Goal: Task Accomplishment & Management: Complete application form

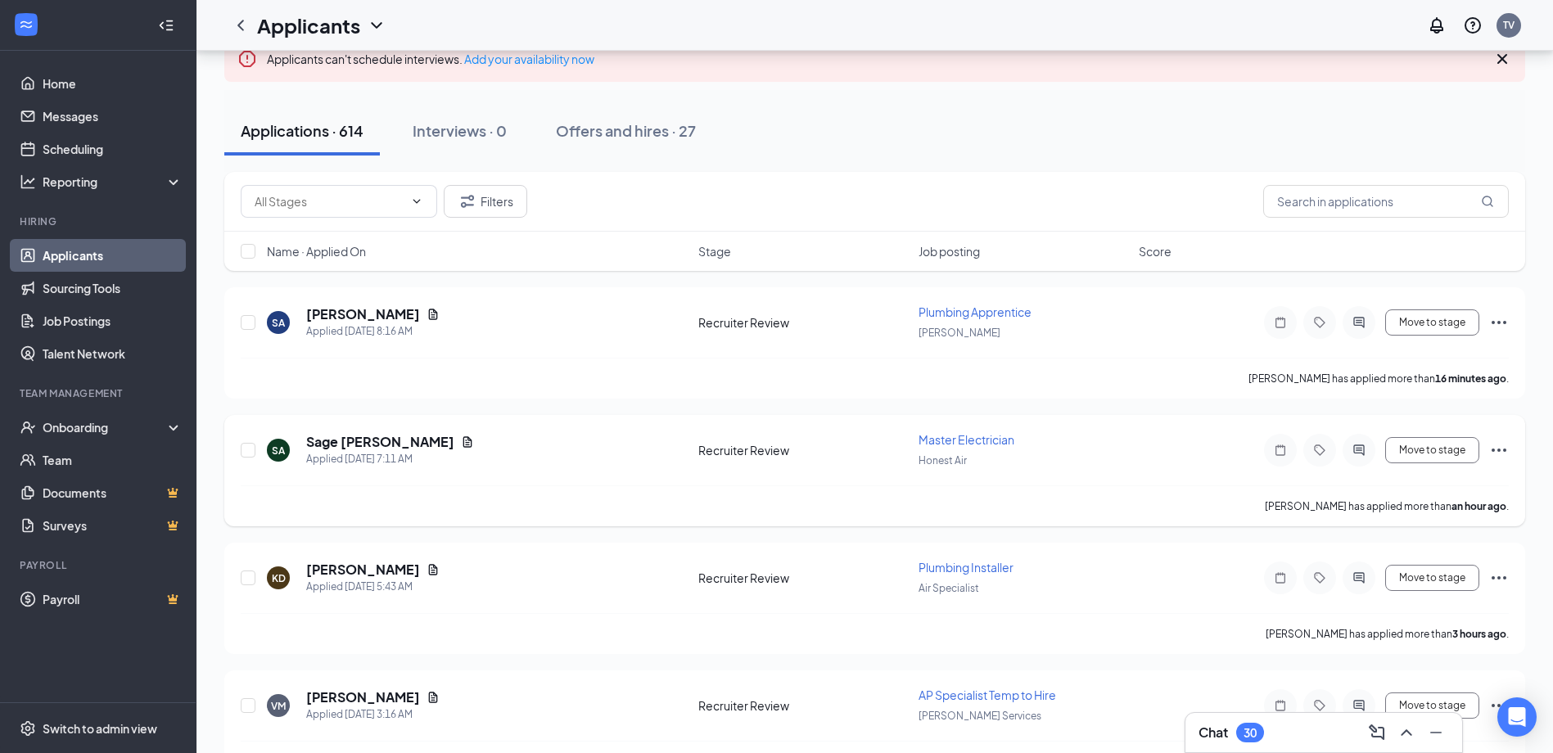
scroll to position [164, 0]
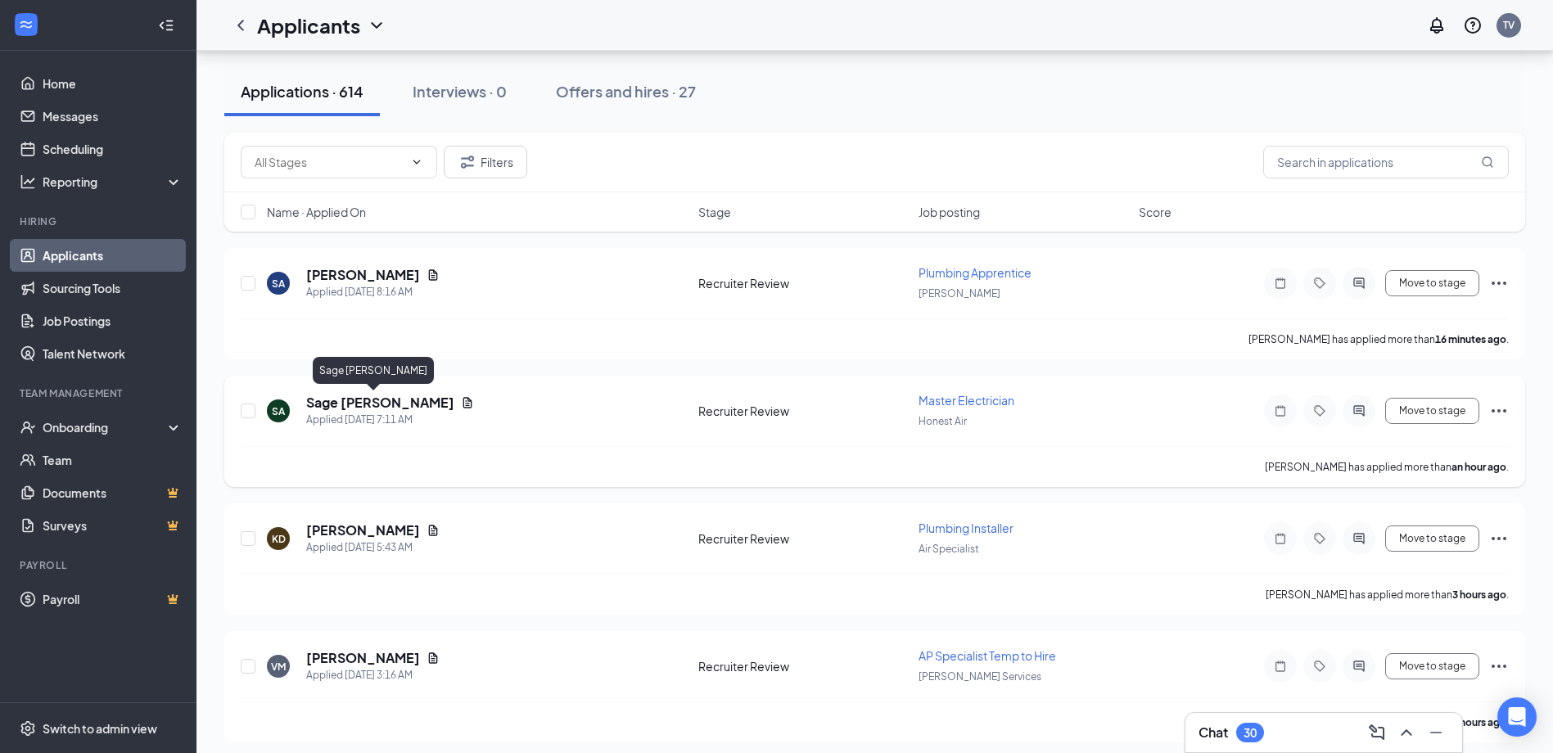
click at [350, 406] on h5 "Sage [PERSON_NAME]" at bounding box center [380, 403] width 148 height 18
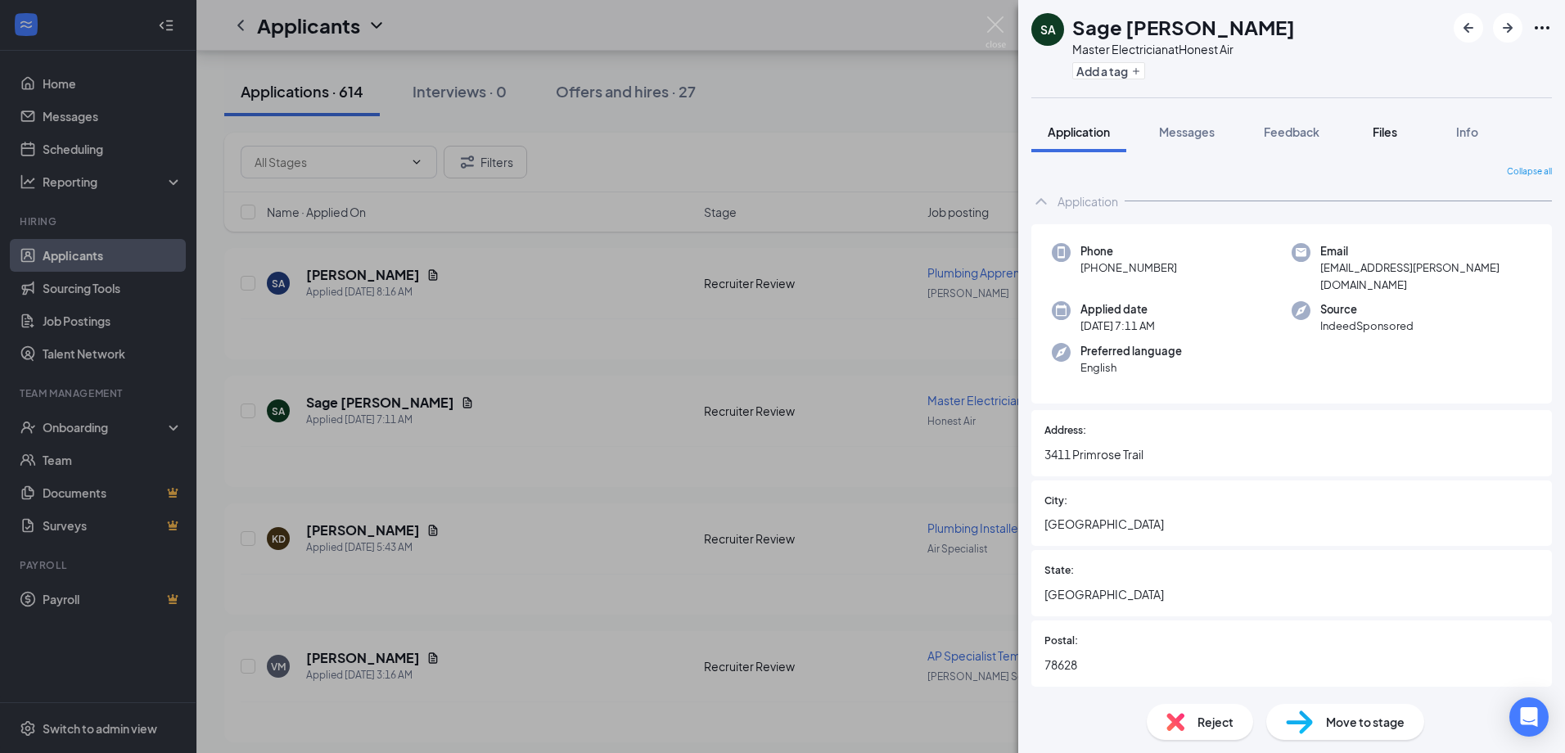
click at [1389, 133] on span "Files" at bounding box center [1385, 131] width 25 height 15
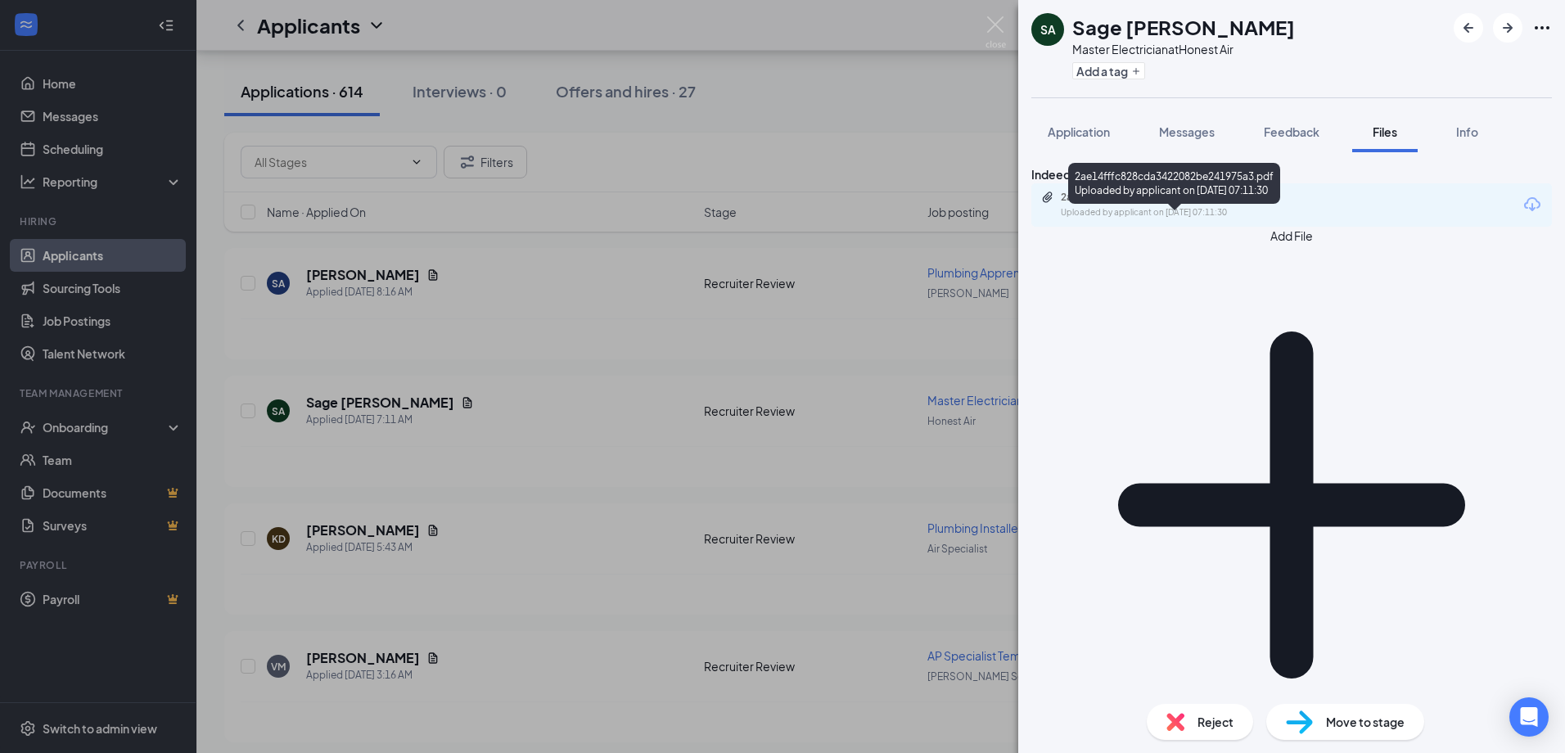
click at [1239, 219] on div "Uploaded by applicant on [DATE] 07:11:30" at bounding box center [1184, 212] width 246 height 13
click at [999, 23] on img at bounding box center [996, 32] width 20 height 32
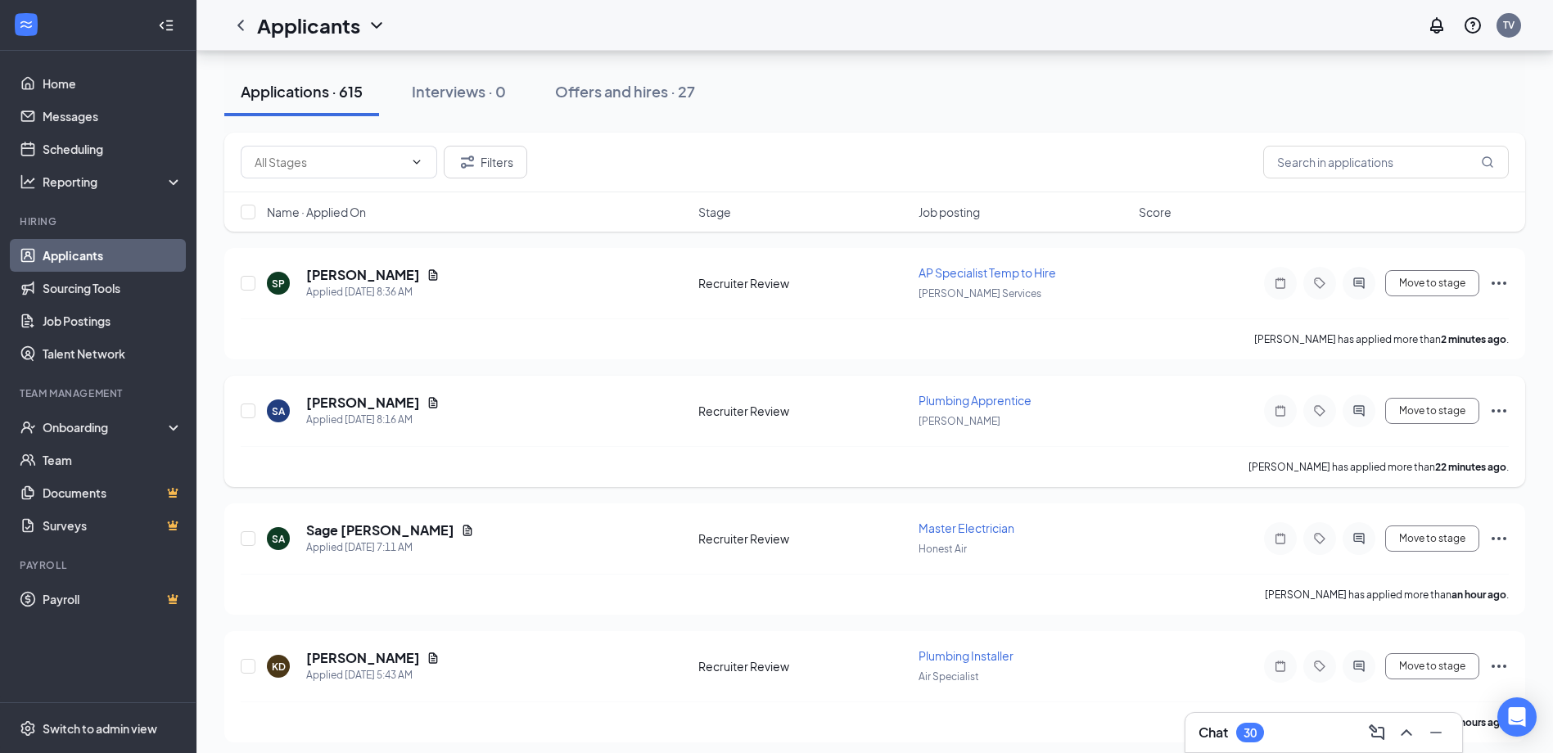
click at [1506, 408] on icon "Ellipses" at bounding box center [1499, 411] width 20 height 20
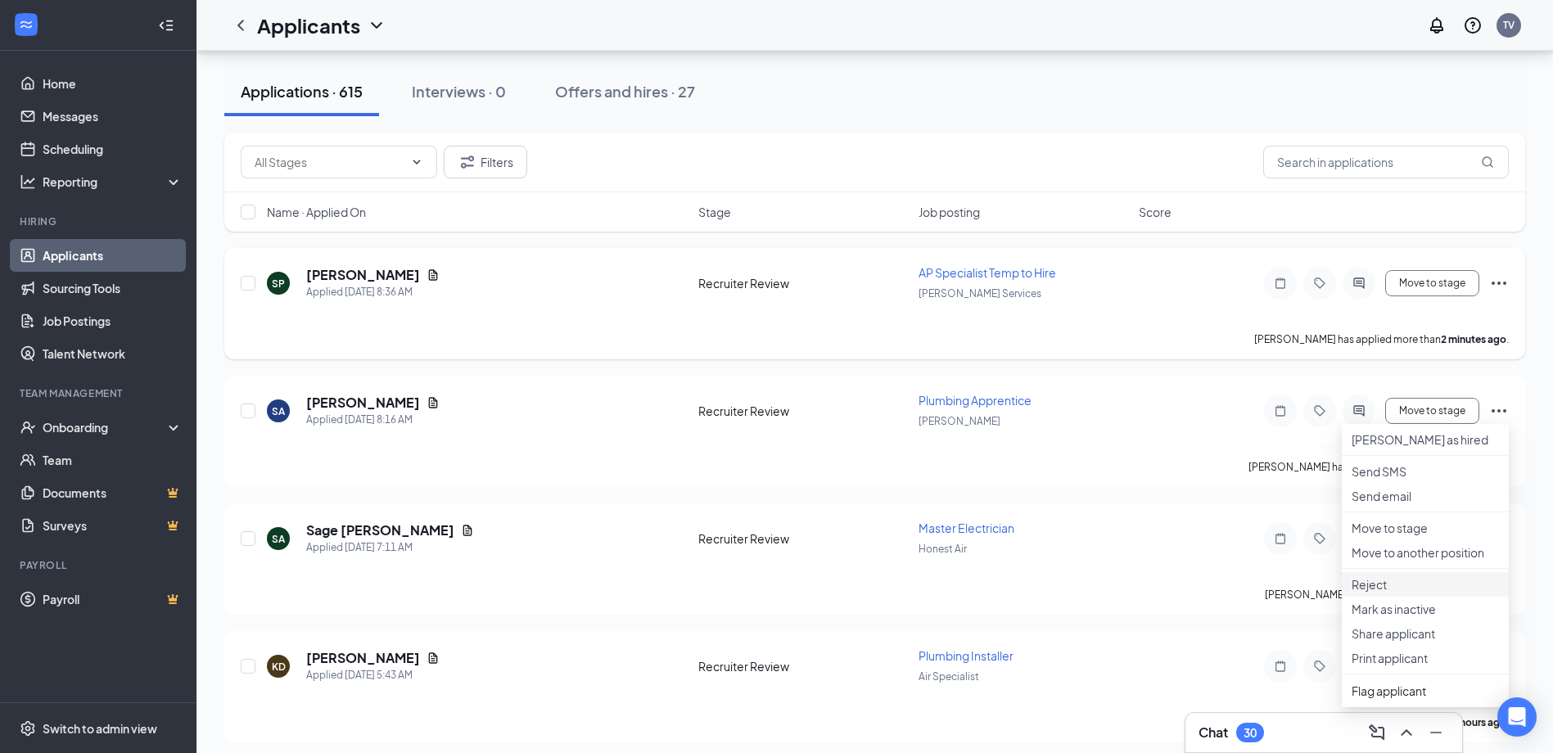
click at [1399, 593] on p "Reject" at bounding box center [1425, 584] width 147 height 16
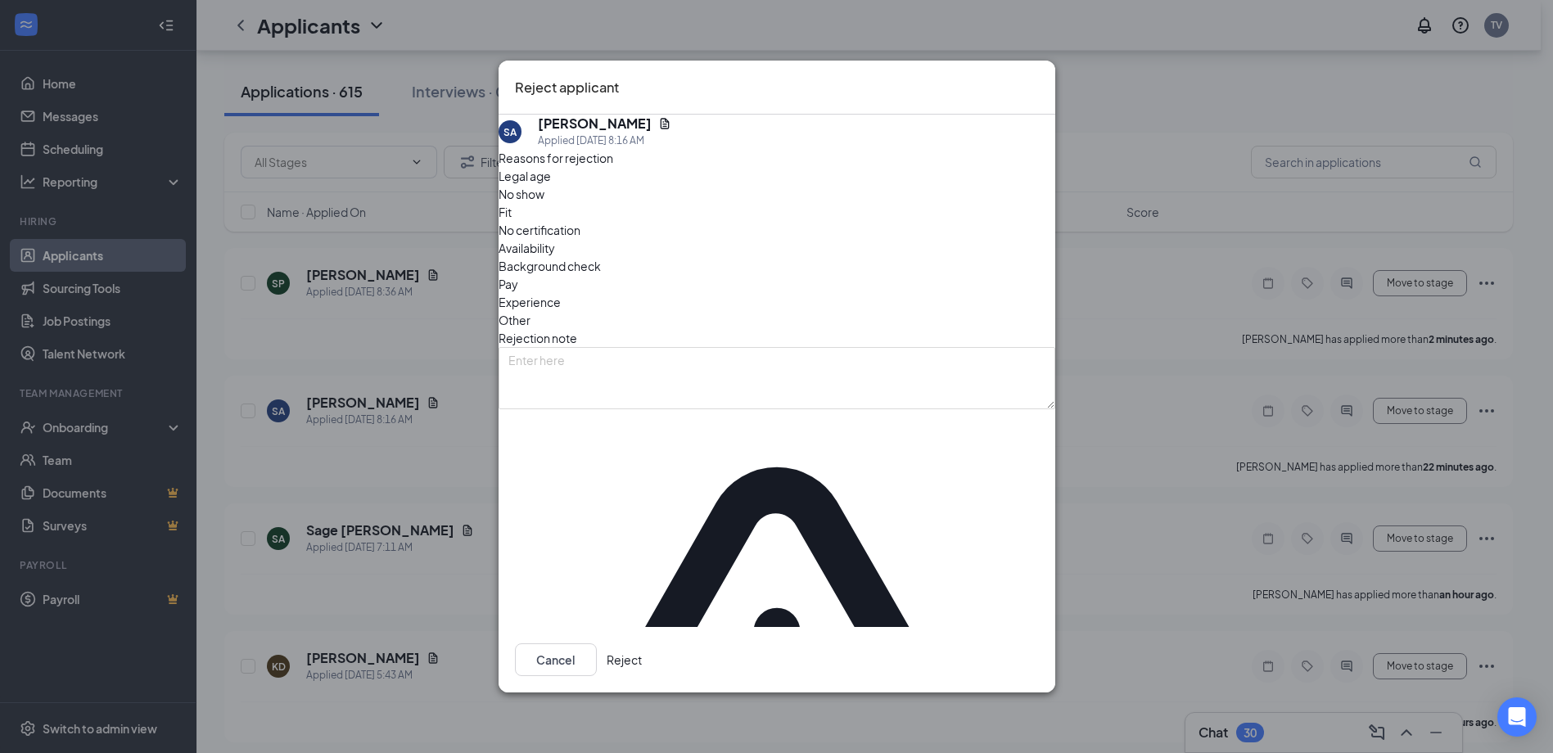
click at [642, 643] on button "Reject" at bounding box center [624, 659] width 35 height 33
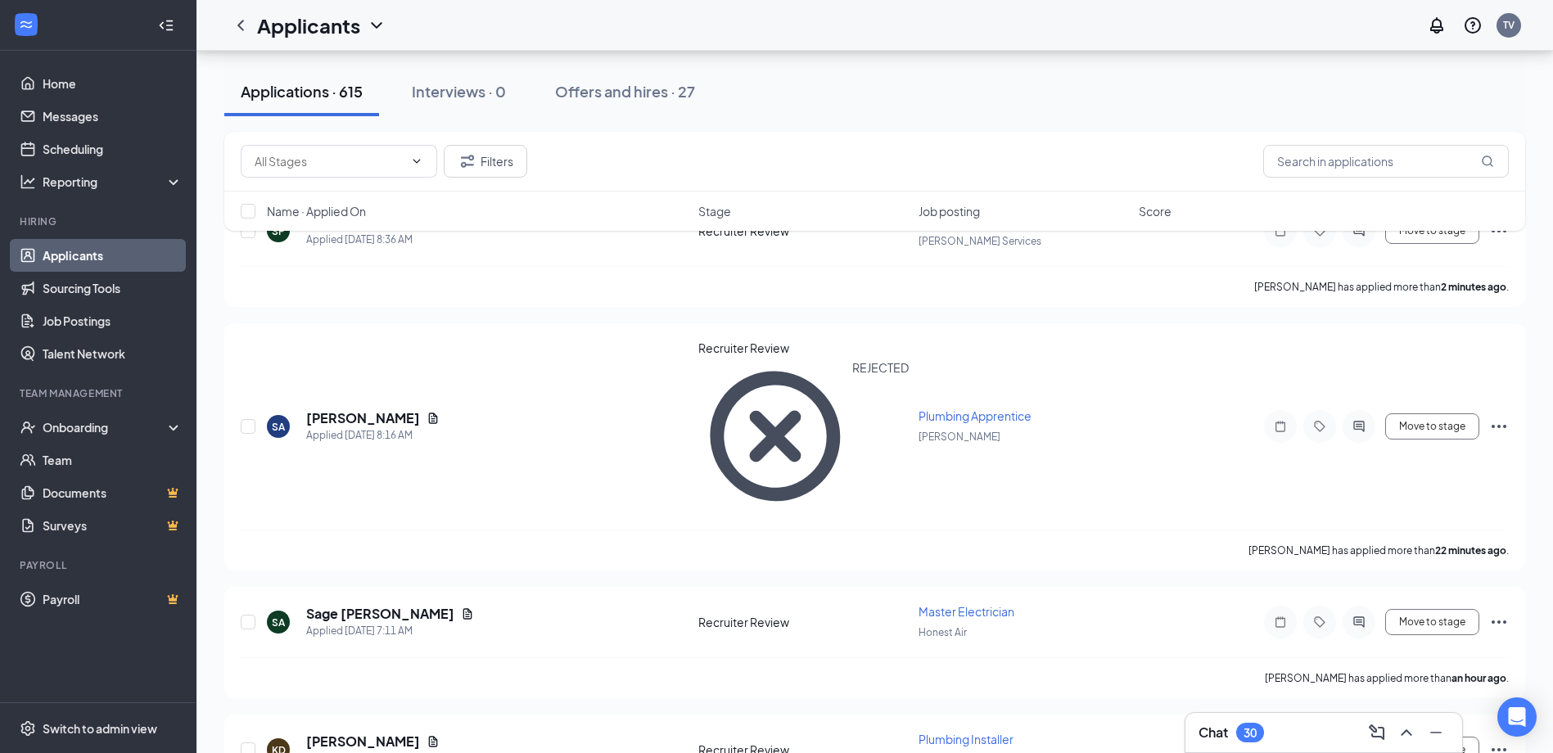
scroll to position [246, 0]
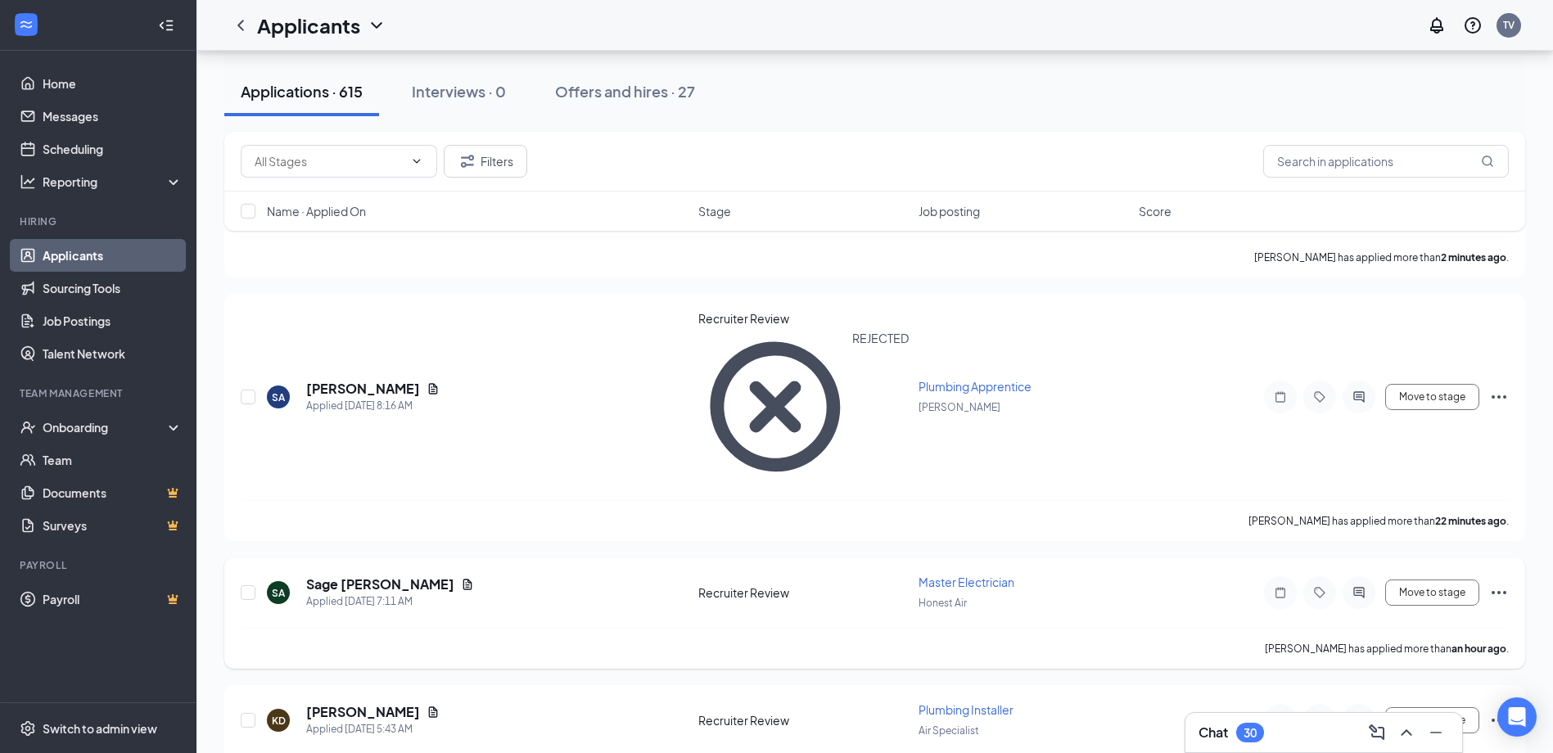
click at [1501, 583] on icon "Ellipses" at bounding box center [1499, 593] width 20 height 20
click at [1388, 639] on p "Reject" at bounding box center [1425, 630] width 147 height 16
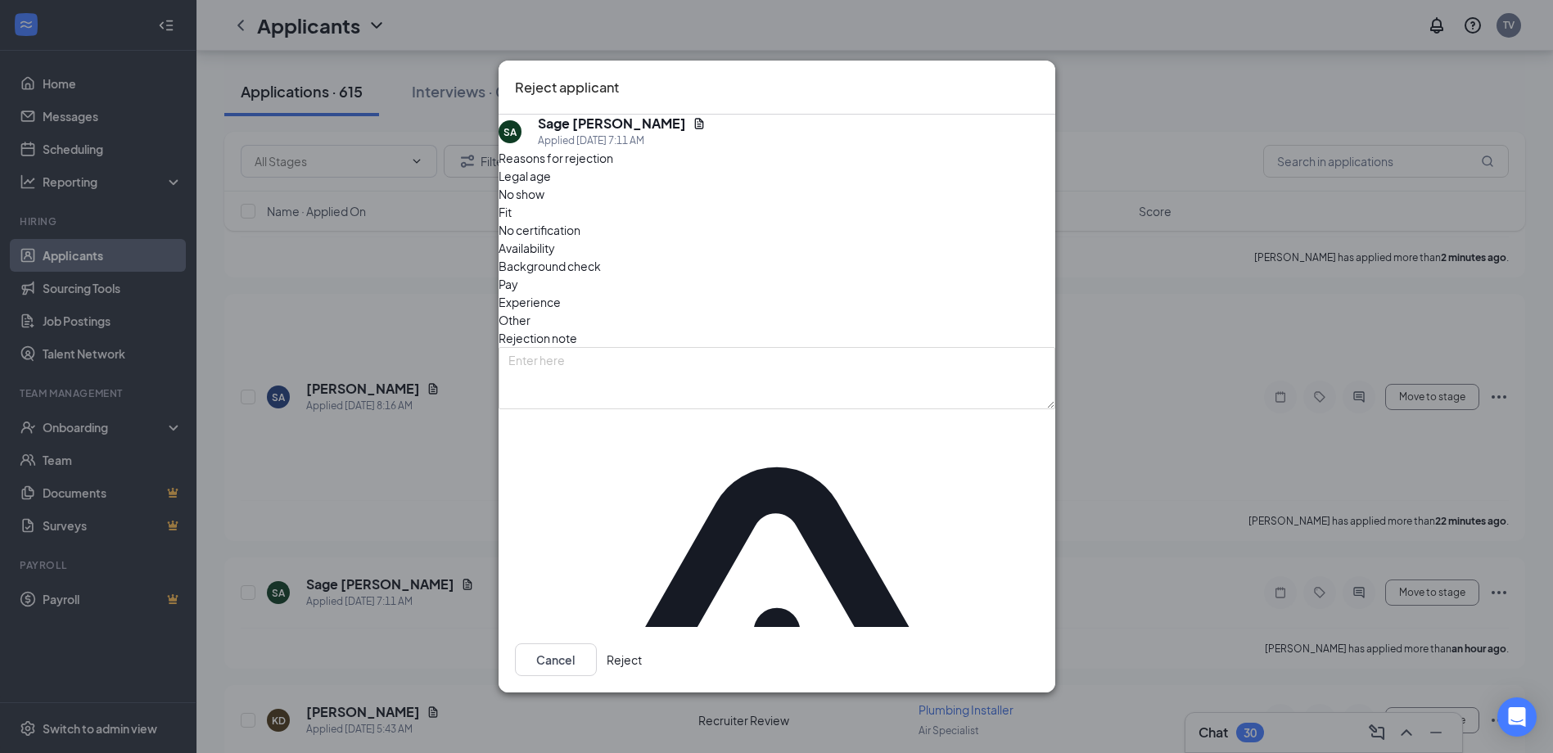
click at [642, 643] on button "Reject" at bounding box center [624, 659] width 35 height 33
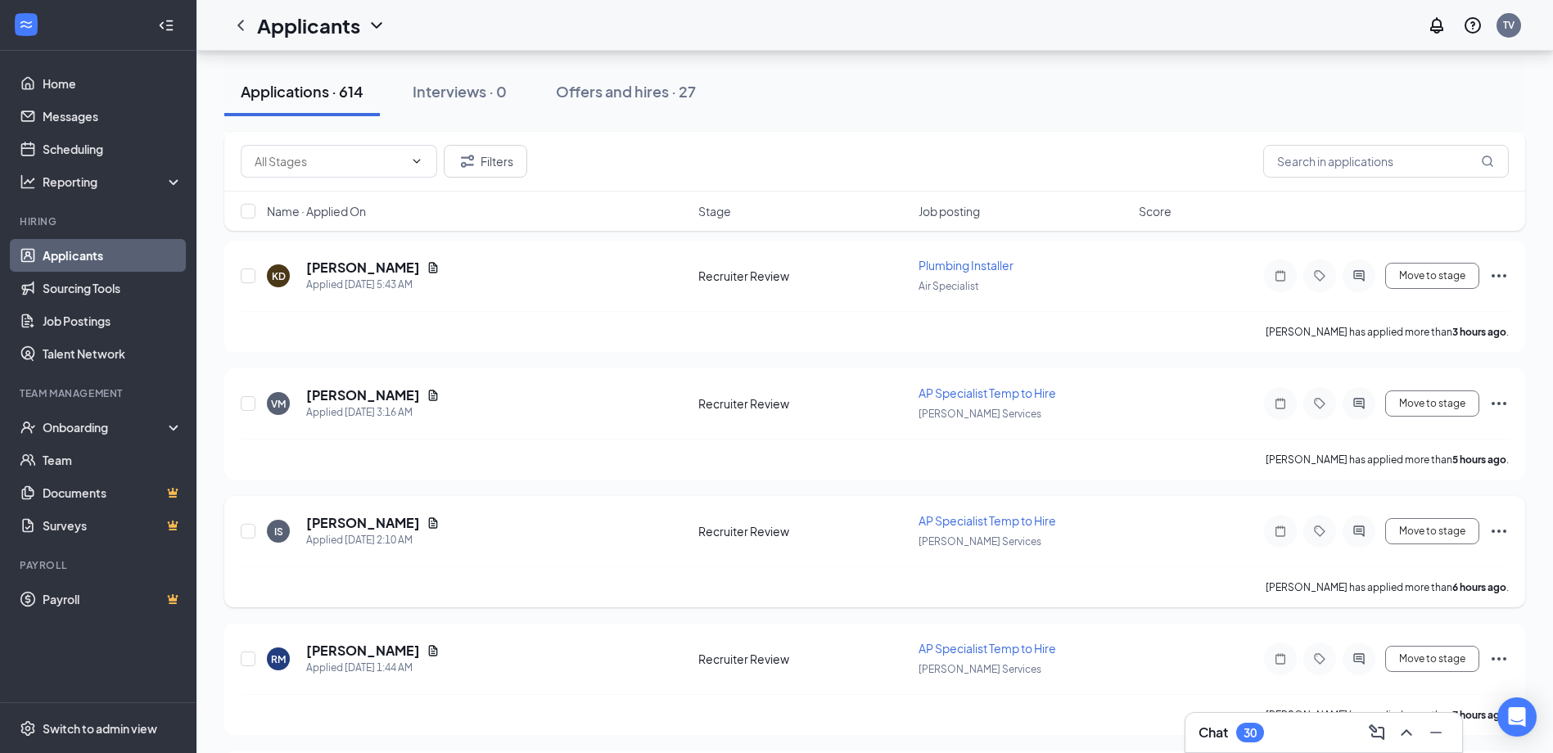
scroll to position [327, 0]
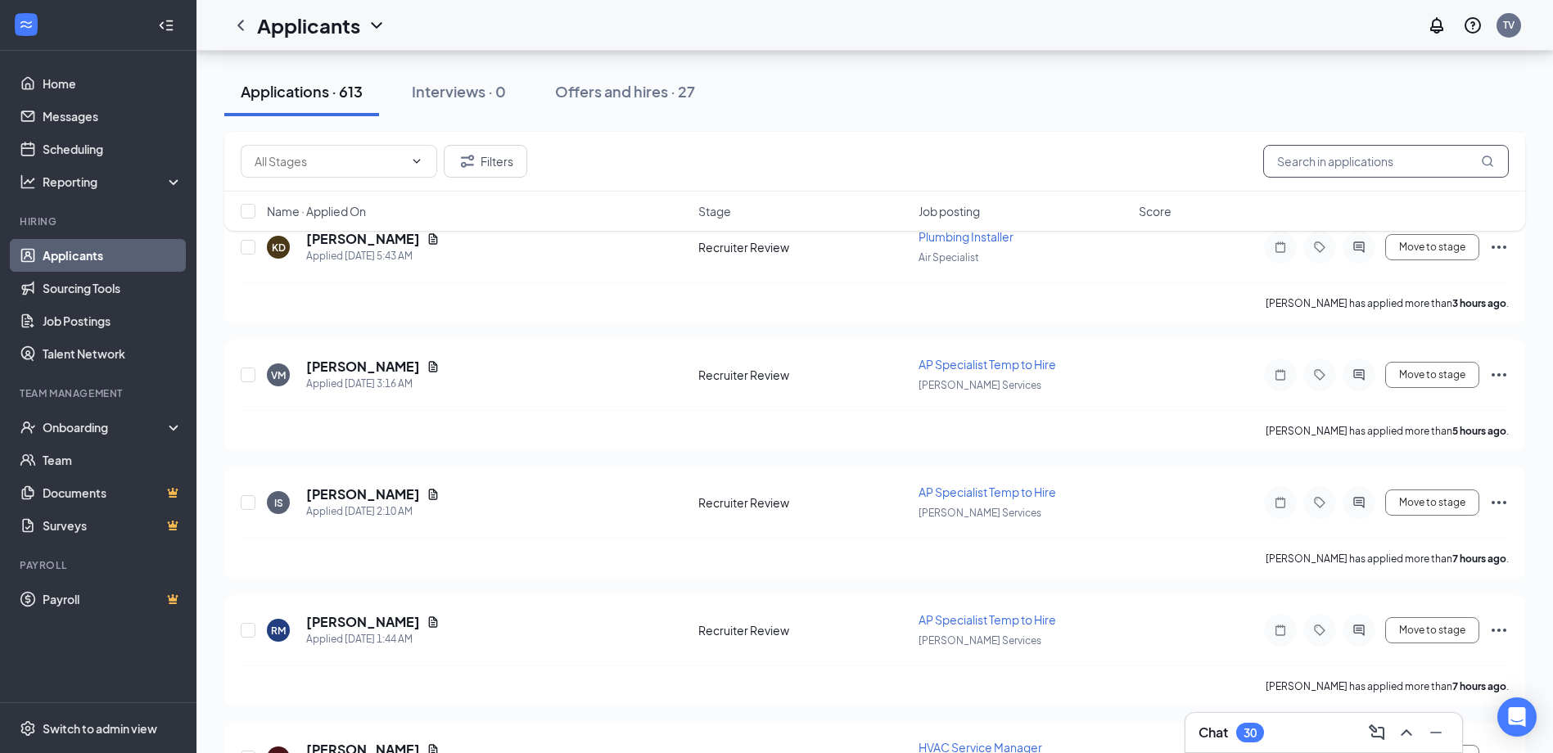
click at [1351, 154] on input "text" at bounding box center [1386, 161] width 246 height 33
click at [1400, 160] on input "text" at bounding box center [1386, 161] width 246 height 33
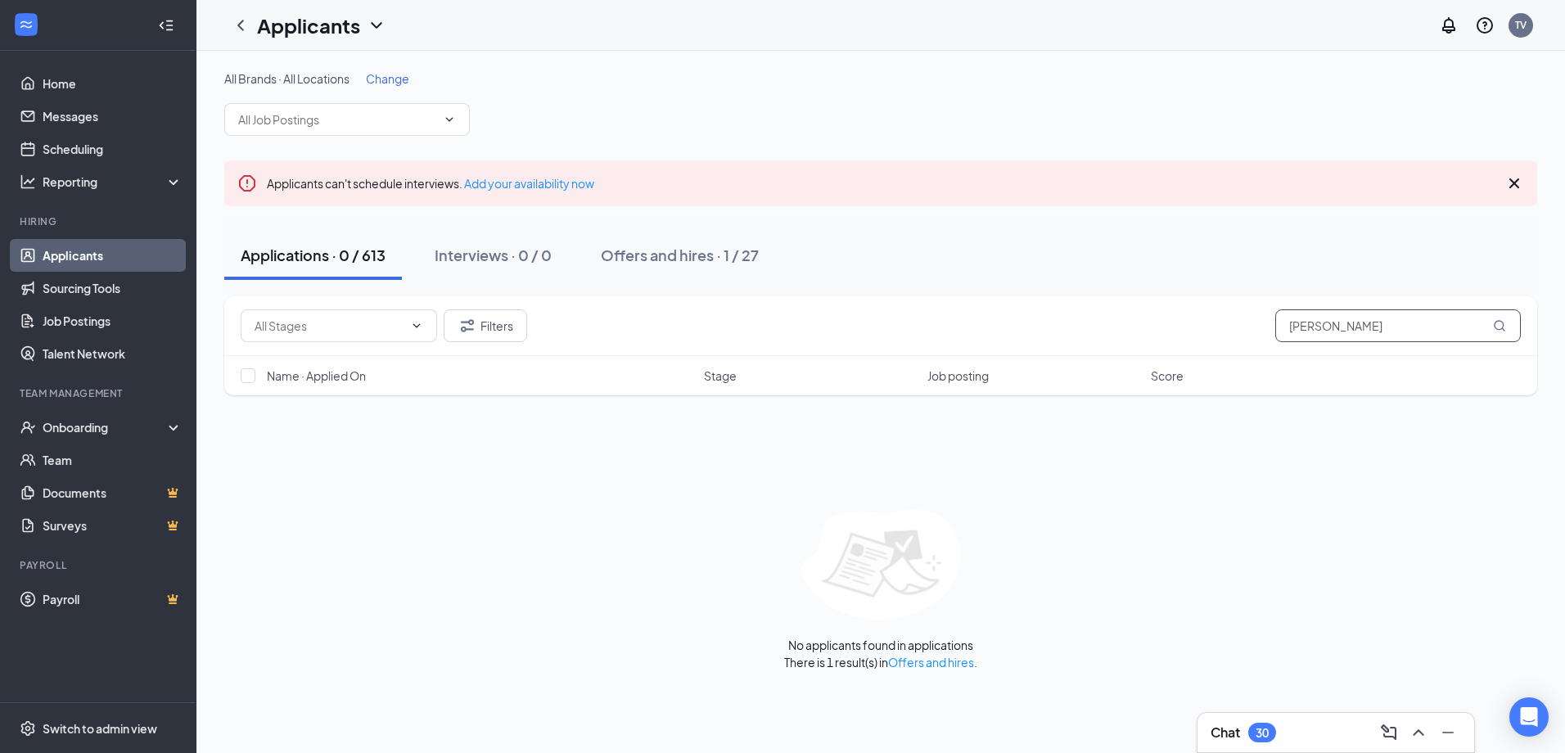
type input "[PERSON_NAME]"
click at [1400, 160] on div "Applicants can't schedule interviews. Add your availability now" at bounding box center [880, 183] width 1313 height 46
click at [1326, 333] on input "[PERSON_NAME]" at bounding box center [1398, 325] width 246 height 33
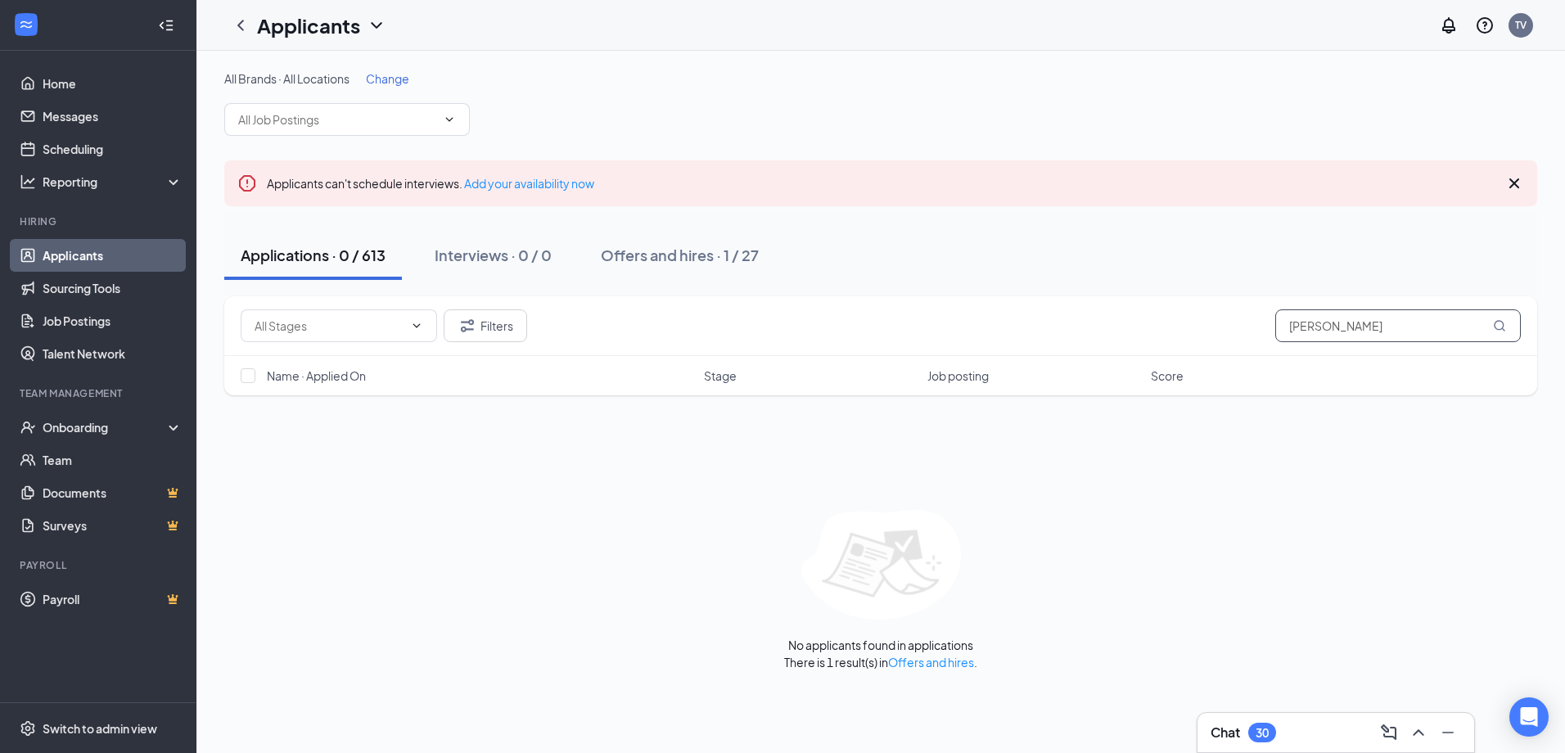
click at [1326, 333] on input "[PERSON_NAME]" at bounding box center [1398, 325] width 246 height 33
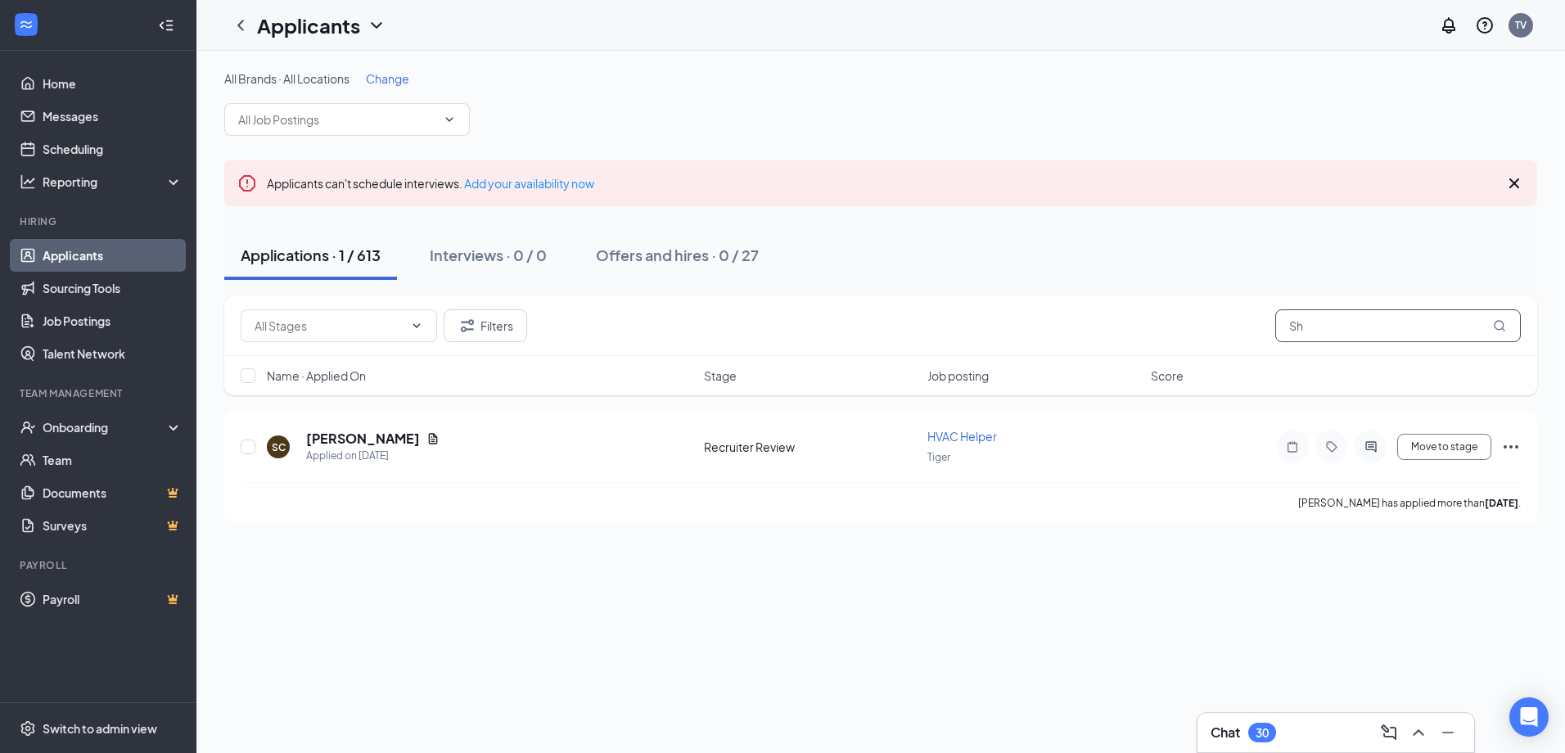
type input "S"
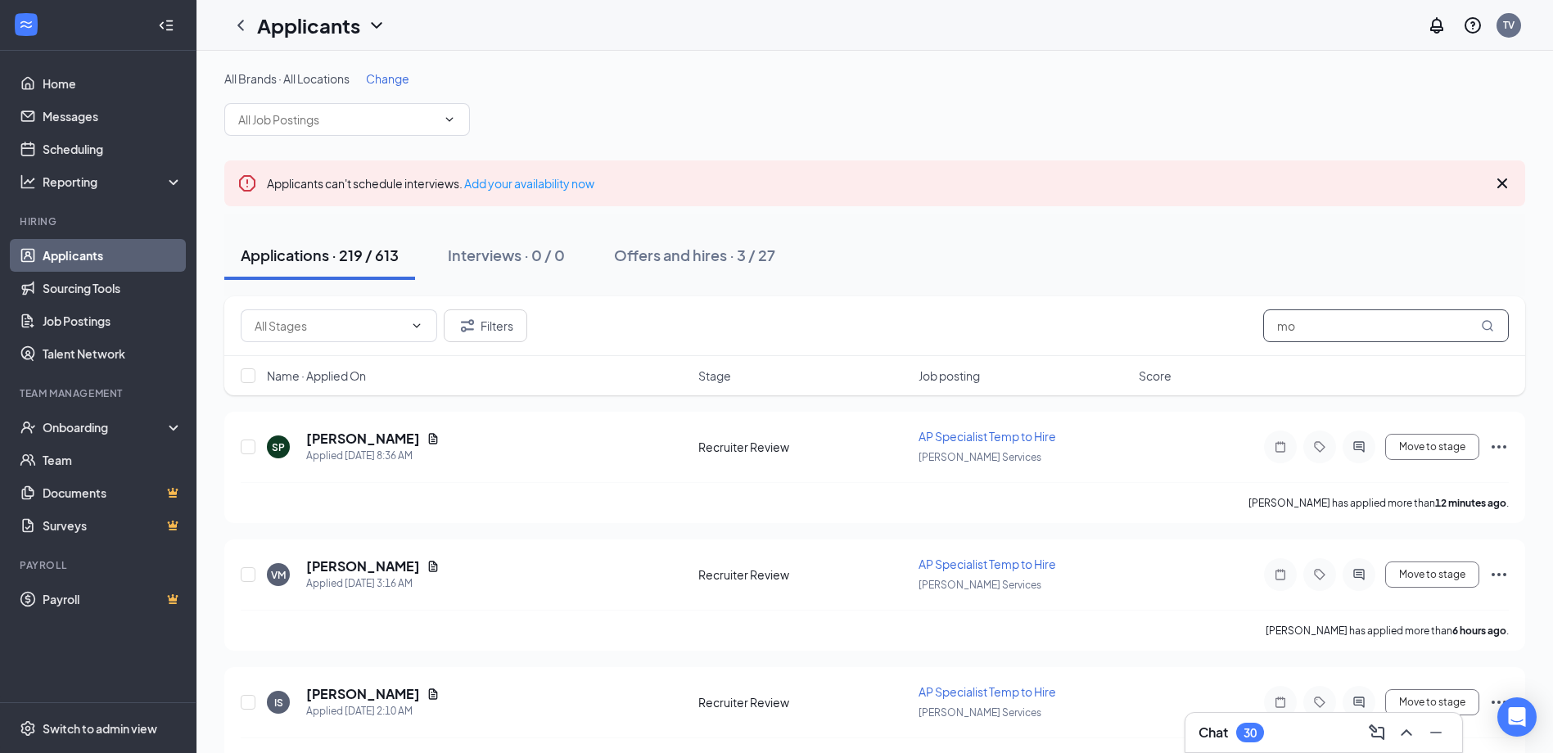
type input "m"
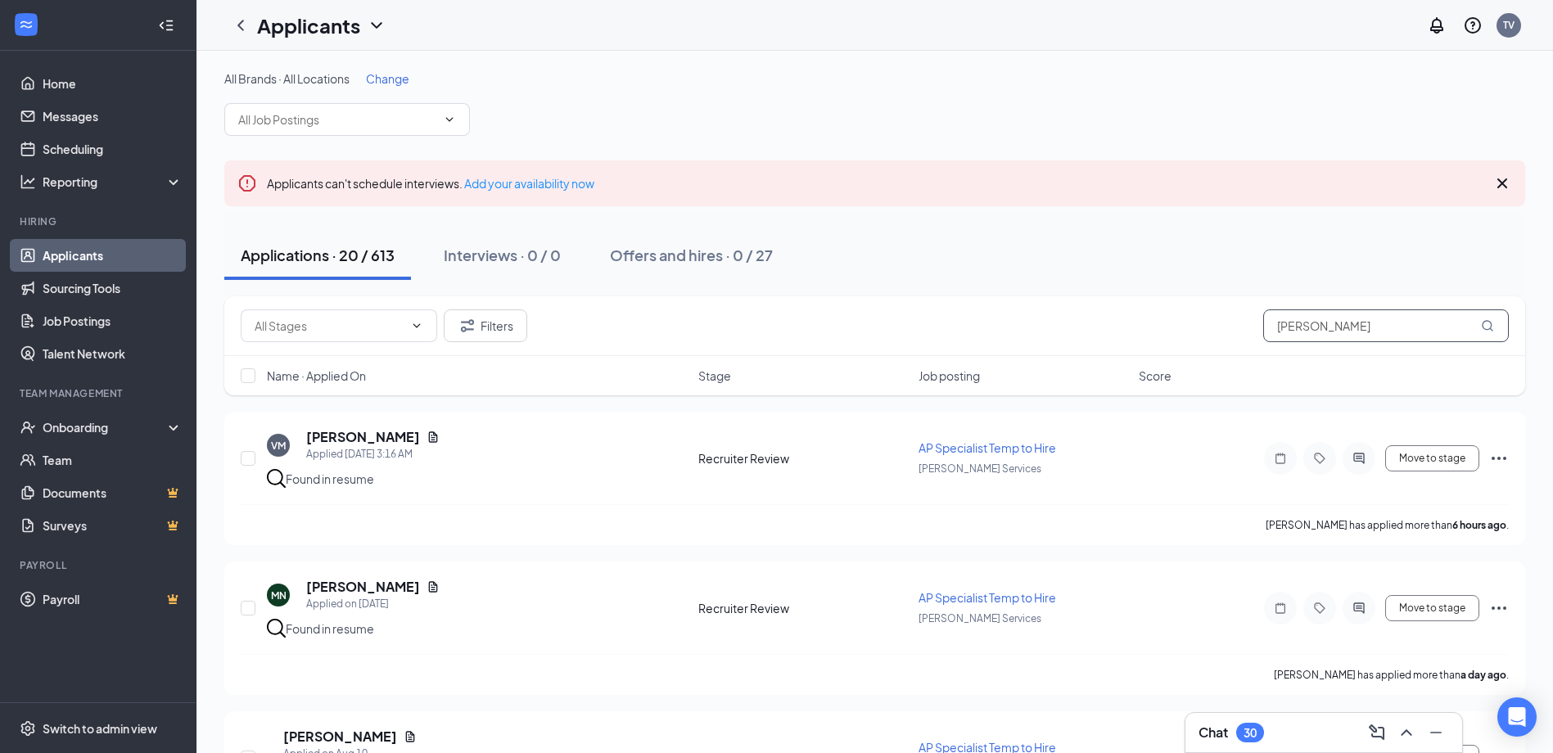
click at [1343, 324] on input "[PERSON_NAME]" at bounding box center [1386, 325] width 246 height 33
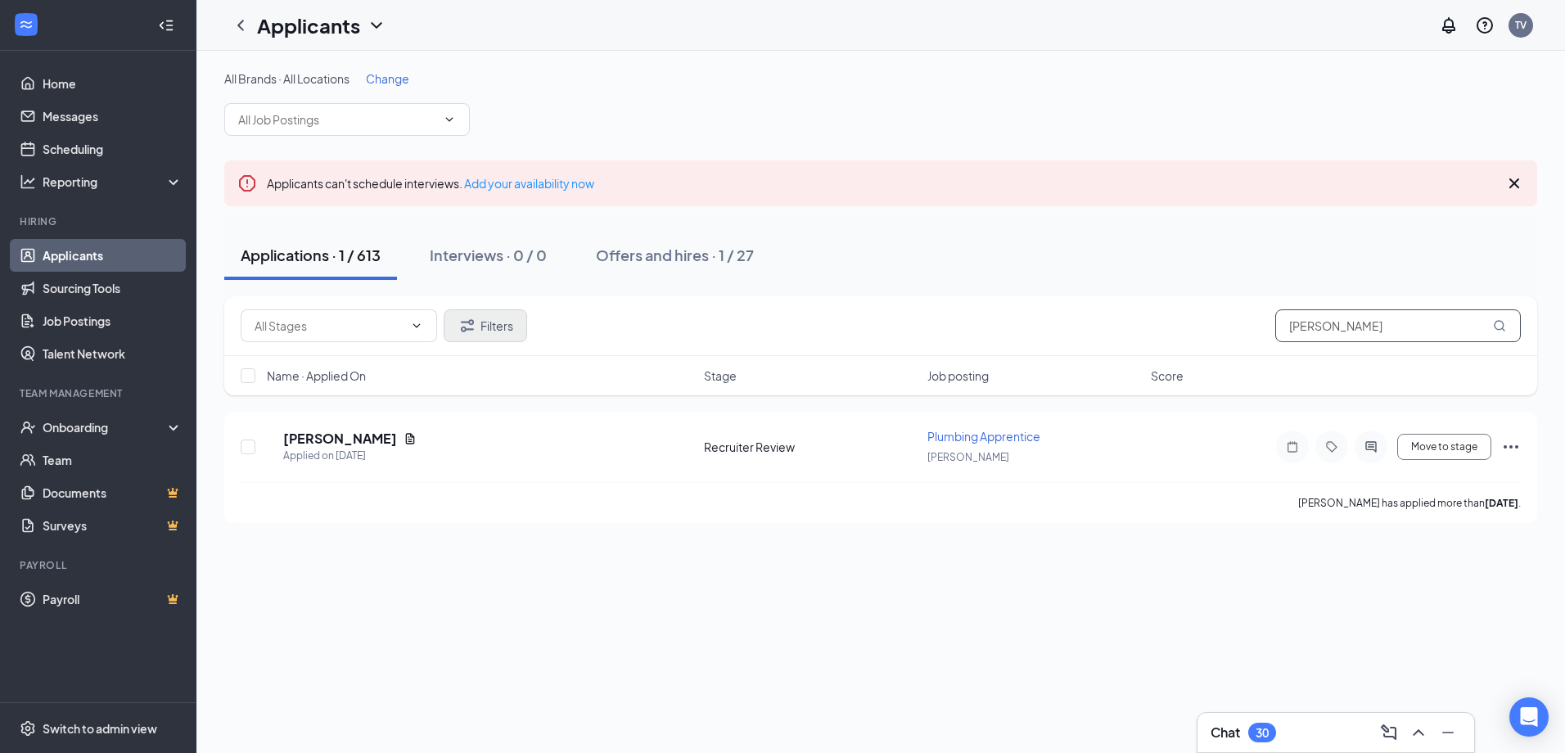
type input "[PERSON_NAME]"
click at [479, 318] on button "Filters" at bounding box center [486, 325] width 84 height 33
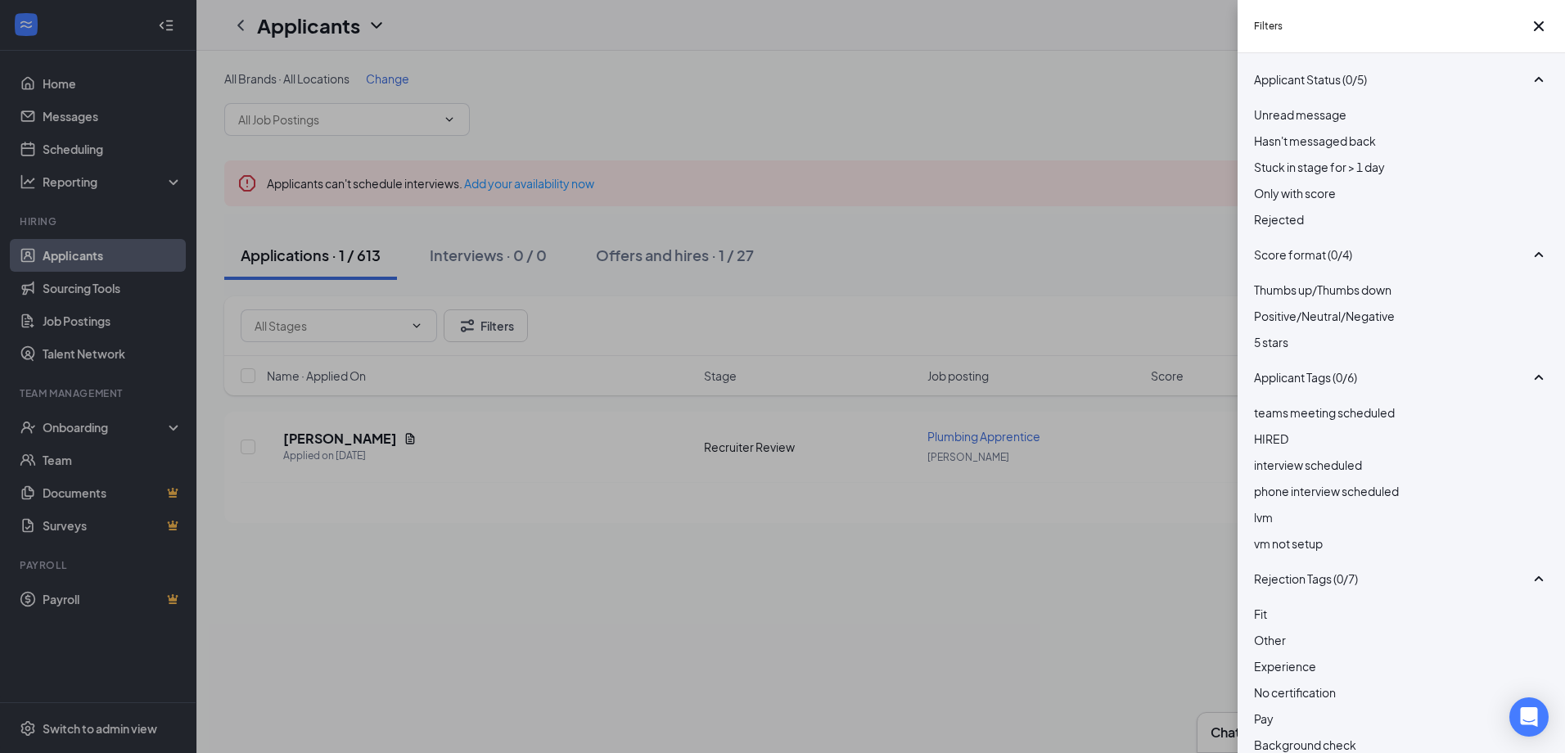
click at [1271, 228] on div "Rejected" at bounding box center [1401, 219] width 295 height 18
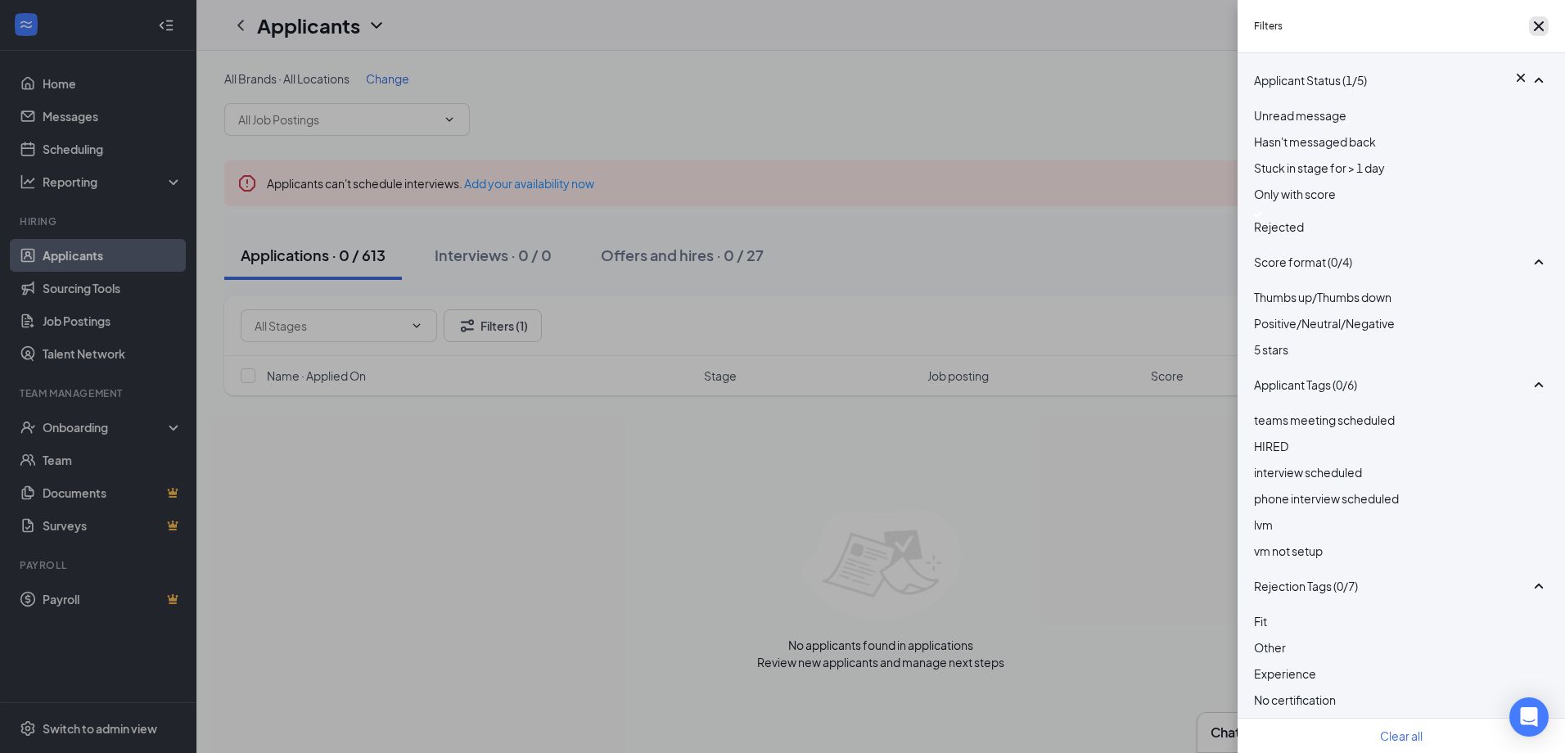
click at [1529, 29] on button "button" at bounding box center [1539, 26] width 20 height 20
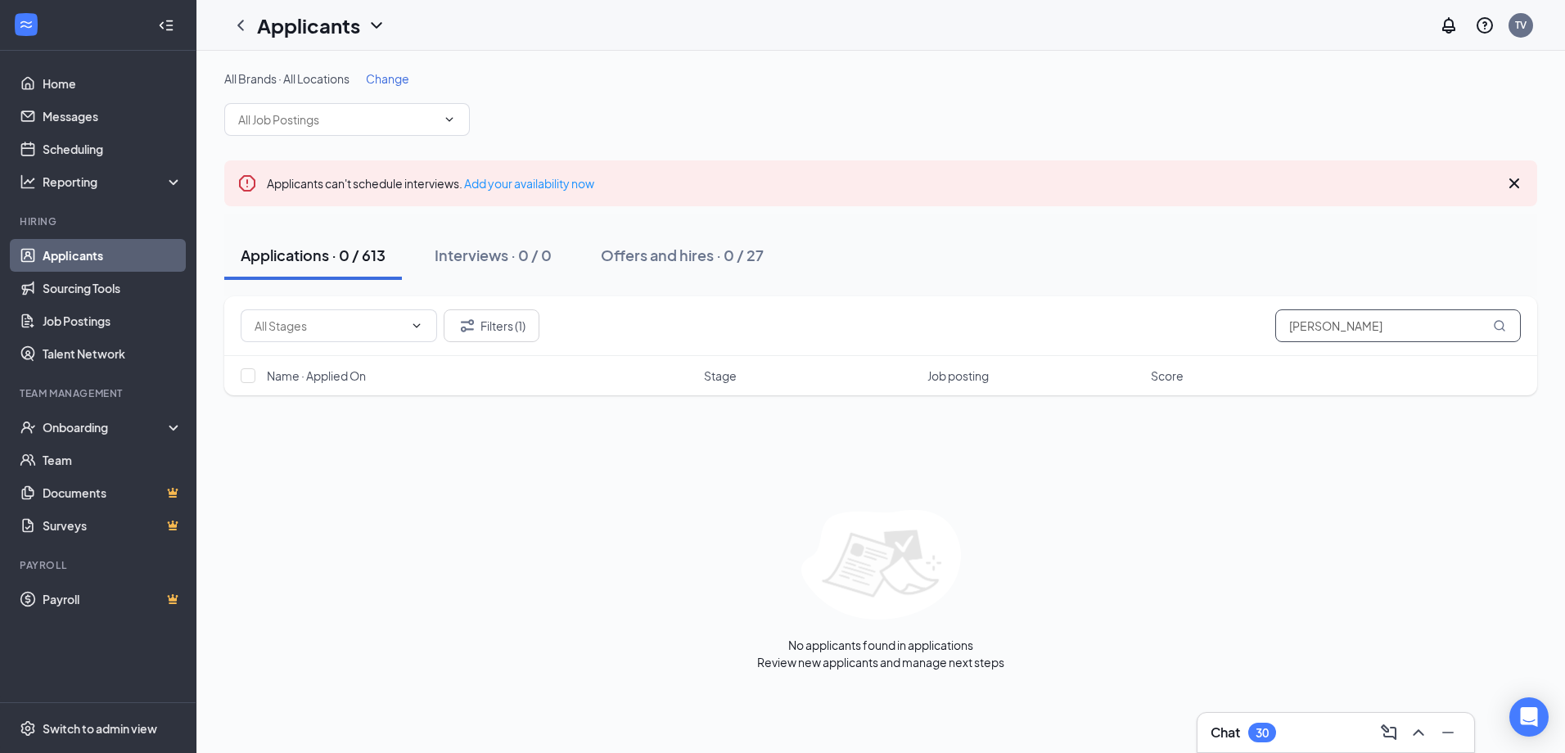
click at [1397, 332] on input "[PERSON_NAME]" at bounding box center [1398, 325] width 246 height 33
click at [1397, 323] on input "[PERSON_NAME]" at bounding box center [1398, 325] width 246 height 33
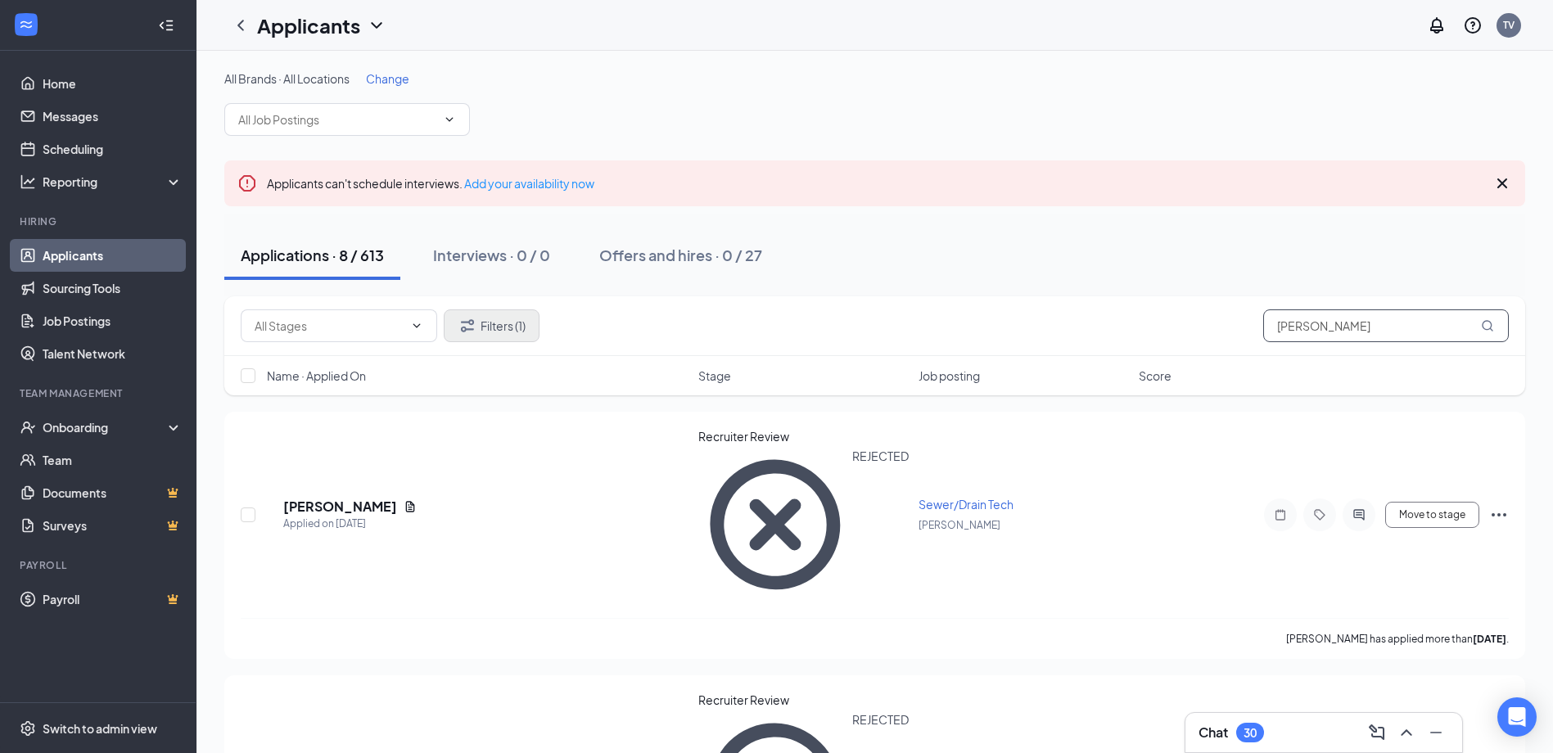
type input "[PERSON_NAME]"
click at [464, 329] on icon "Filter" at bounding box center [468, 326] width 20 height 20
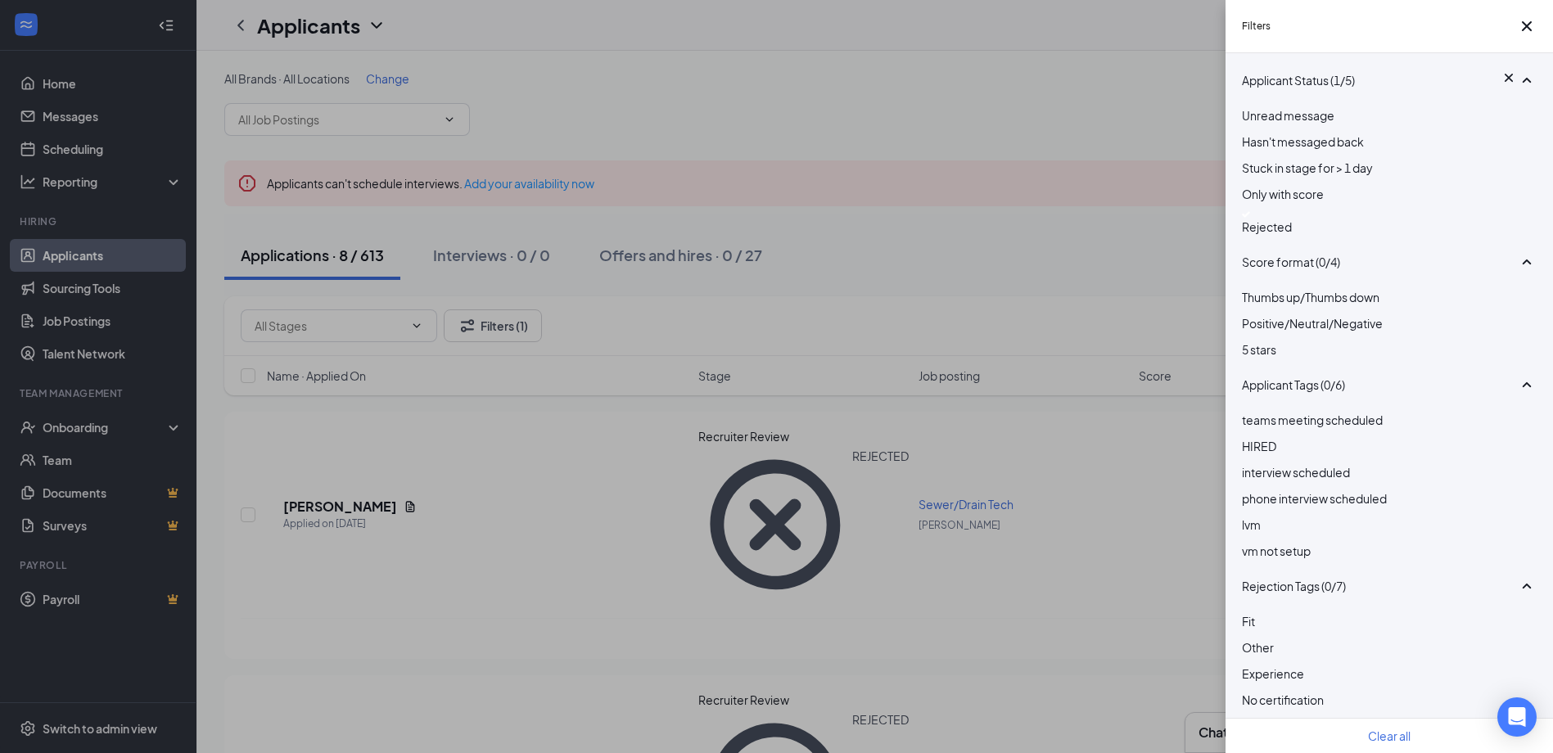
click at [1250, 218] on div at bounding box center [1389, 214] width 295 height 7
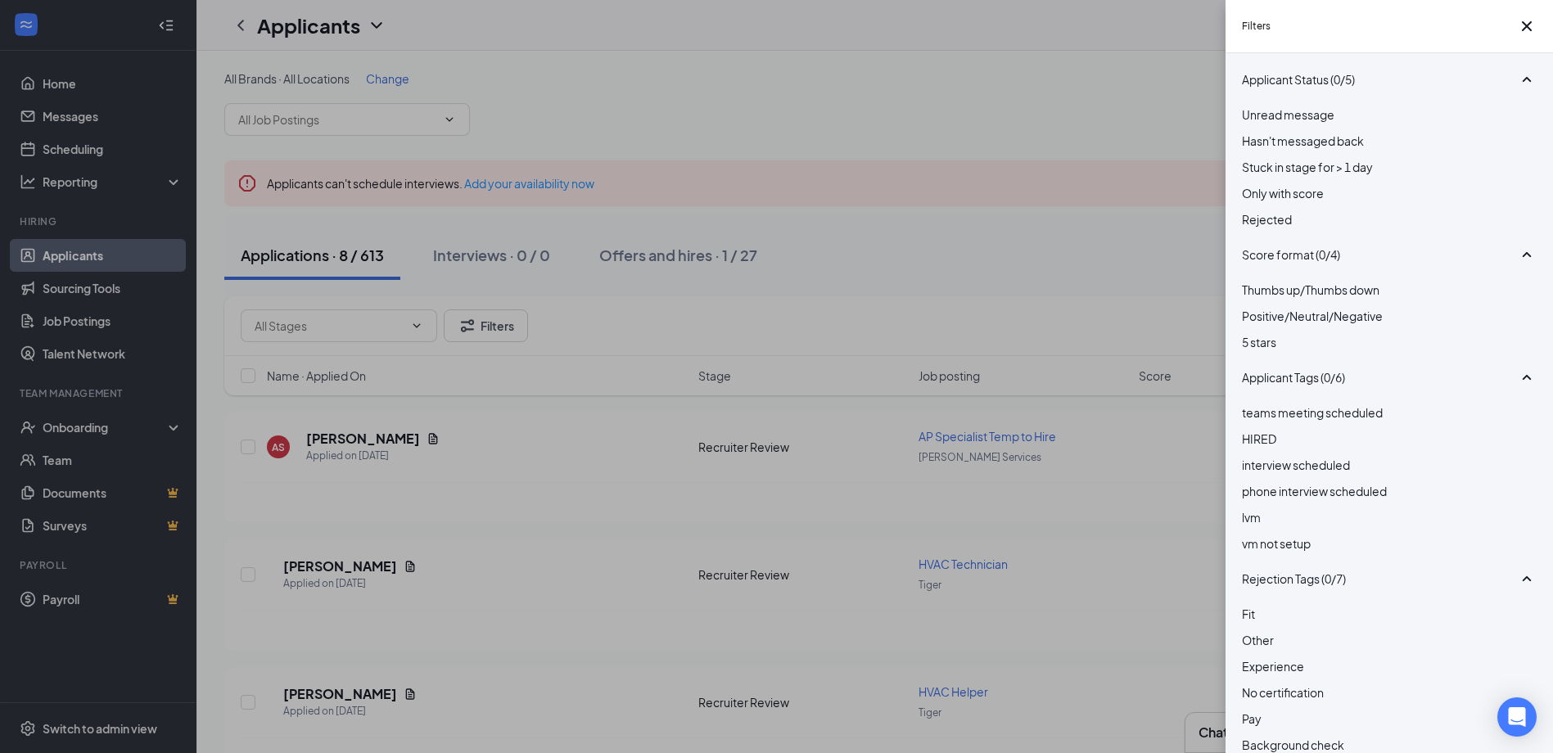
click at [1079, 79] on div "Filters Applicant Status (0/5) Unread message Hasn't messaged back Stuck in sta…" at bounding box center [776, 376] width 1553 height 753
click at [1517, 29] on icon "Cross" at bounding box center [1527, 26] width 20 height 20
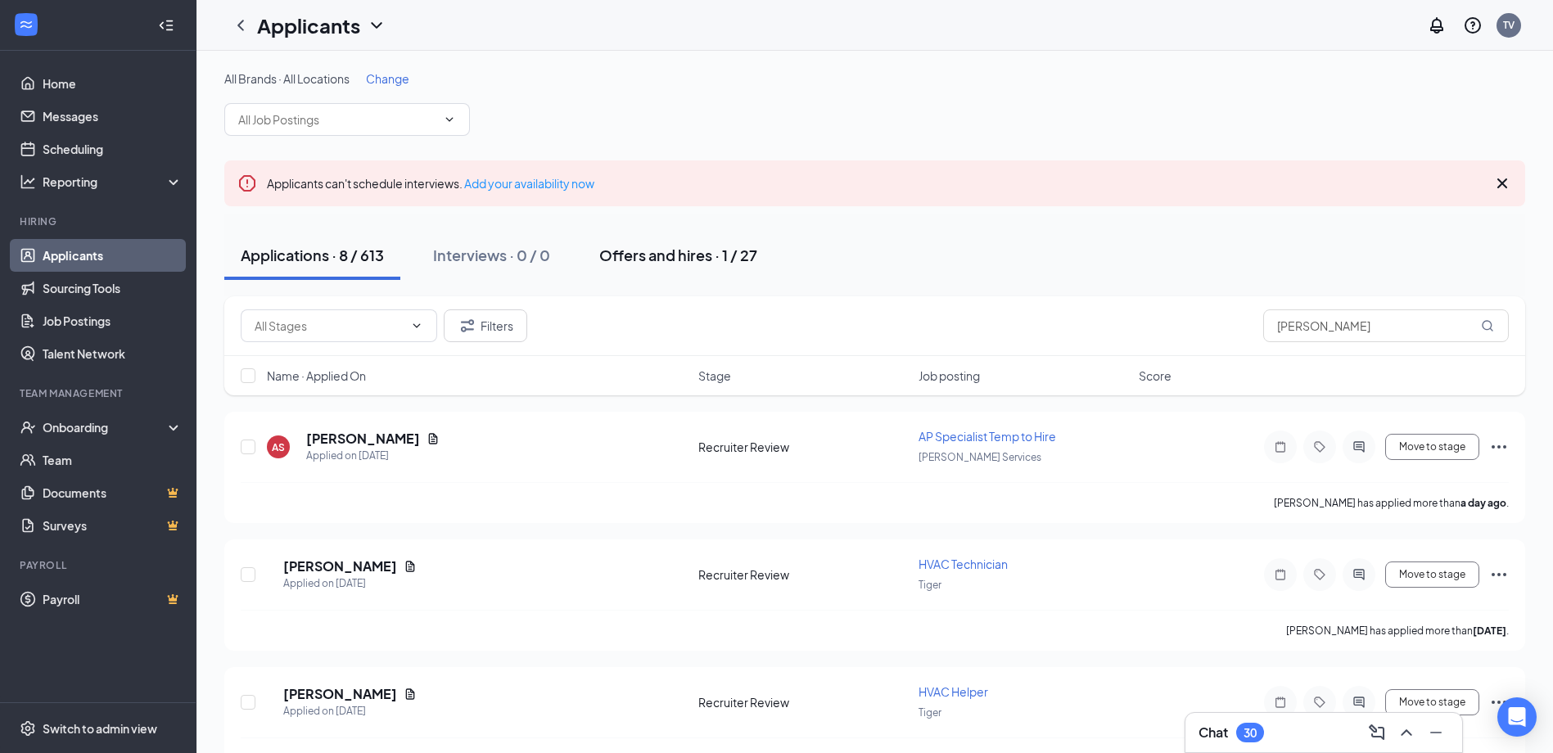
click at [741, 264] on div "Offers and hires · 1 / 27" at bounding box center [678, 255] width 158 height 20
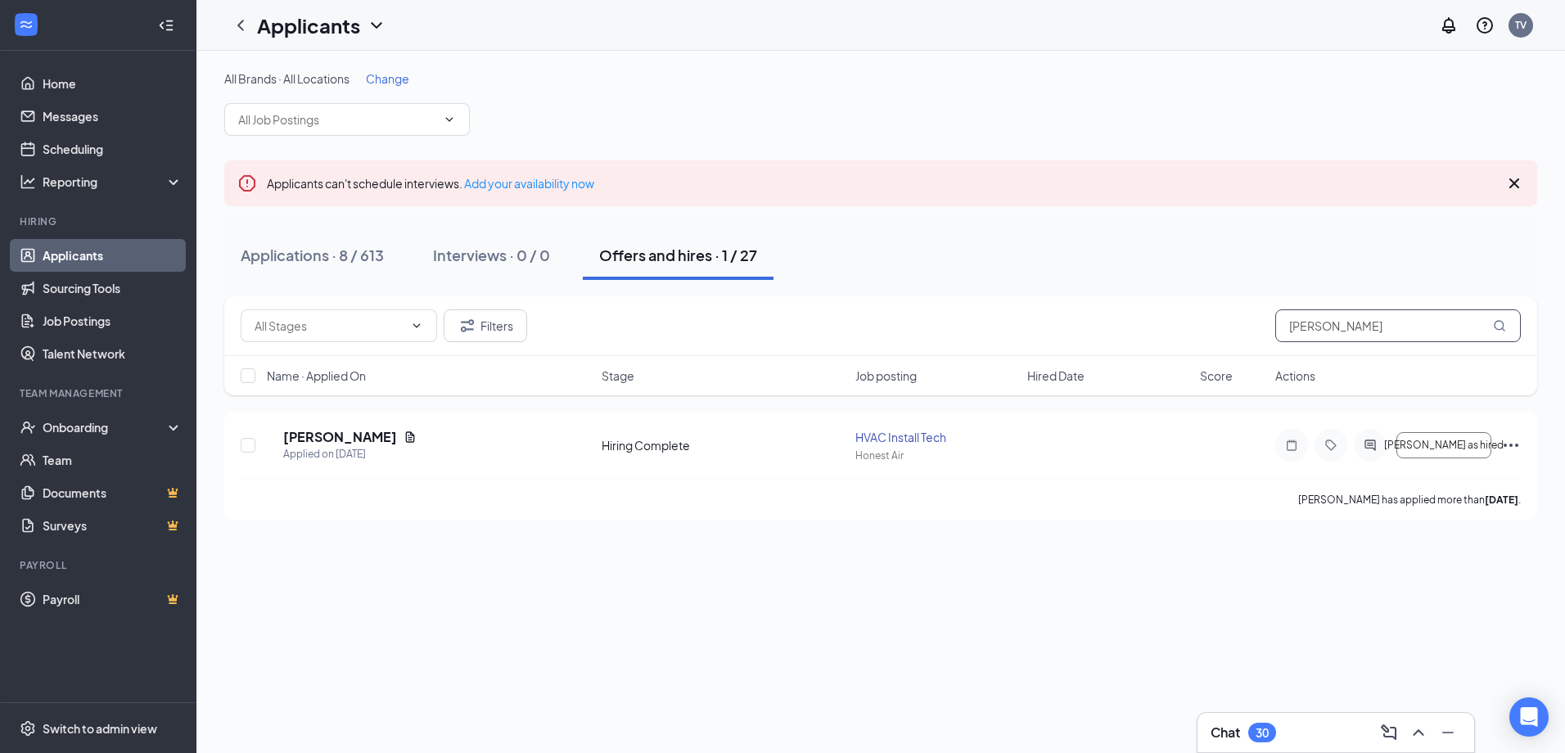
click at [1334, 318] on input "[PERSON_NAME]" at bounding box center [1398, 325] width 246 height 33
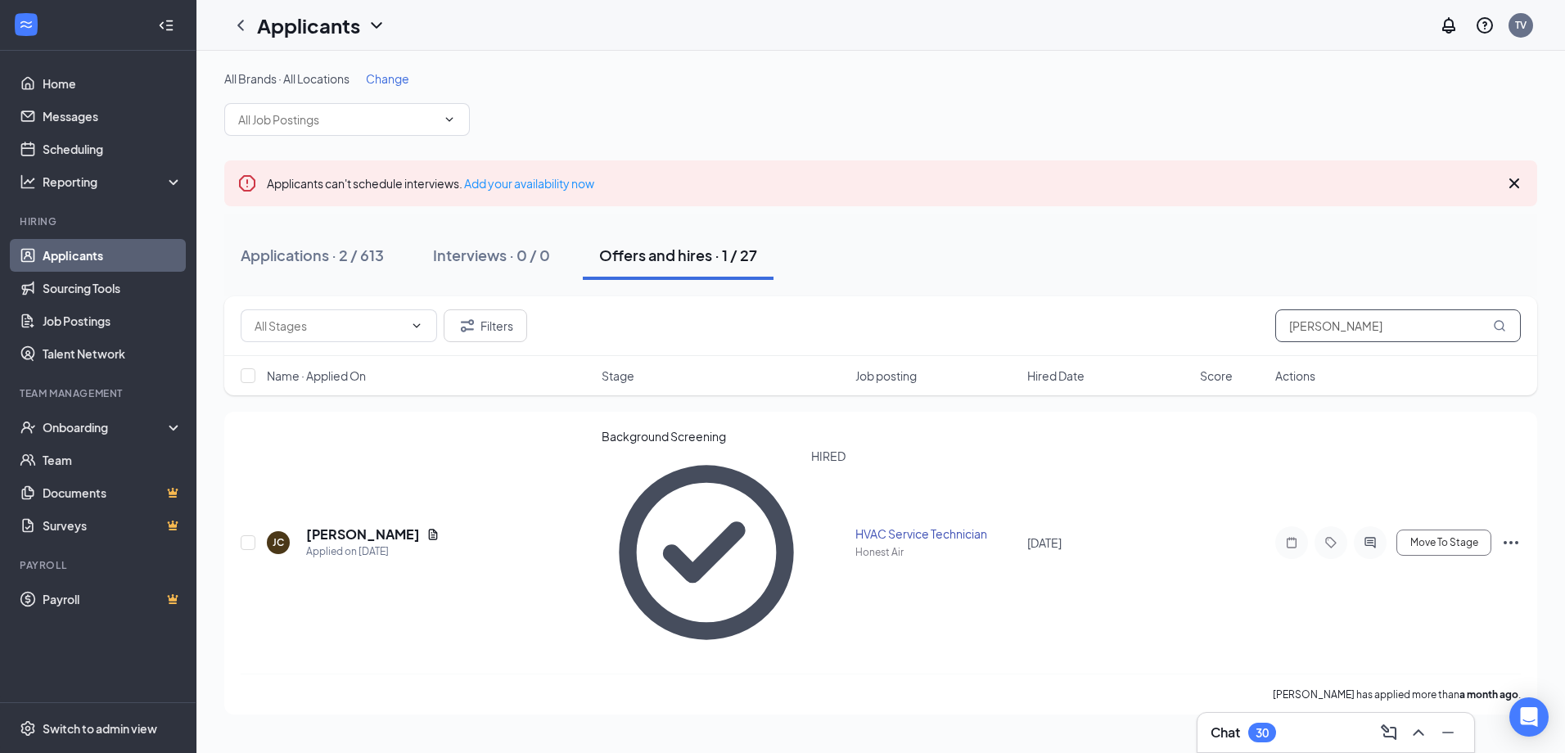
click at [1402, 329] on input "[PERSON_NAME]" at bounding box center [1398, 325] width 246 height 33
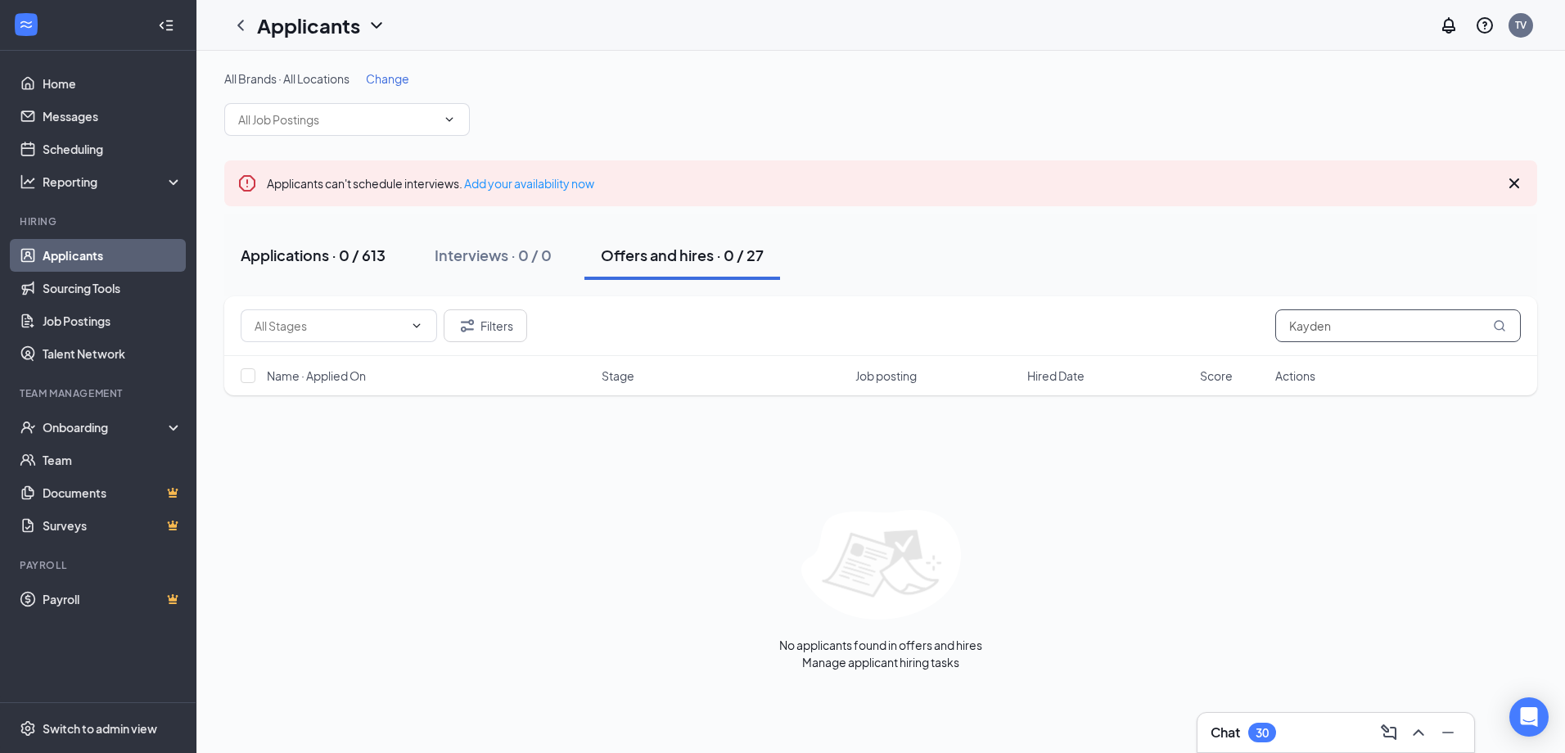
type input "Kayden"
click at [337, 250] on div "Applications · 0 / 613" at bounding box center [313, 255] width 145 height 20
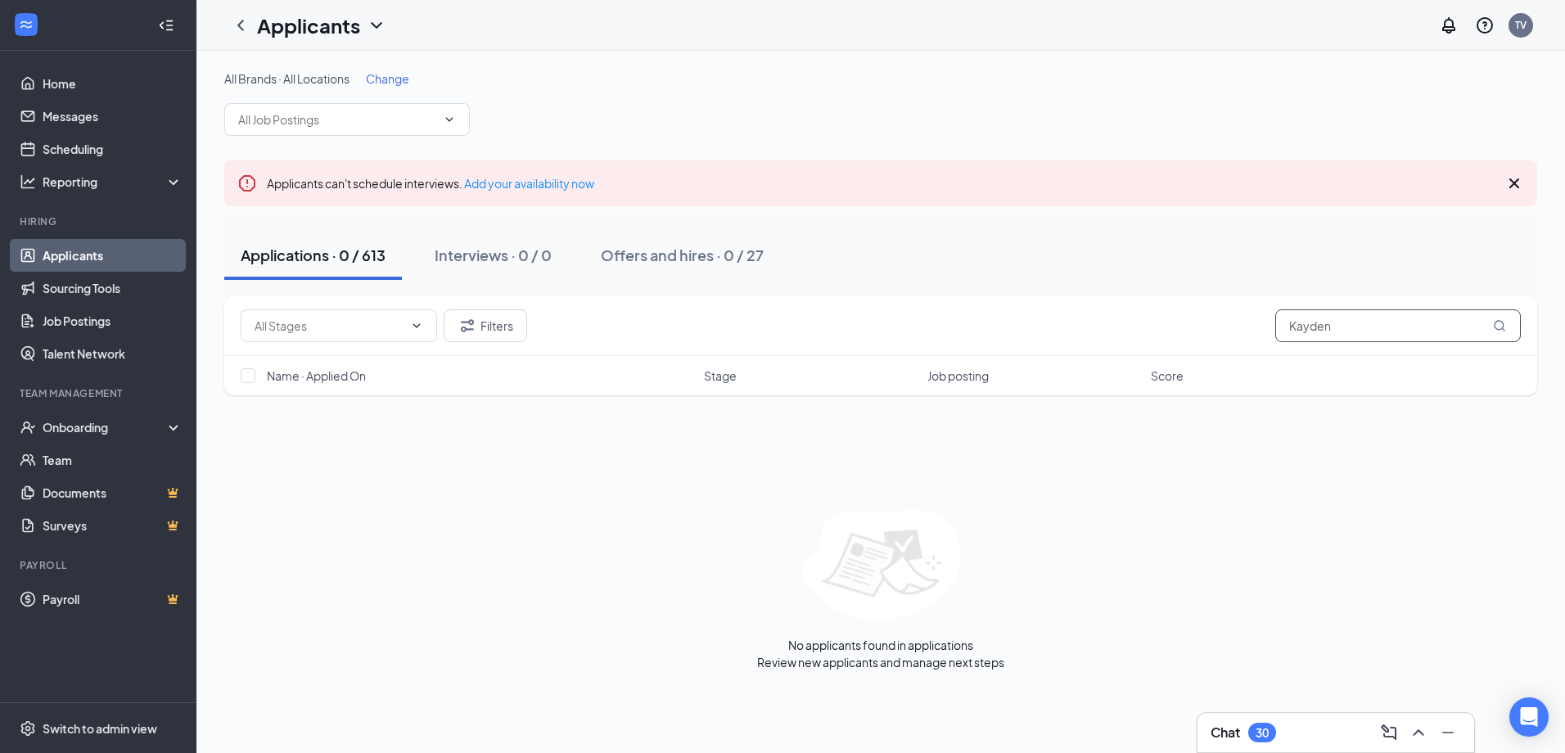
click at [1379, 332] on input "Kayden" at bounding box center [1398, 325] width 246 height 33
drag, startPoint x: 1379, startPoint y: 332, endPoint x: 1379, endPoint y: 318, distance: 13.1
click at [1382, 331] on input "Kayden" at bounding box center [1398, 325] width 246 height 33
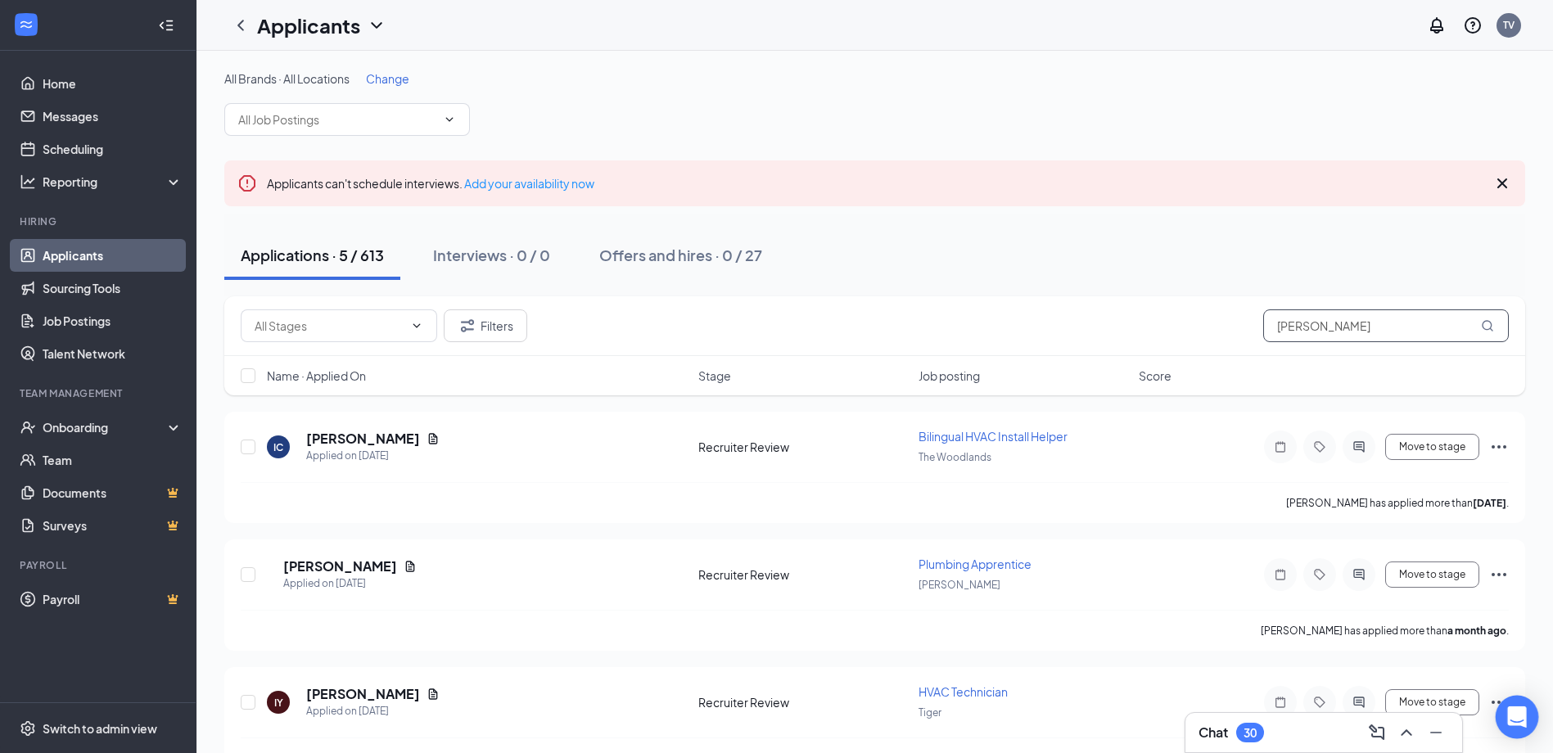
type input "[PERSON_NAME]"
click at [147, 323] on link "Job Postings" at bounding box center [113, 321] width 140 height 33
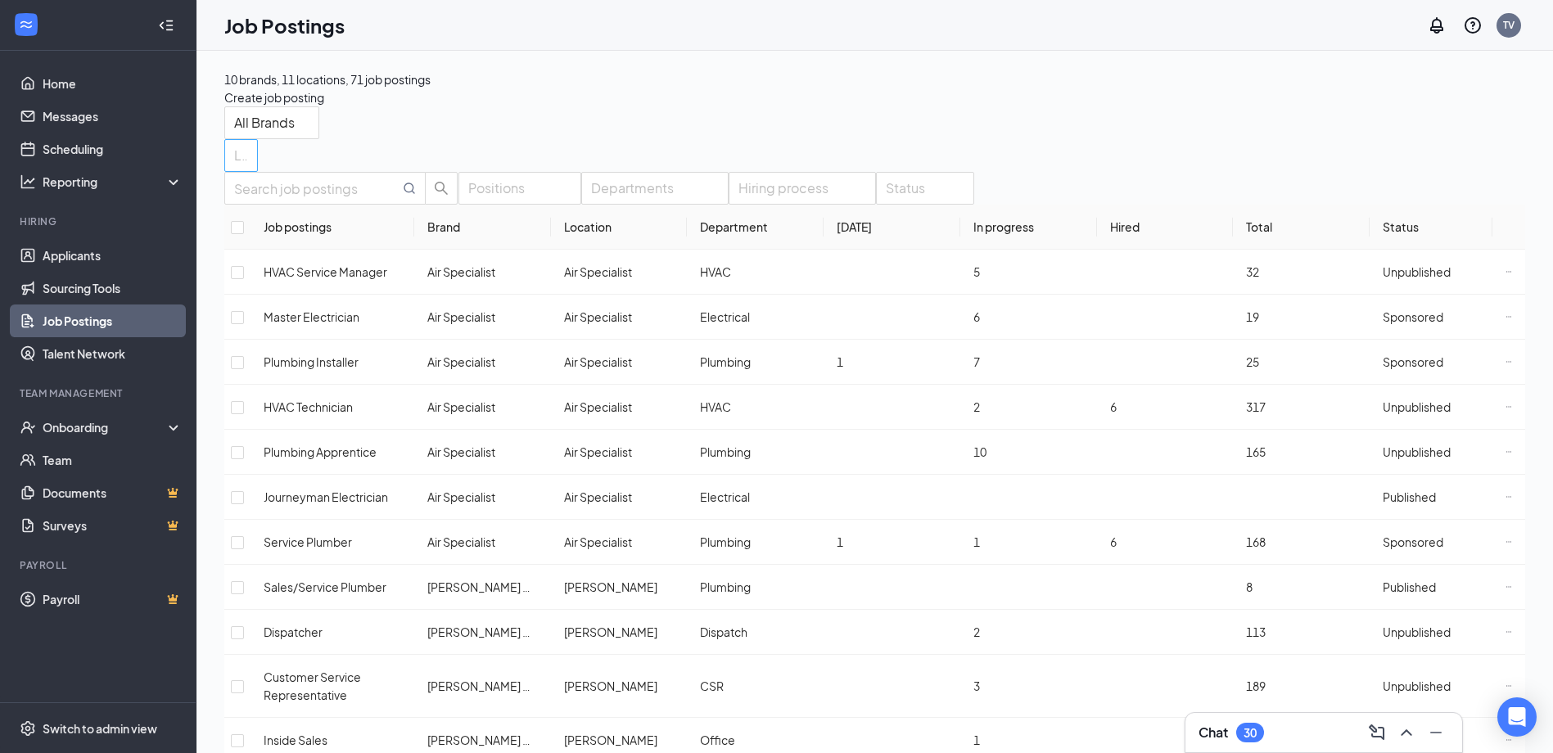
drag, startPoint x: 625, startPoint y: 134, endPoint x: 621, endPoint y: 123, distance: 12.2
click at [237, 142] on div at bounding box center [232, 155] width 9 height 26
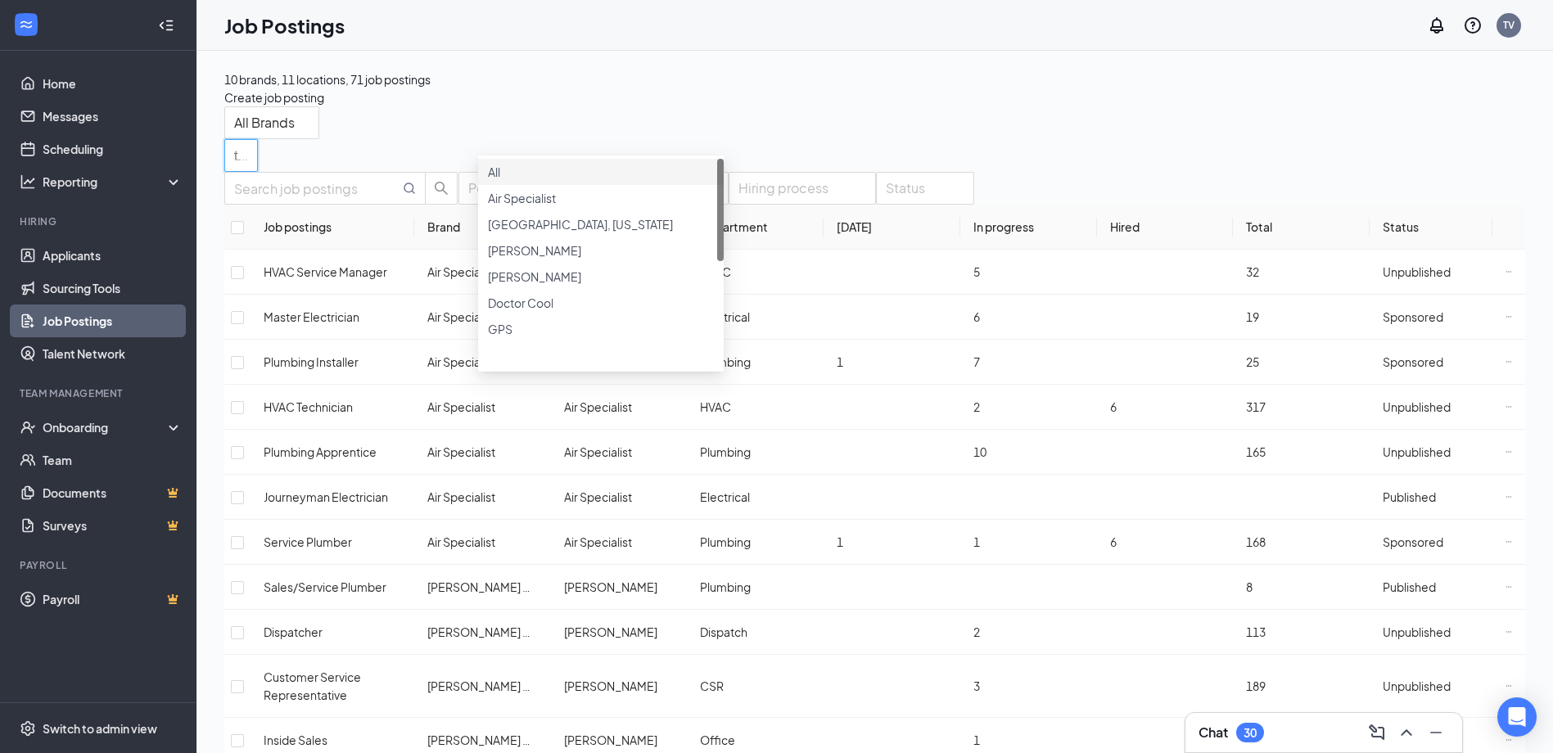
type input "tig"
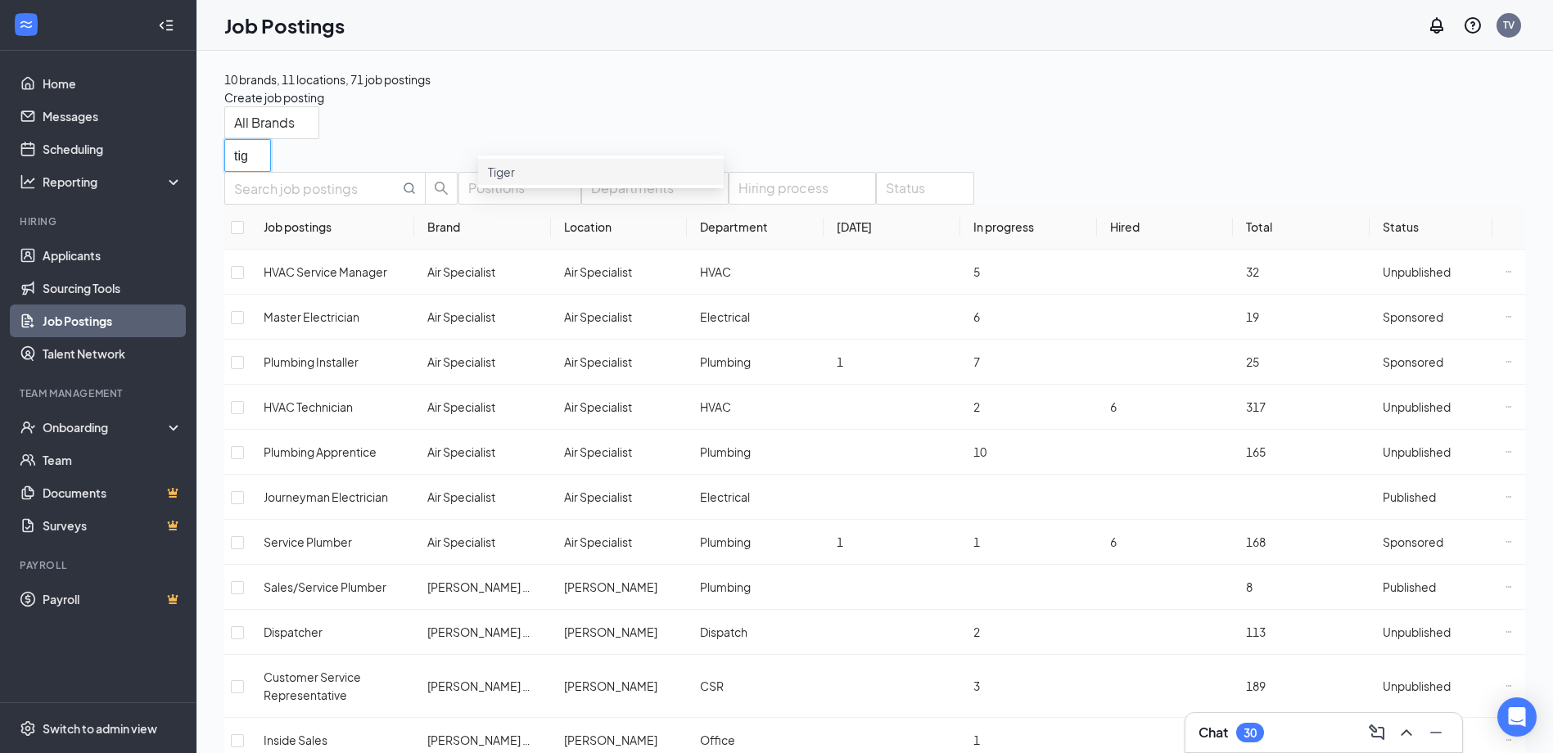
click at [544, 181] on div "Tiger" at bounding box center [601, 172] width 226 height 18
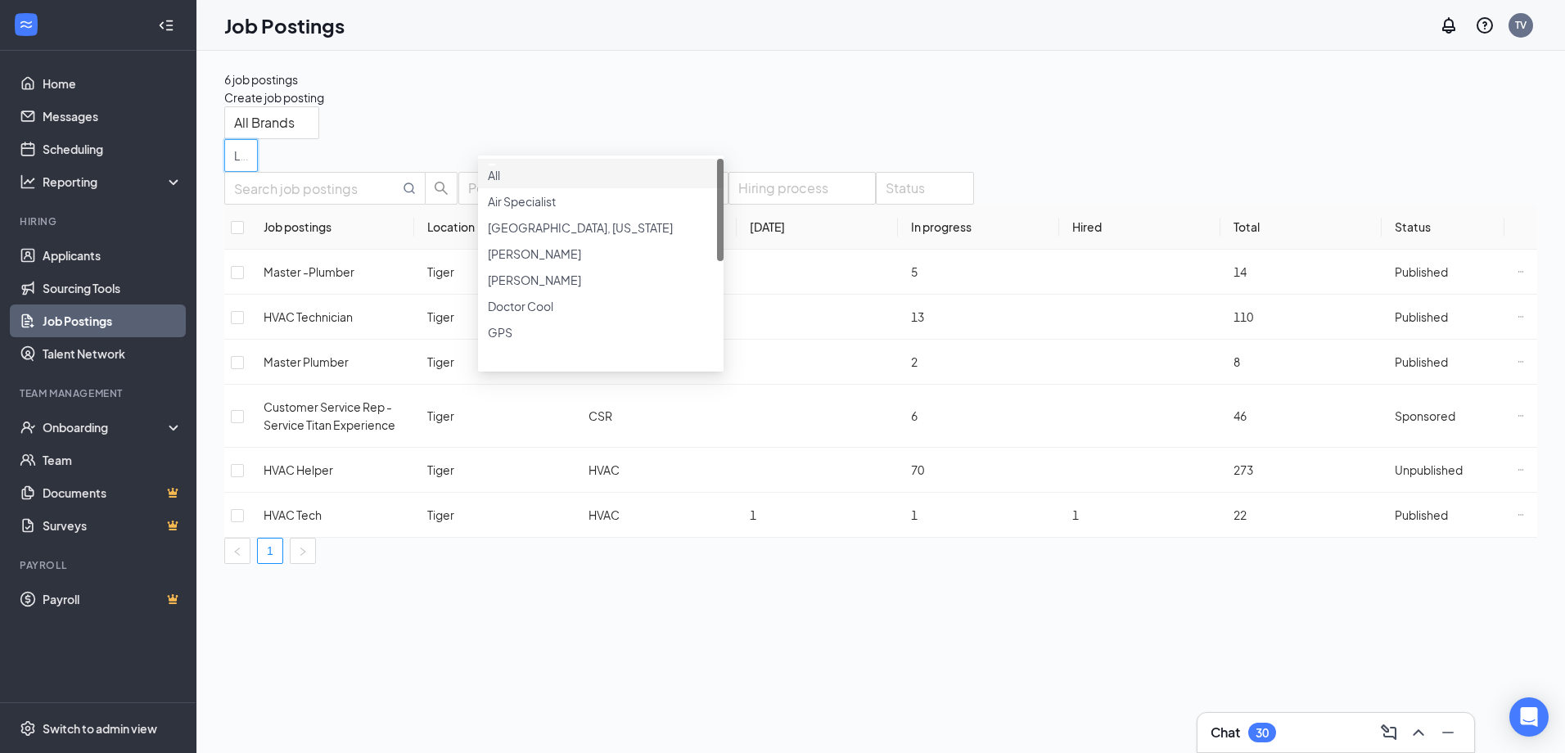
click at [880, 93] on div "6 job postings Create job posting" at bounding box center [880, 88] width 1313 height 36
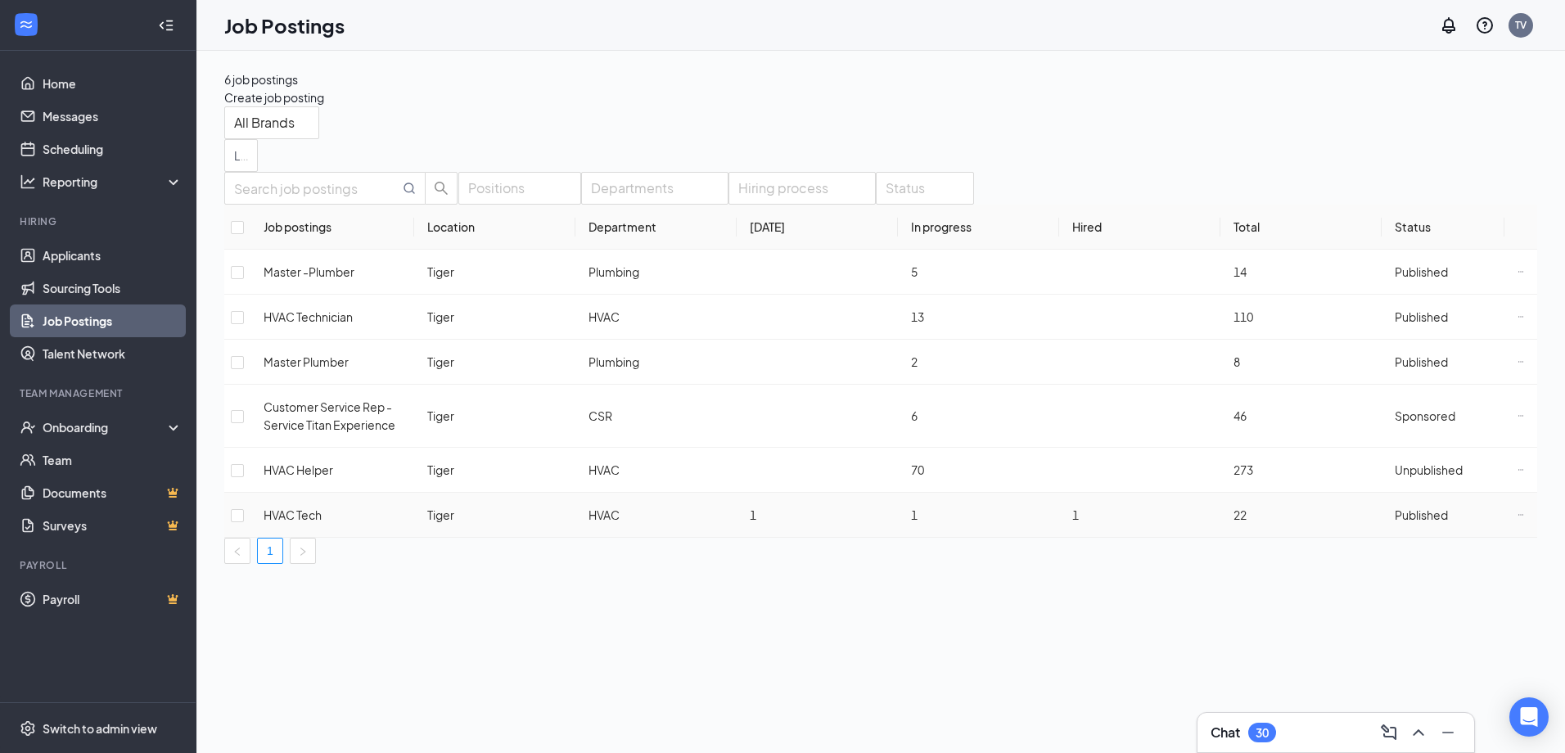
click at [306, 508] on span "HVAC Tech" at bounding box center [293, 515] width 58 height 15
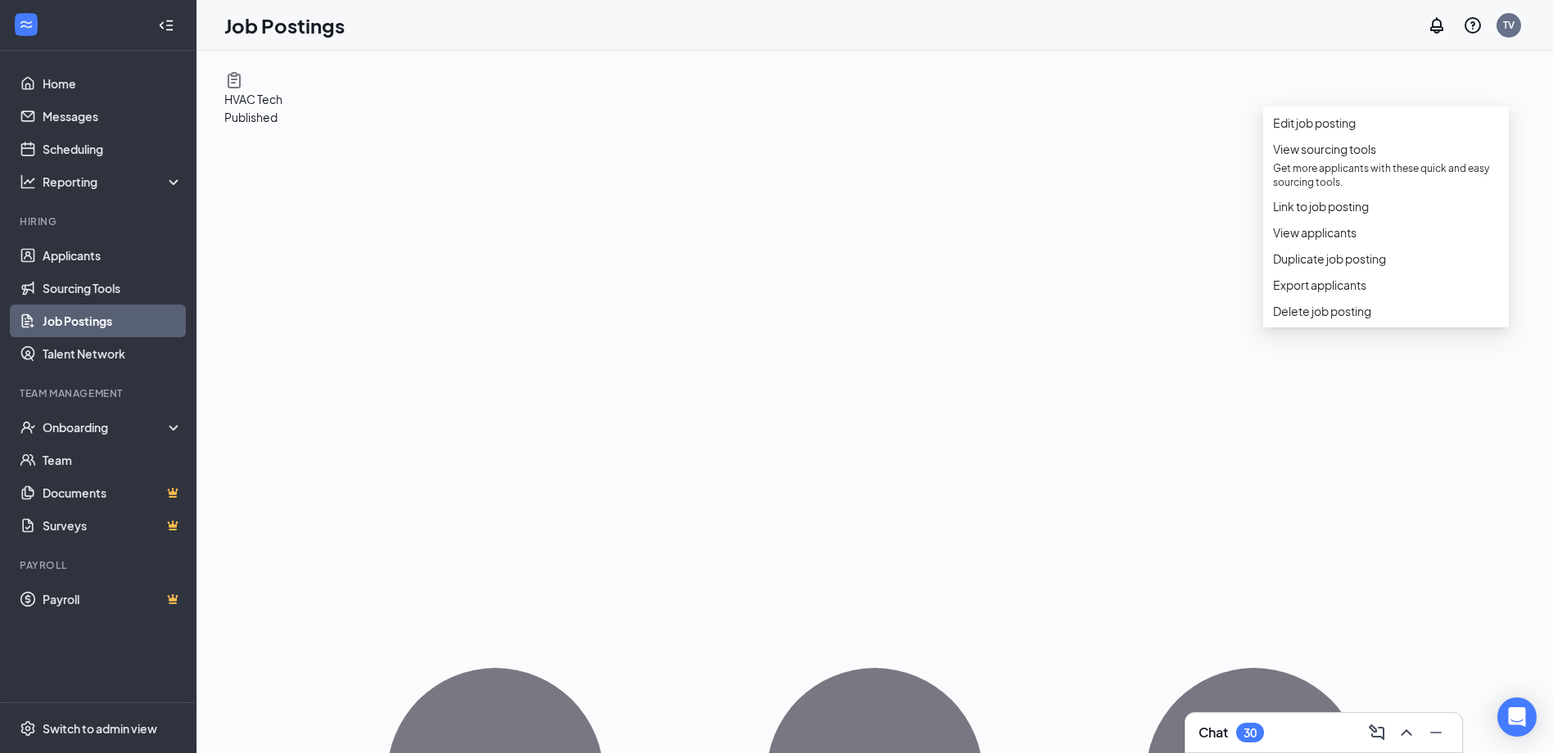
drag, startPoint x: 994, startPoint y: 260, endPoint x: 618, endPoint y: 206, distance: 379.6
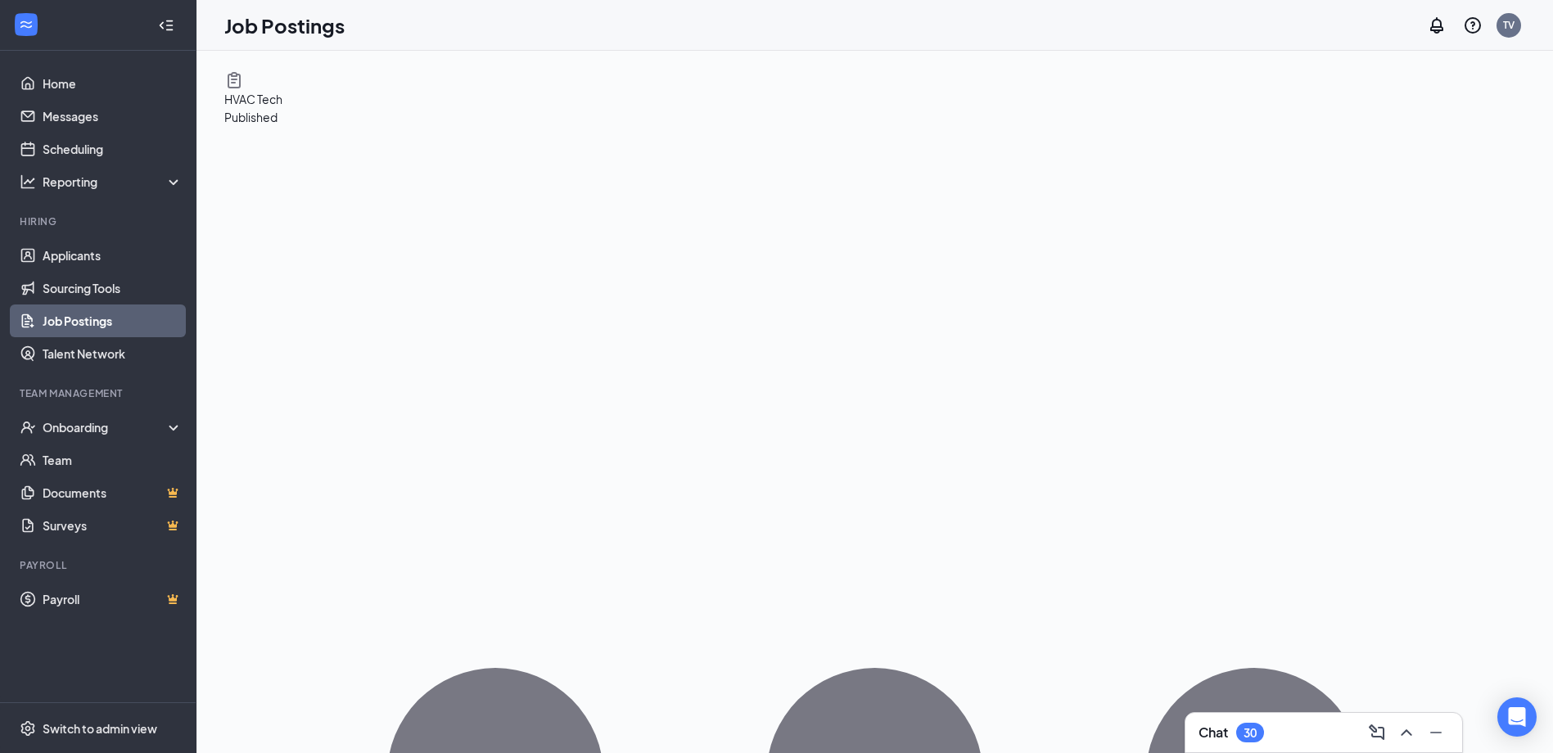
click at [79, 250] on link "Applicants" at bounding box center [113, 255] width 140 height 33
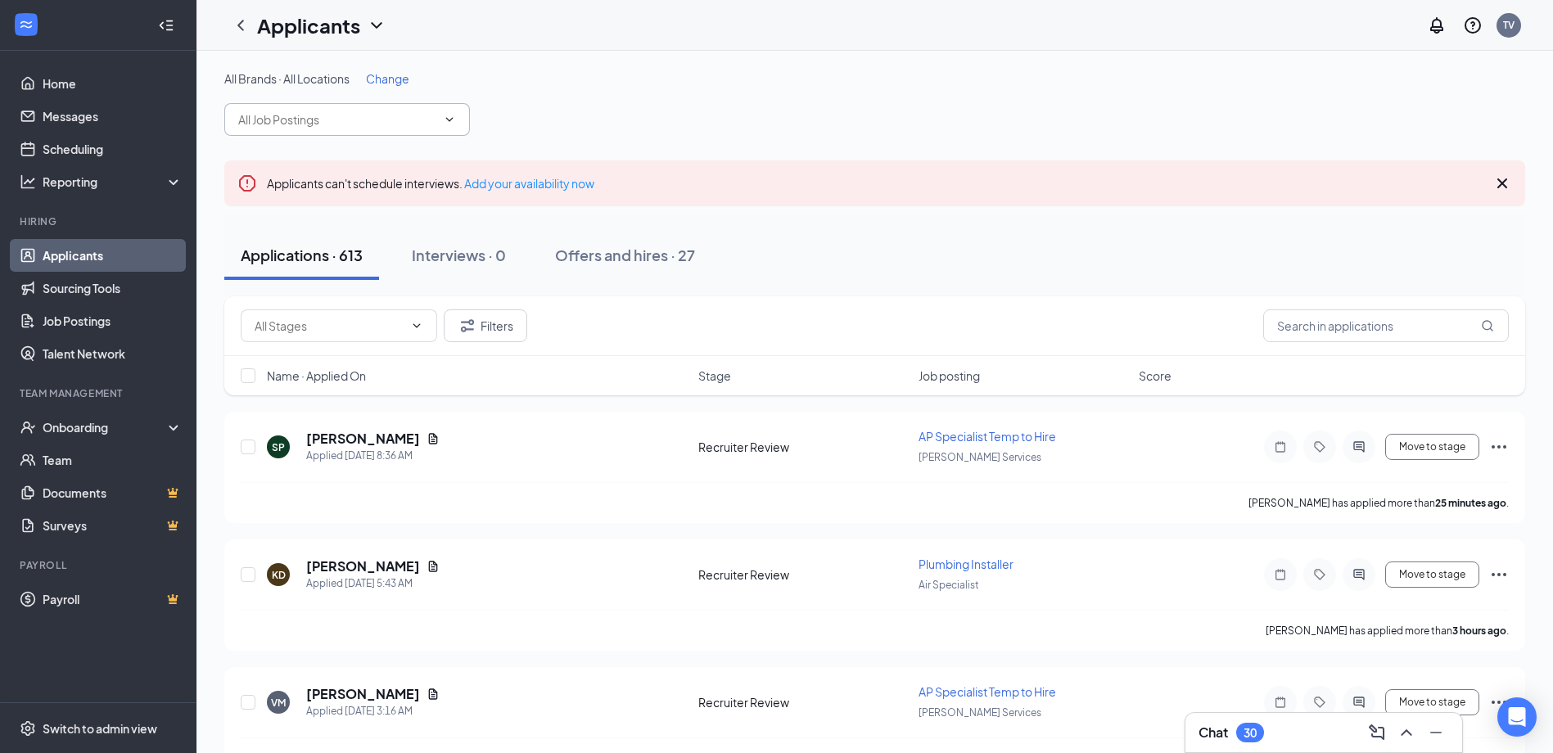
click at [447, 120] on icon "ChevronDown" at bounding box center [449, 119] width 13 height 13
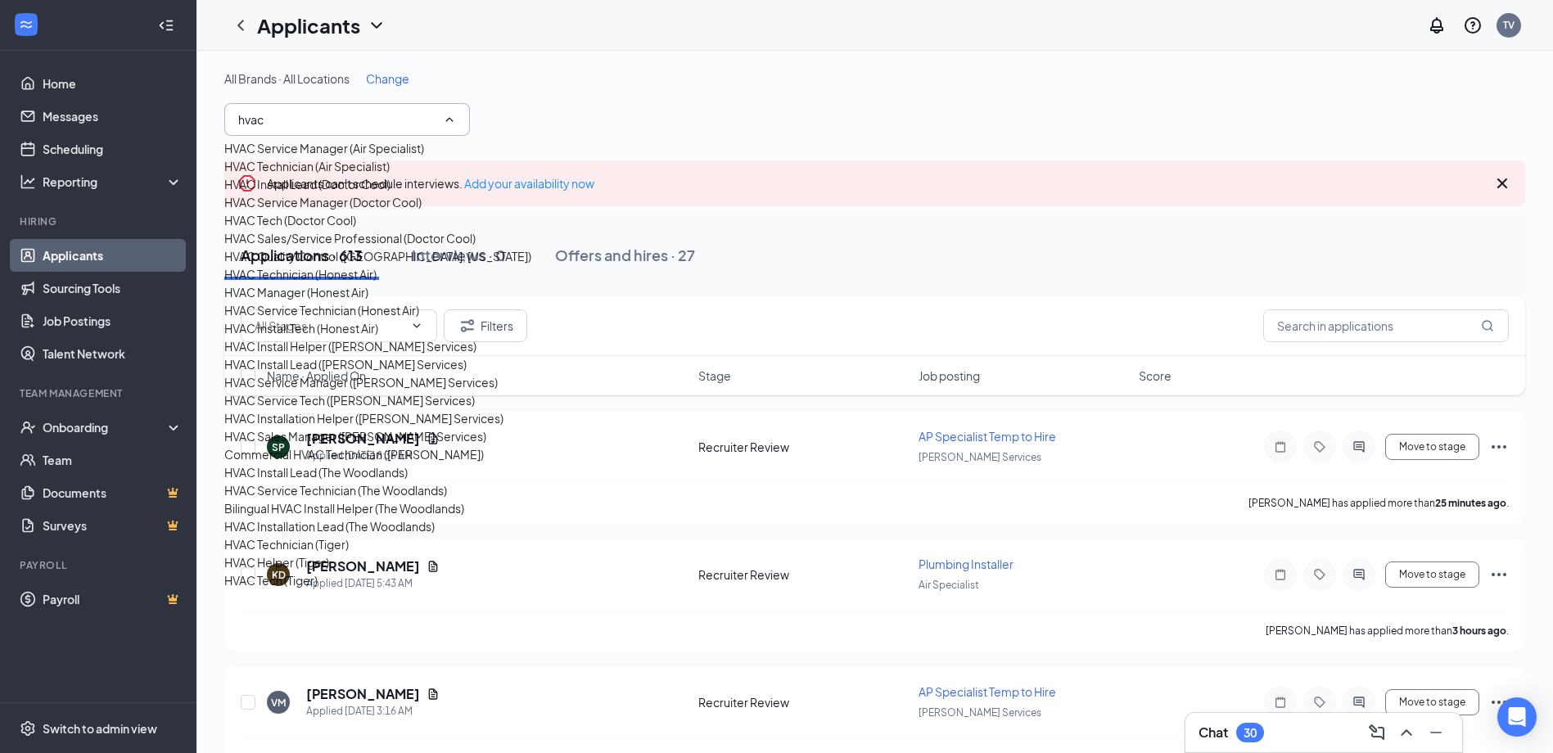
scroll to position [894, 0]
click at [287, 571] on div "HVAC Tech (Tiger)" at bounding box center [270, 580] width 93 height 18
type input "HVAC Tech (Tiger)"
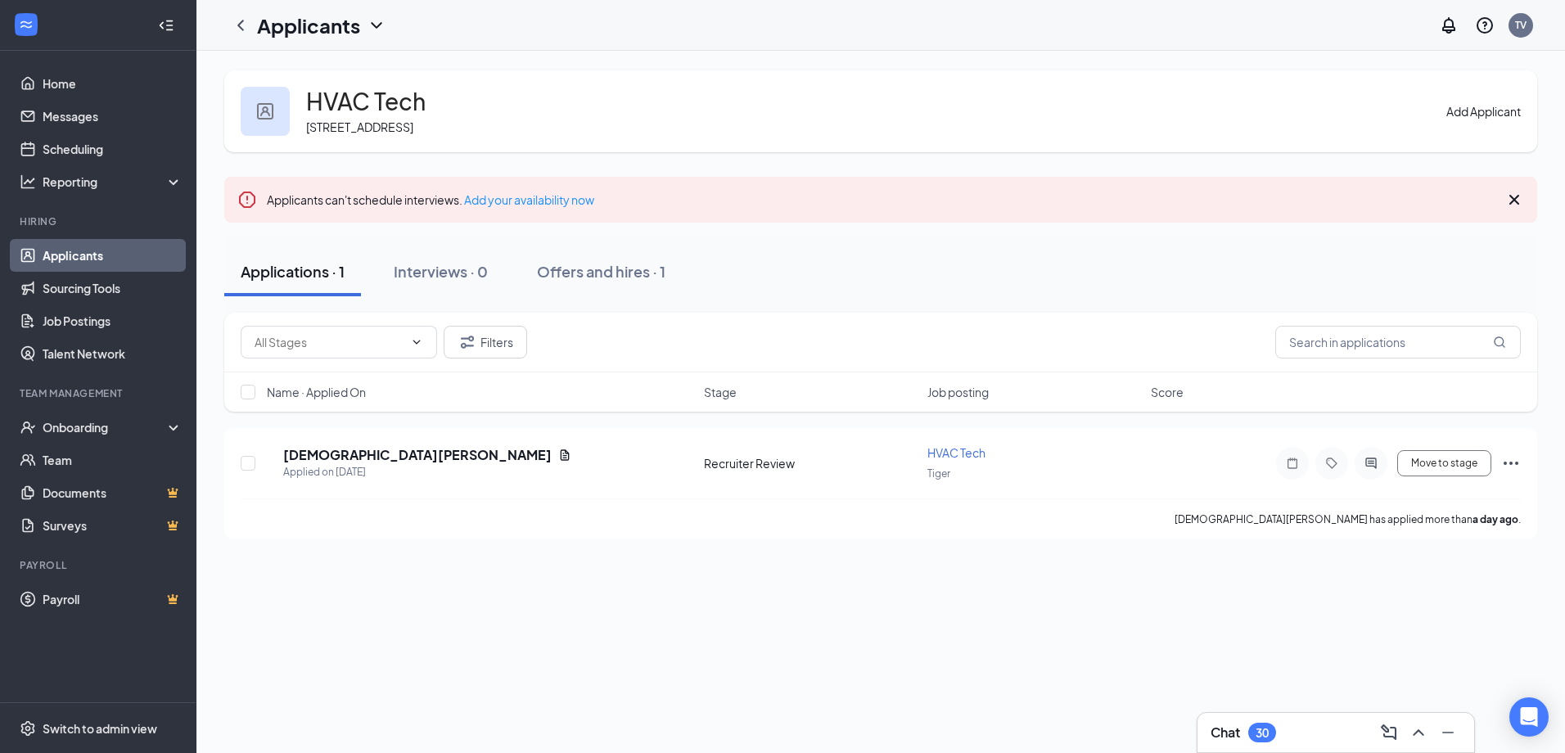
click at [1454, 115] on button "Add Applicant" at bounding box center [1484, 111] width 74 height 18
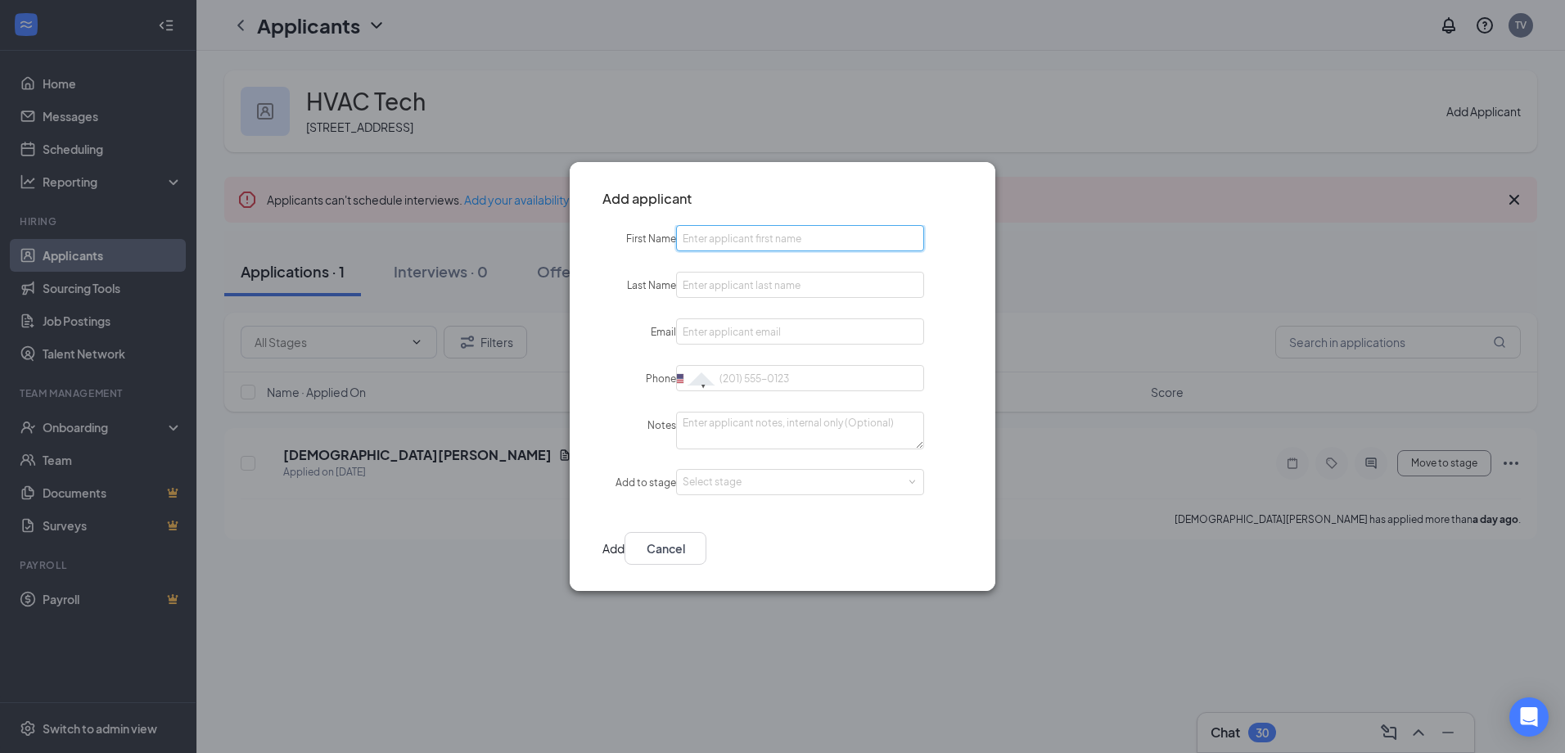
click at [794, 241] on input "First Name" at bounding box center [800, 238] width 248 height 26
type input "[PERSON_NAME]"
click at [843, 336] on input "Email" at bounding box center [800, 332] width 248 height 26
paste input "[EMAIL_ADDRESS][DOMAIN_NAME]"
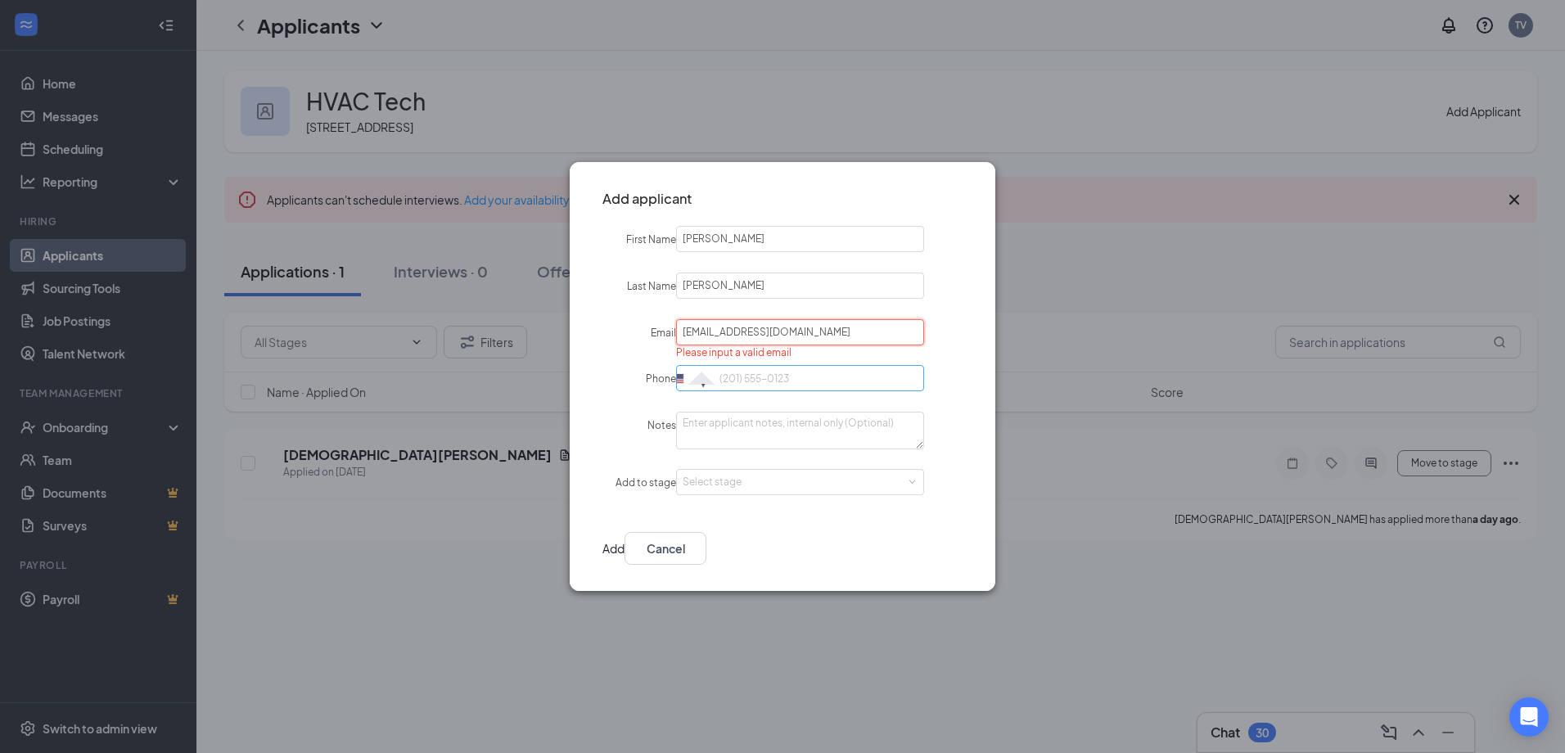
type input "[EMAIL_ADDRESS][DOMAIN_NAME]"
click at [853, 387] on input "Phone" at bounding box center [800, 378] width 248 height 26
type input "2104092883"
click at [909, 482] on span at bounding box center [912, 482] width 7 height 7
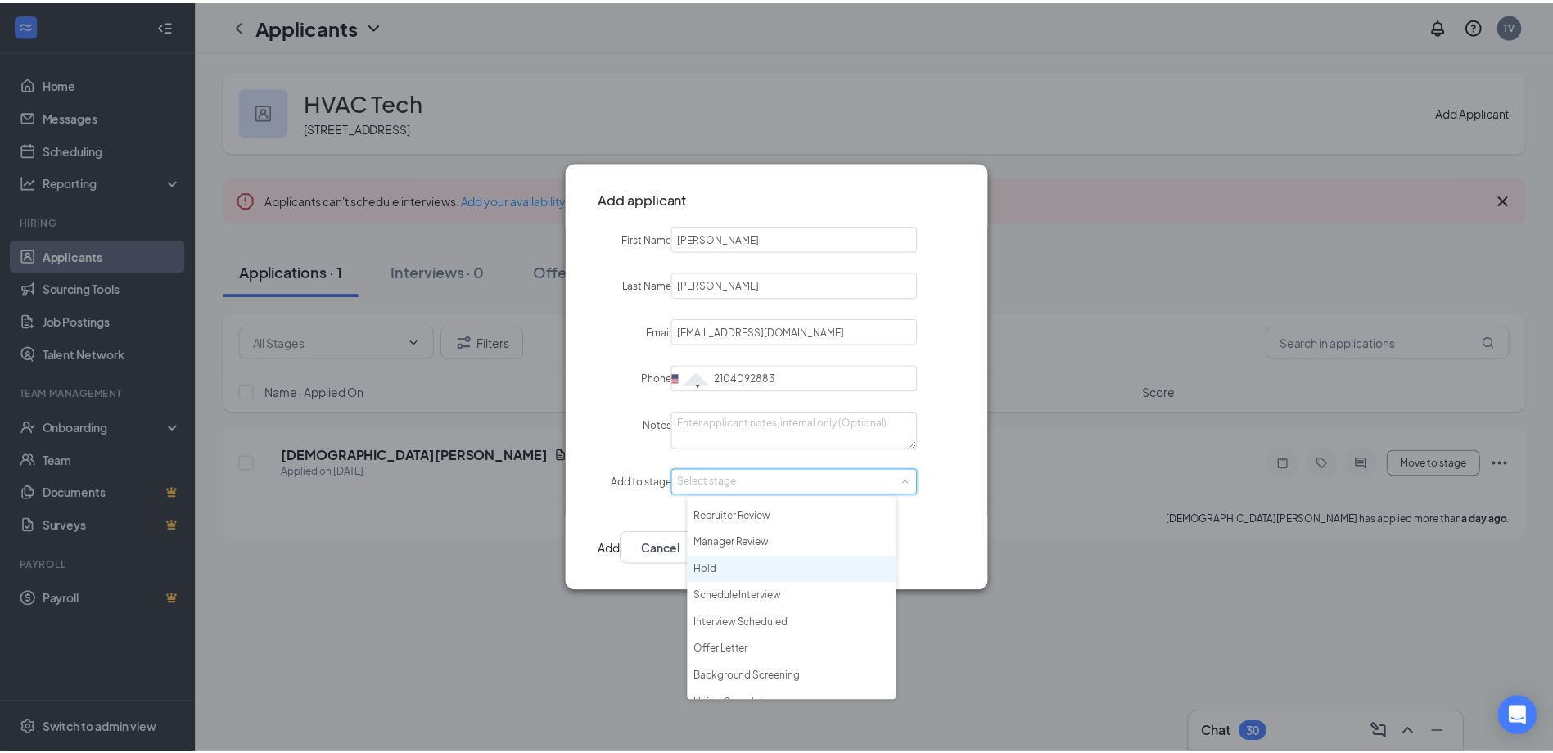
scroll to position [38, 0]
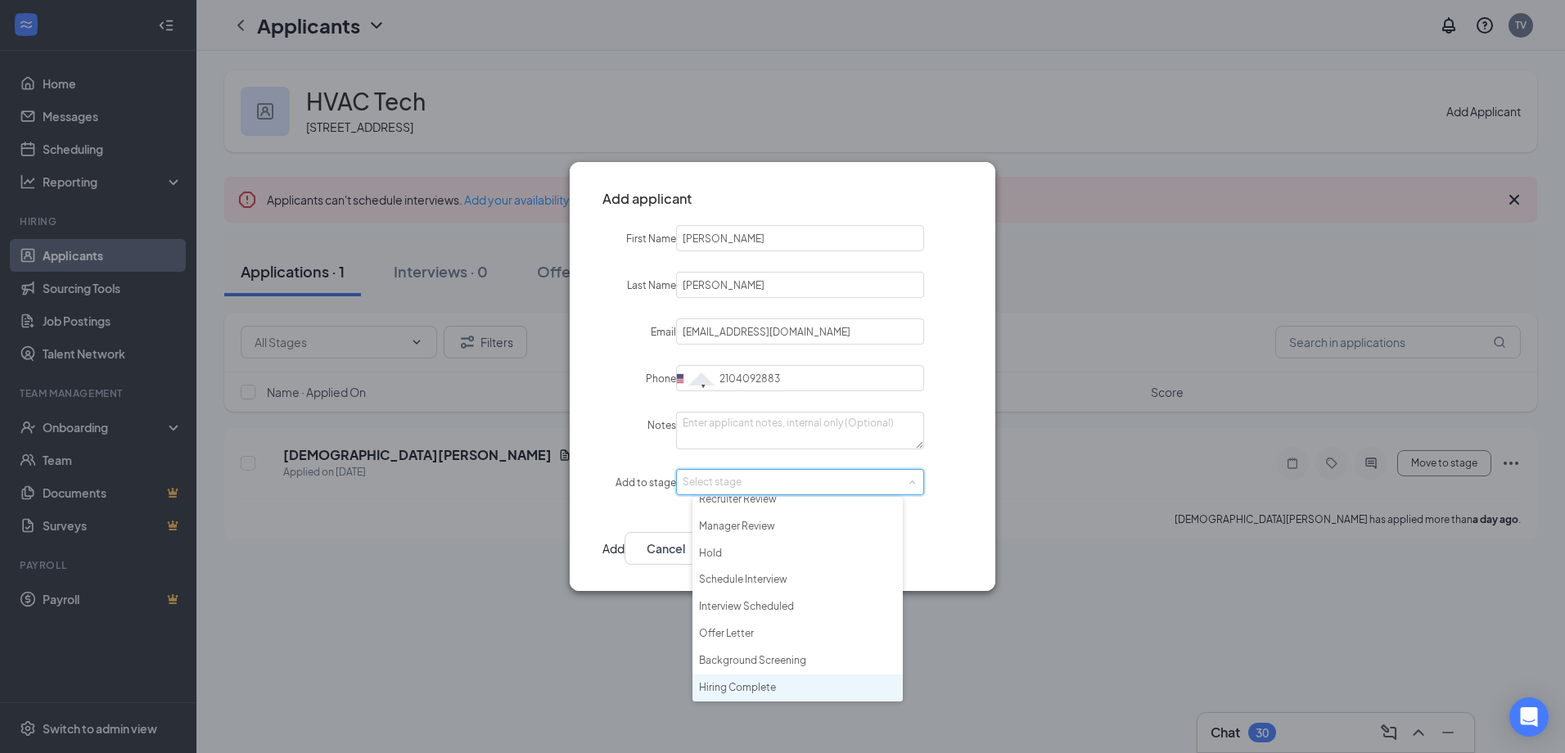
click at [784, 687] on li "Hiring Complete" at bounding box center [798, 688] width 210 height 27
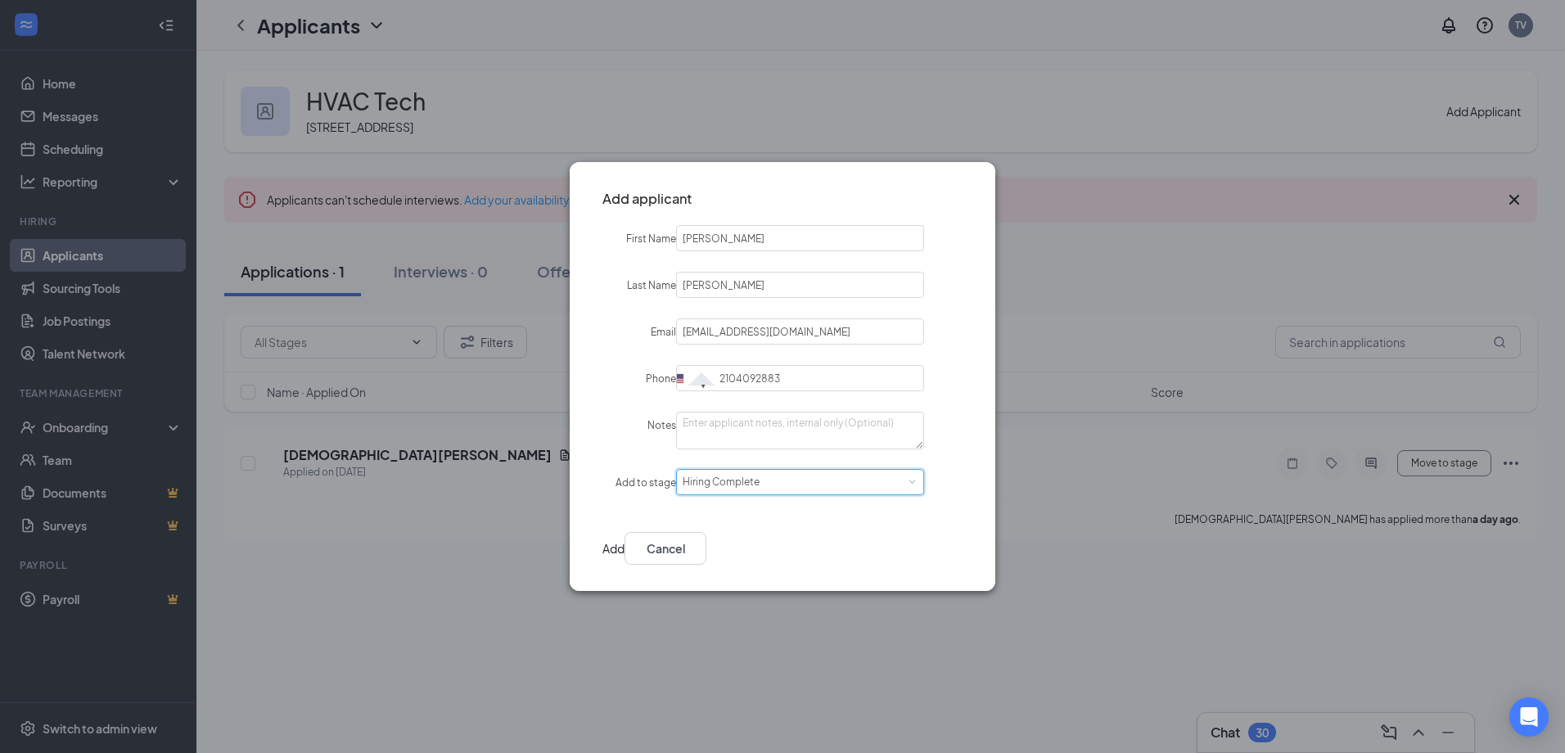
click at [625, 538] on button "Add" at bounding box center [614, 548] width 22 height 33
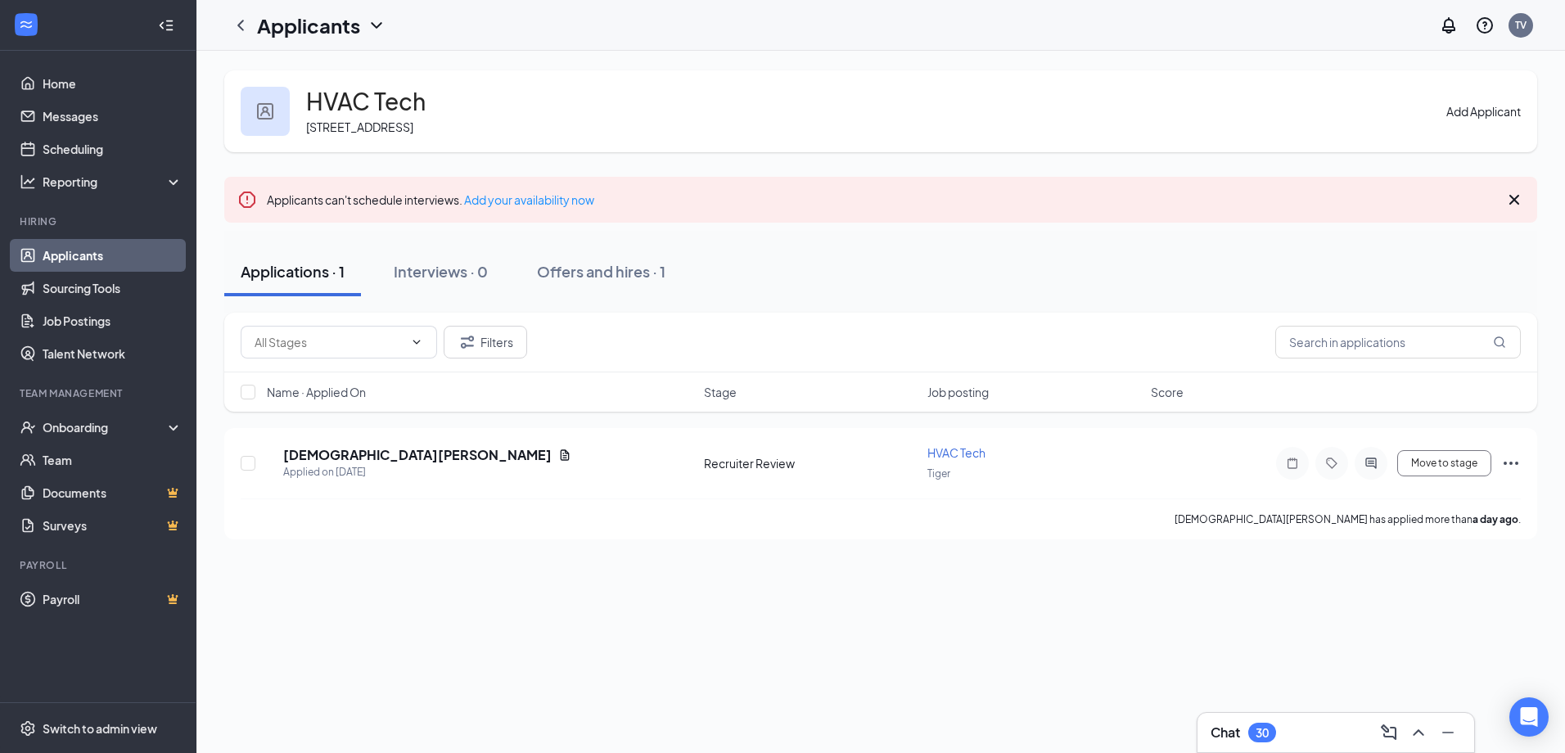
click at [129, 252] on link "Applicants" at bounding box center [113, 255] width 140 height 33
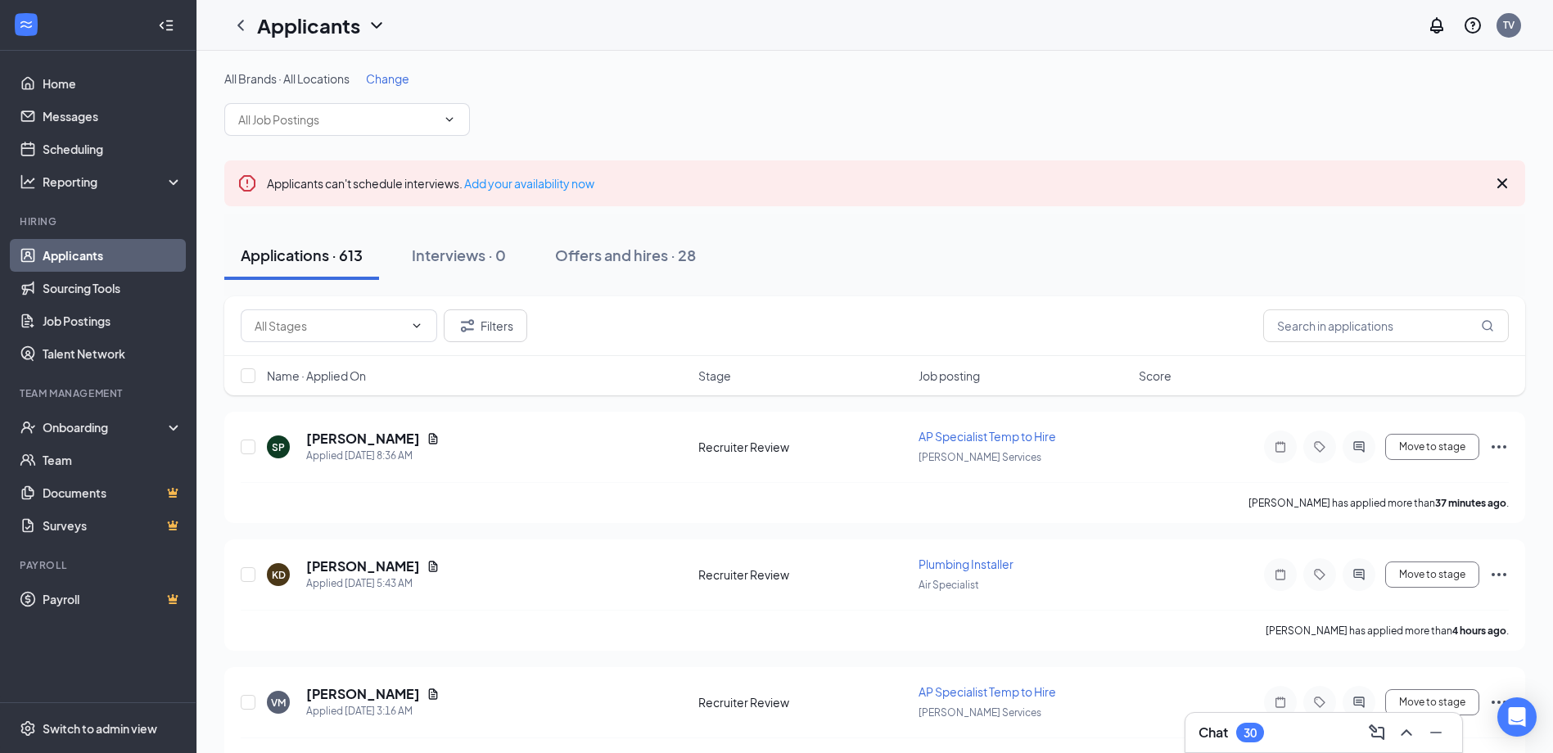
click at [383, 73] on span "Change" at bounding box center [387, 78] width 43 height 15
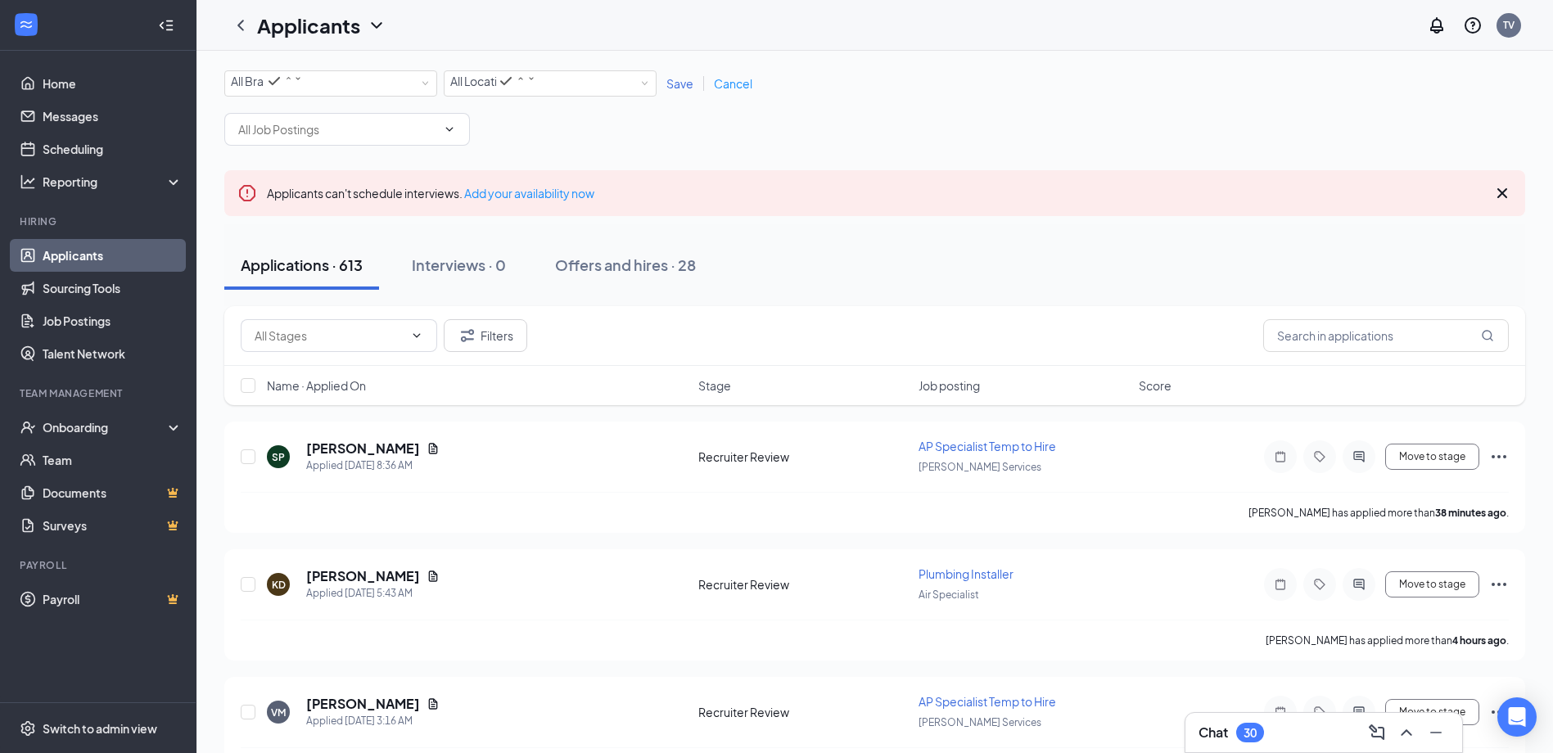
click at [693, 86] on link "Save" at bounding box center [680, 83] width 47 height 15
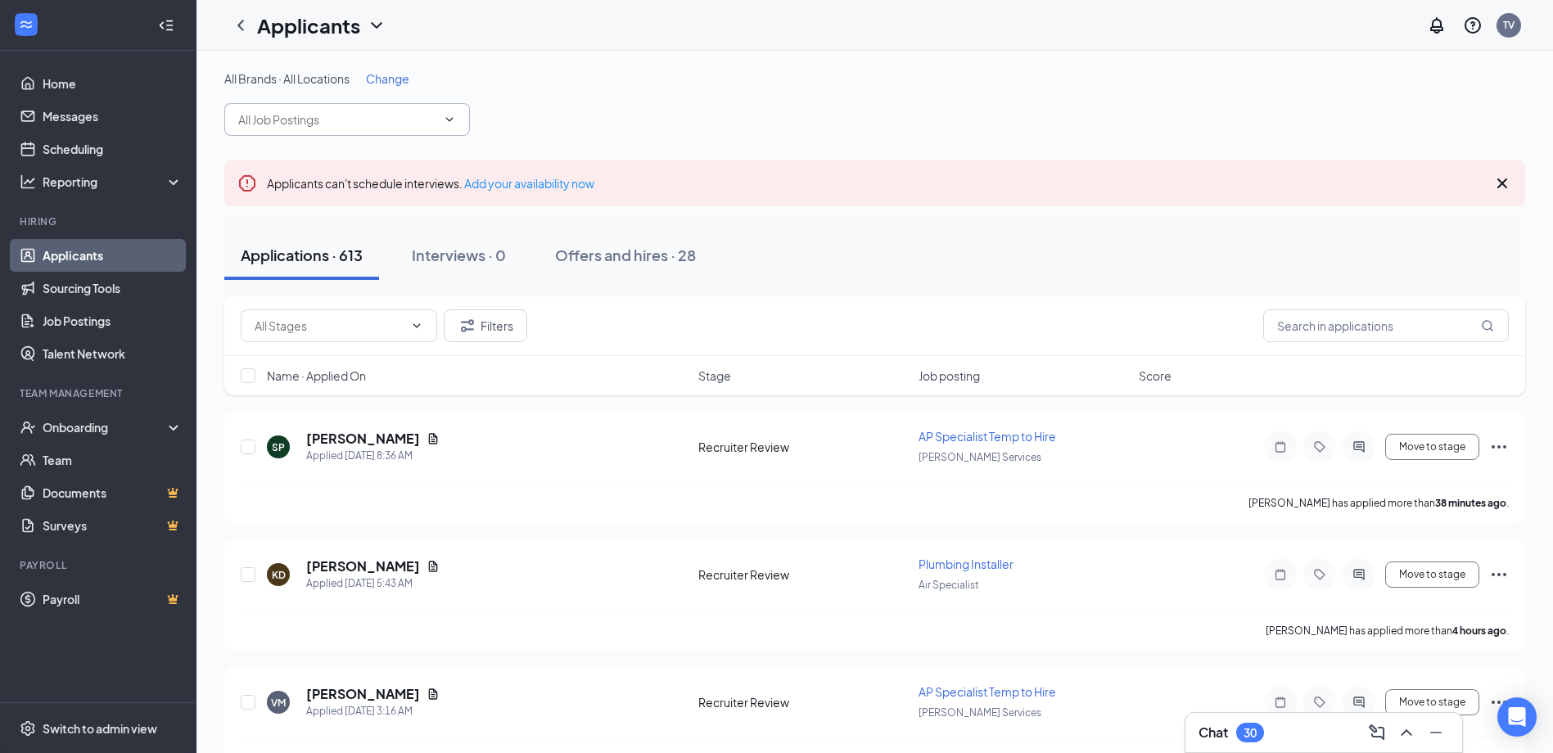
click at [378, 118] on input "text" at bounding box center [337, 120] width 198 height 18
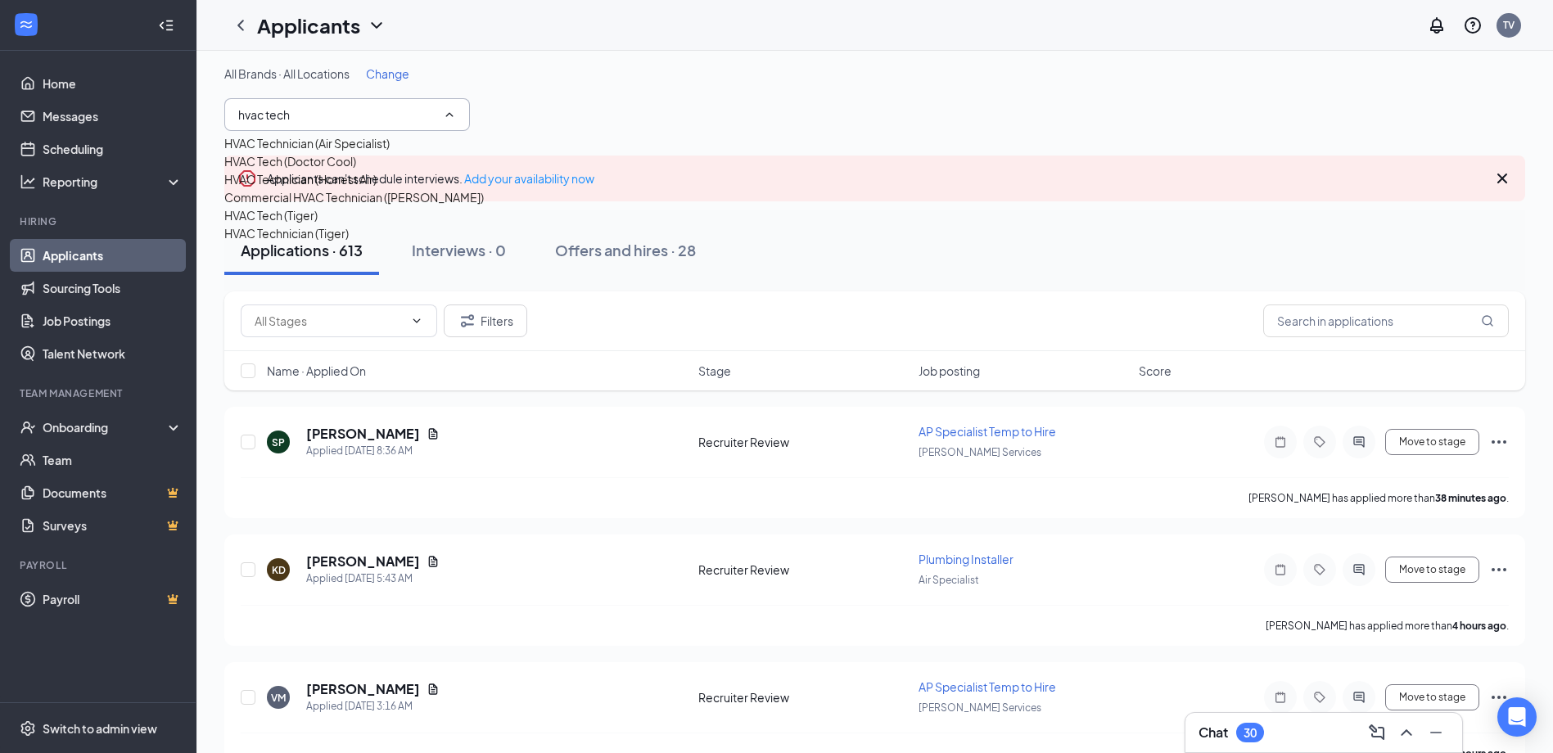
scroll to position [82, 0]
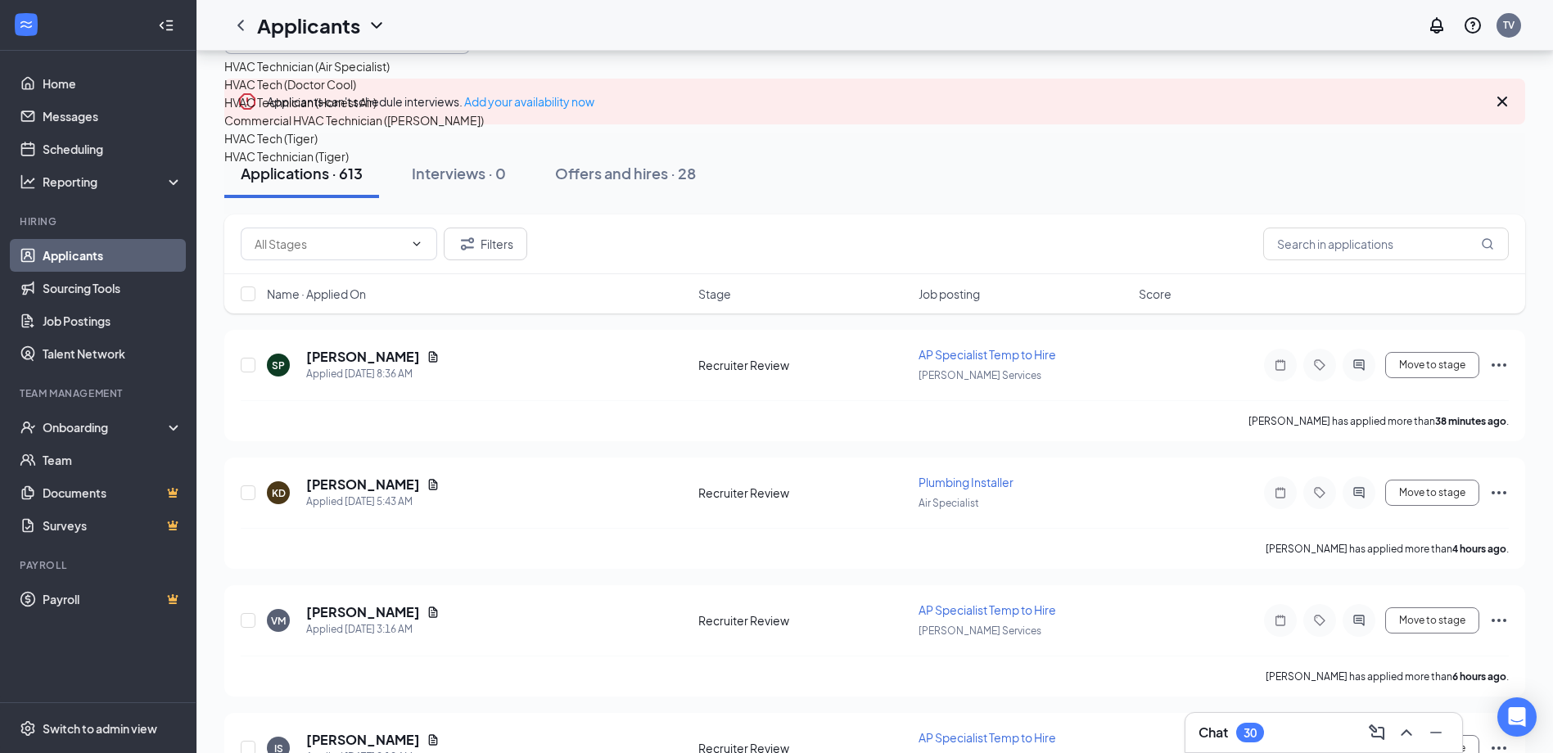
type input "hvac tech"
click at [356, 93] on div "HVAC Tech (Doctor Cool)" at bounding box center [290, 84] width 132 height 18
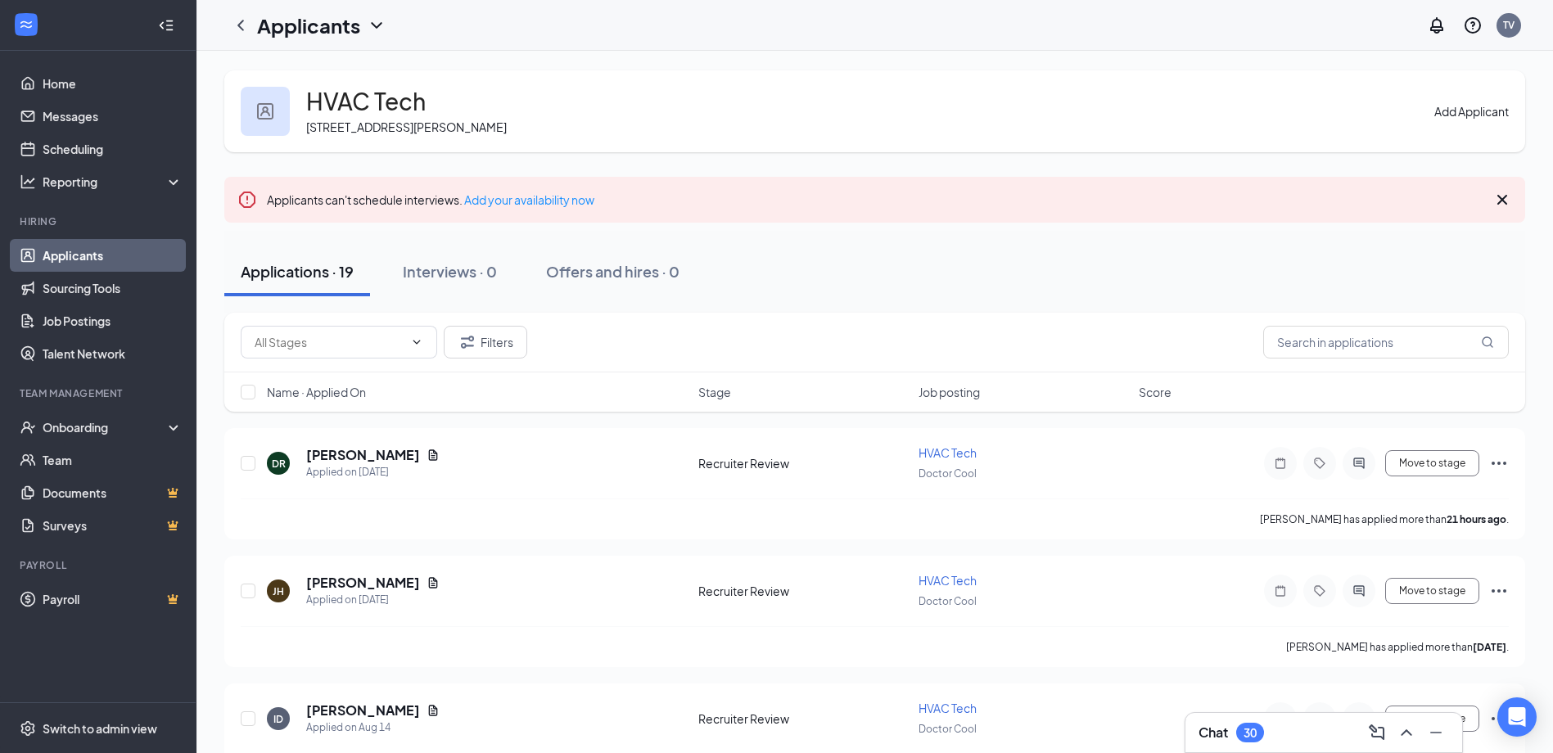
click at [1457, 108] on button "Add Applicant" at bounding box center [1471, 111] width 74 height 18
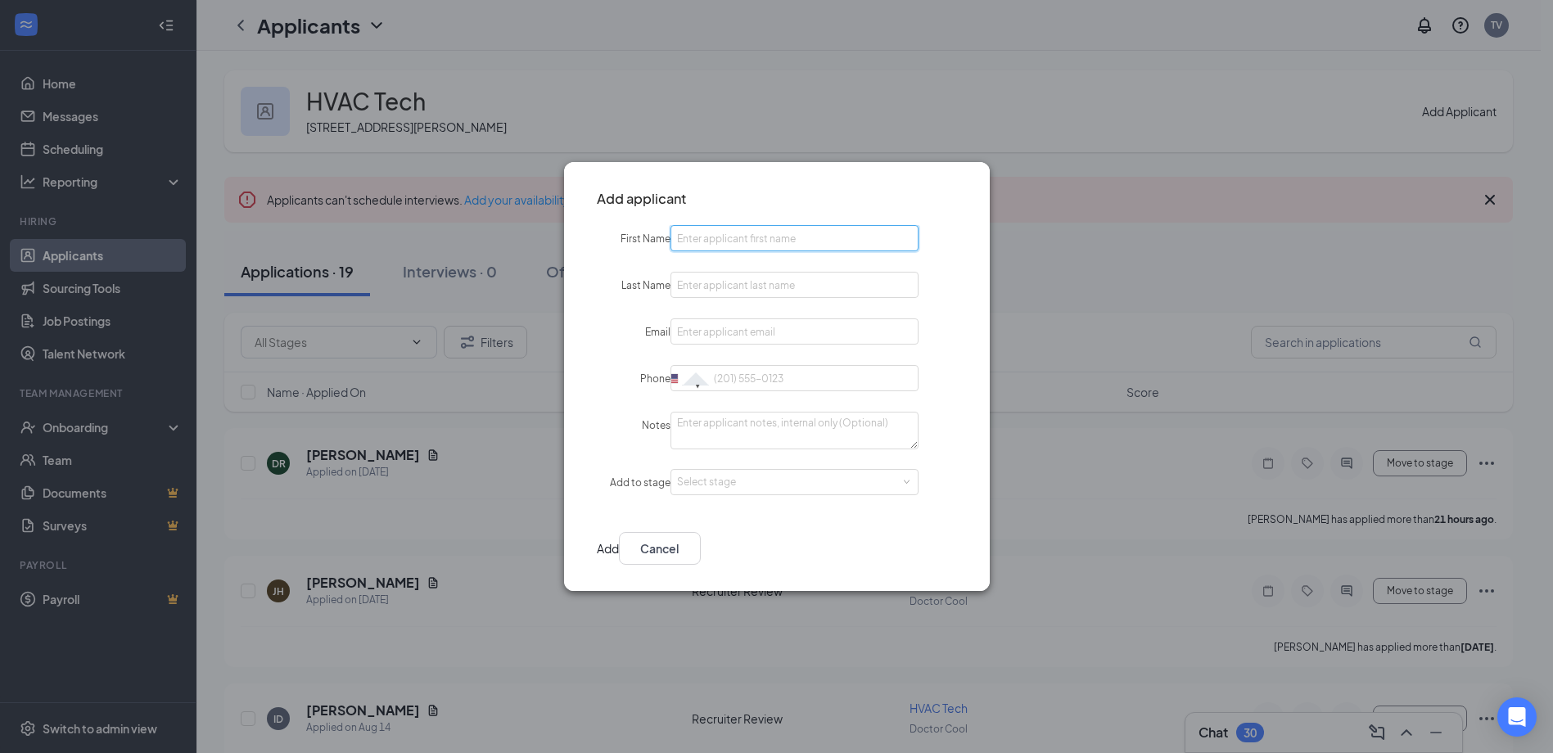
click at [809, 233] on input "First Name" at bounding box center [794, 238] width 248 height 26
type input "[PERSON_NAME]"
click at [837, 326] on input "Email" at bounding box center [794, 332] width 248 height 26
paste input "[EMAIL_ADDRESS][DOMAIN_NAME]"
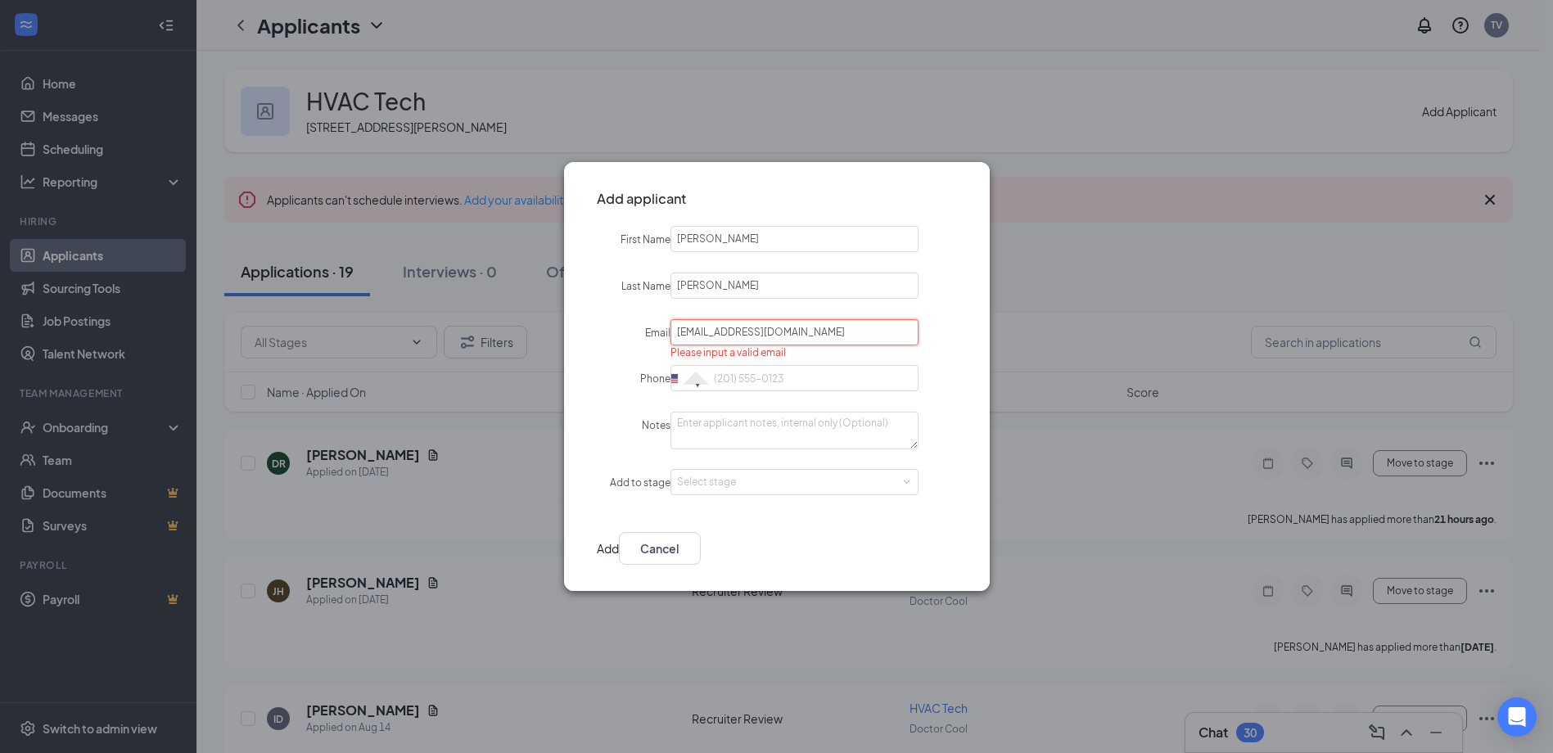
type input "[EMAIL_ADDRESS][DOMAIN_NAME]"
click at [792, 387] on input "Phone" at bounding box center [794, 378] width 248 height 26
paste input "[PHONE_NUMBER]"
click at [764, 484] on div "Select stage" at bounding box center [791, 482] width 228 height 16
type input "[PHONE_NUMBER]"
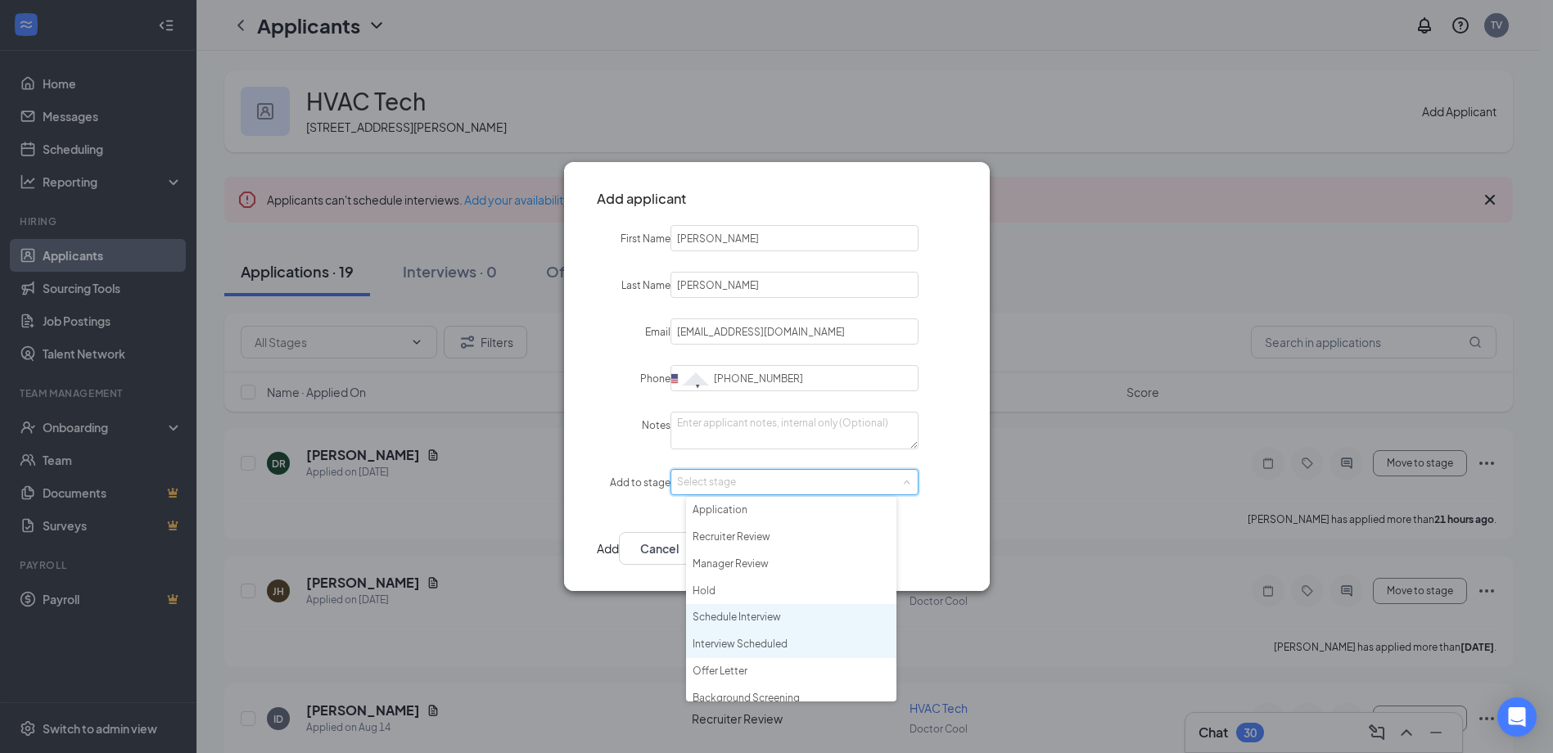
scroll to position [38, 0]
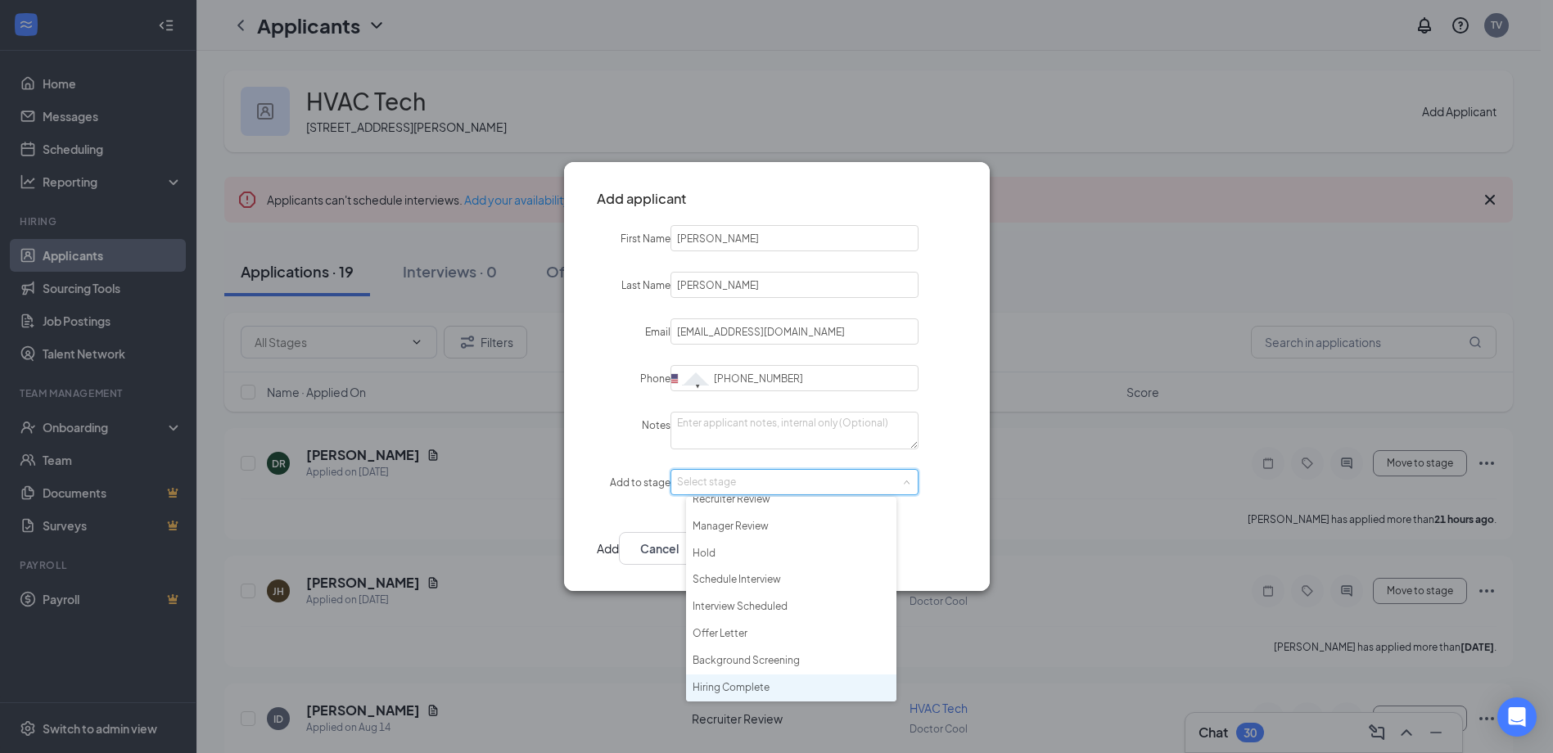
click at [767, 688] on li "Hiring Complete" at bounding box center [791, 688] width 210 height 27
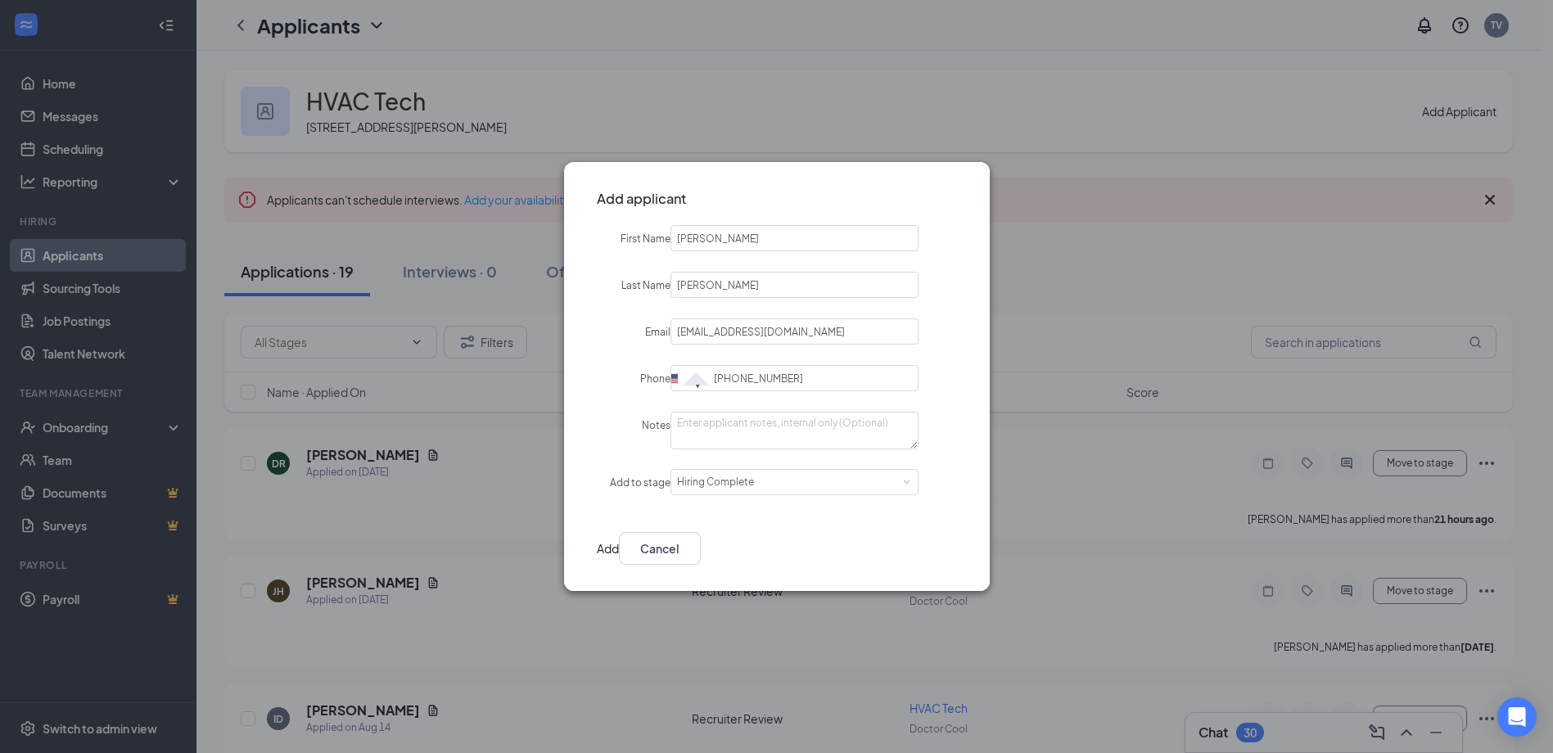
click at [619, 539] on button "Add" at bounding box center [608, 548] width 22 height 33
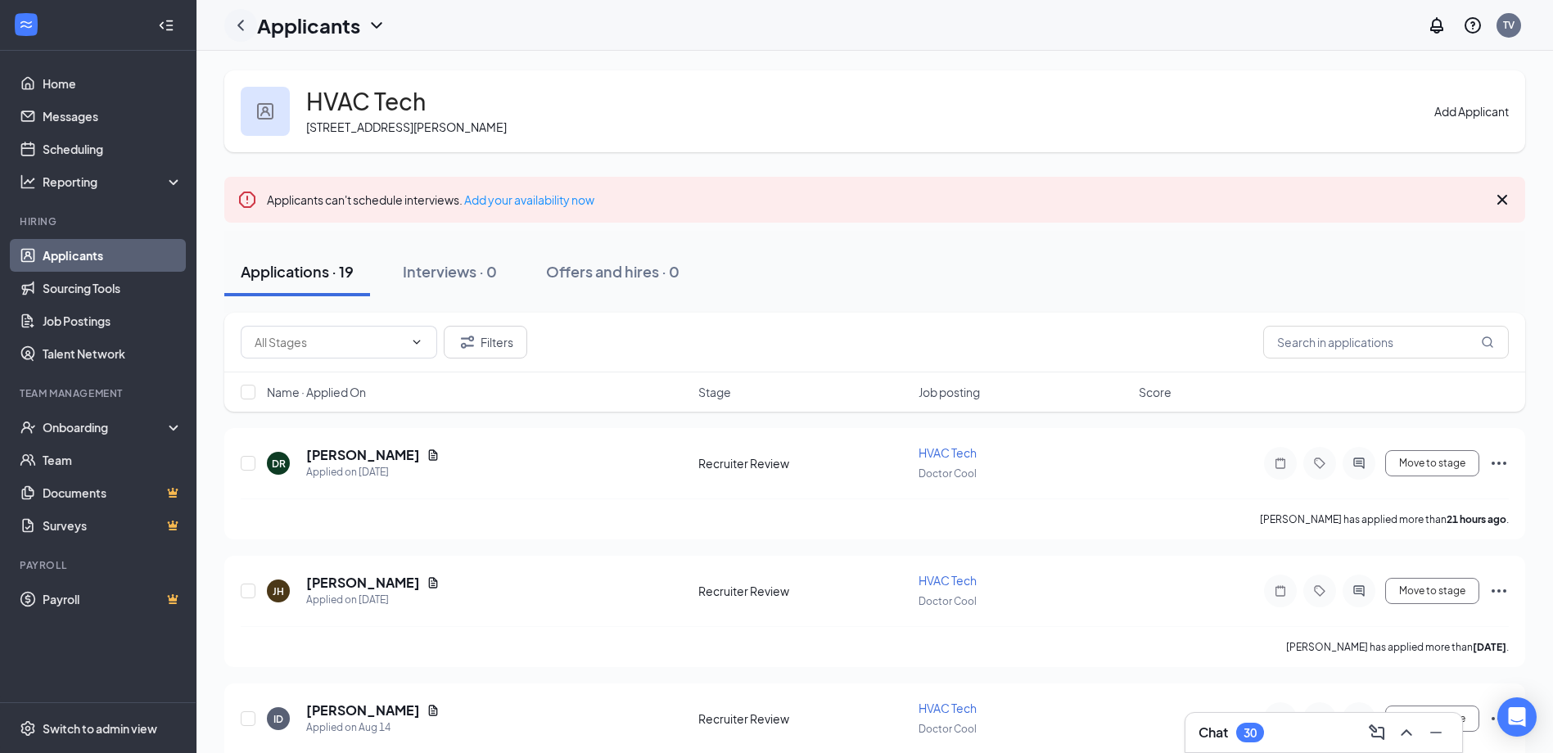
click at [238, 25] on icon "ChevronLeft" at bounding box center [240, 25] width 7 height 11
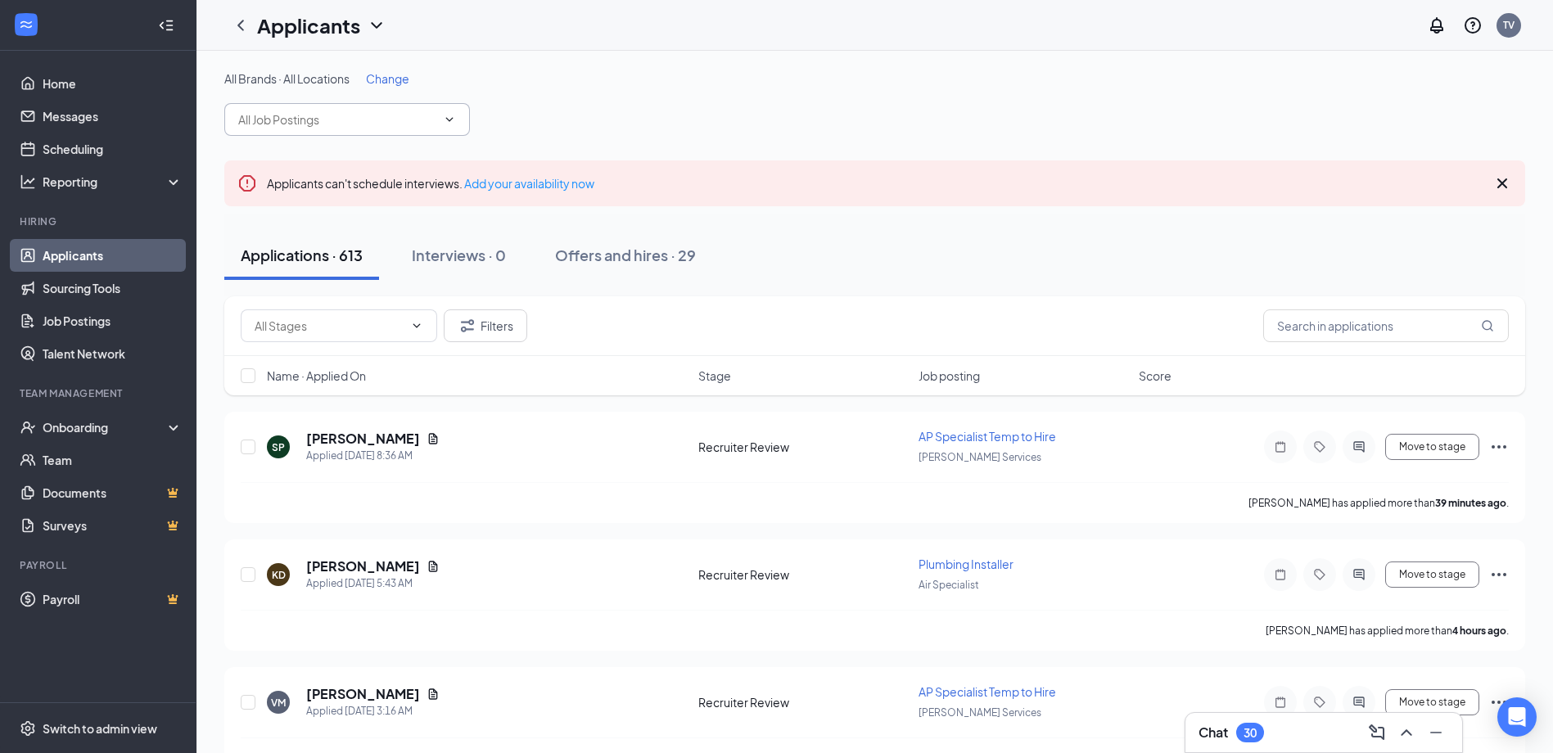
click at [428, 115] on input "text" at bounding box center [337, 120] width 198 height 18
type input "apprenti"
click at [372, 175] on div "Plumbing Apprentice ([PERSON_NAME])" at bounding box center [331, 166] width 214 height 18
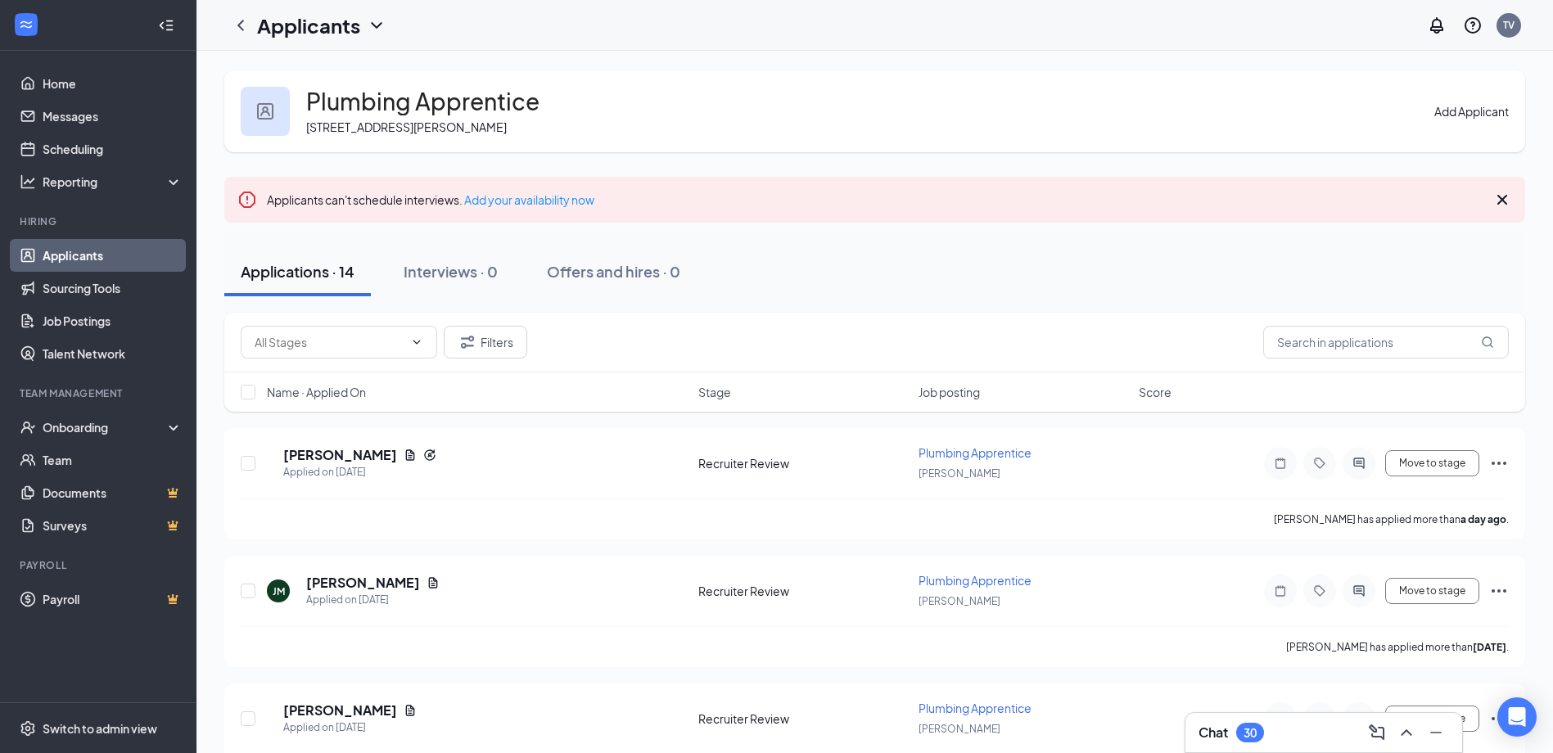
click at [1458, 115] on button "Add Applicant" at bounding box center [1471, 111] width 74 height 18
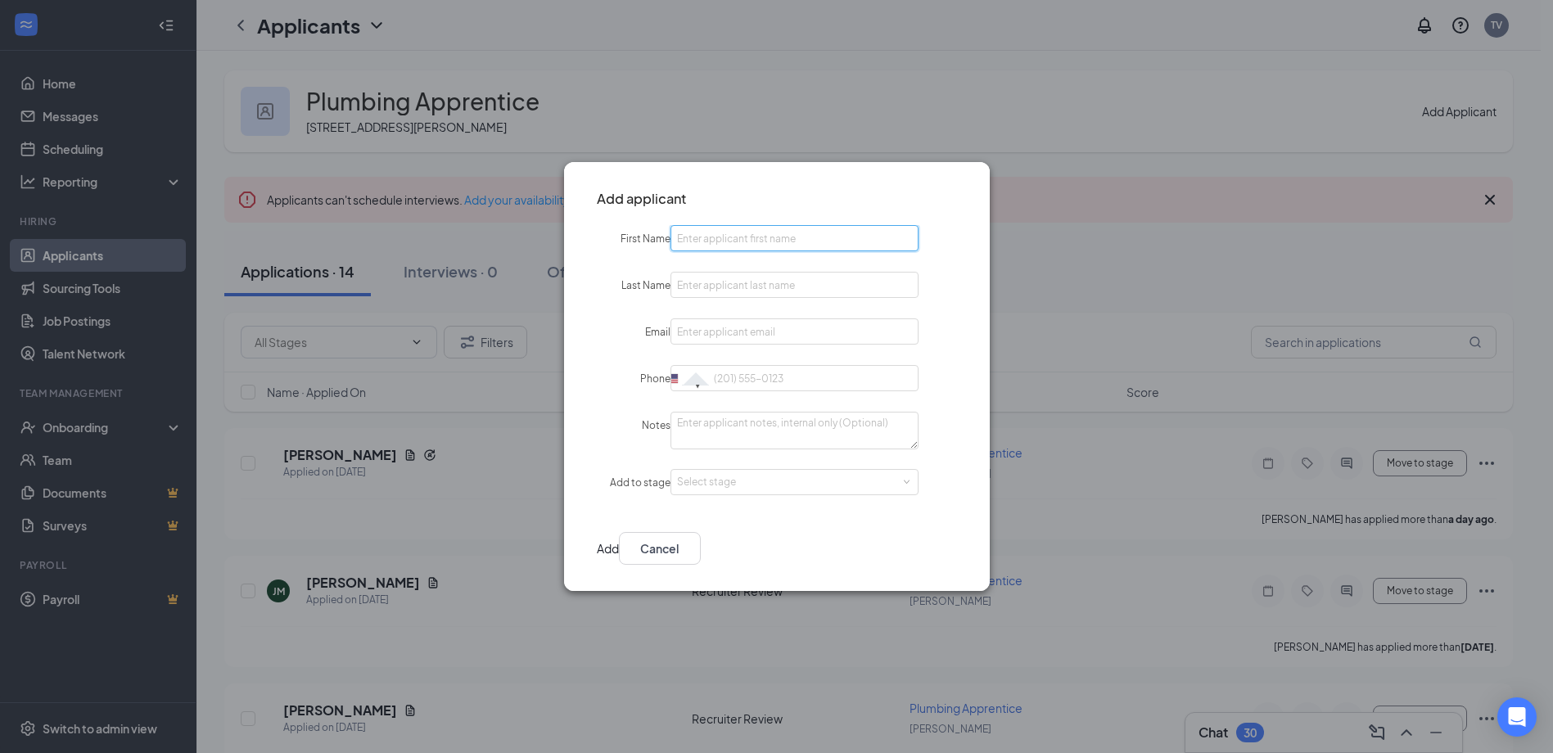
click at [796, 238] on input "First Name" at bounding box center [794, 238] width 248 height 26
type input "[PERSON_NAME]"
click at [726, 332] on input "Email" at bounding box center [794, 332] width 248 height 26
paste input "[EMAIL_ADDRESS][DOMAIN_NAME]"
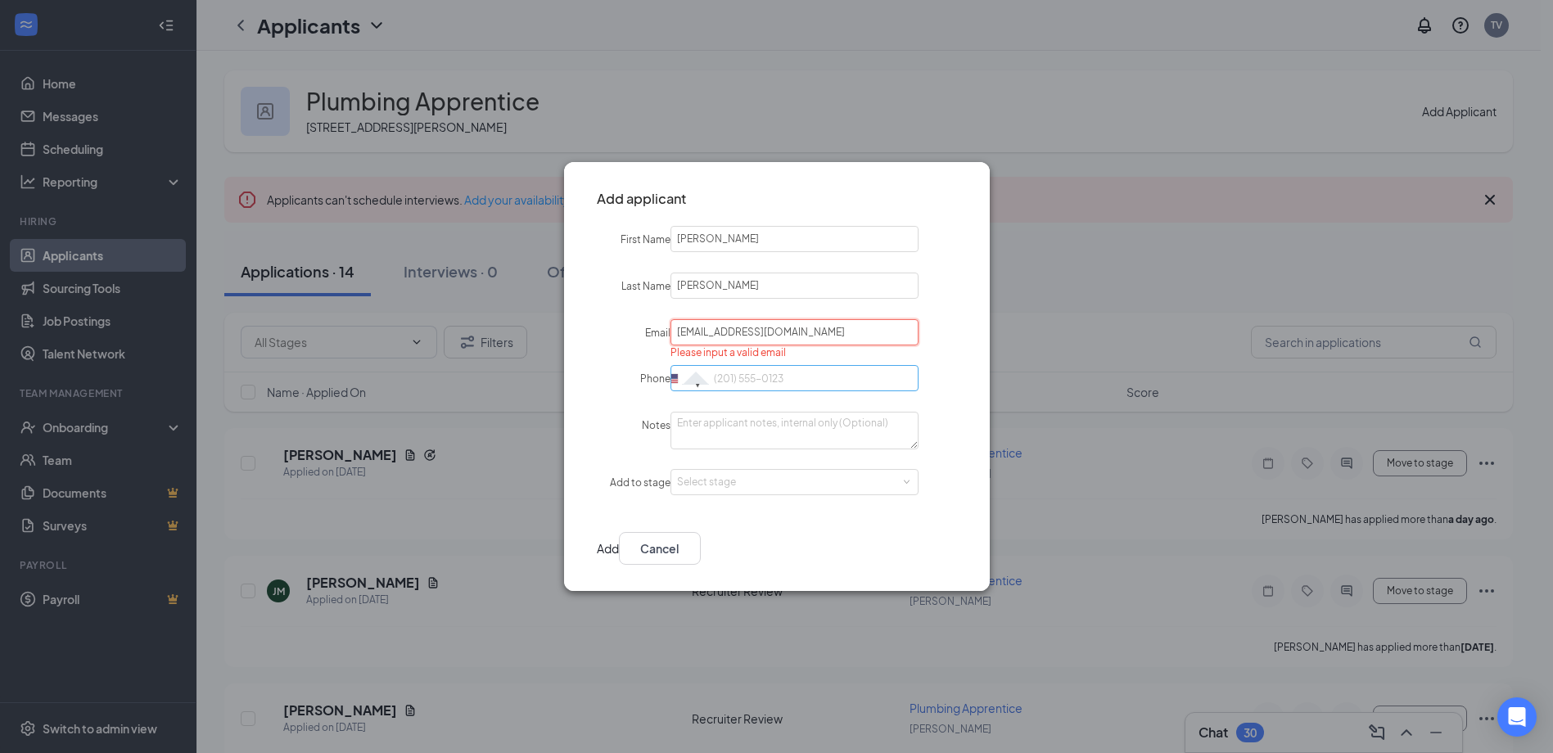
type input "[EMAIL_ADDRESS][DOMAIN_NAME]"
click at [758, 373] on input "Phone" at bounding box center [794, 378] width 248 height 26
click at [843, 374] on input "Phone" at bounding box center [794, 379] width 248 height 26
paste input "[PHONE_NUMBER]"
click at [831, 480] on div "Select stage" at bounding box center [791, 482] width 228 height 16
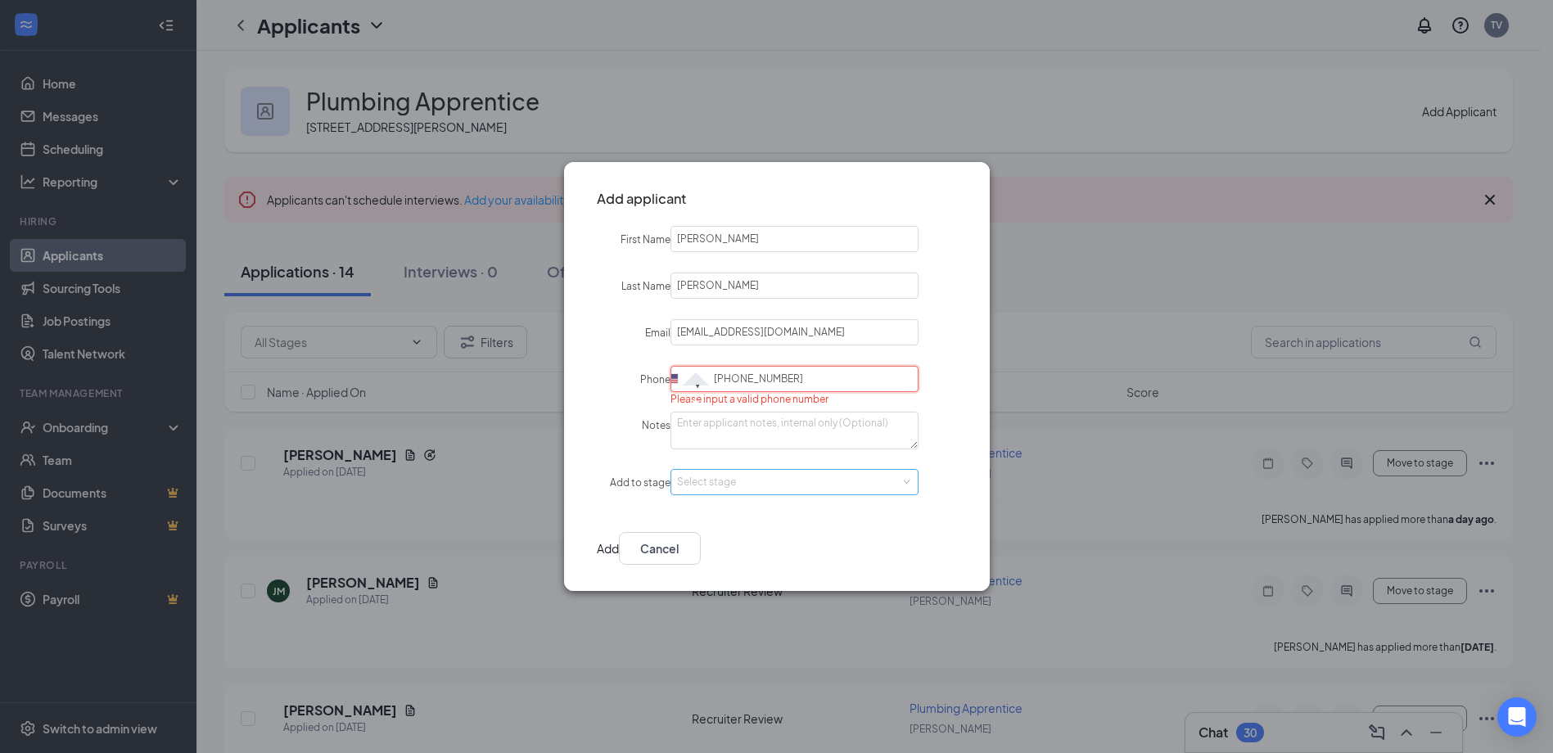
type input "[PHONE_NUMBER]"
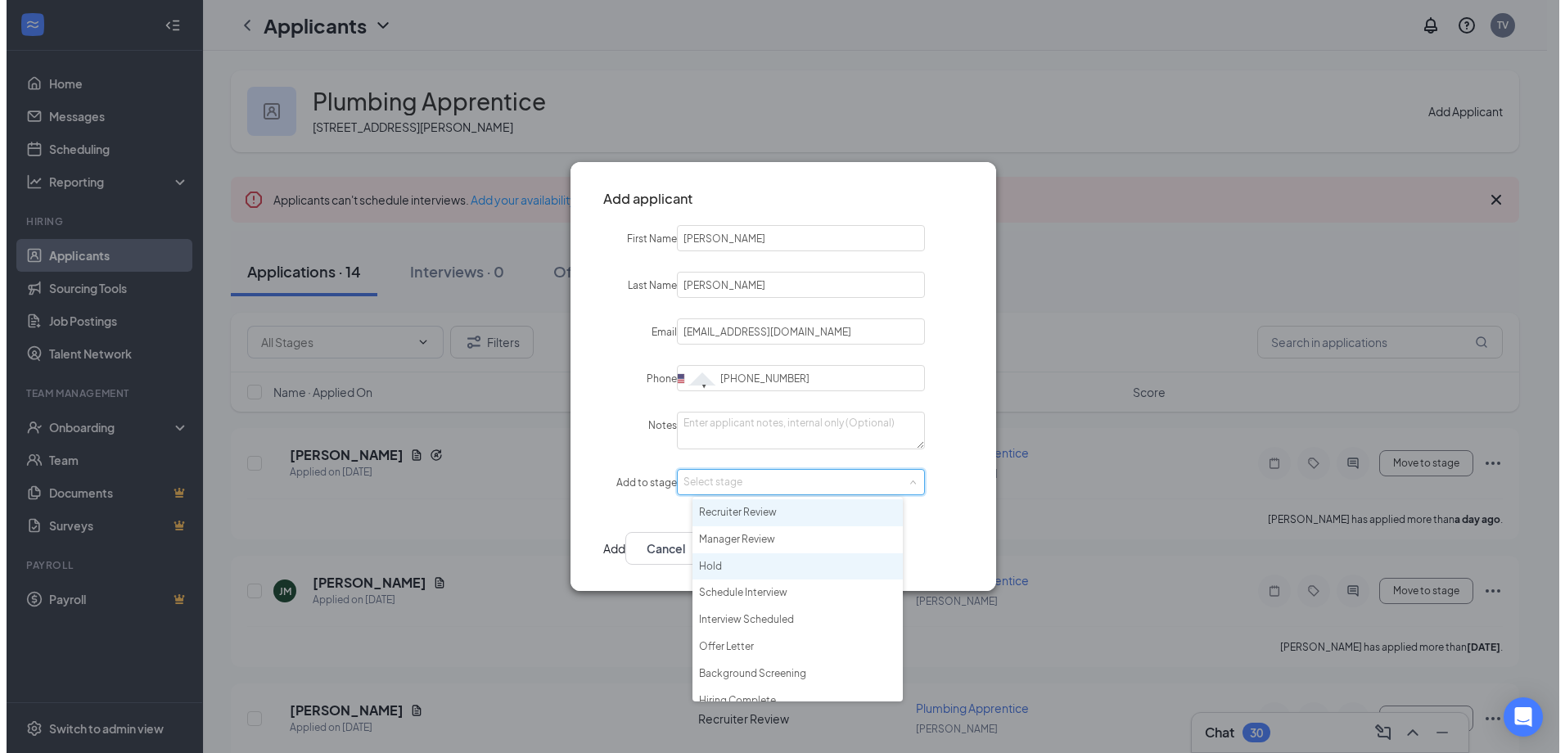
scroll to position [38, 0]
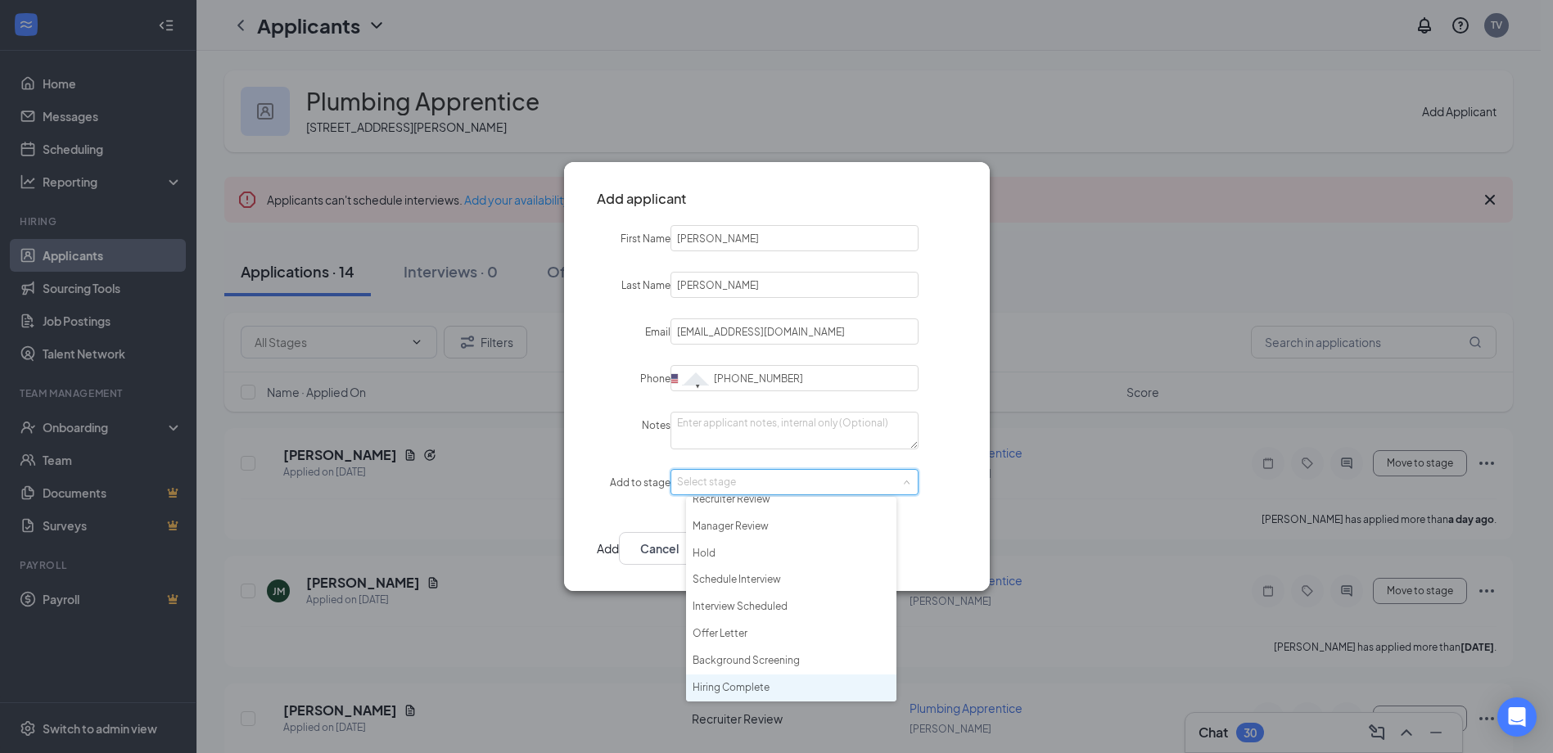
click at [752, 682] on li "Hiring Complete" at bounding box center [791, 688] width 210 height 27
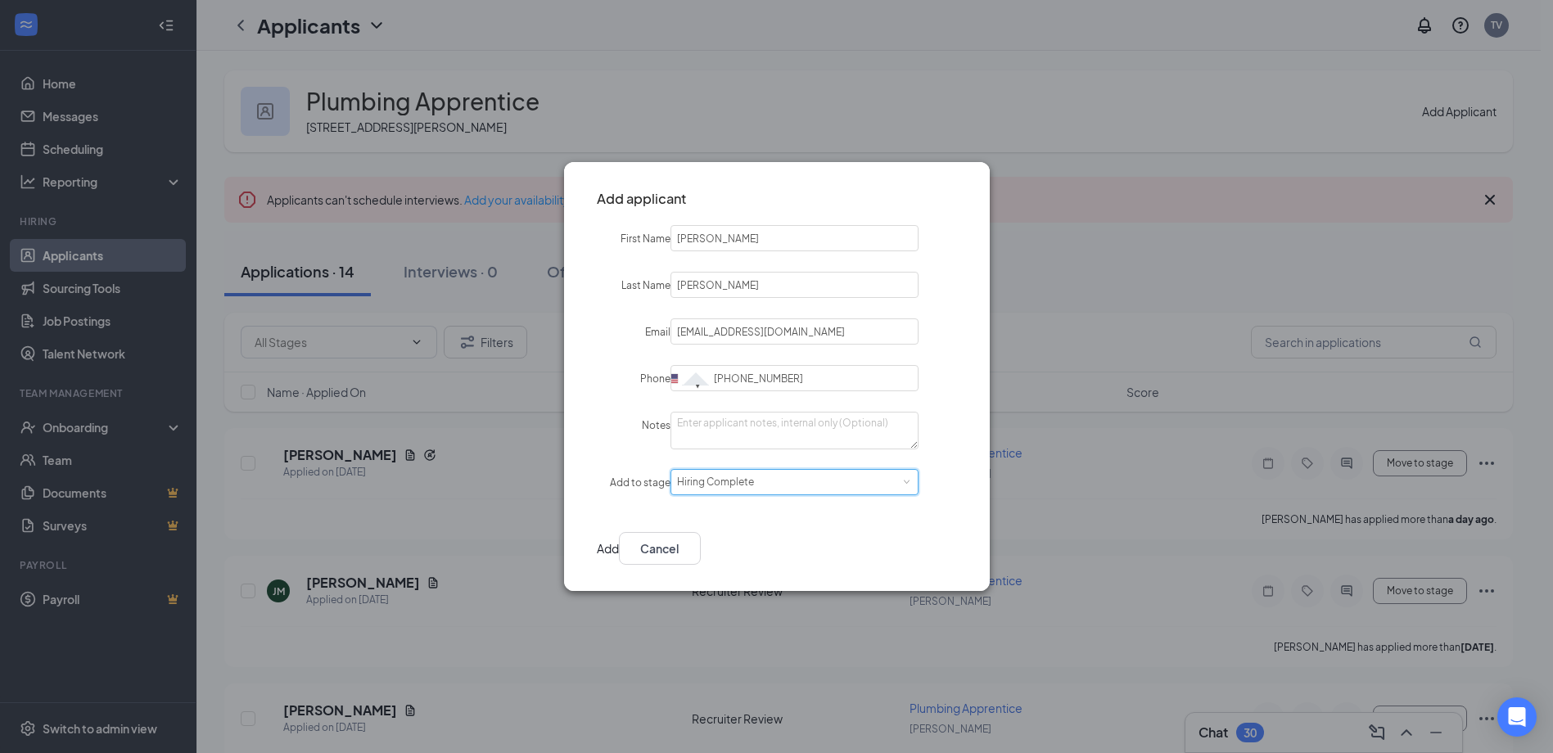
click at [619, 543] on button "Add" at bounding box center [608, 548] width 22 height 33
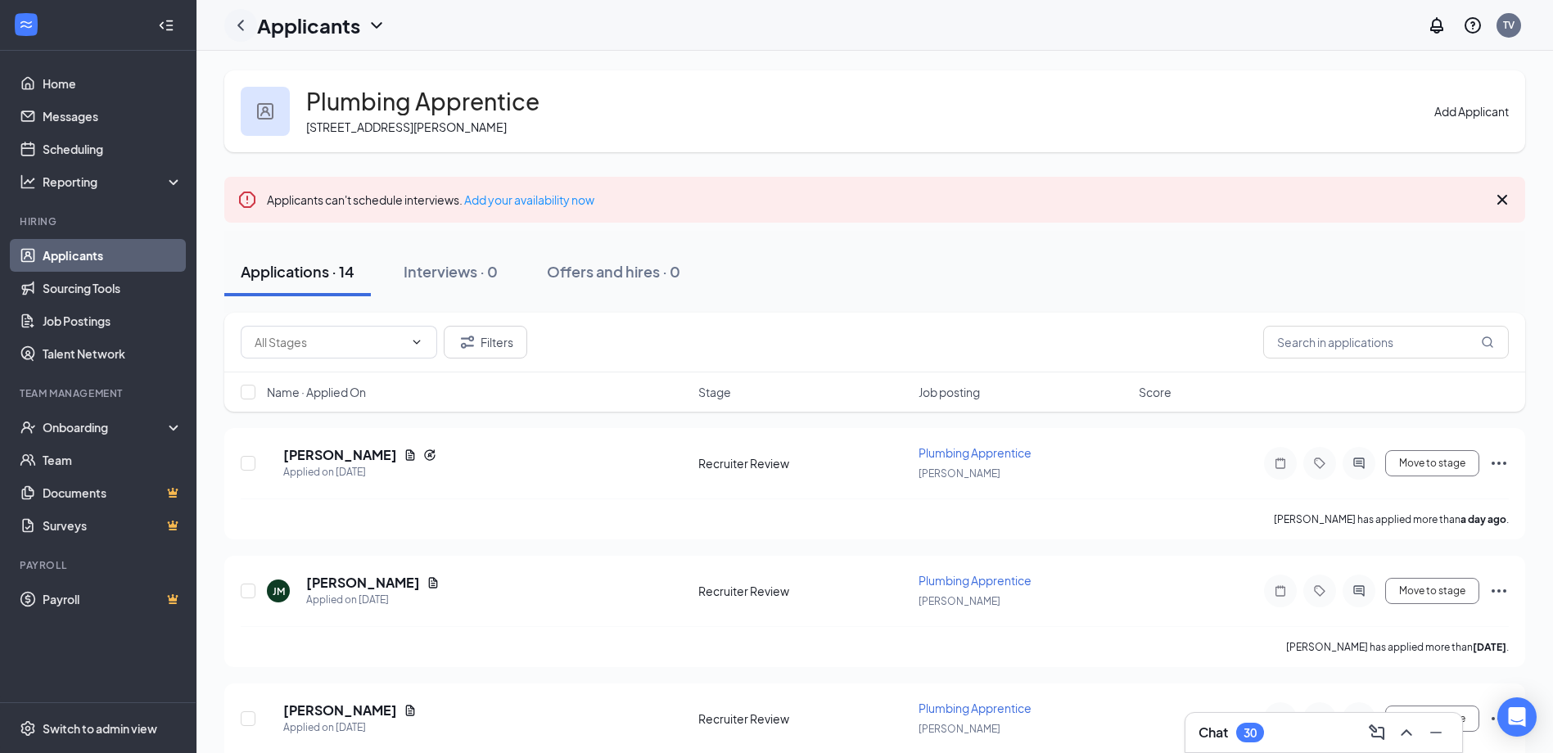
click at [236, 25] on icon "ChevronLeft" at bounding box center [241, 26] width 20 height 20
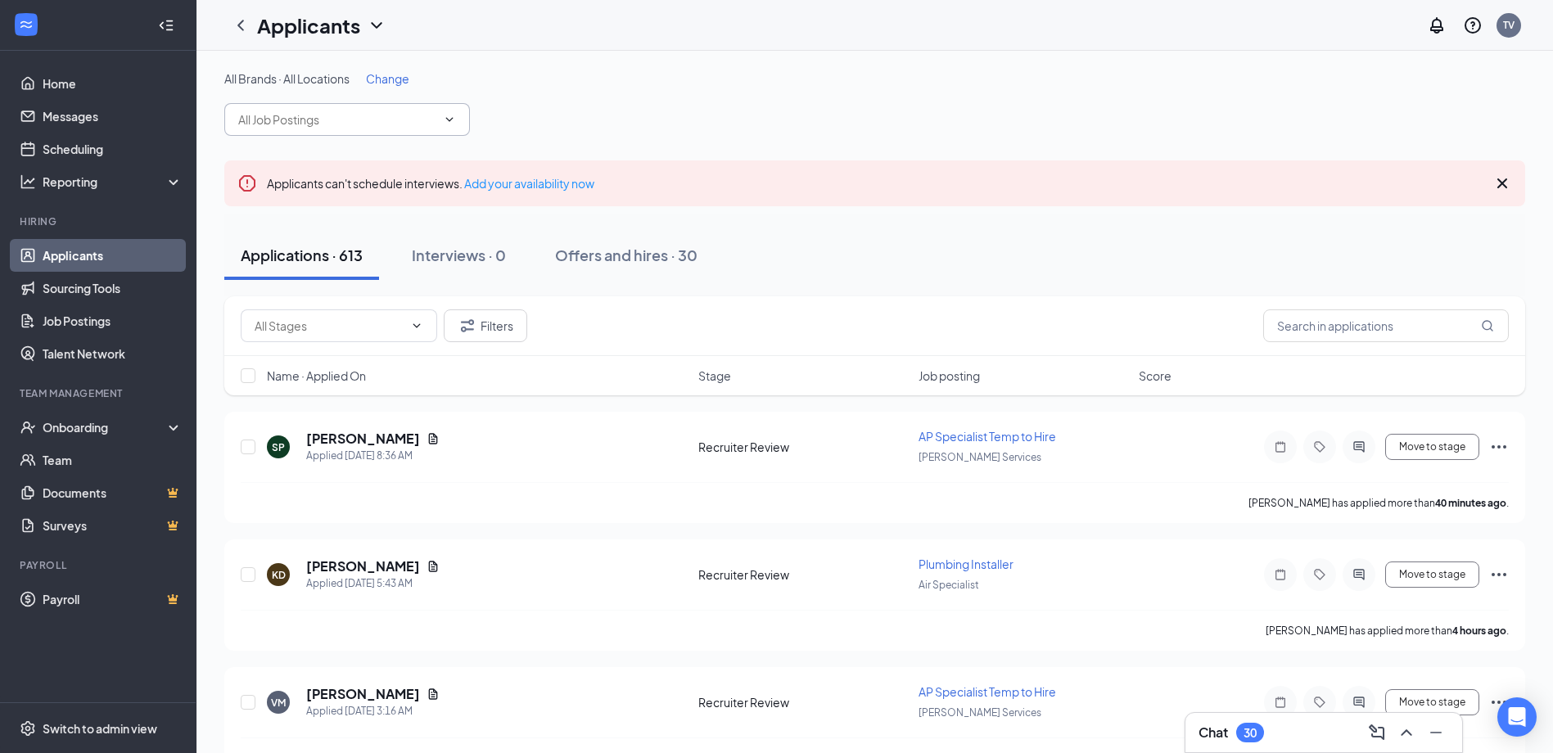
click at [368, 116] on input "text" at bounding box center [337, 120] width 198 height 18
type input "HVAC mana"
click at [358, 157] on div "HVAC Manager (Honest Air)" at bounding box center [296, 148] width 144 height 18
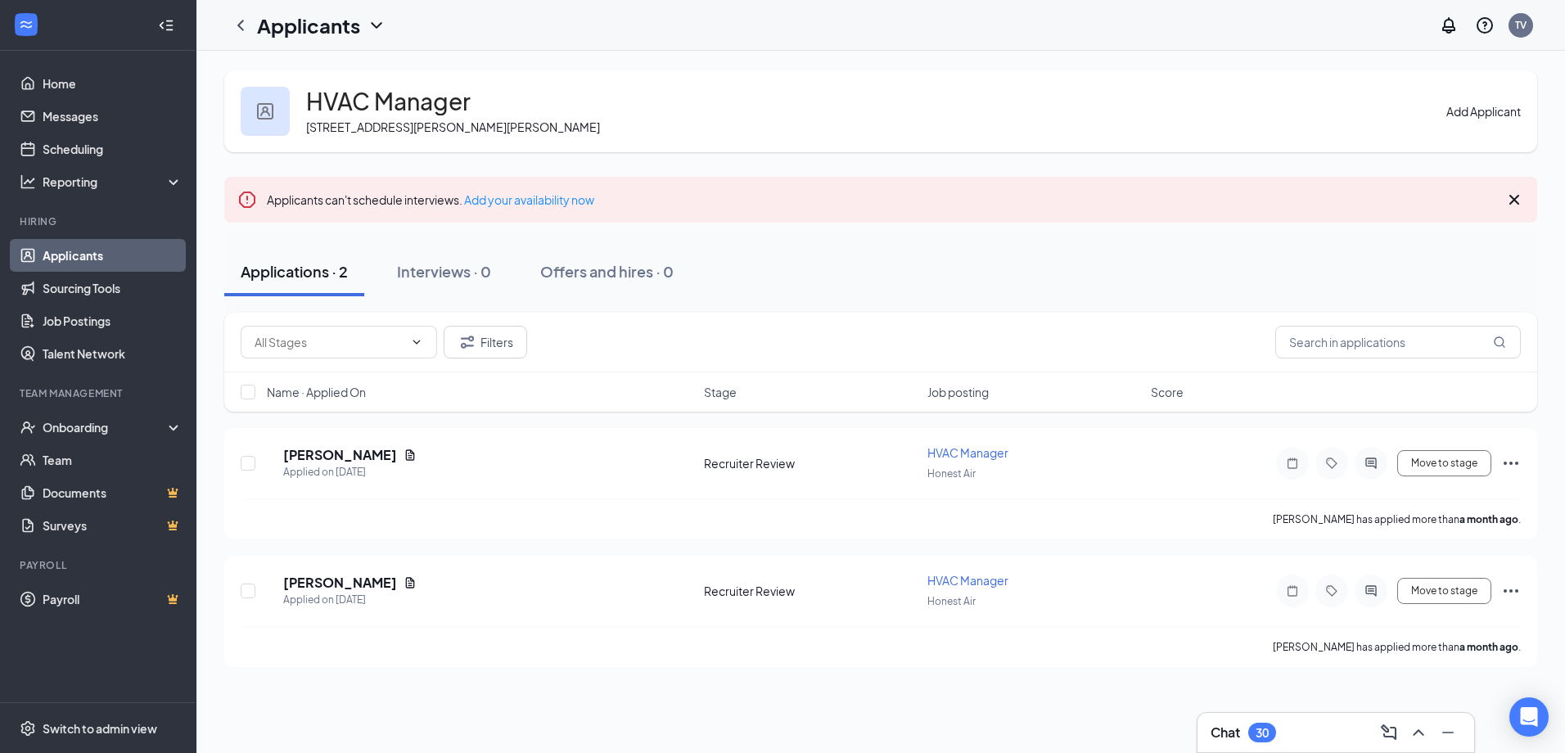
click at [1470, 109] on button "Add Applicant" at bounding box center [1484, 111] width 74 height 18
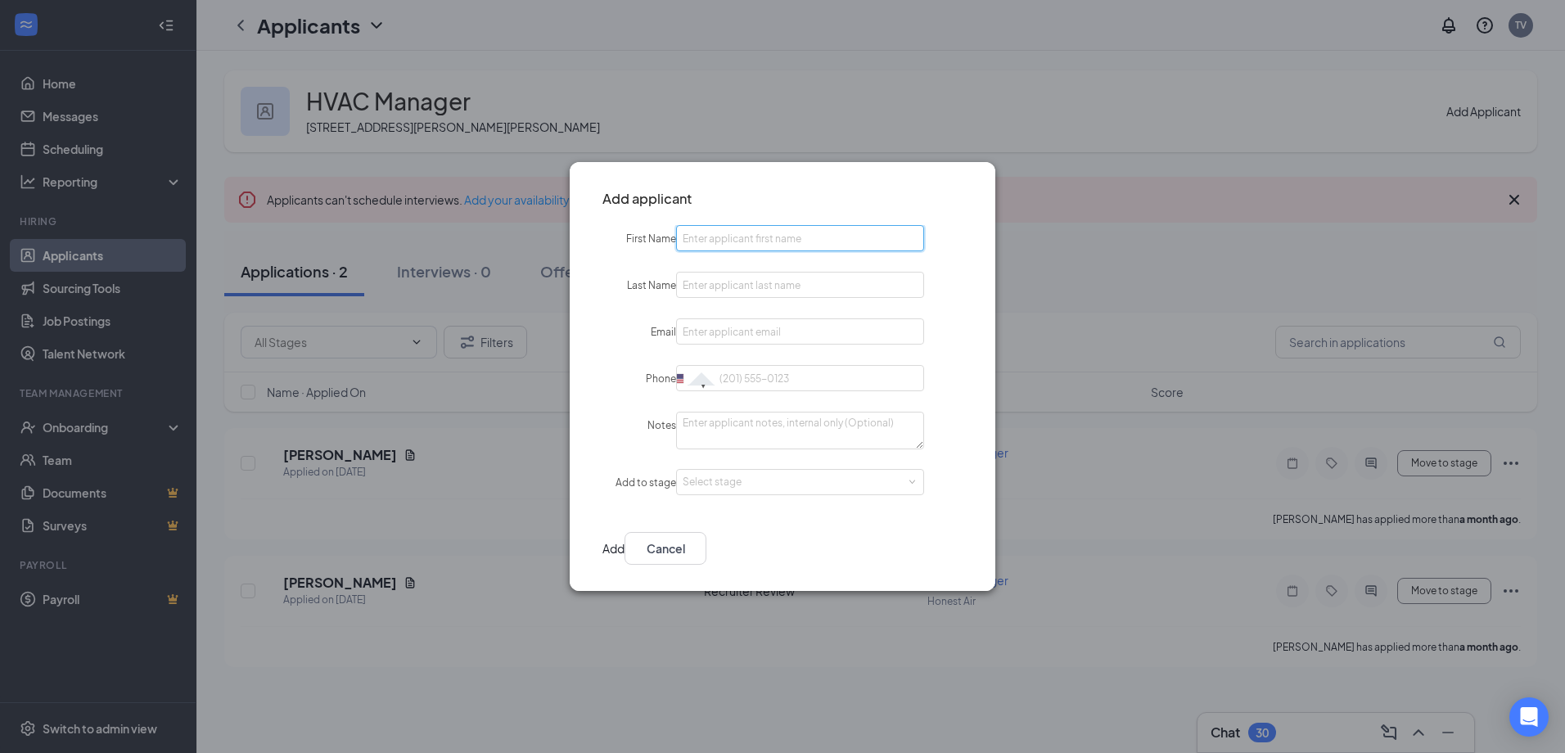
click at [761, 231] on input "First Name" at bounding box center [800, 238] width 248 height 26
type input "Kayden"
type input "[PERSON_NAME]"
click at [776, 336] on input "Email" at bounding box center [800, 332] width 248 height 26
paste input "[EMAIL_ADDRESS][DOMAIN_NAME]"
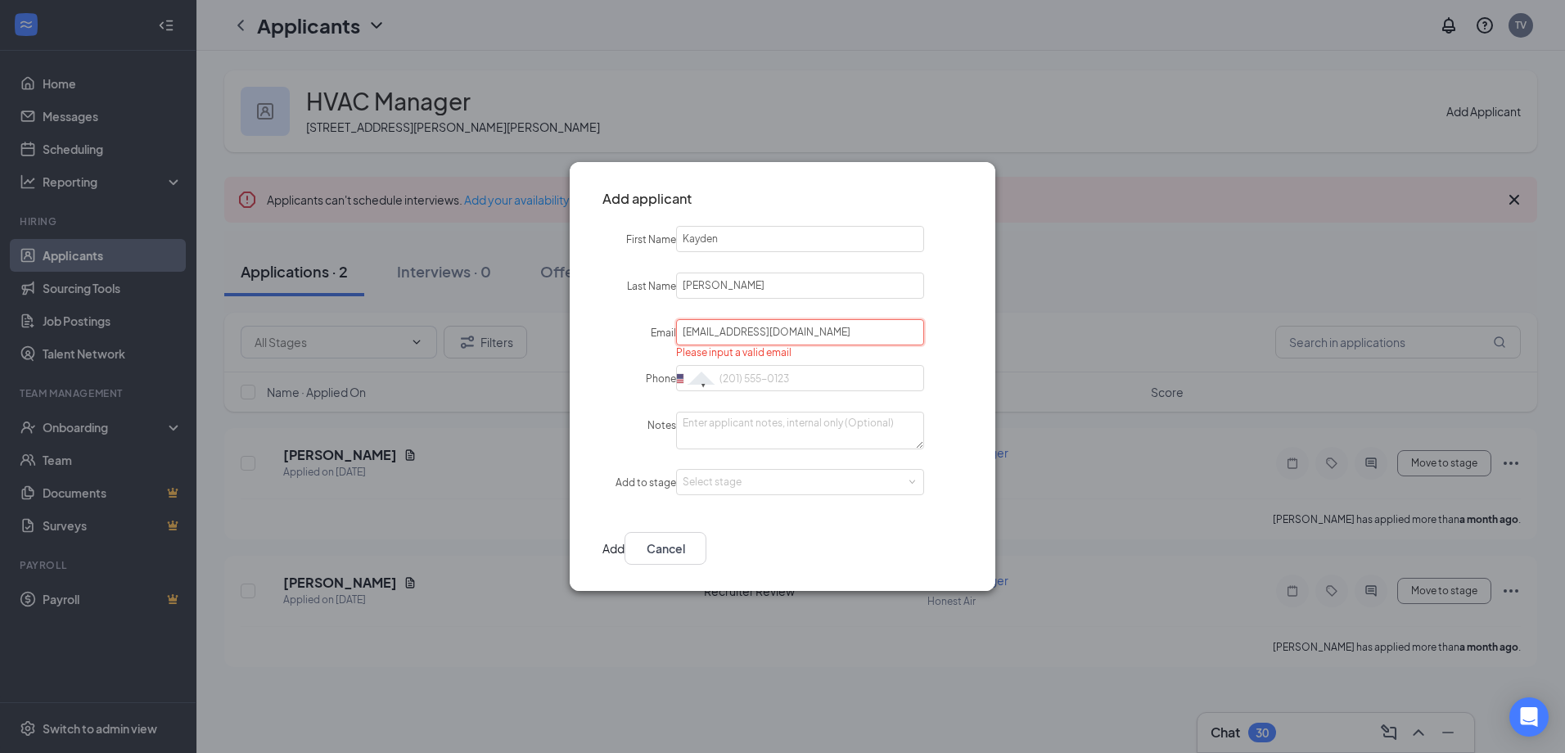
type input "[EMAIL_ADDRESS][DOMAIN_NAME]"
click at [854, 378] on input "Phone" at bounding box center [800, 378] width 248 height 26
paste input "[PHONE_NUMBER]"
type input "[PHONE_NUMBER]"
click at [815, 494] on div "Select stage" at bounding box center [800, 482] width 248 height 26
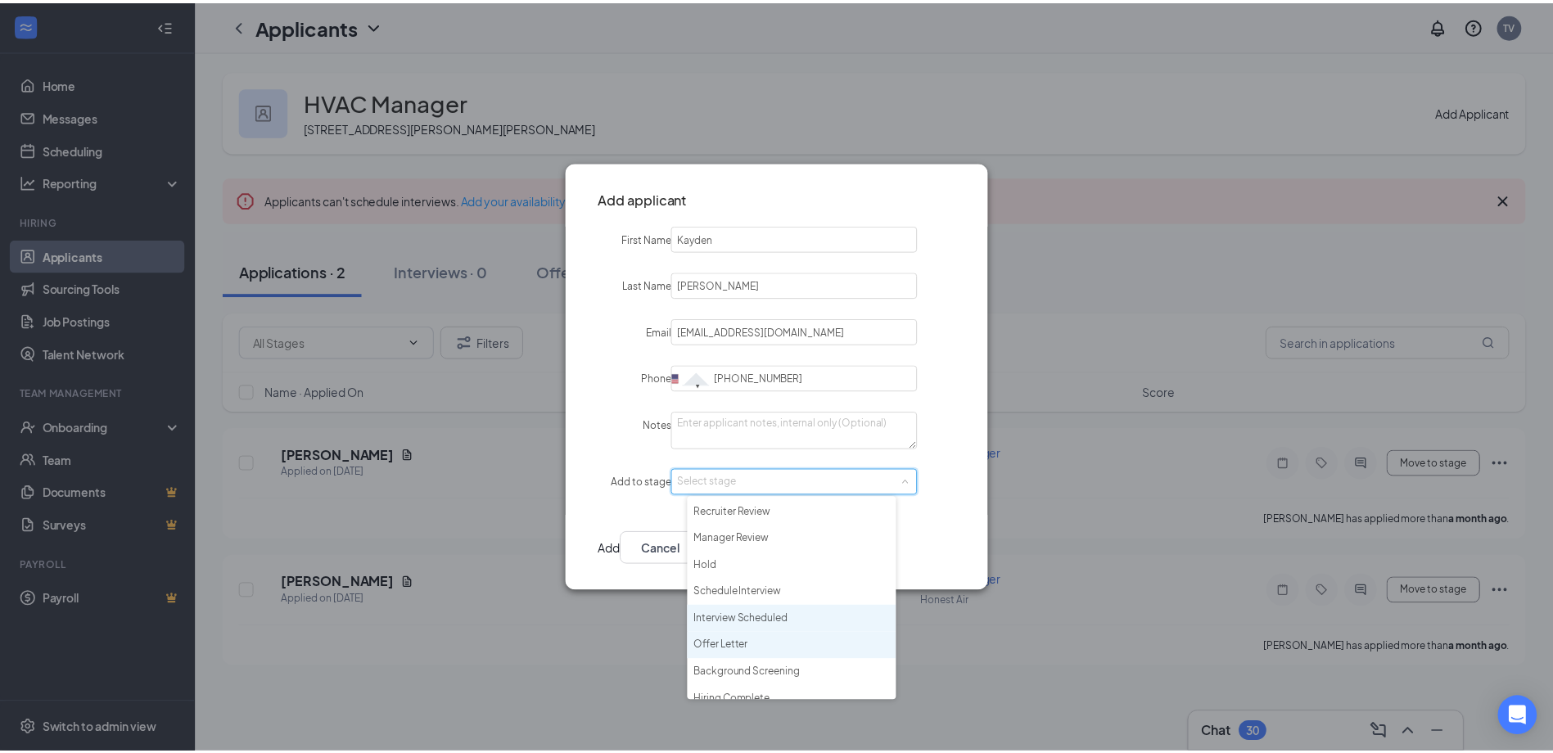
scroll to position [38, 0]
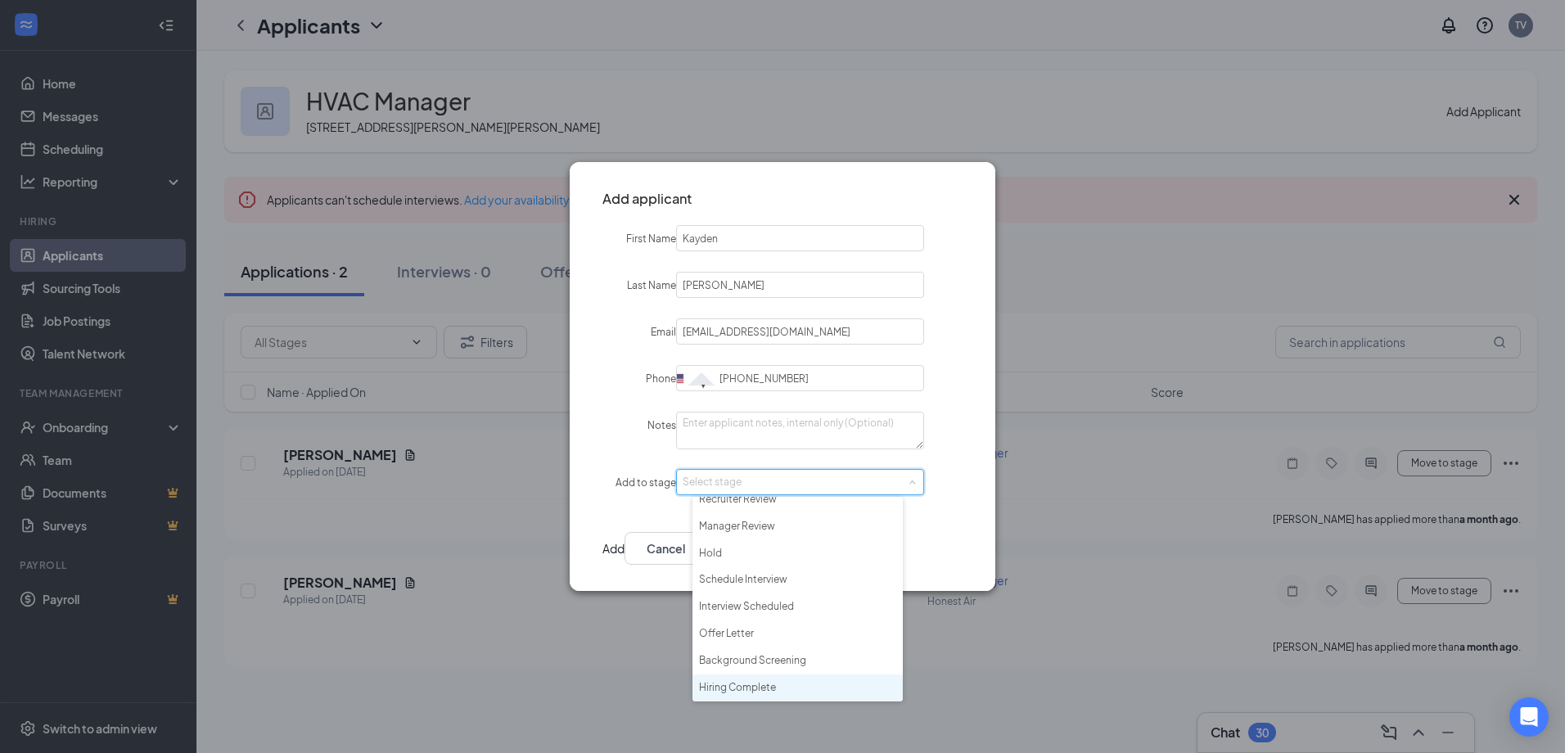
click at [820, 684] on li "Hiring Complete" at bounding box center [798, 688] width 210 height 27
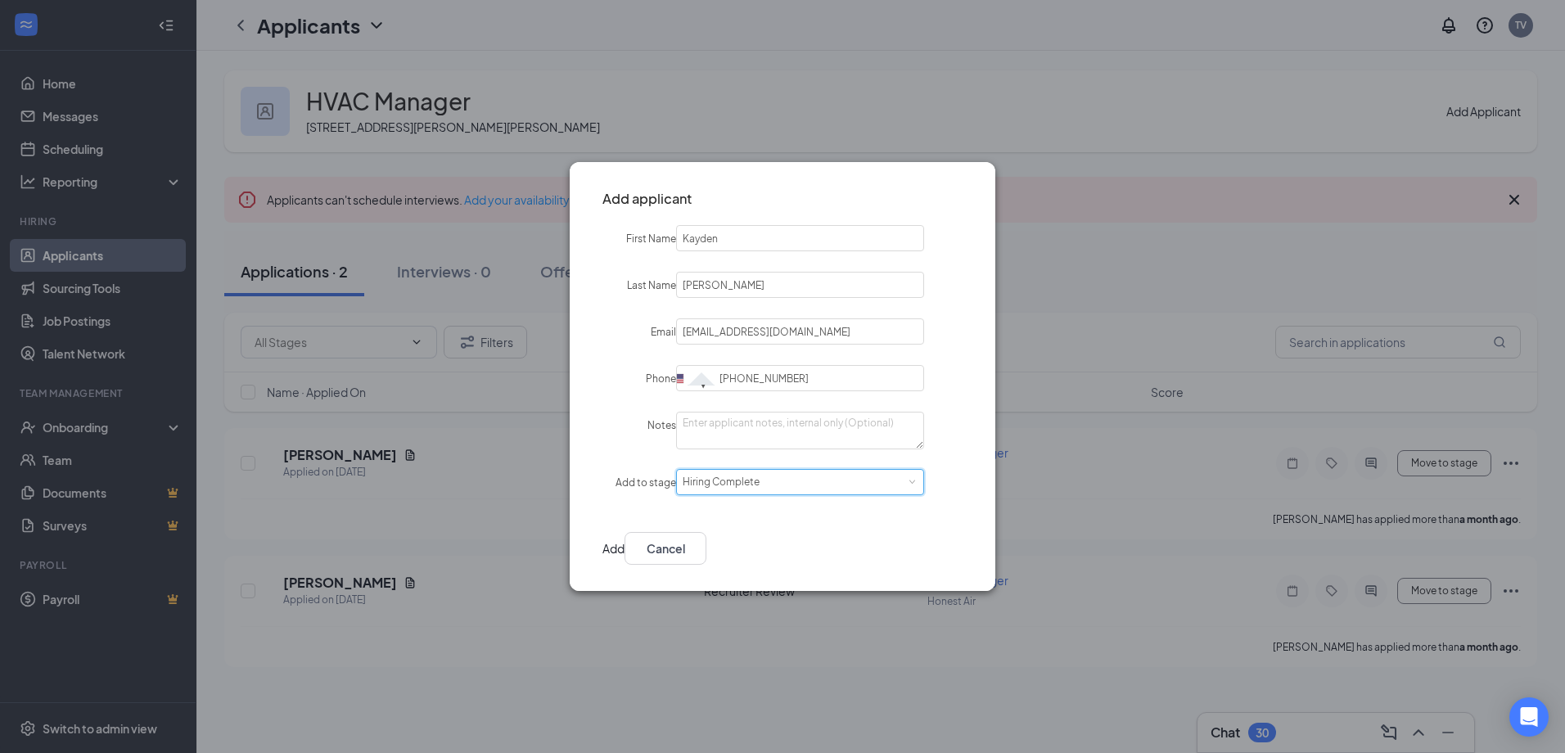
click at [625, 549] on button "Add" at bounding box center [614, 548] width 22 height 33
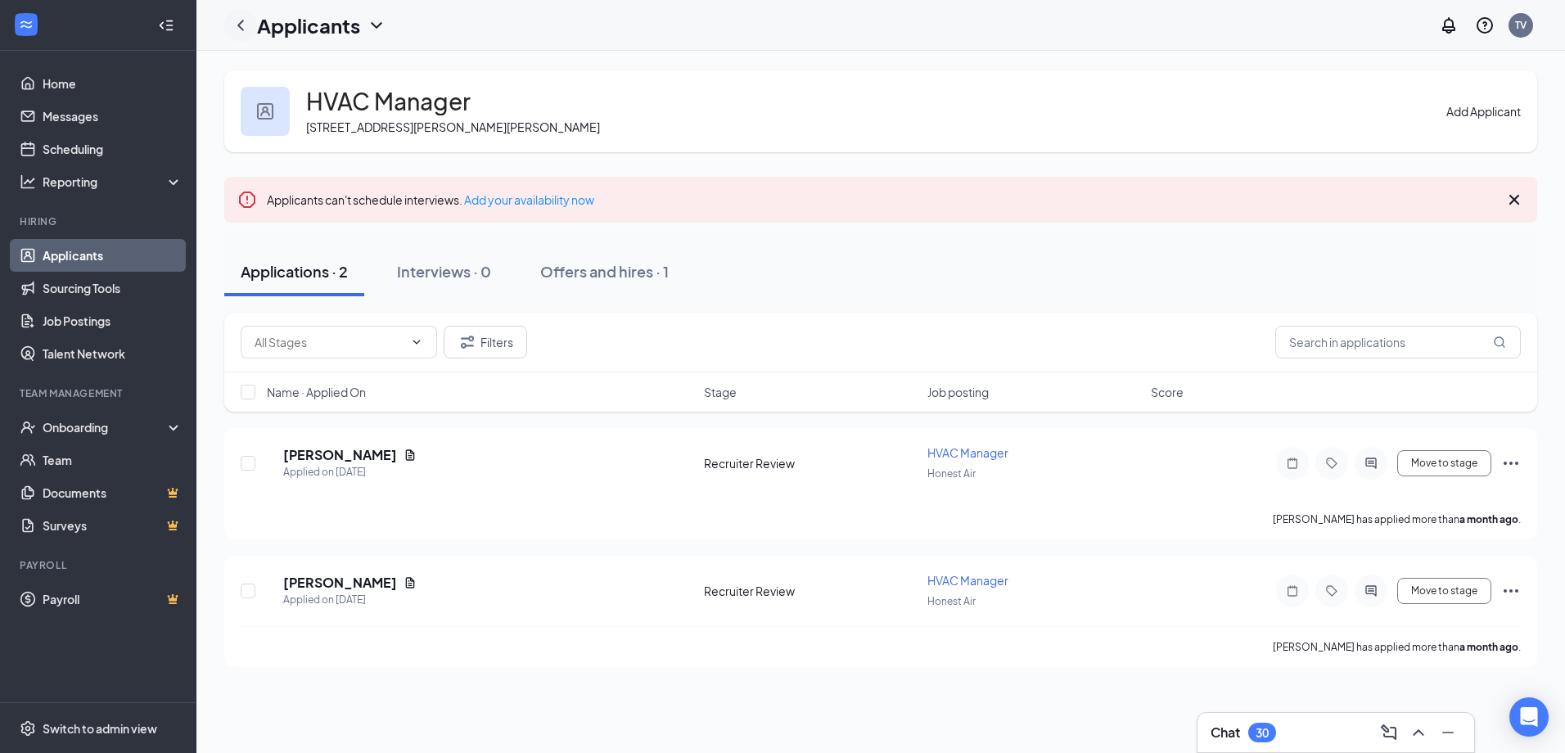
click at [245, 25] on icon "ChevronLeft" at bounding box center [241, 26] width 20 height 20
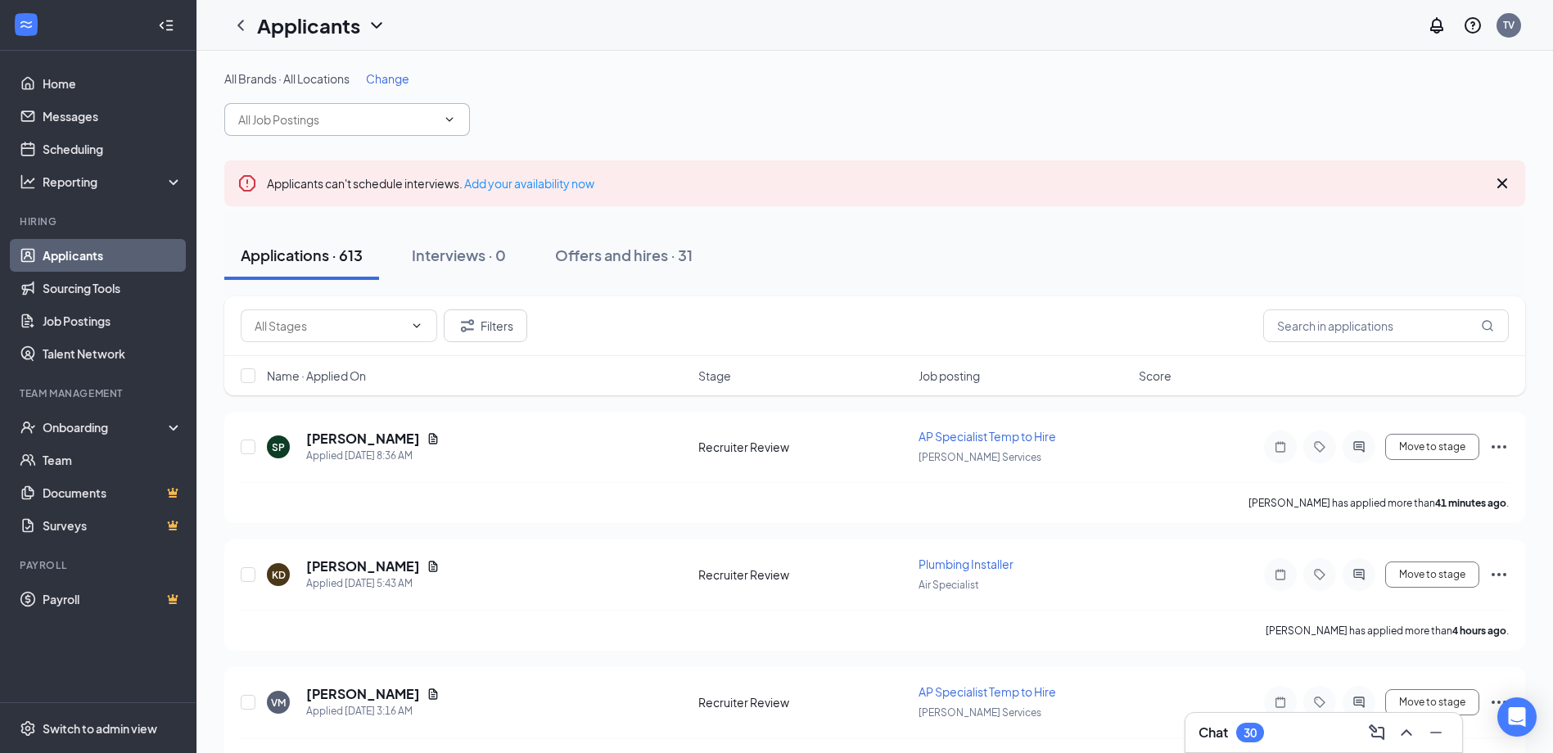
click at [349, 120] on input "text" at bounding box center [337, 120] width 198 height 18
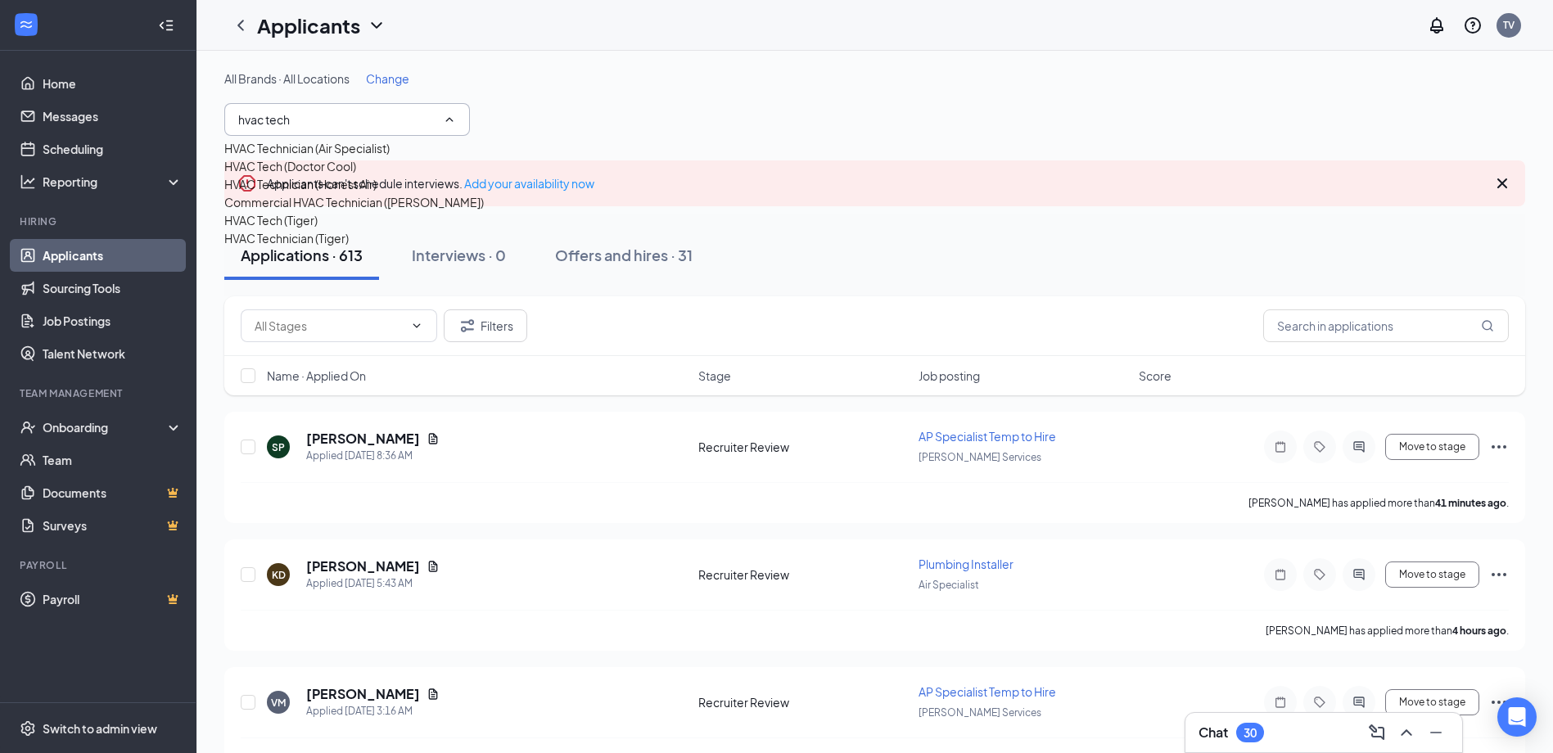
type input "hvac tech"
click at [354, 193] on div "HVAC Technician (Honest Air)" at bounding box center [300, 184] width 152 height 18
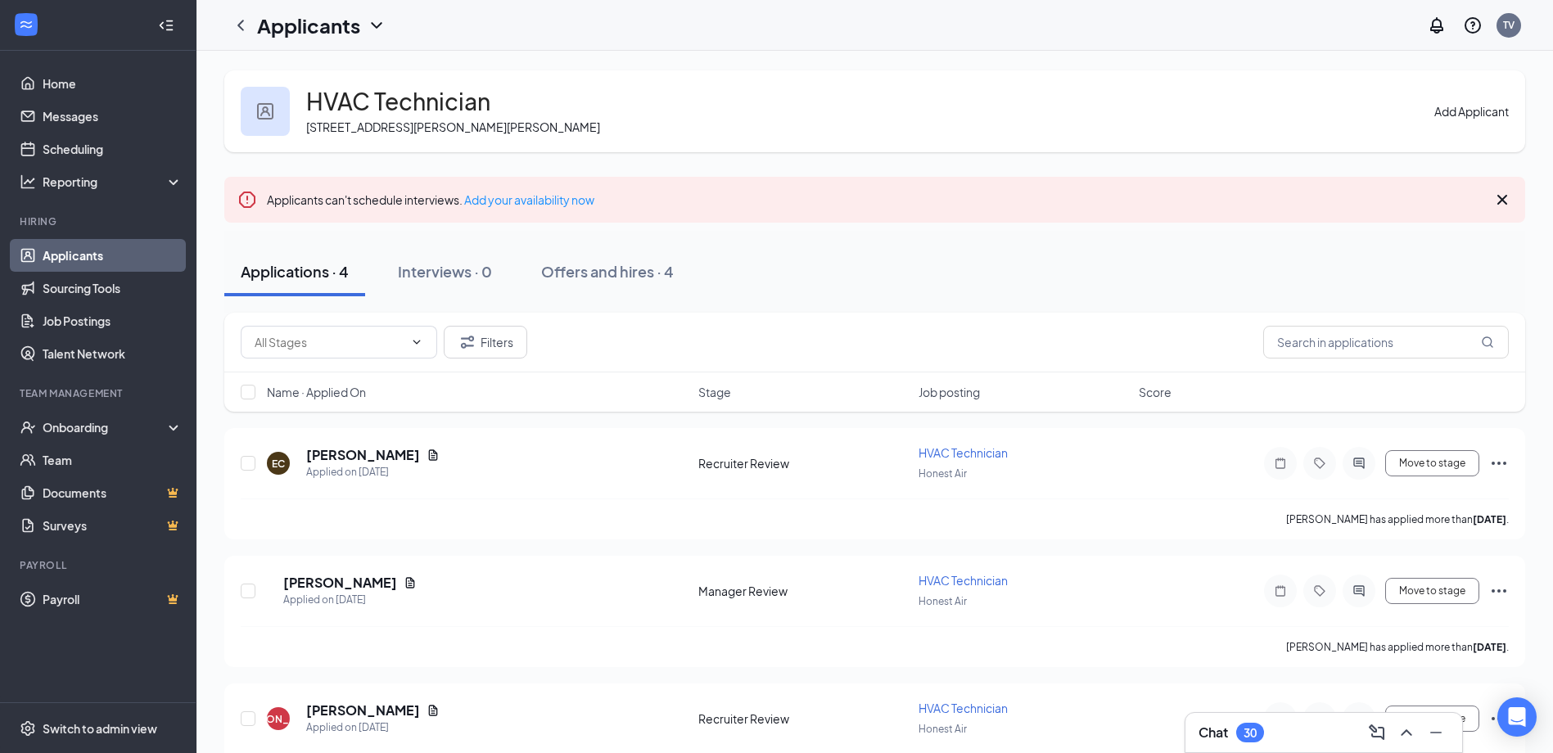
click at [1447, 115] on button "Add Applicant" at bounding box center [1471, 111] width 74 height 18
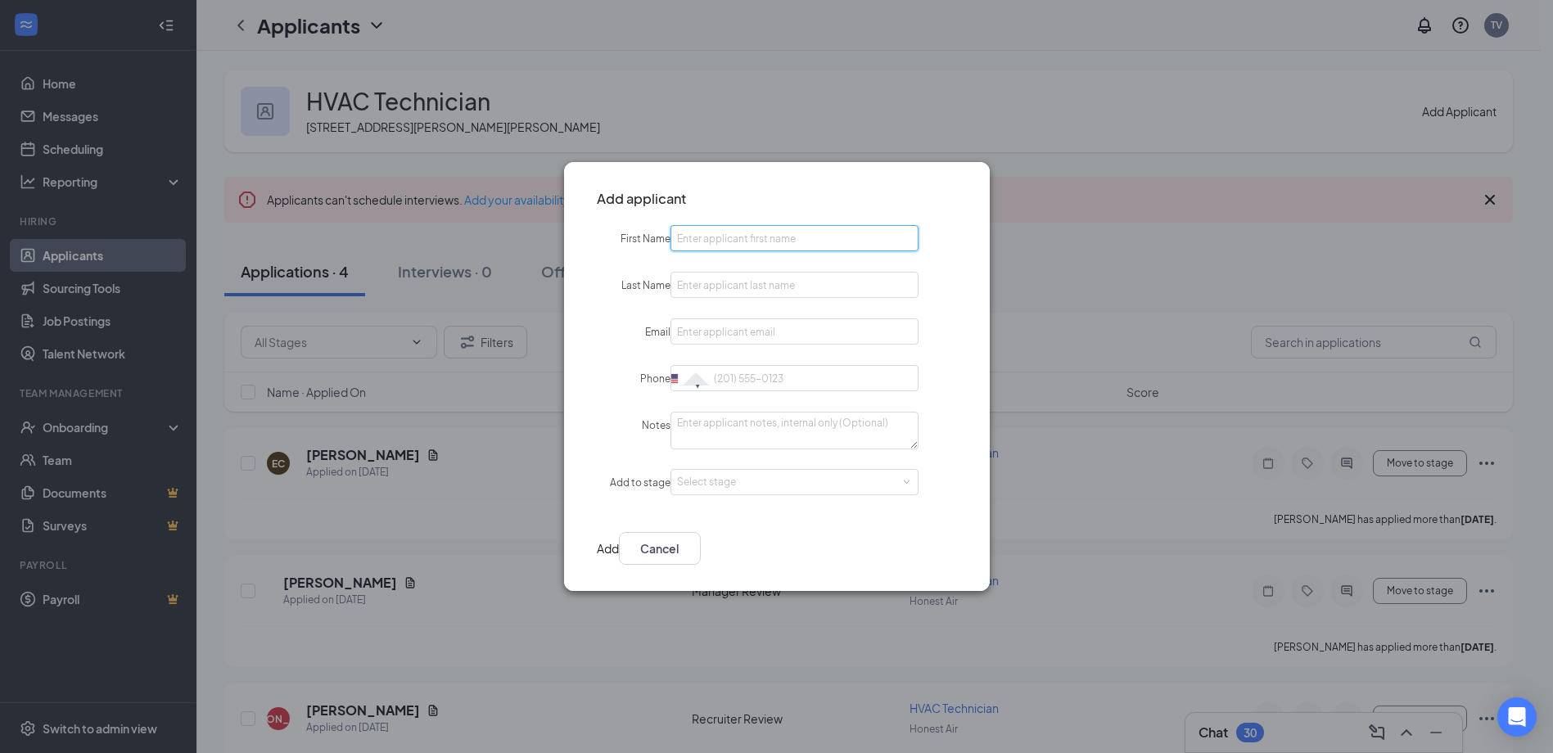
click at [805, 236] on input "First Name" at bounding box center [794, 238] width 248 height 26
type input "[PERSON_NAME]"
click at [802, 338] on input "Email" at bounding box center [794, 332] width 248 height 26
paste input "[EMAIL_ADDRESS][DOMAIN_NAME]"
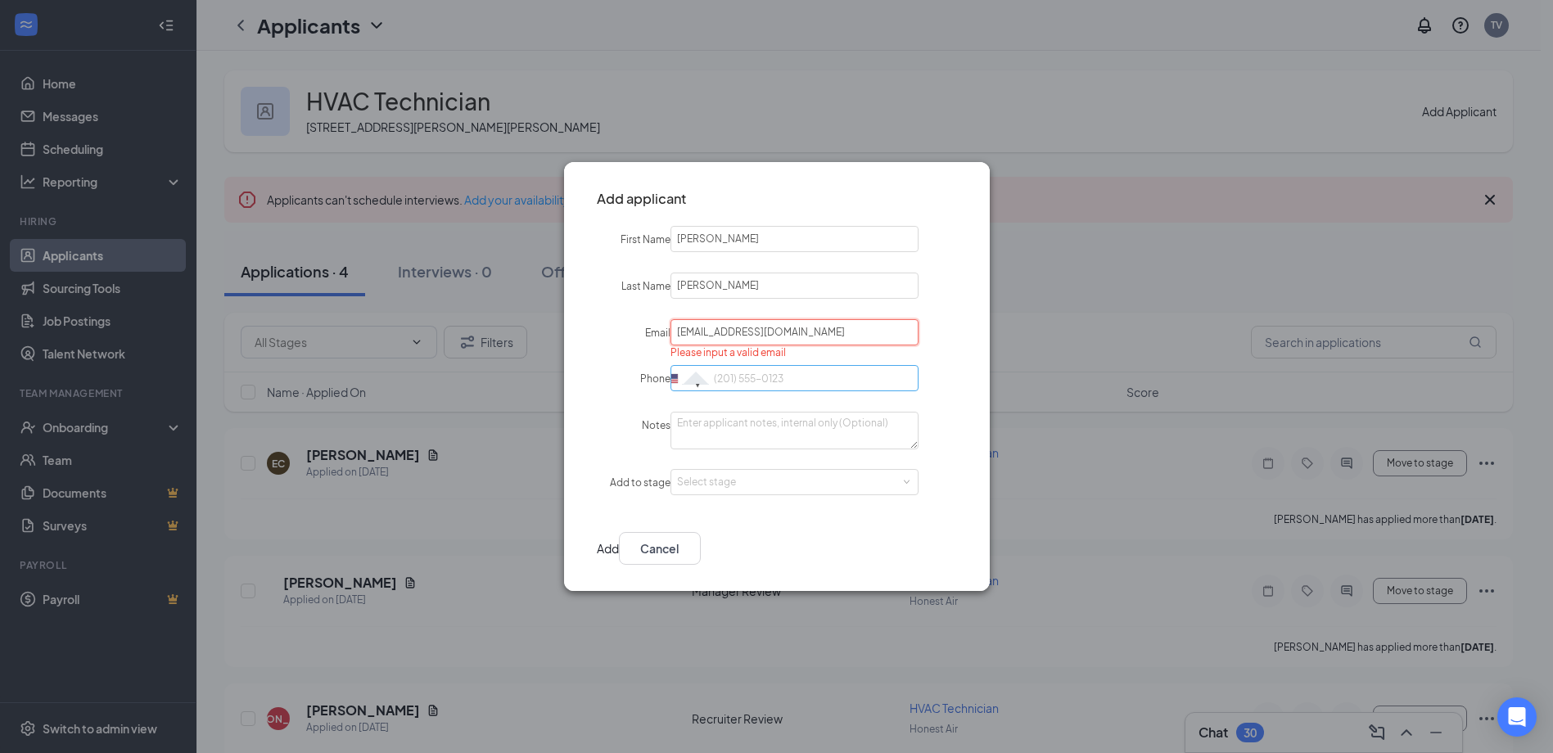
type input "[EMAIL_ADDRESS][DOMAIN_NAME]"
click at [797, 374] on input "Phone" at bounding box center [794, 378] width 248 height 26
click at [842, 366] on input "Phone" at bounding box center [794, 379] width 248 height 26
paste input "[PHONE_NUMBER]"
click at [778, 477] on div "Select stage" at bounding box center [791, 482] width 228 height 16
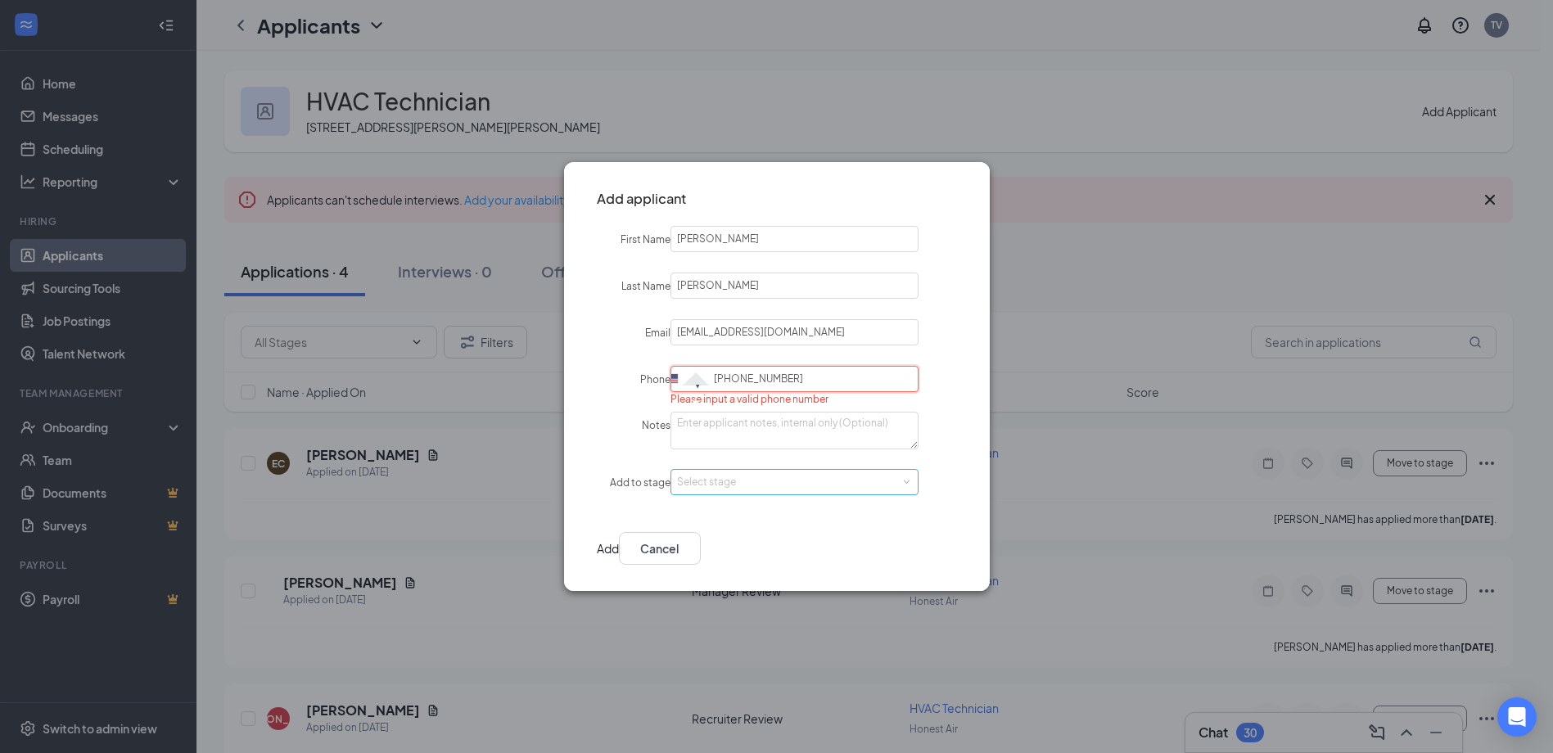
type input "[PHONE_NUMBER]"
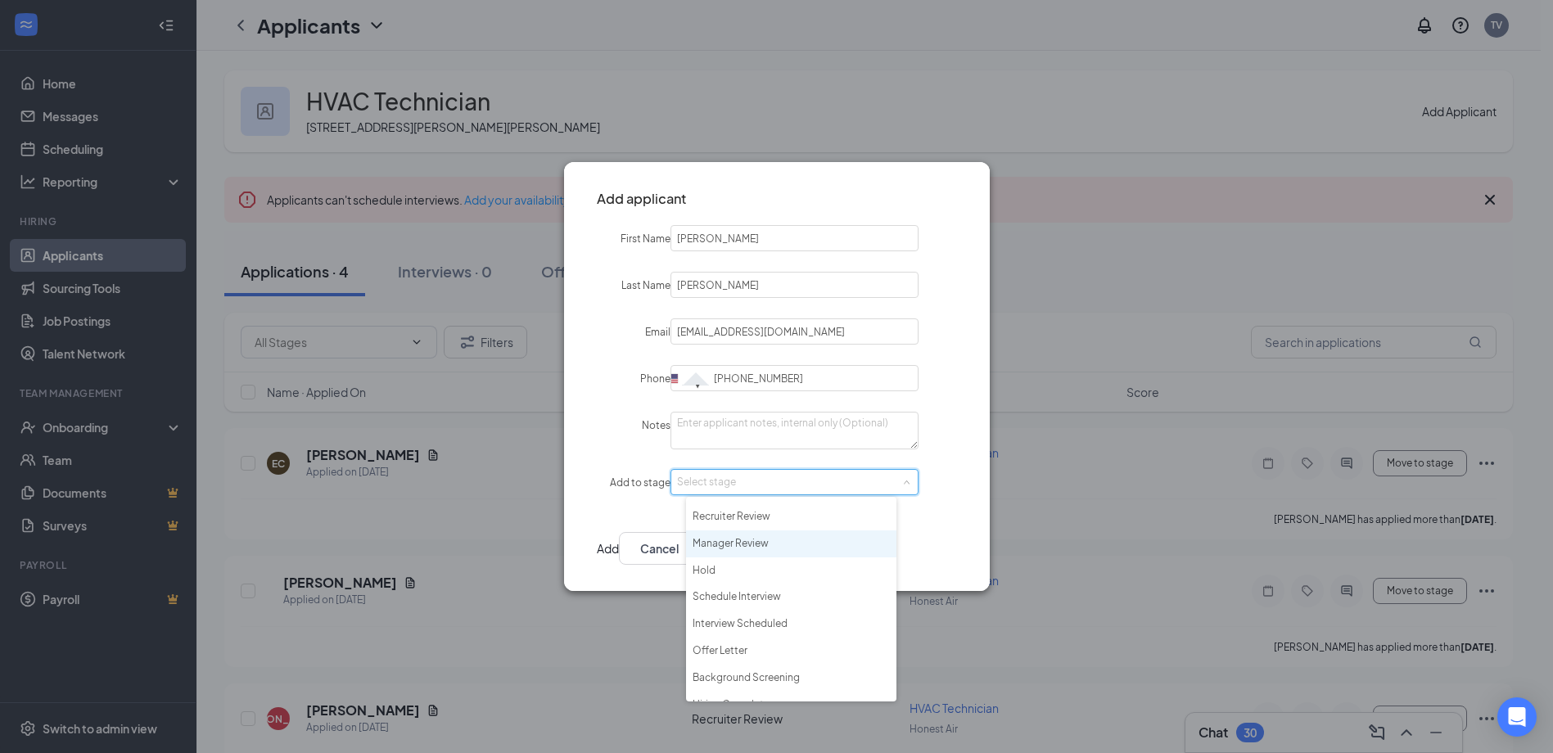
scroll to position [38, 0]
click at [761, 675] on li "Hiring Complete" at bounding box center [791, 688] width 210 height 27
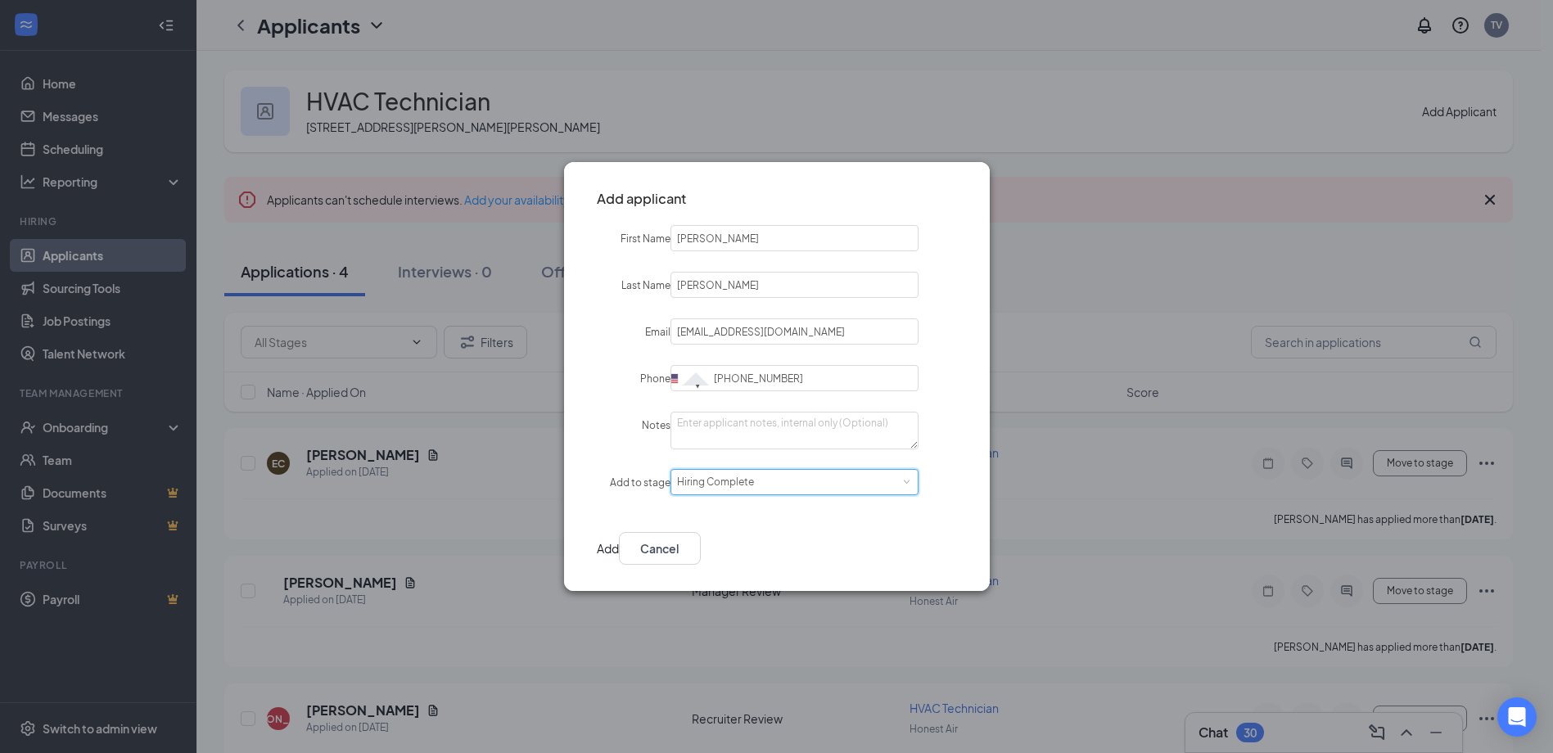
click at [619, 543] on button "Add" at bounding box center [608, 548] width 22 height 33
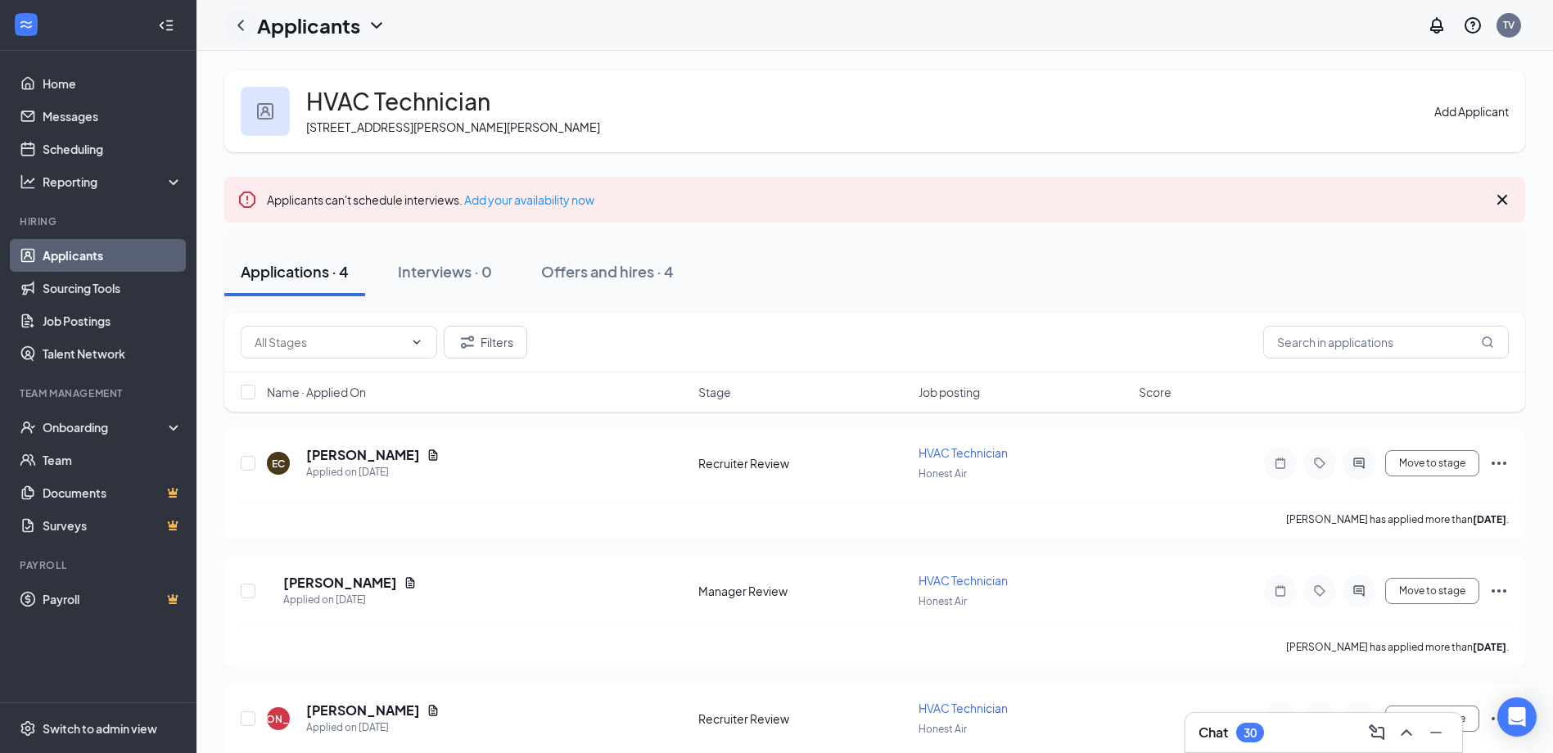
click at [222, 24] on div "Applicants TV" at bounding box center [874, 25] width 1357 height 51
click at [242, 25] on icon "ChevronLeft" at bounding box center [241, 26] width 20 height 20
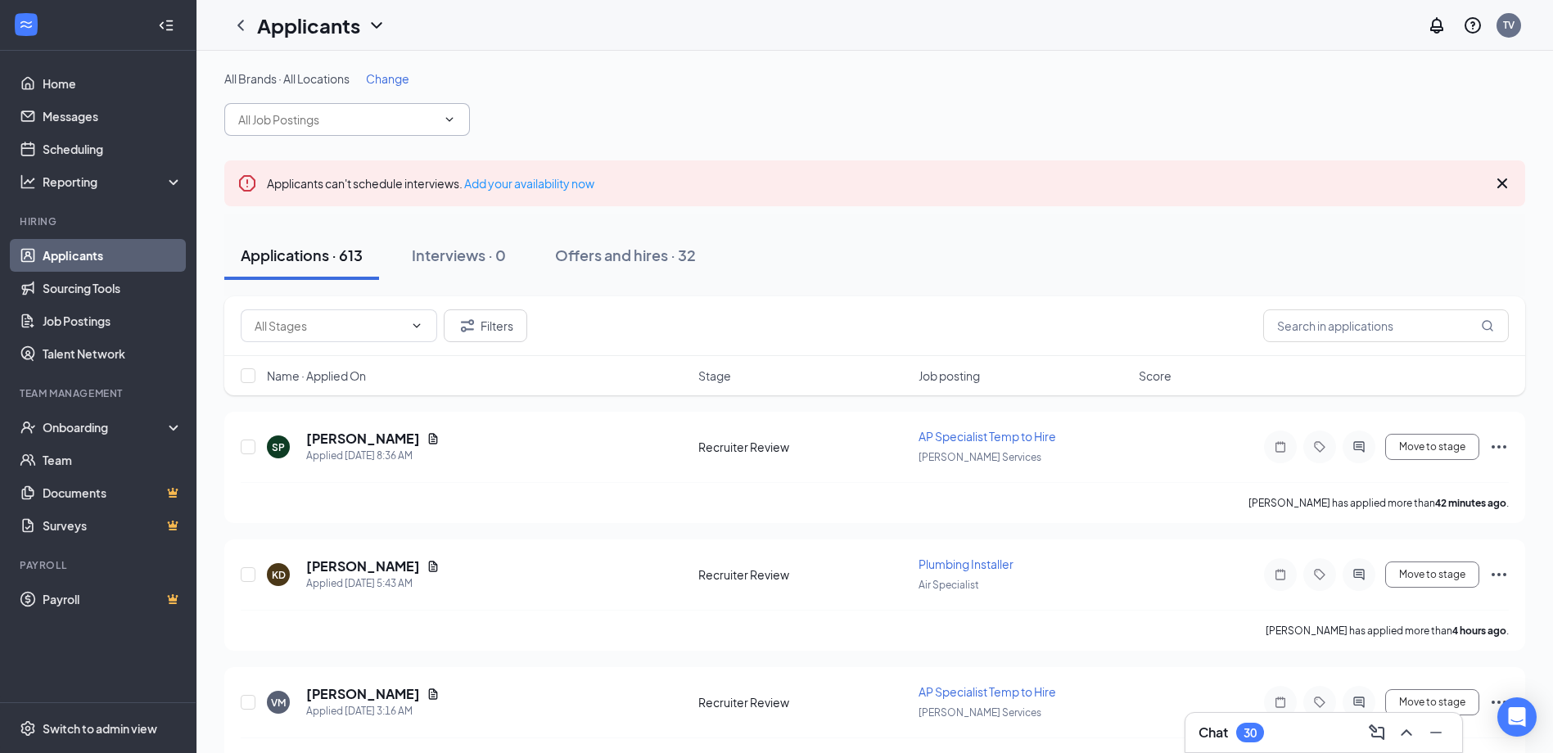
click at [272, 114] on input "text" at bounding box center [337, 120] width 198 height 18
type input "wareh"
click at [336, 122] on input "wareh" at bounding box center [337, 120] width 198 height 18
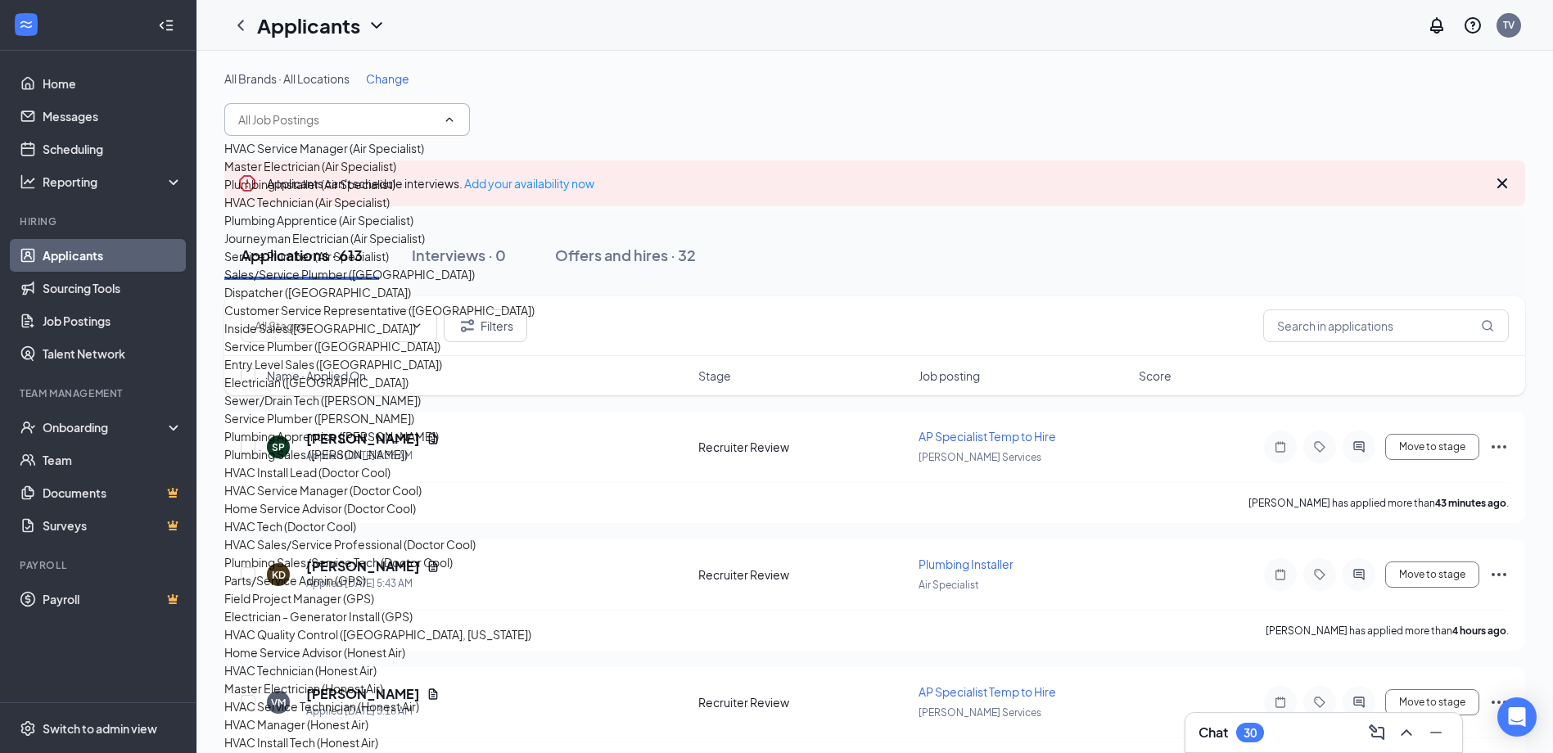
scroll to position [167, 0]
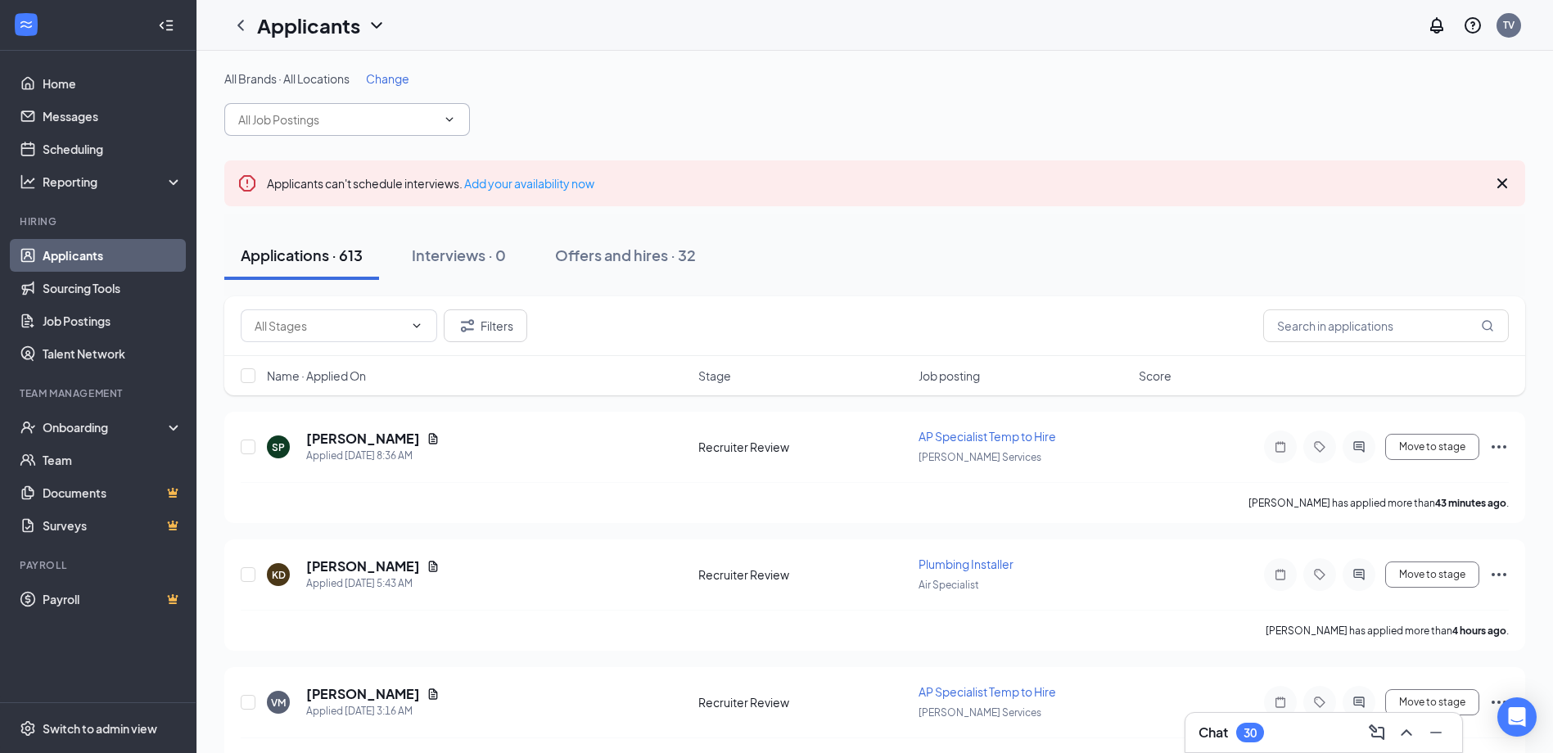
click at [306, 109] on span at bounding box center [347, 119] width 246 height 33
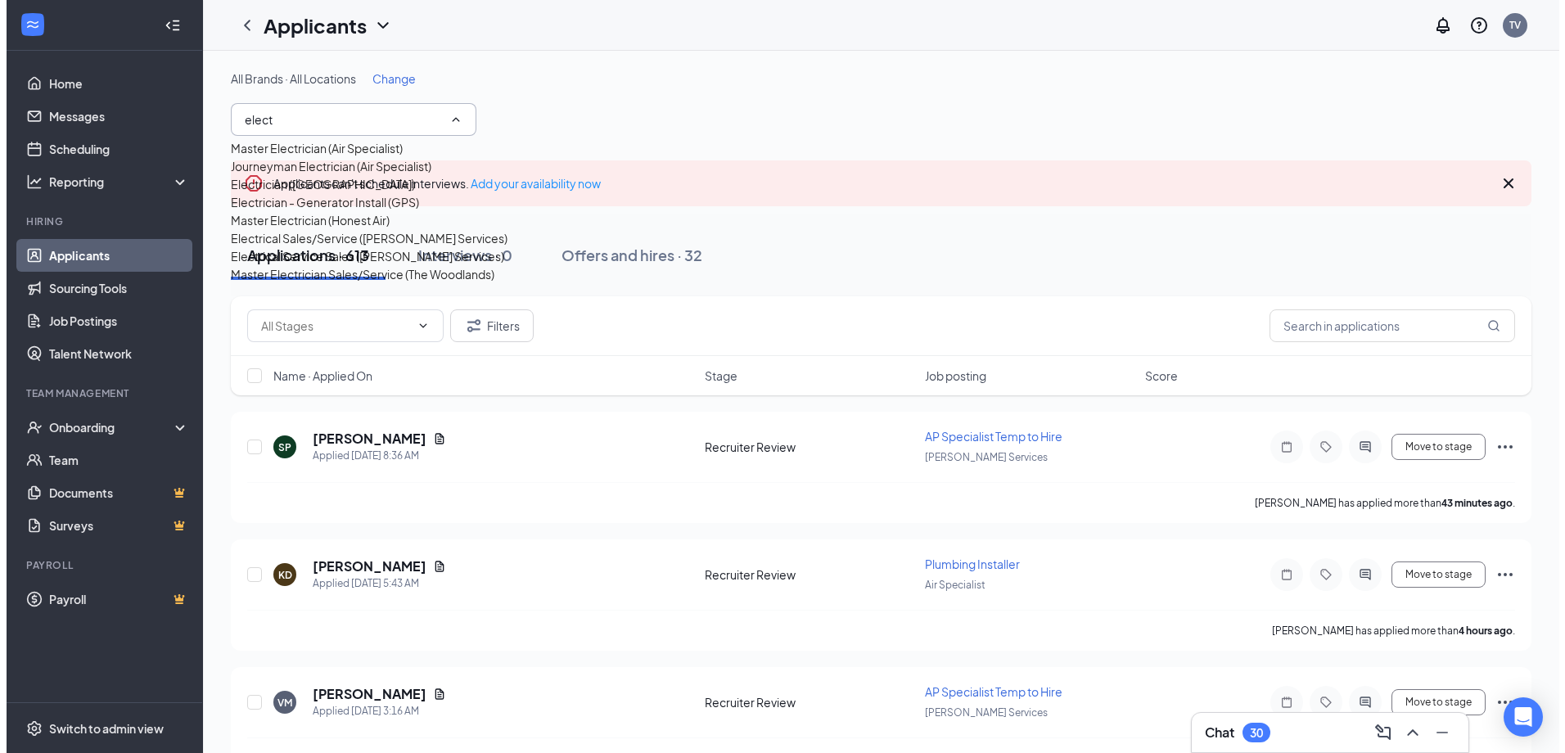
scroll to position [110, 0]
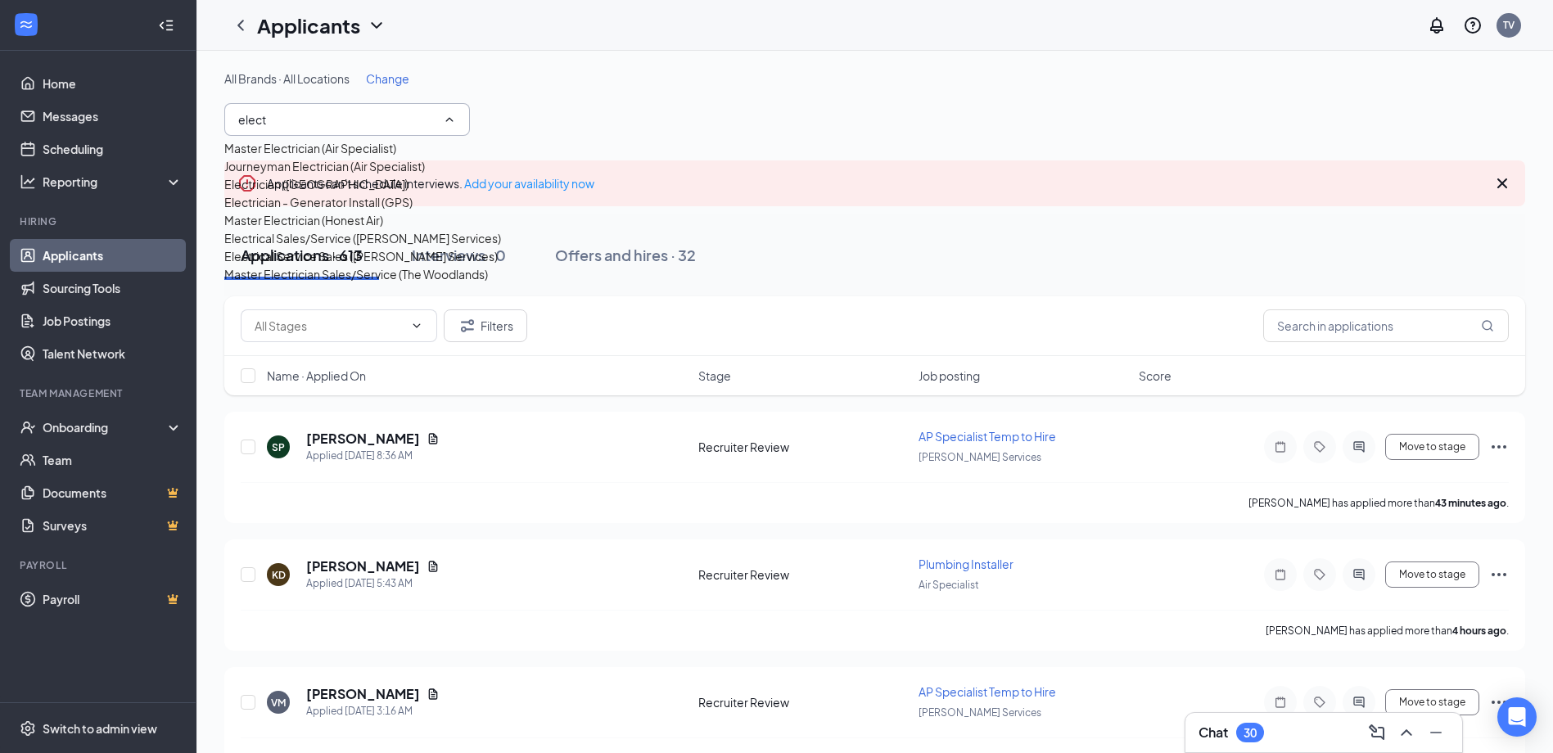
type input "elect"
click at [338, 265] on div "Electrical Service Sales ([PERSON_NAME] Services)" at bounding box center [360, 256] width 273 height 18
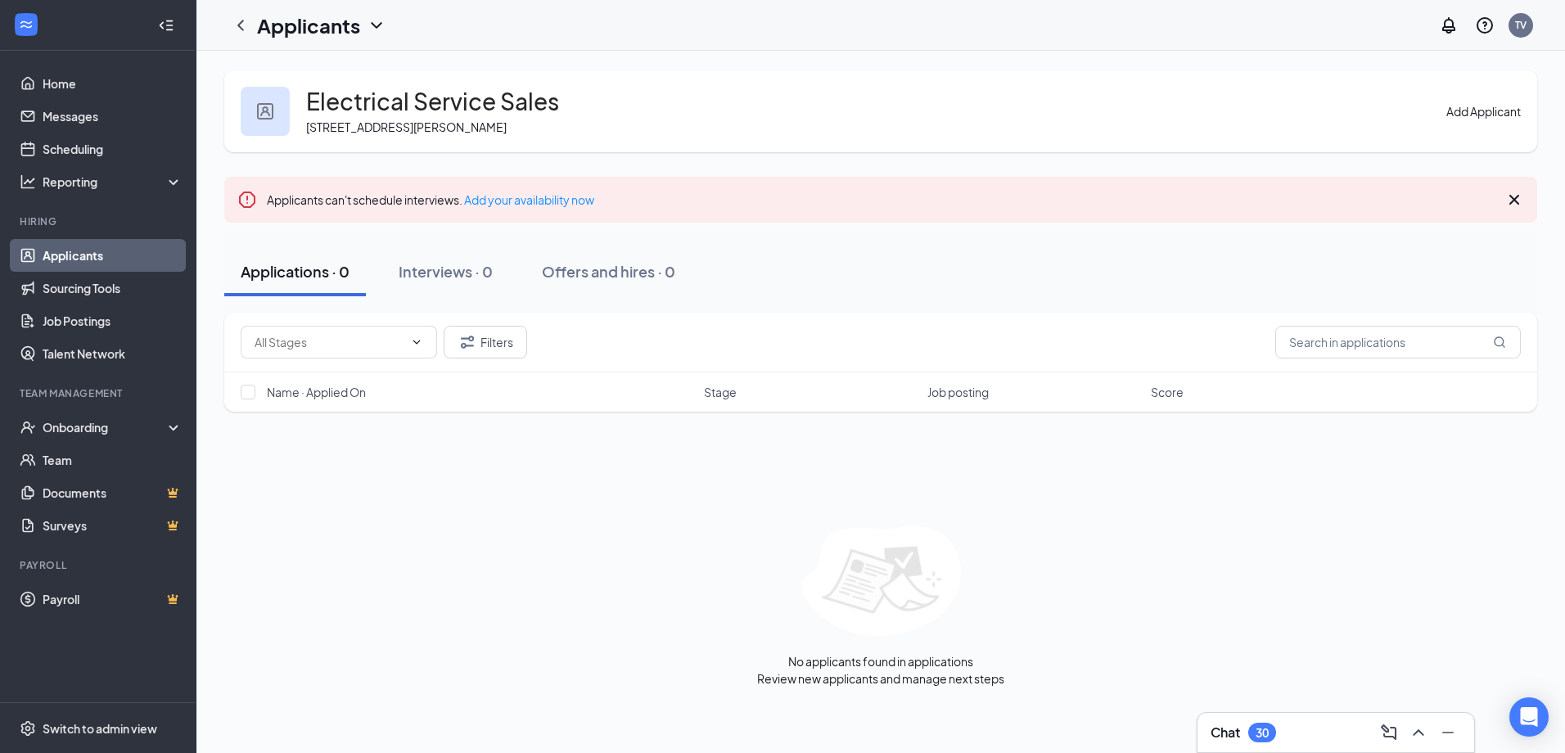
click at [1482, 111] on button "Add Applicant" at bounding box center [1484, 111] width 74 height 18
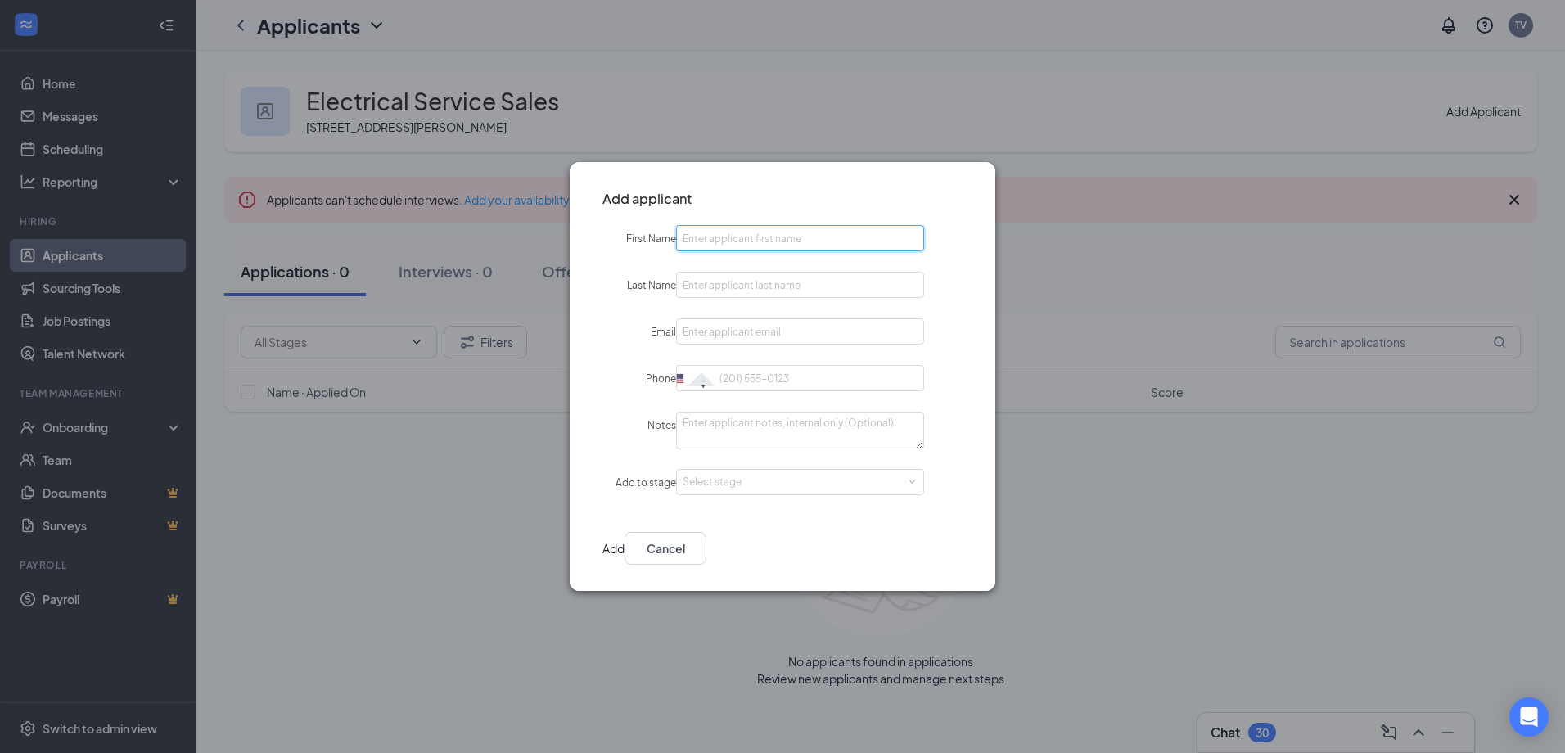
click at [737, 239] on input "First Name" at bounding box center [800, 238] width 248 height 26
type input "[PERSON_NAME]"
type input "Vence"
click at [813, 332] on input "Email" at bounding box center [800, 331] width 248 height 26
click at [737, 337] on input "Email" at bounding box center [800, 332] width 248 height 26
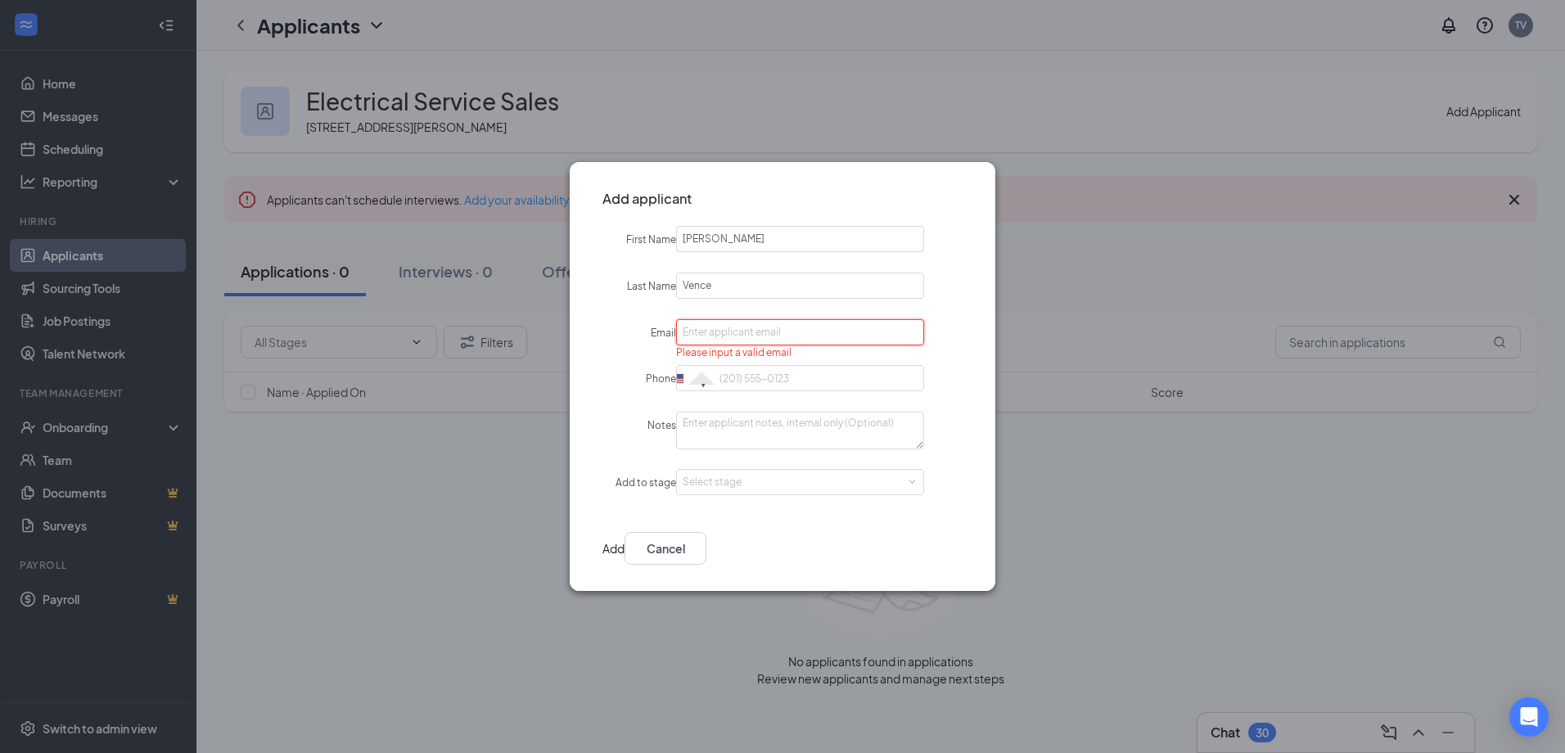
paste input "[EMAIL_ADDRESS][DOMAIN_NAME]"
type input "[EMAIL_ADDRESS][DOMAIN_NAME]"
click at [747, 372] on input "Phone" at bounding box center [800, 378] width 248 height 26
paste input "[PHONE_NUMBER]"
click at [825, 483] on div "Select stage" at bounding box center [797, 482] width 228 height 16
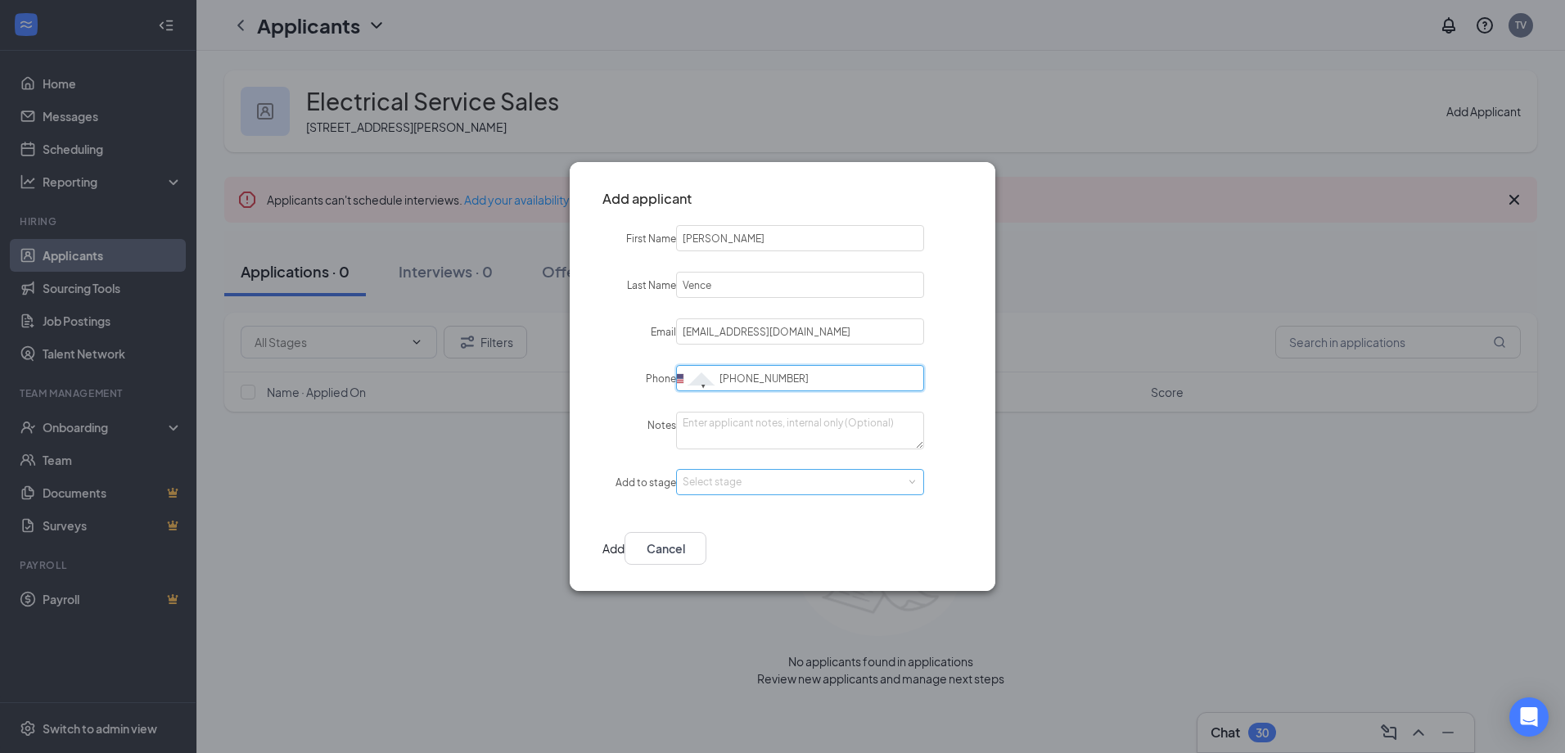
type input "[PHONE_NUMBER]"
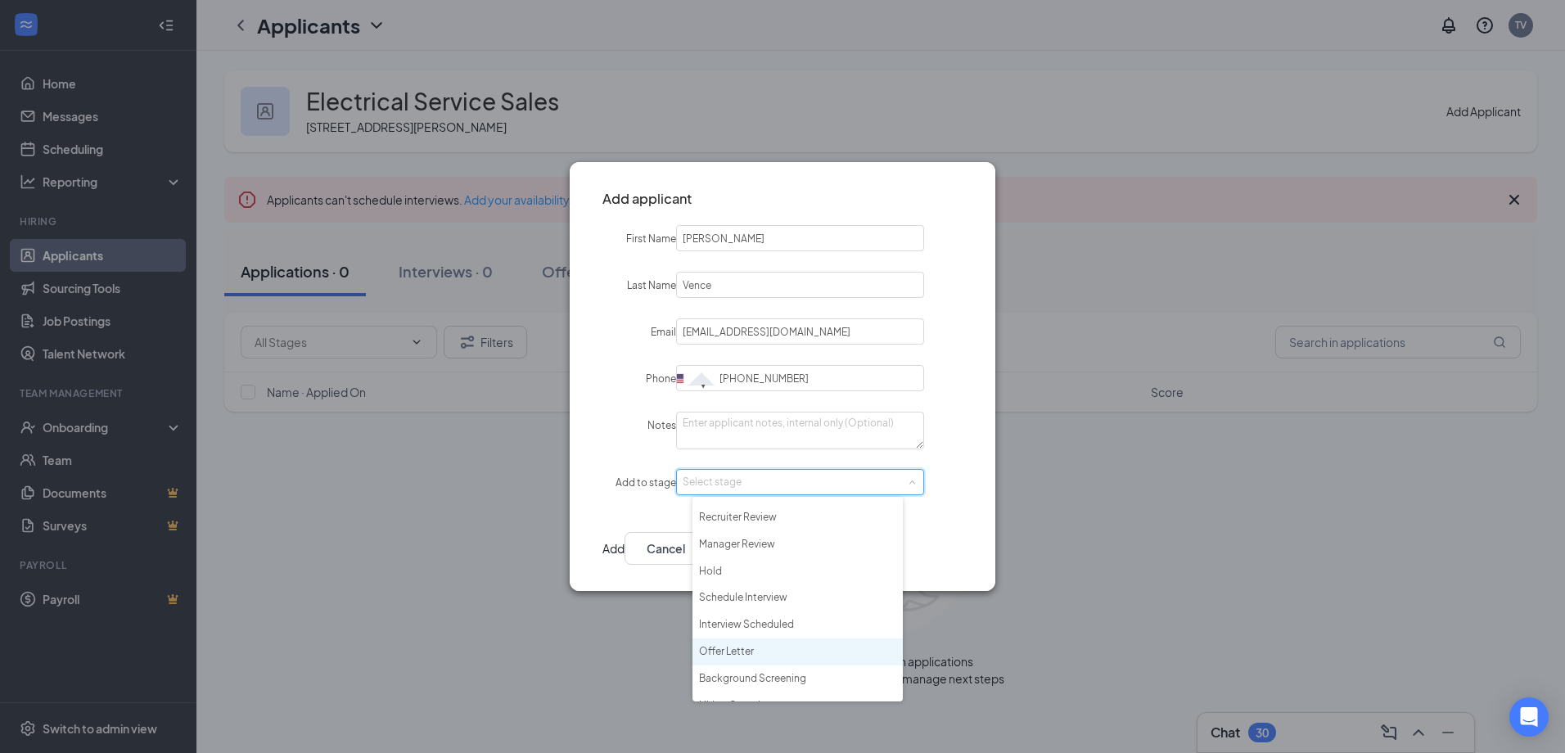
scroll to position [38, 0]
click at [770, 681] on li "Hiring Complete" at bounding box center [798, 688] width 210 height 27
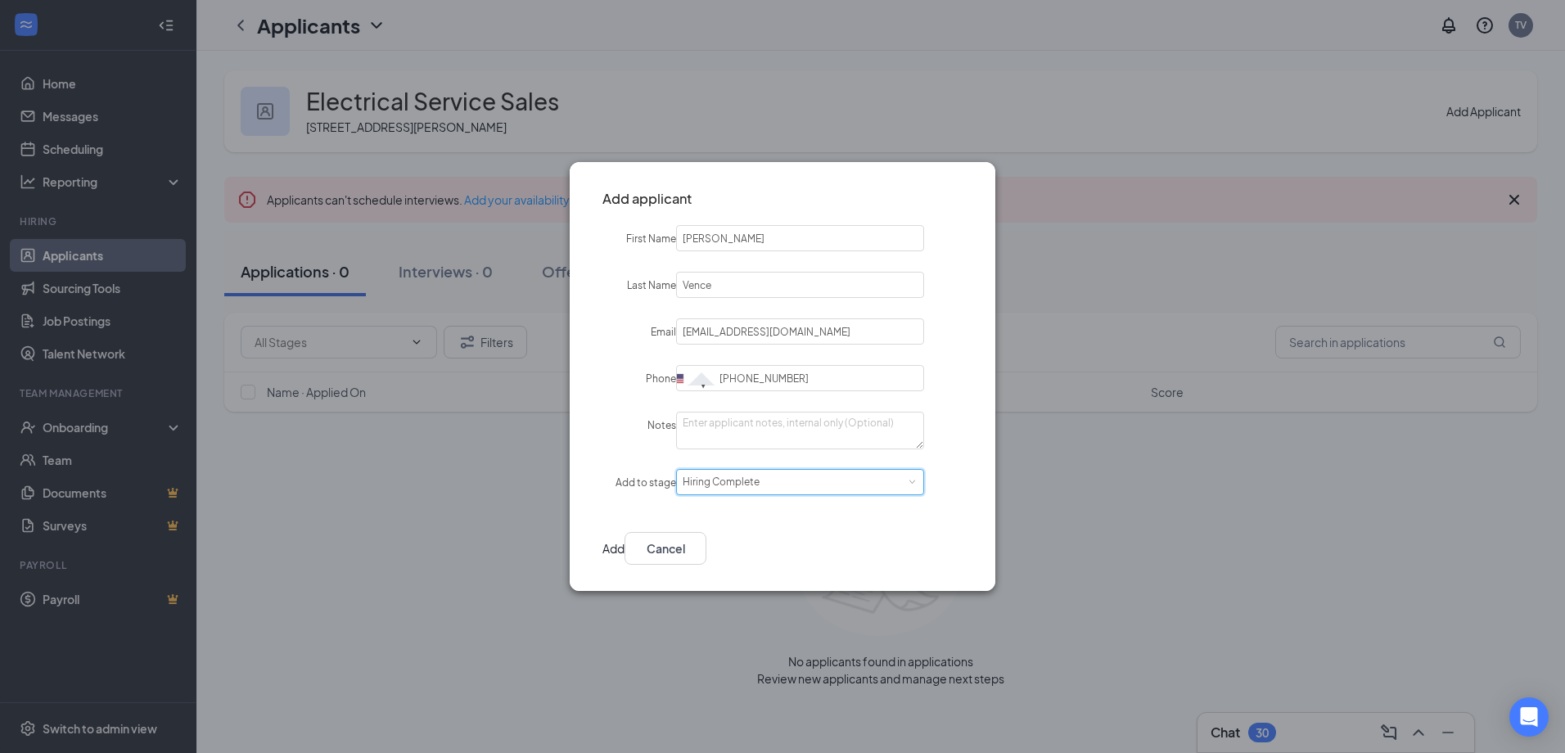
click at [625, 534] on button "Add" at bounding box center [614, 548] width 22 height 33
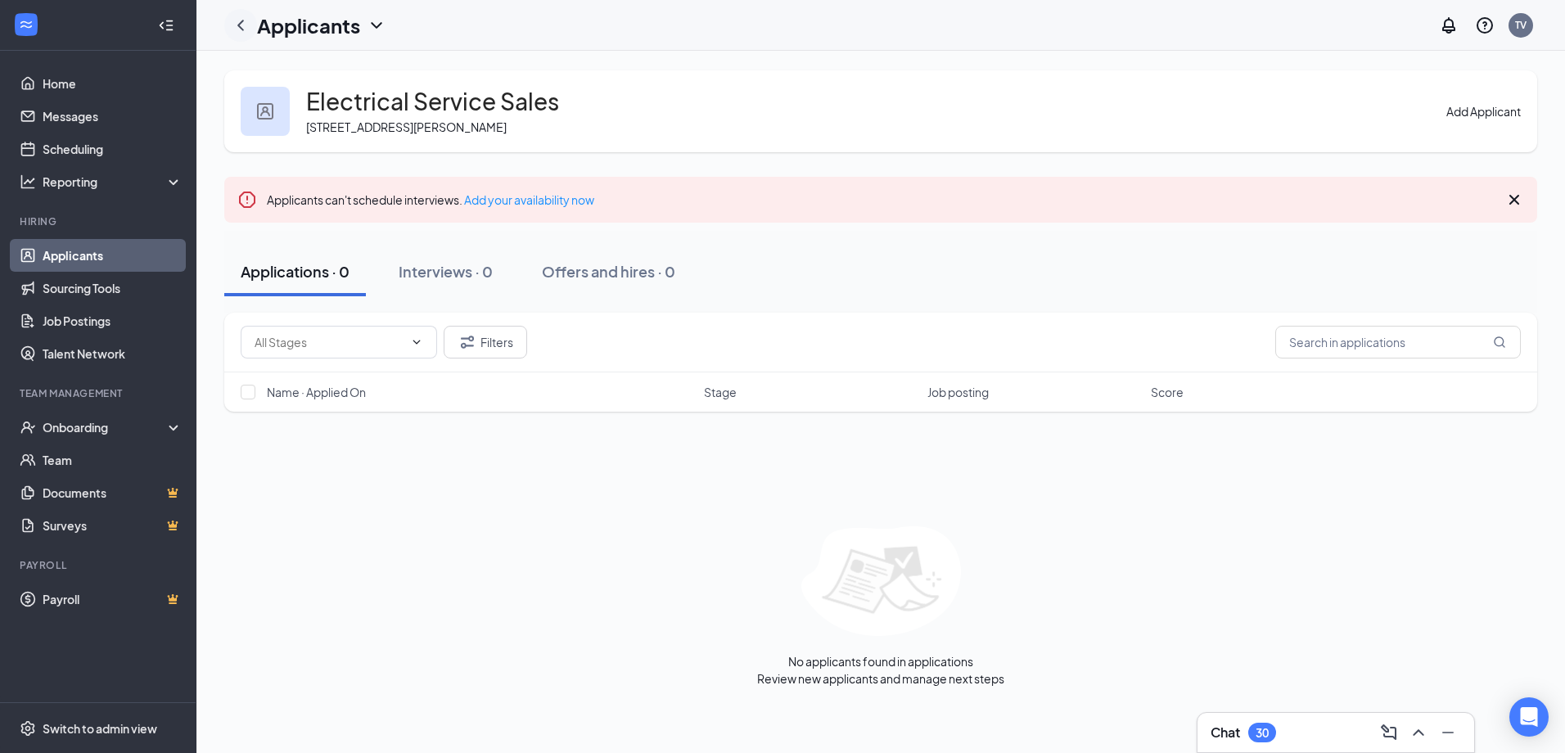
click at [239, 24] on icon "ChevronLeft" at bounding box center [240, 25] width 7 height 11
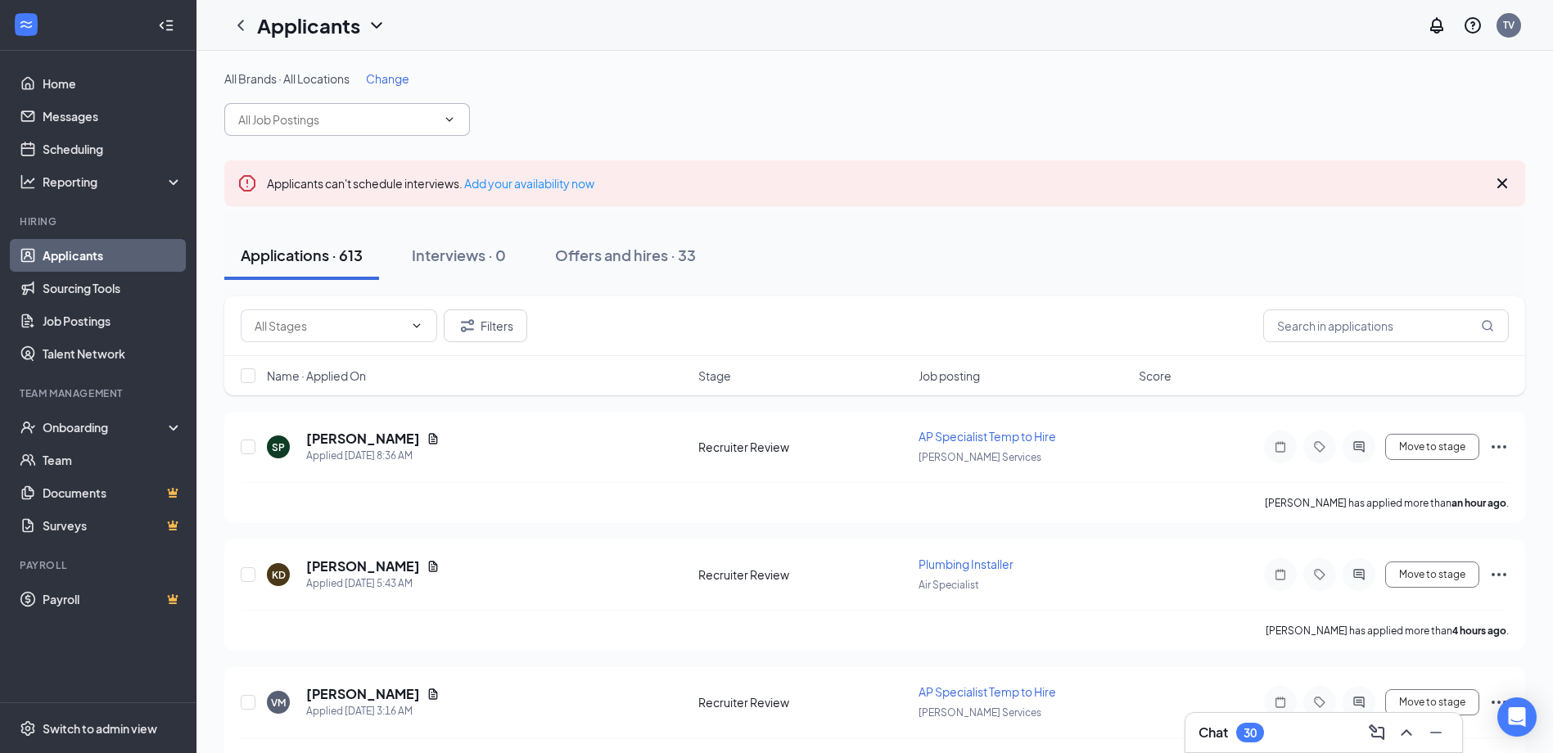
click at [344, 115] on input "text" at bounding box center [337, 120] width 198 height 18
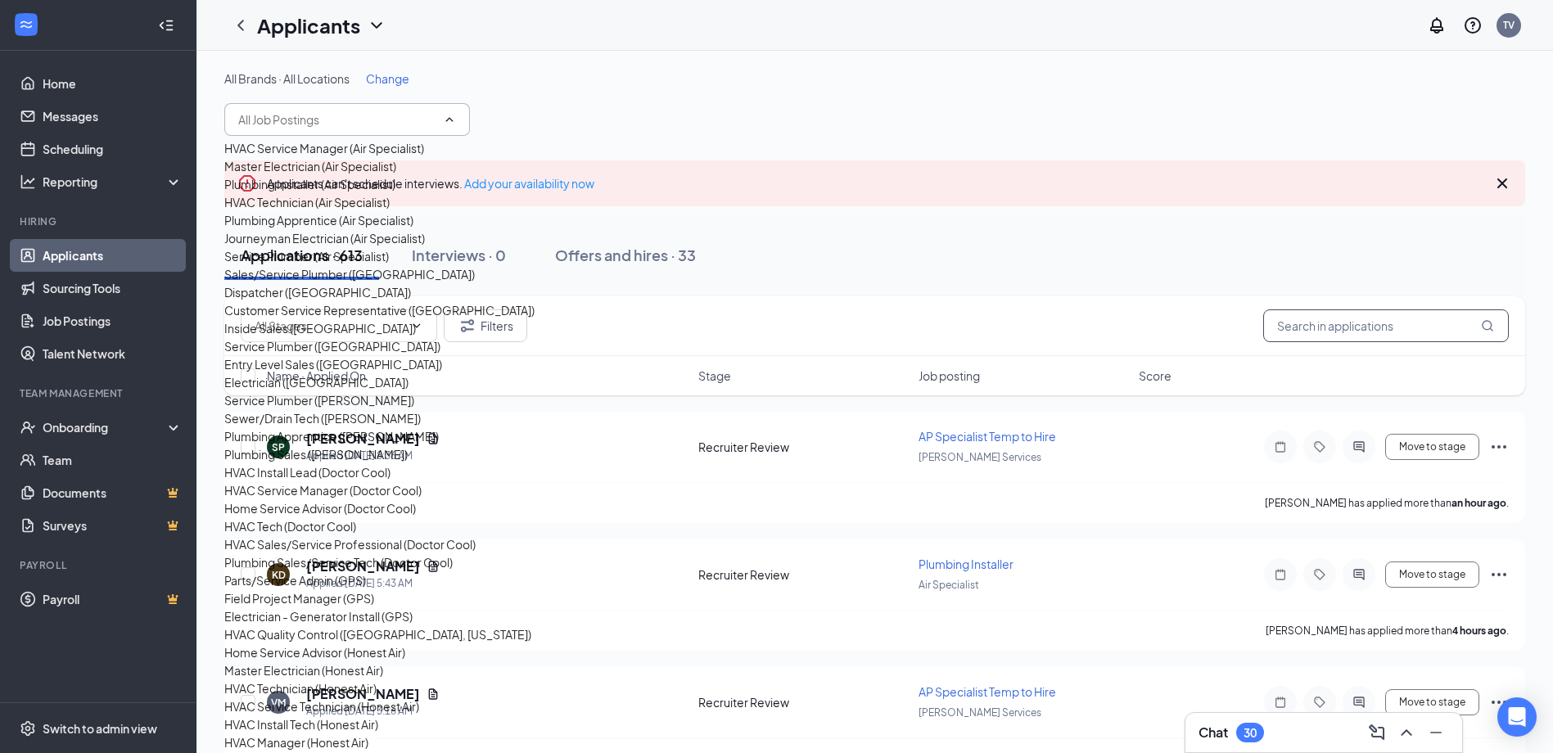
click at [1348, 318] on input "text" at bounding box center [1386, 325] width 246 height 33
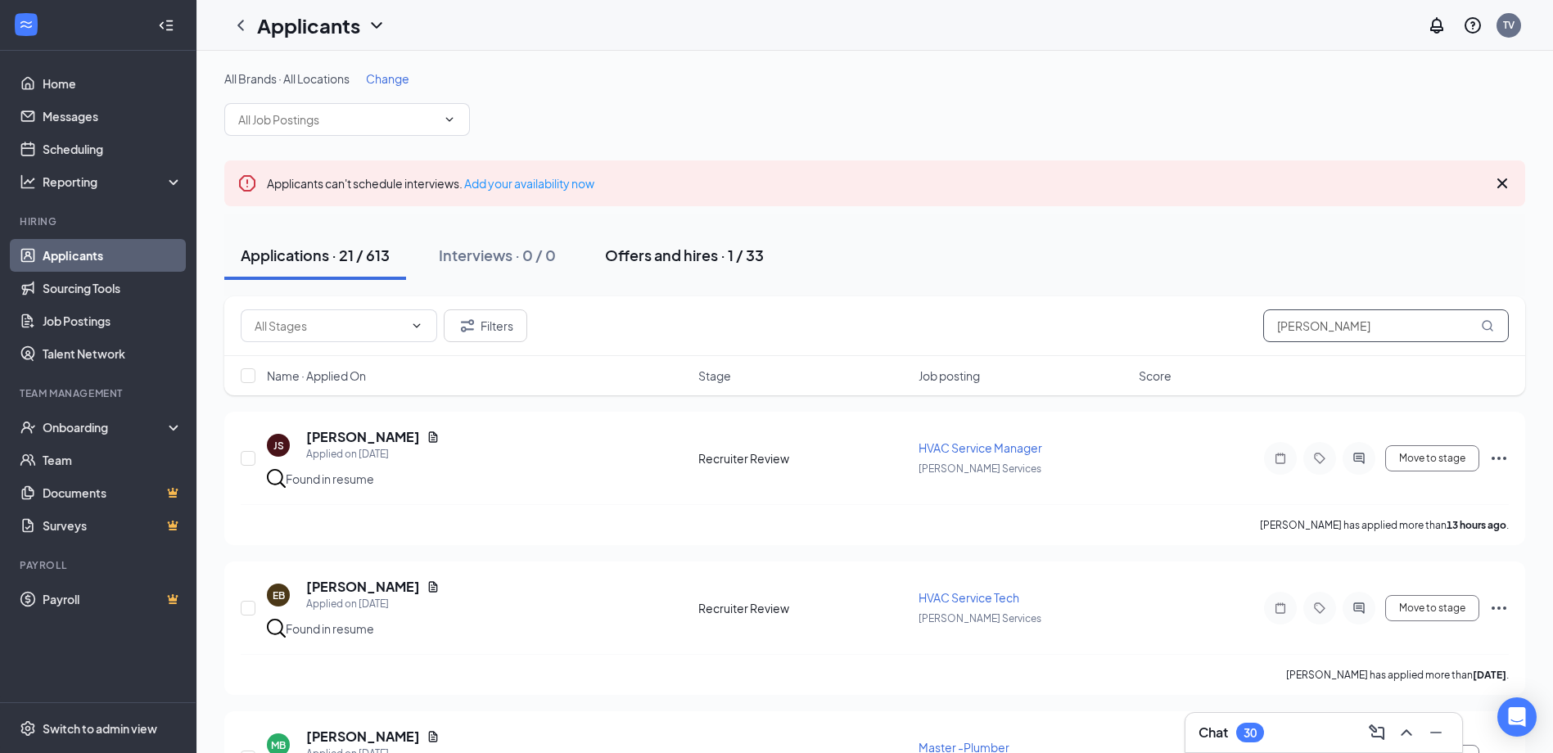
type input "[PERSON_NAME]"
click at [688, 249] on div "Offers and hires · 1 / 33" at bounding box center [684, 255] width 159 height 20
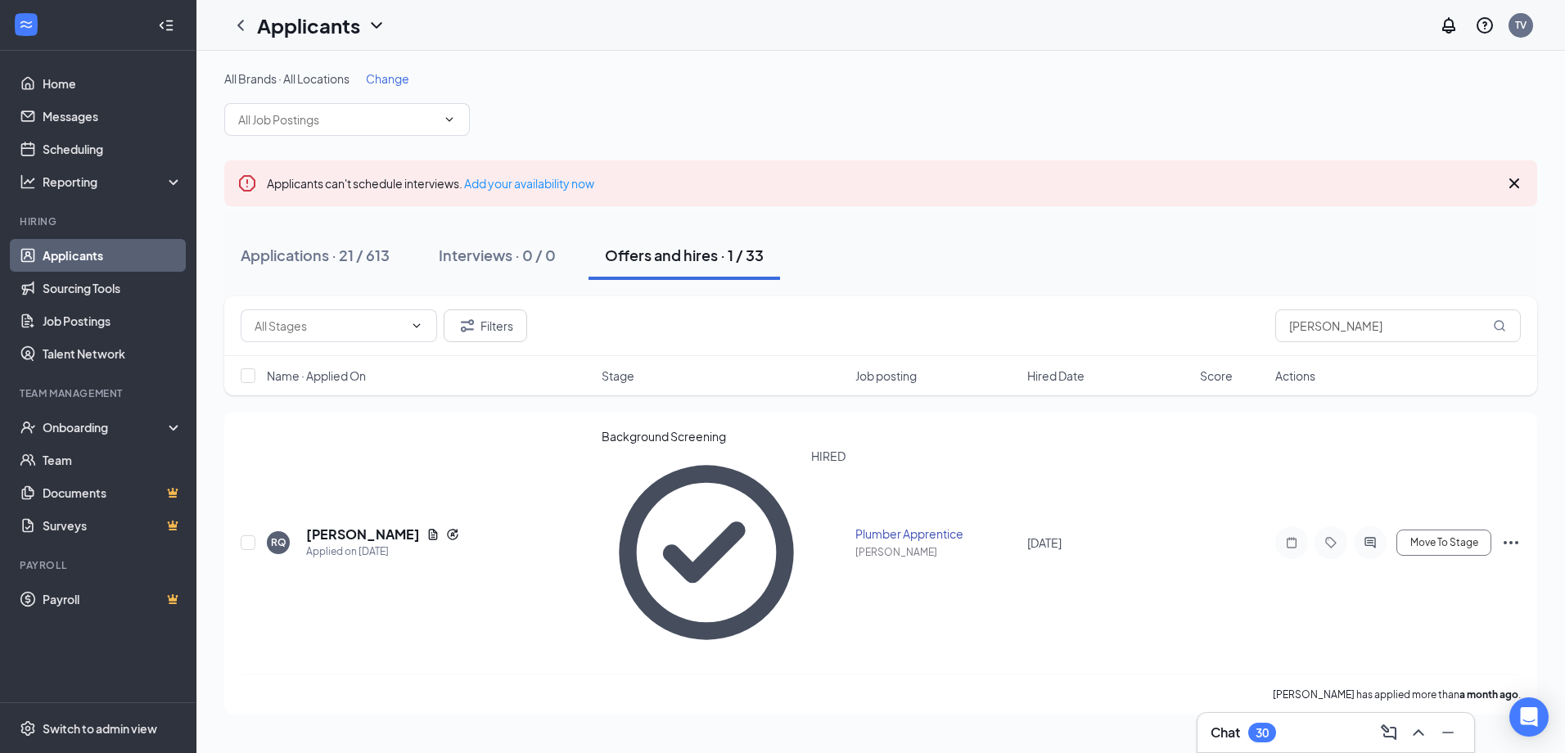
click at [149, 255] on link "Applicants" at bounding box center [113, 255] width 140 height 33
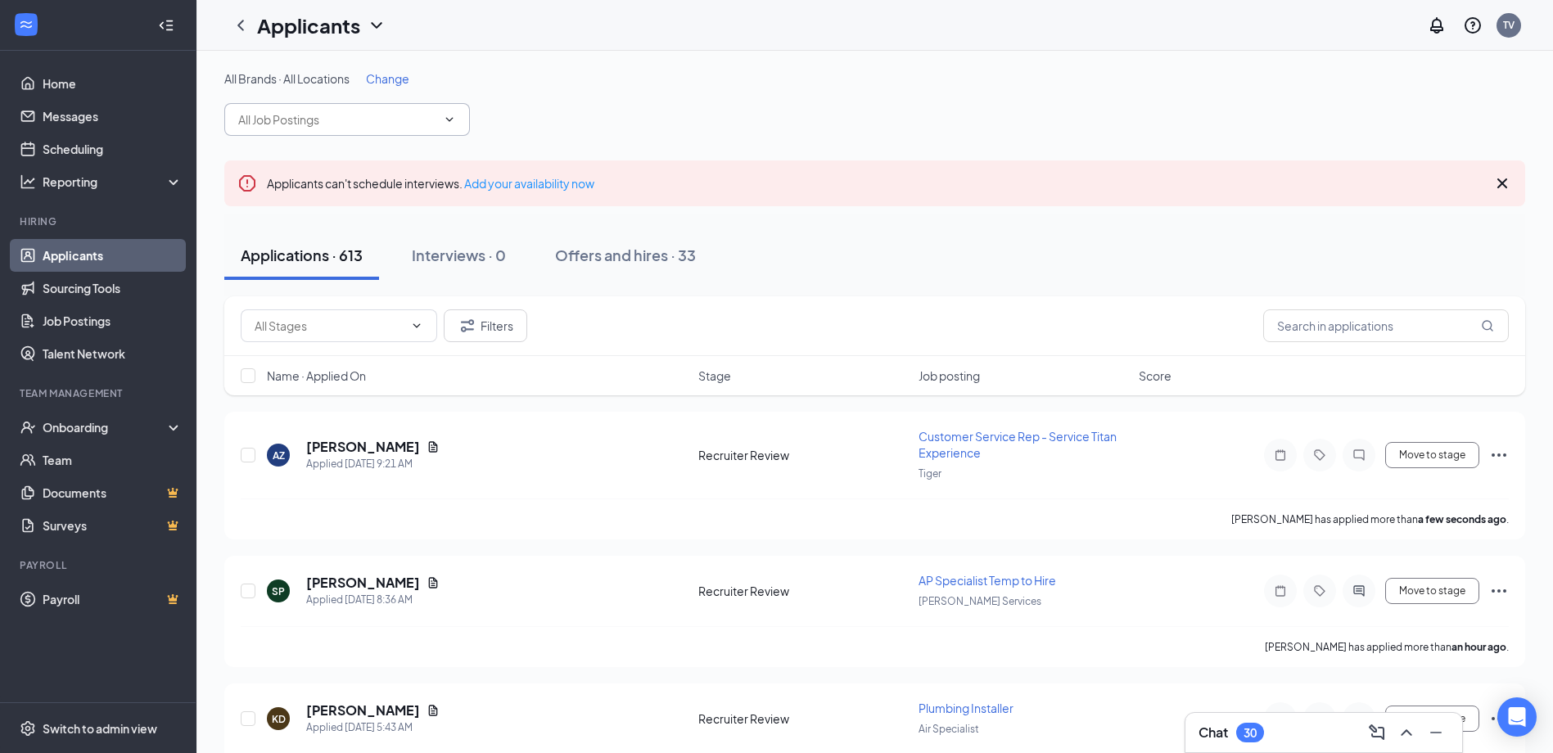
click at [322, 113] on input "text" at bounding box center [337, 120] width 198 height 18
type input "dis"
click at [364, 157] on div "Dispatcher ([GEOGRAPHIC_DATA])" at bounding box center [317, 148] width 187 height 18
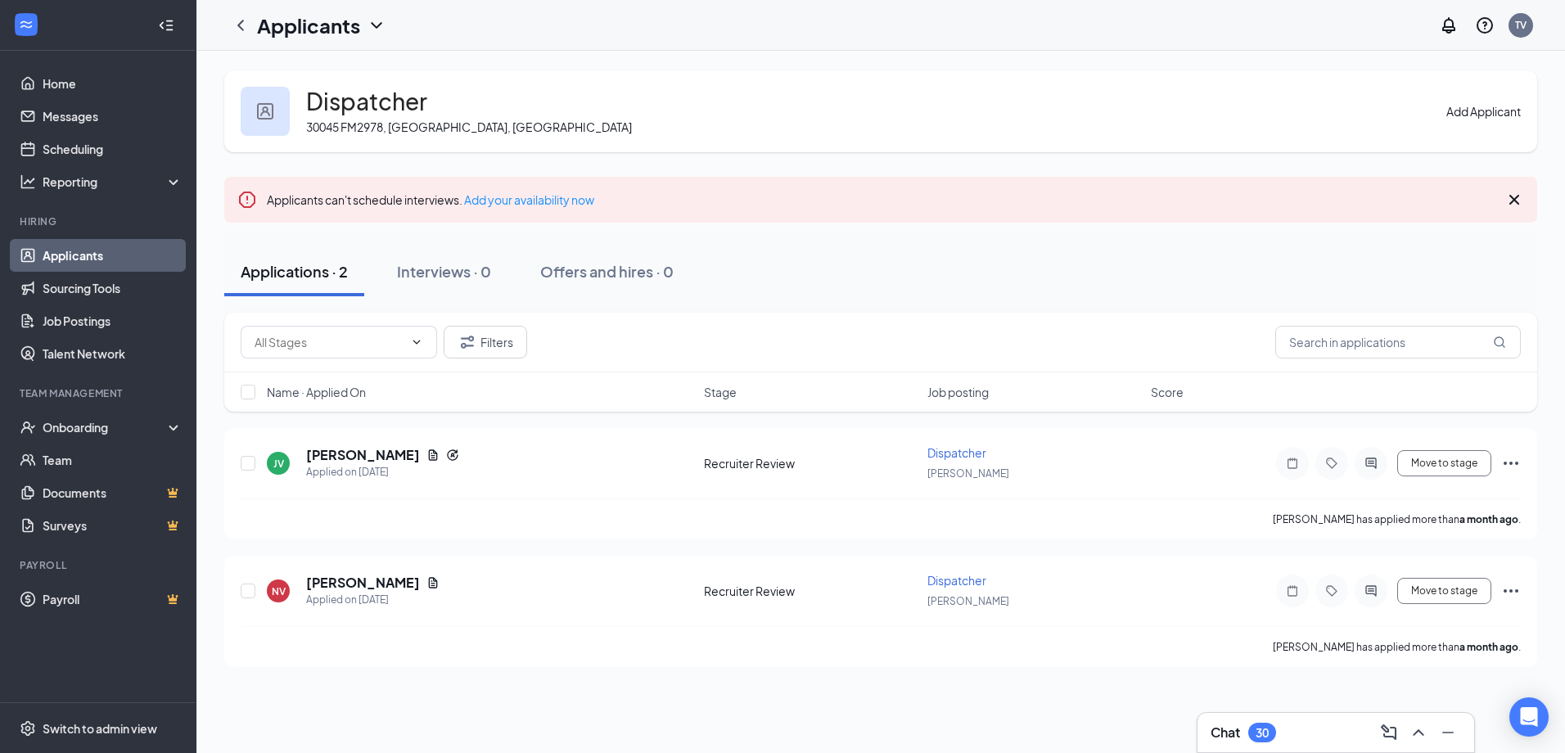
click at [1456, 105] on button "Add Applicant" at bounding box center [1484, 111] width 74 height 18
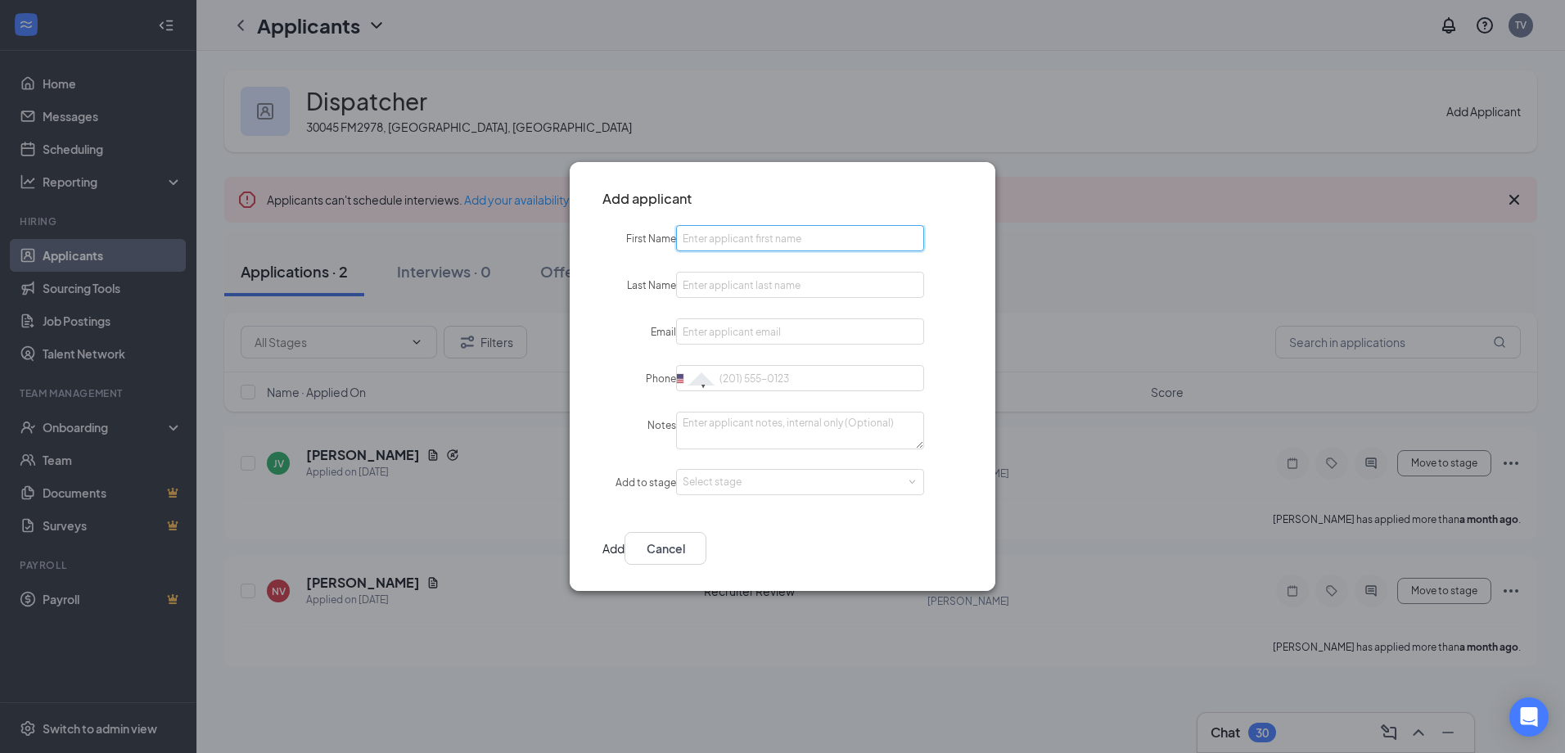
click at [806, 243] on input "First Name" at bounding box center [800, 238] width 248 height 26
type input "[PERSON_NAME]"
click at [864, 316] on form "First Name [PERSON_NAME] Last Name [PERSON_NAME] Email Please input a valid ema…" at bounding box center [783, 361] width 426 height 271
click at [860, 330] on input "Email" at bounding box center [800, 332] width 248 height 26
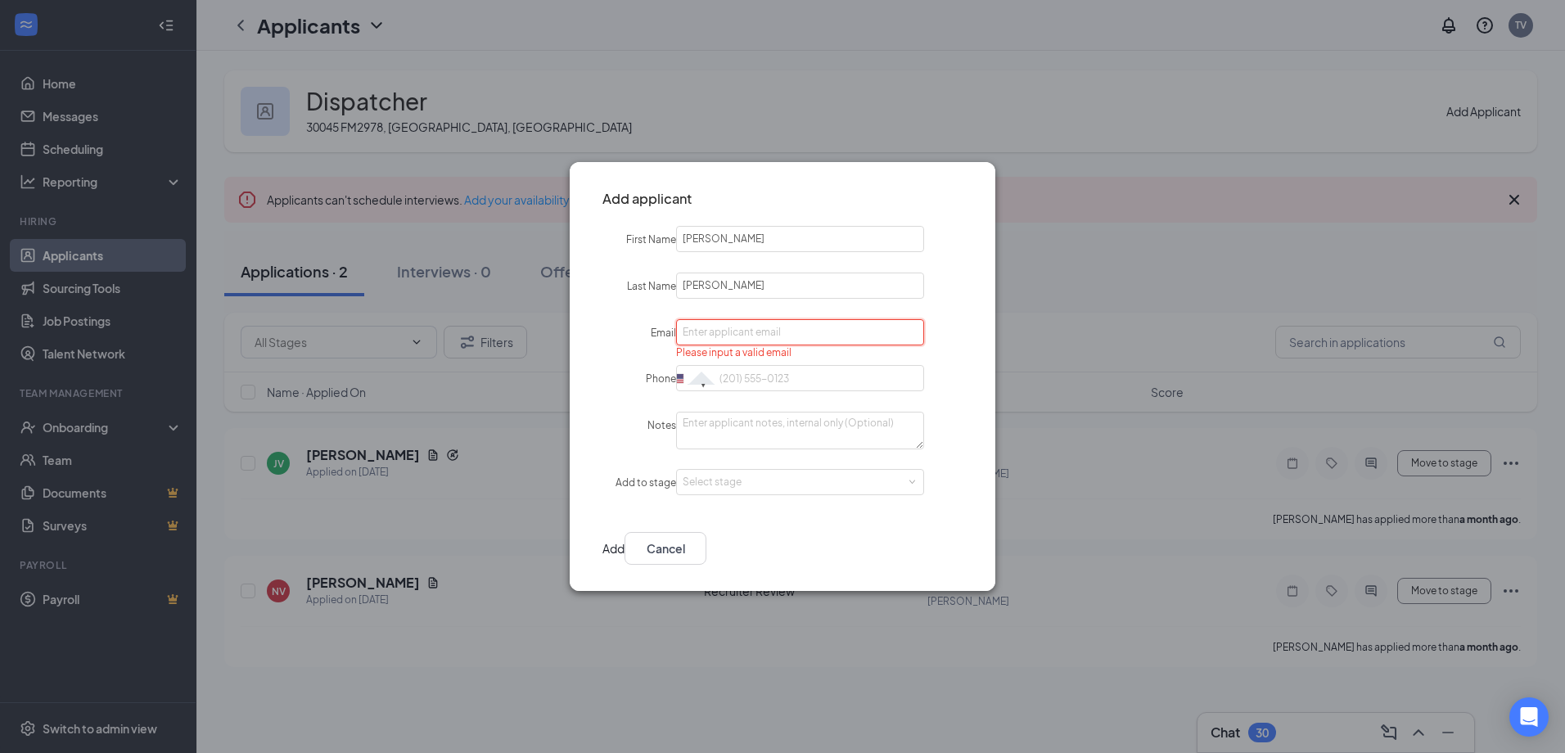
paste input "[EMAIL_ADDRESS][DOMAIN_NAME]"
type input "[EMAIL_ADDRESS][DOMAIN_NAME]"
click at [828, 376] on input "Phone" at bounding box center [800, 378] width 248 height 26
paste input "[PHONE_NUMBER]"
click at [857, 486] on div "Select stage" at bounding box center [797, 482] width 228 height 16
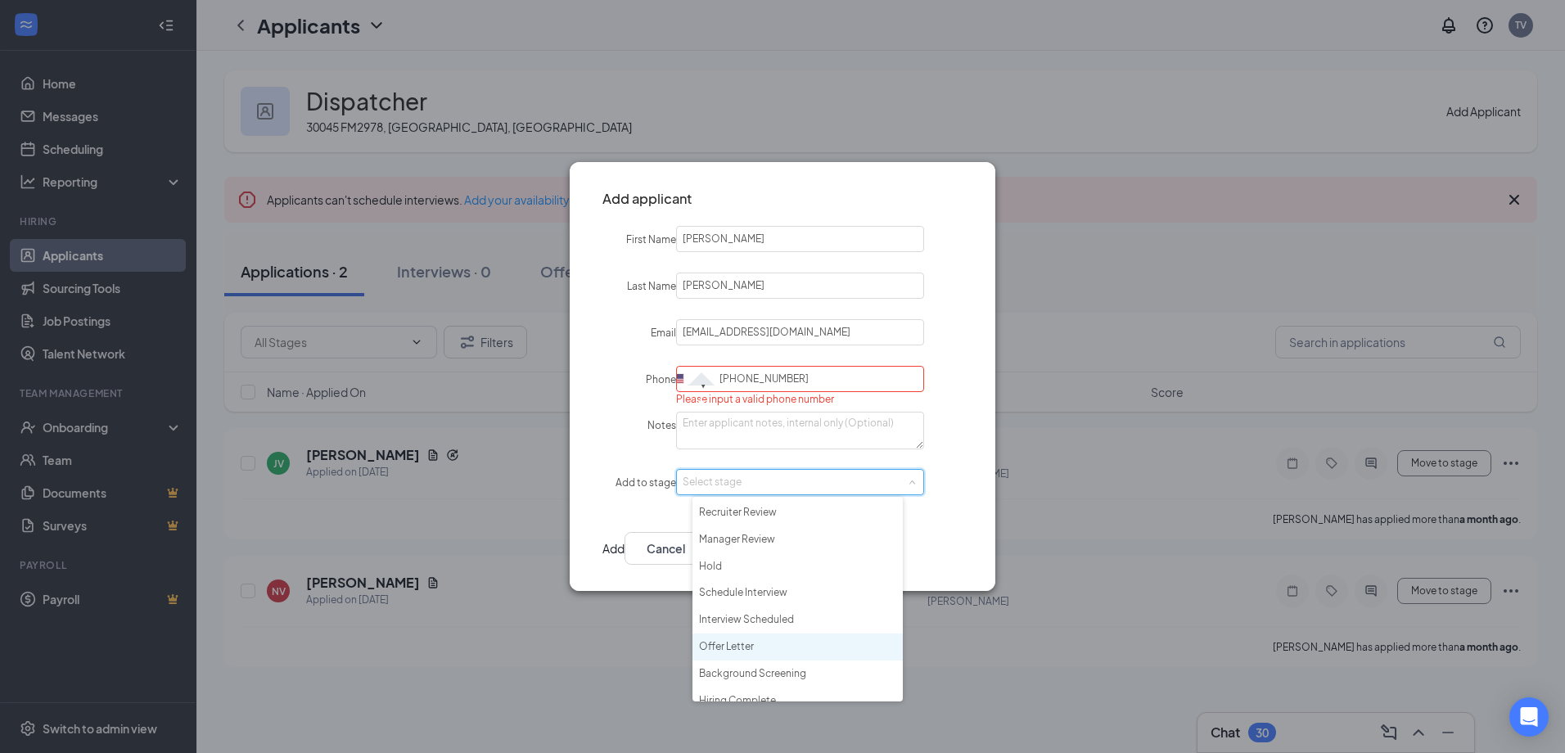
scroll to position [38, 0]
click at [762, 685] on li "Hiring Complete" at bounding box center [798, 688] width 210 height 27
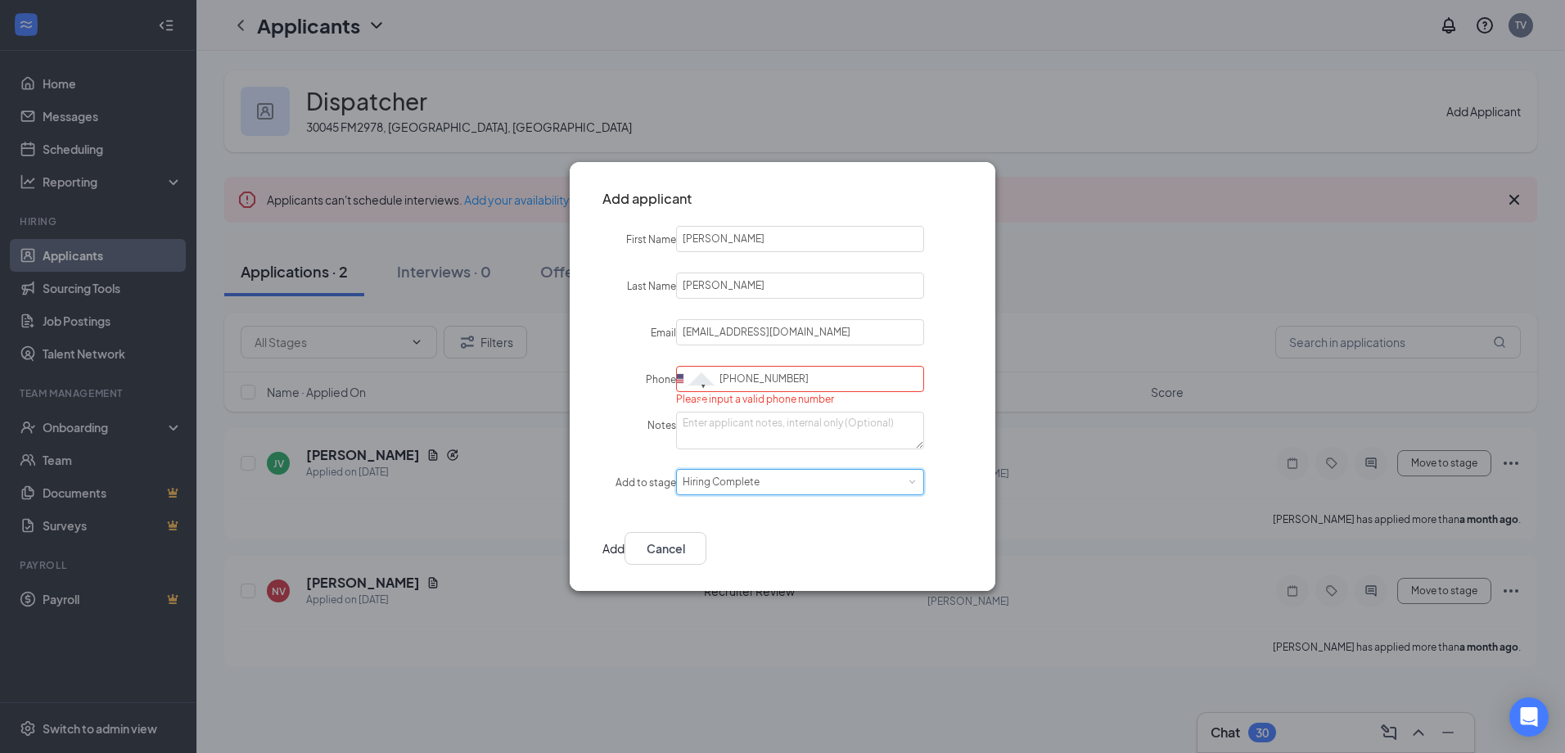
click at [625, 536] on button "Add" at bounding box center [614, 548] width 22 height 33
click at [625, 541] on button "Add" at bounding box center [614, 548] width 22 height 33
click at [812, 375] on input "[PHONE_NUMBER]" at bounding box center [800, 379] width 248 height 26
click at [751, 377] on input "[PHONE_NUMBER]" at bounding box center [800, 379] width 248 height 26
type input "[PHONE_NUMBER]"
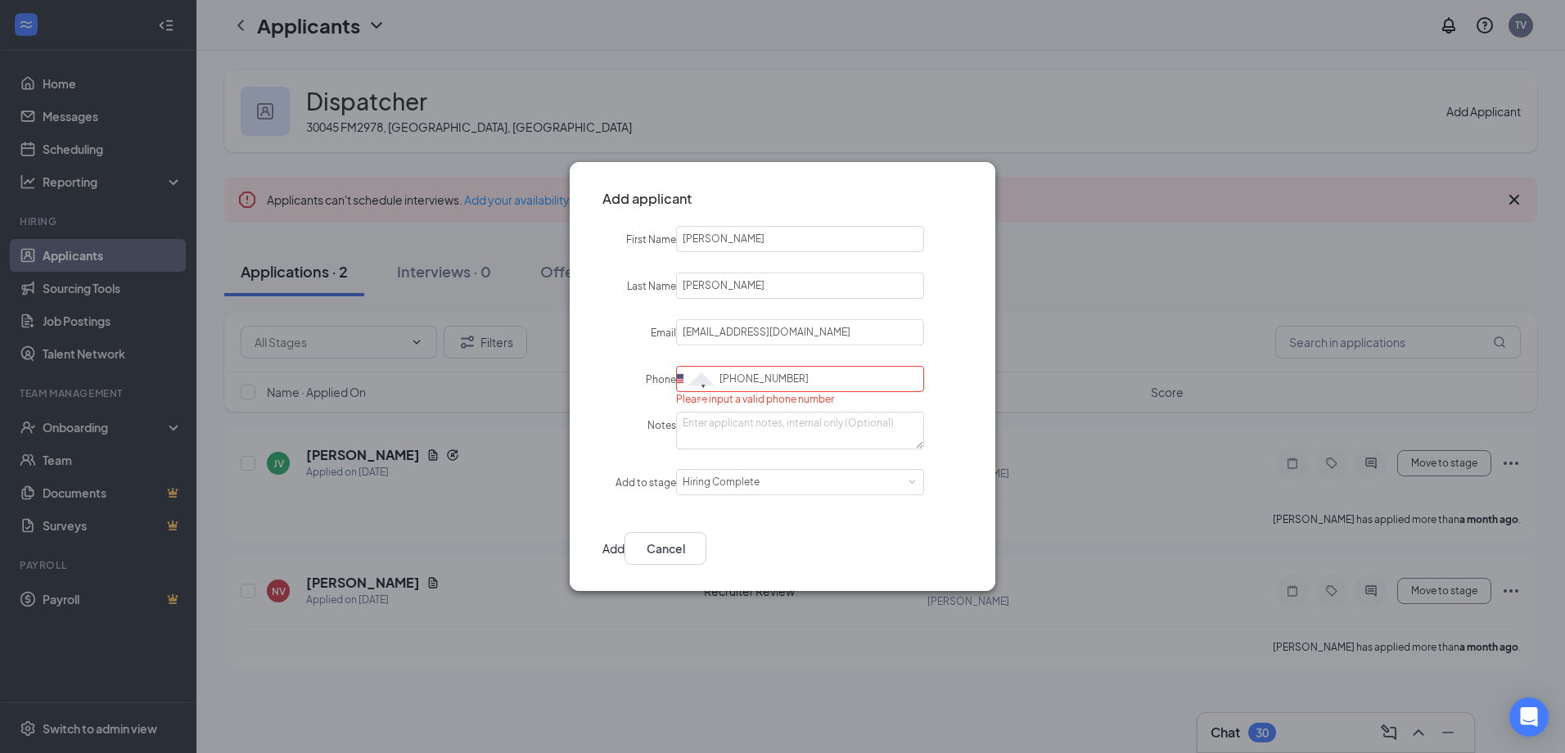
click at [625, 544] on button "Add" at bounding box center [614, 548] width 22 height 33
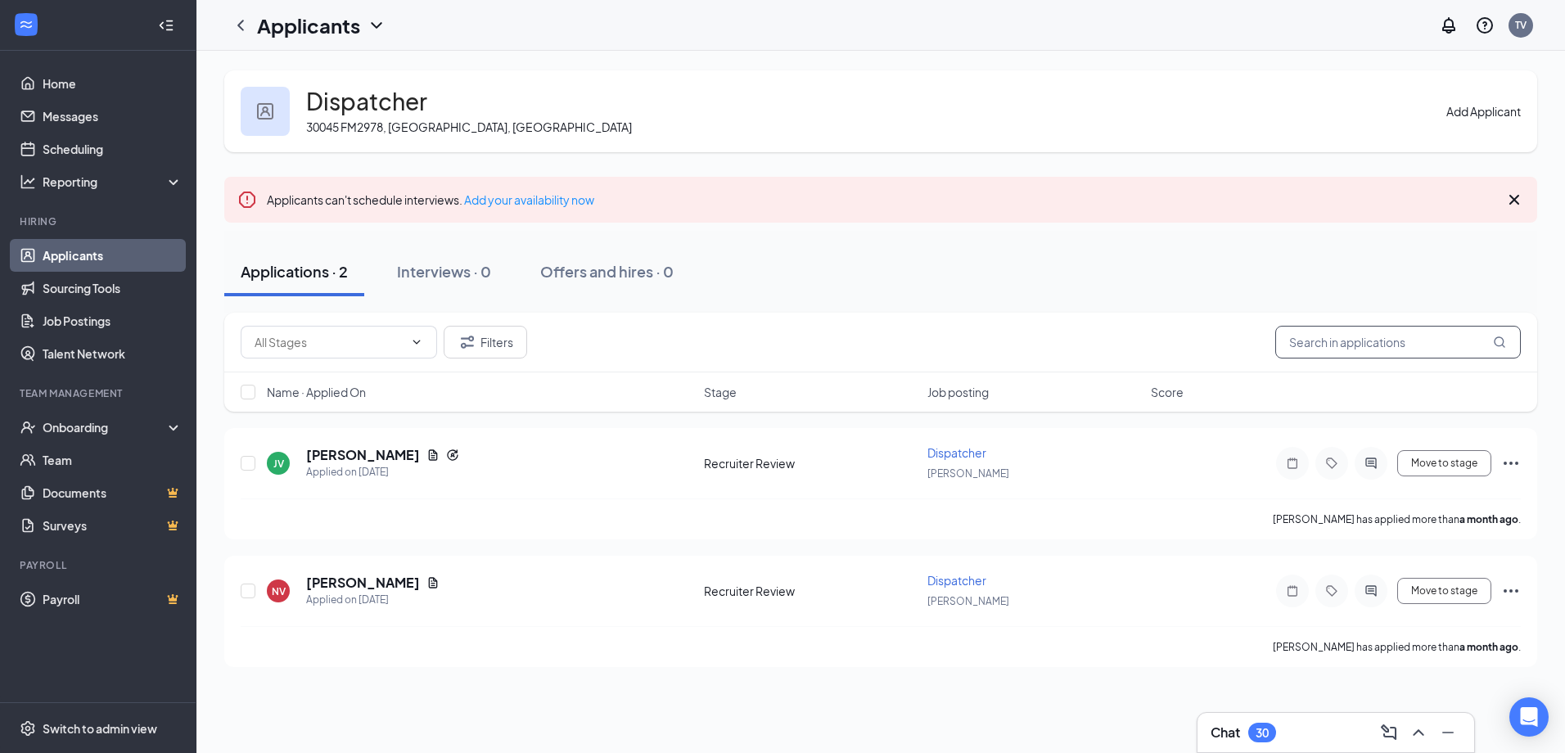
click at [1381, 346] on input "text" at bounding box center [1398, 342] width 246 height 33
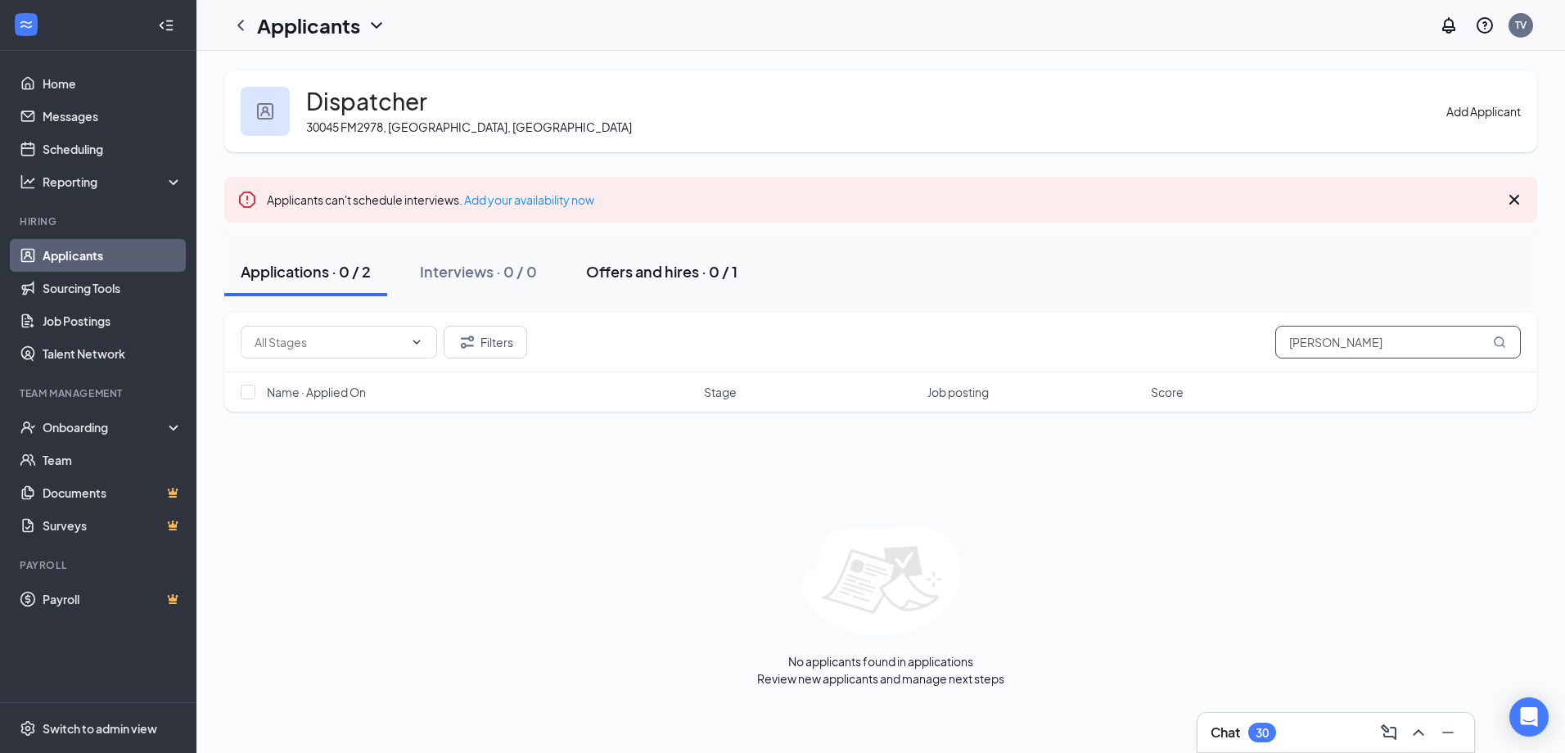
type input "[PERSON_NAME]"
click at [661, 290] on button "Offers and hires · 0 / 1" at bounding box center [662, 271] width 184 height 49
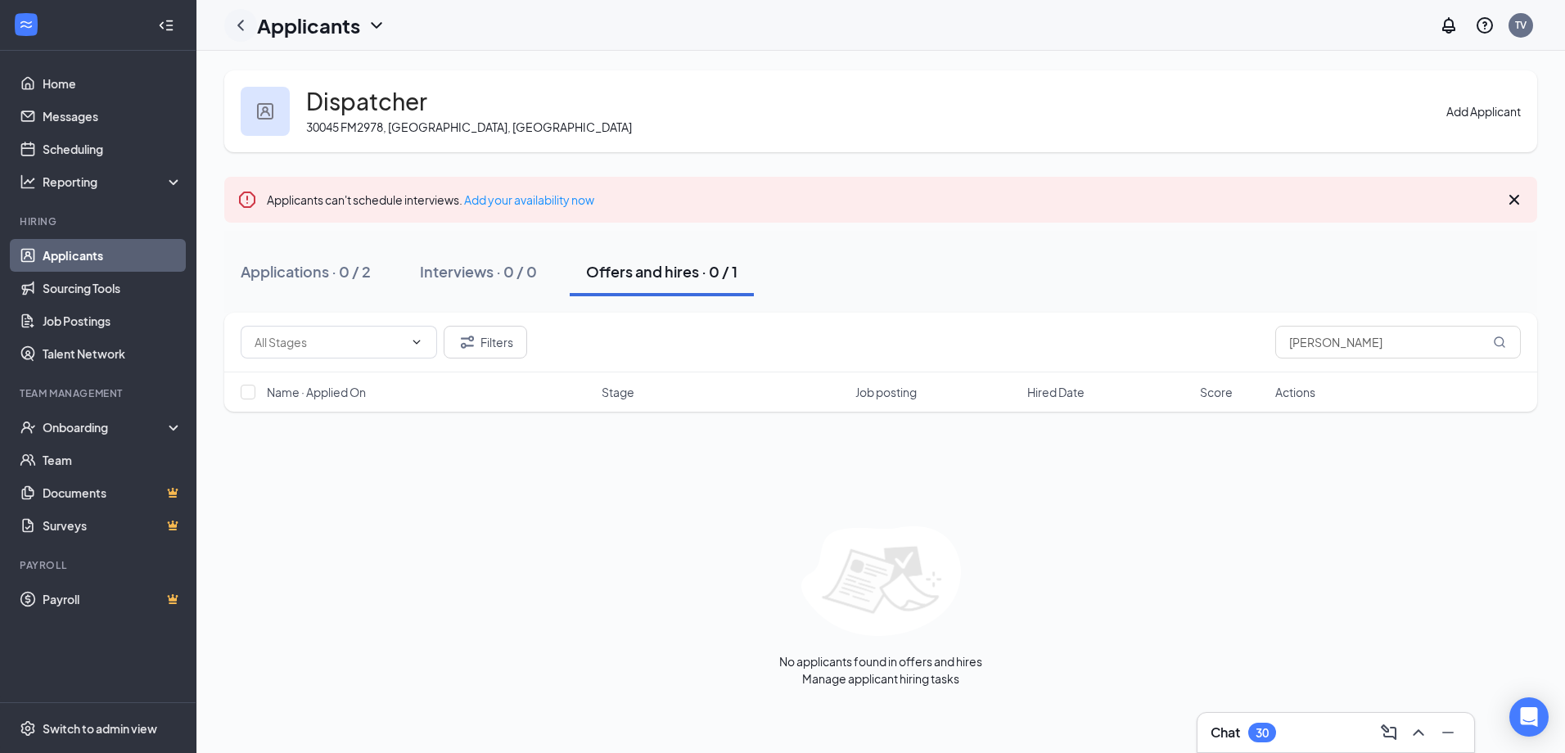
click at [246, 23] on icon "ChevronLeft" at bounding box center [241, 26] width 20 height 20
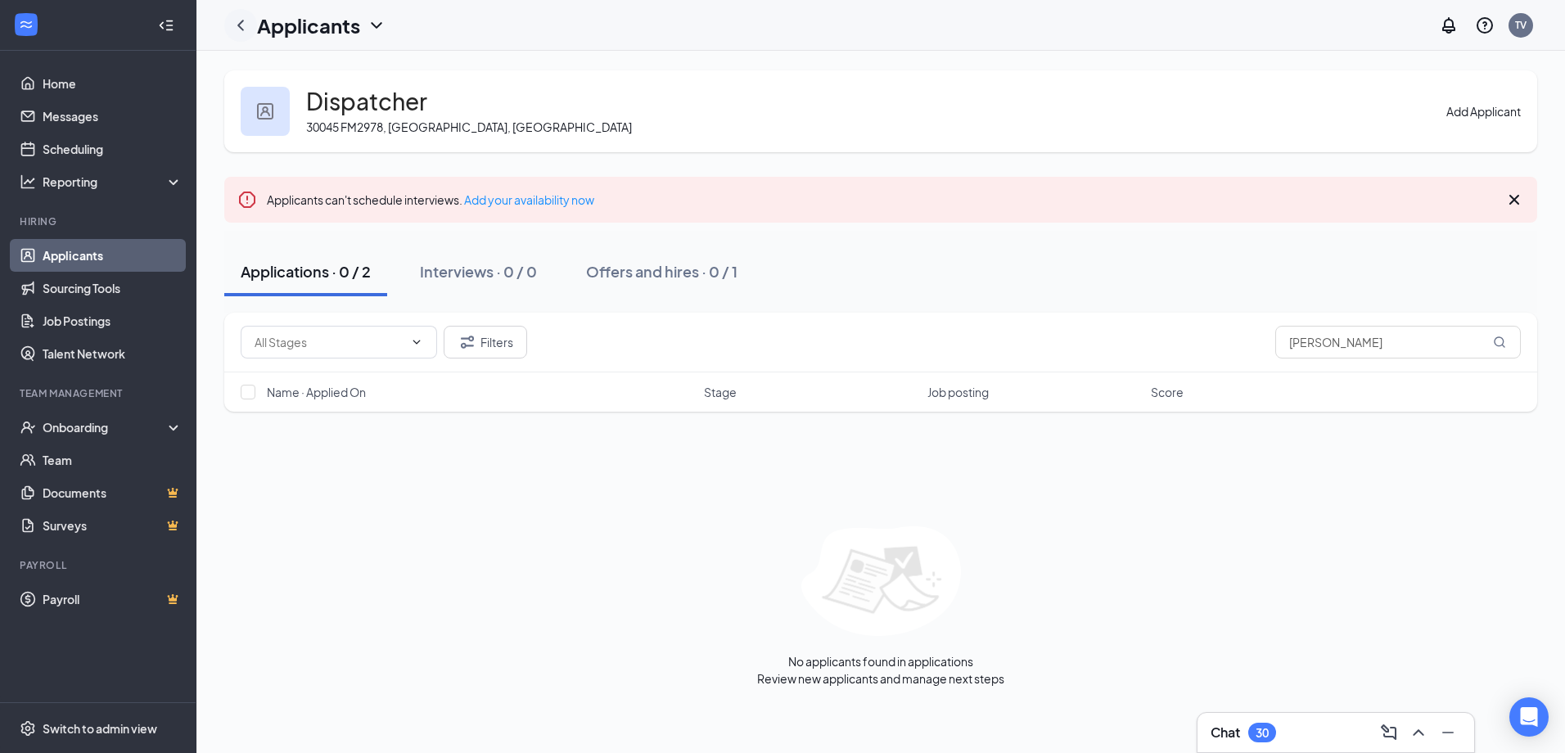
click at [237, 16] on icon "ChevronLeft" at bounding box center [241, 26] width 20 height 20
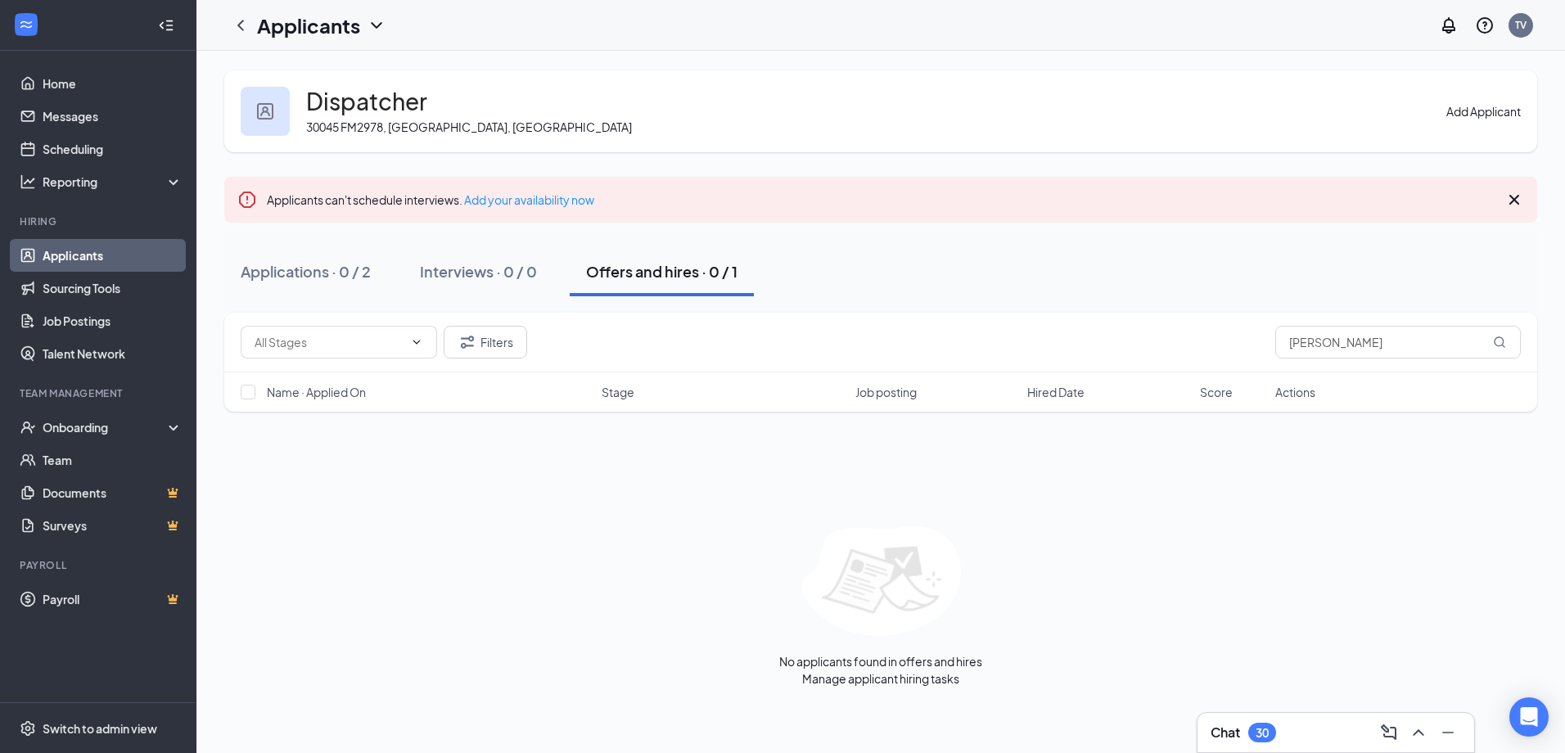
click at [101, 249] on link "Applicants" at bounding box center [113, 255] width 140 height 33
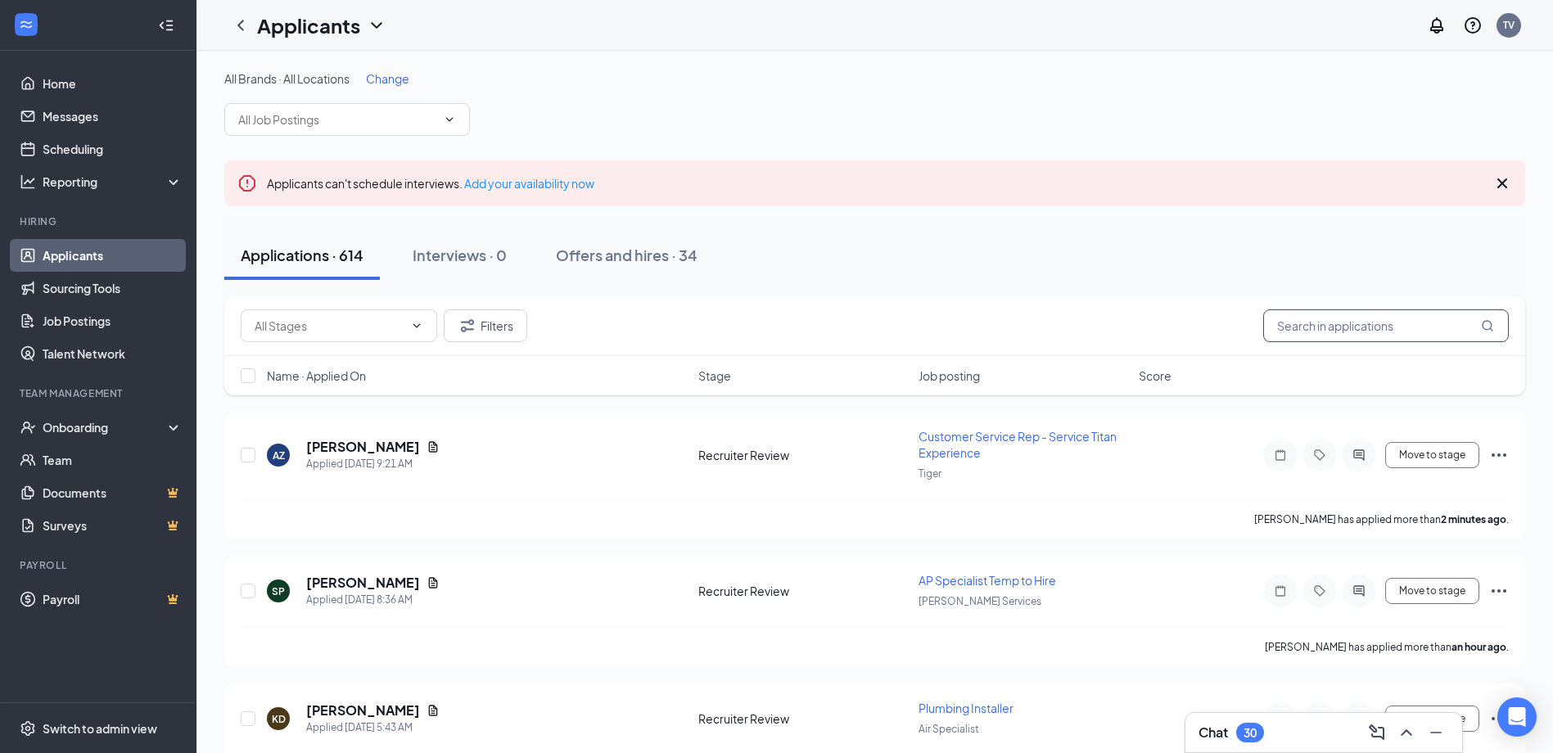
click at [1368, 315] on input "text" at bounding box center [1386, 325] width 246 height 33
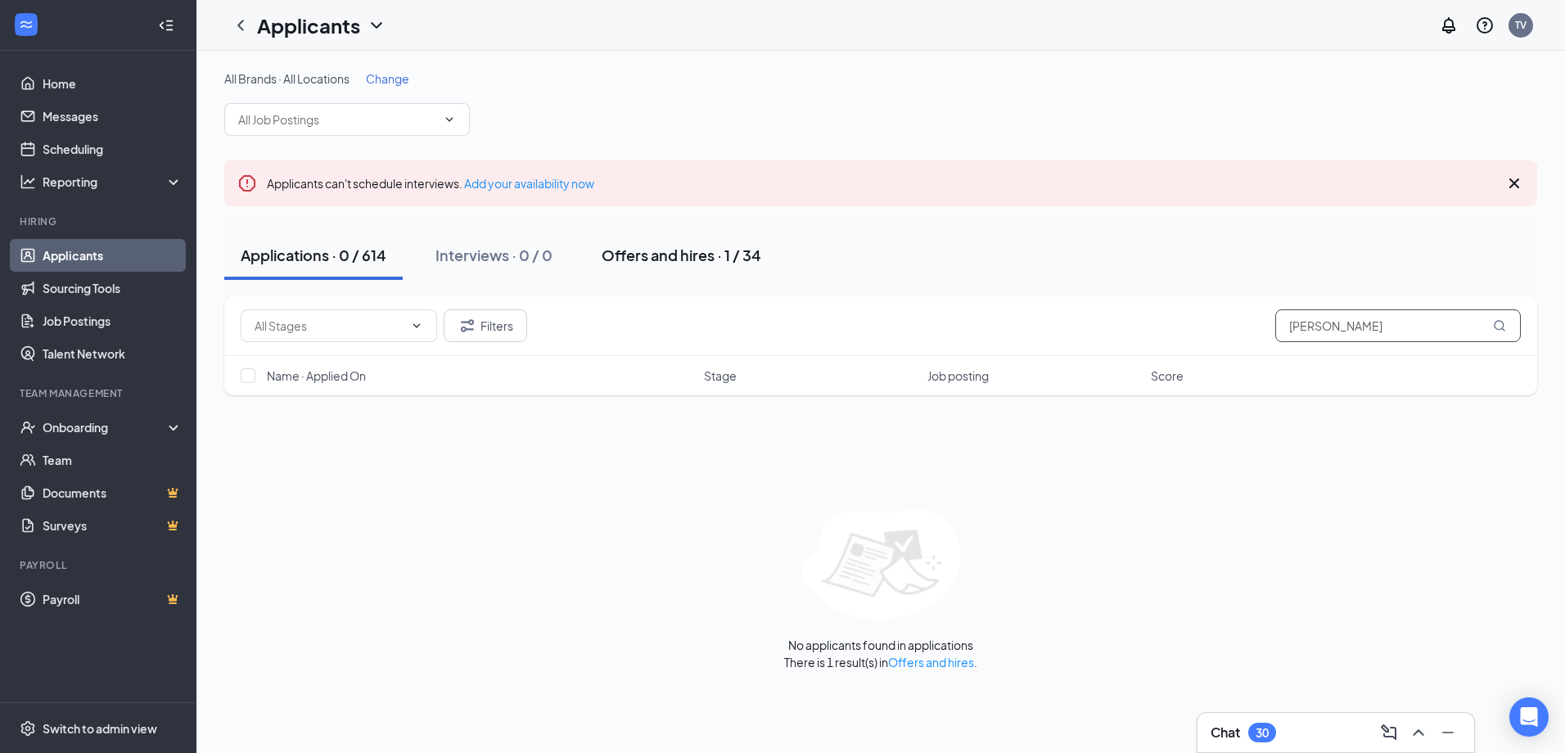
type input "[PERSON_NAME]"
click at [703, 252] on div "Offers and hires · 1 / 34" at bounding box center [682, 255] width 160 height 20
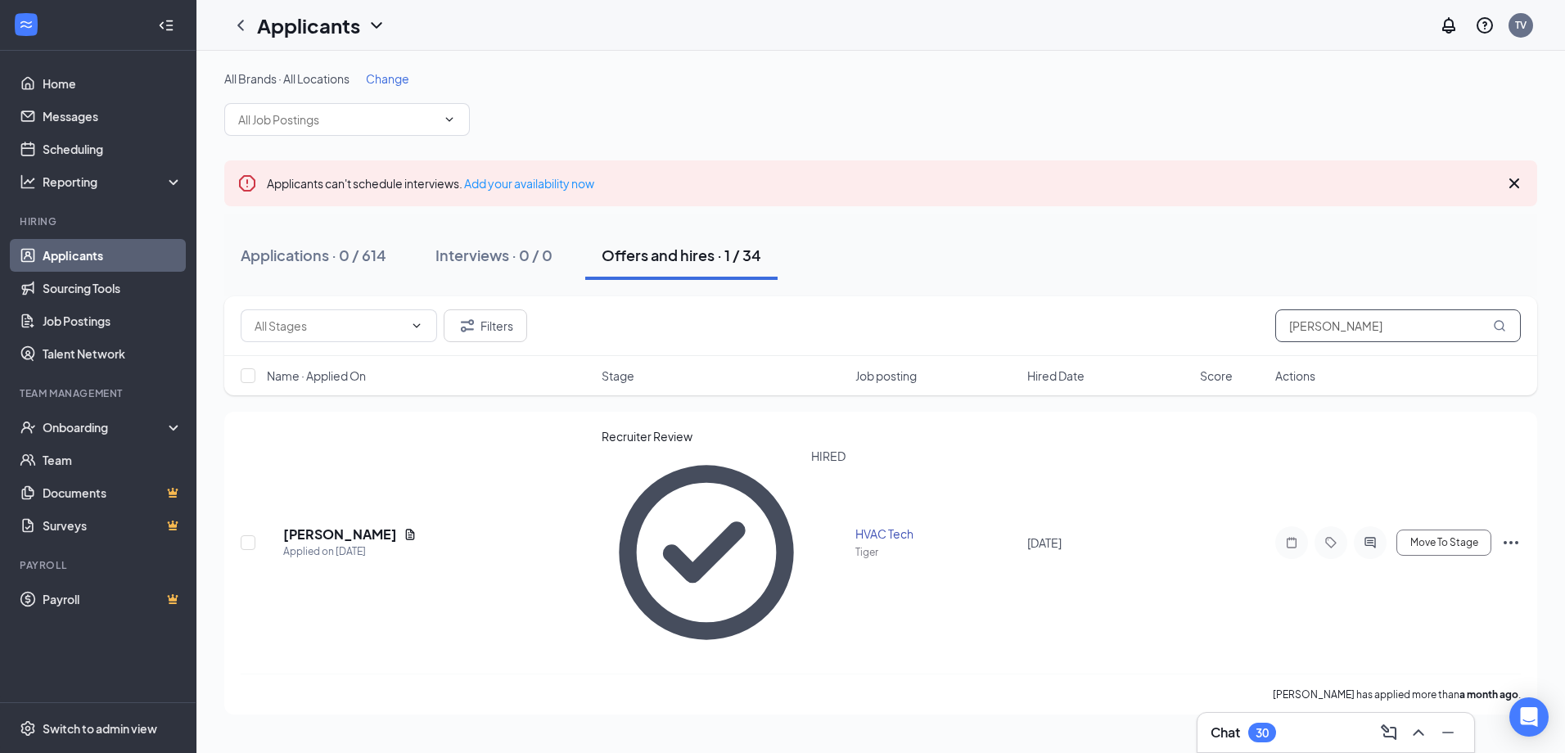
click at [1357, 323] on input "[PERSON_NAME]" at bounding box center [1398, 325] width 246 height 33
click at [1357, 324] on input "[PERSON_NAME]" at bounding box center [1398, 325] width 246 height 33
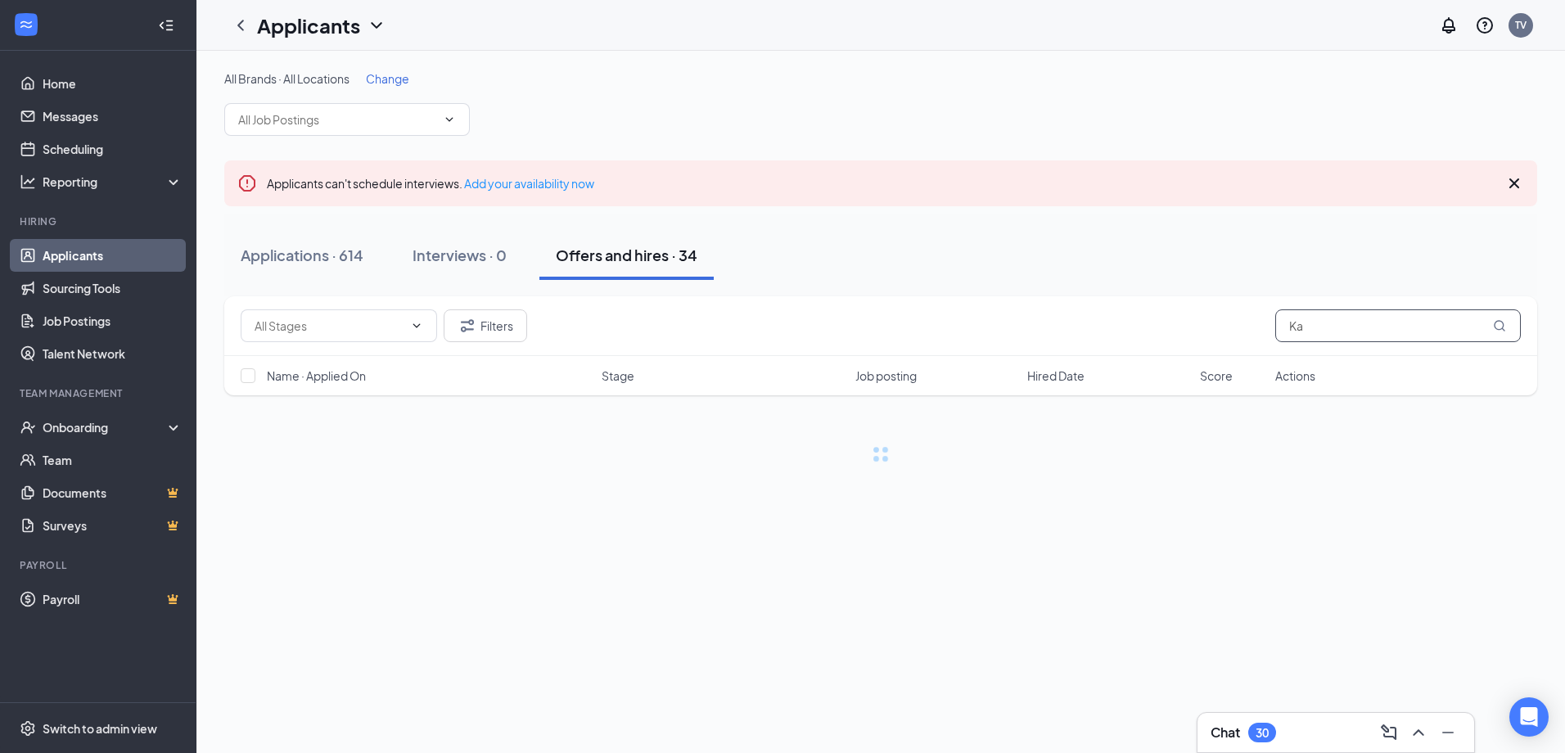
type input "K"
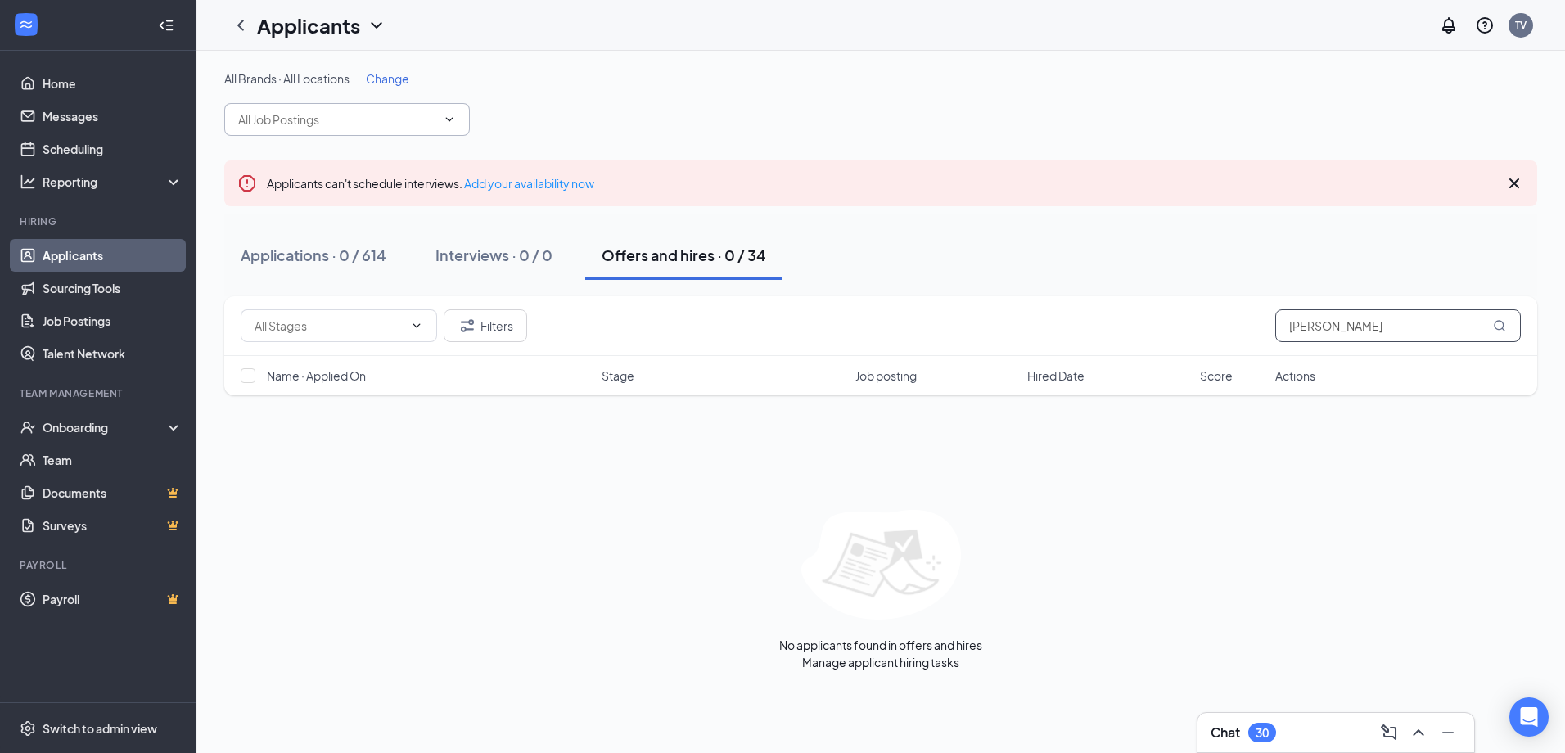
type input "[PERSON_NAME]"
click at [395, 121] on input "text" at bounding box center [337, 120] width 198 height 18
type input "c"
type input "appren"
click at [326, 175] on div "Plumbing Apprentice ([PERSON_NAME])" at bounding box center [331, 166] width 214 height 18
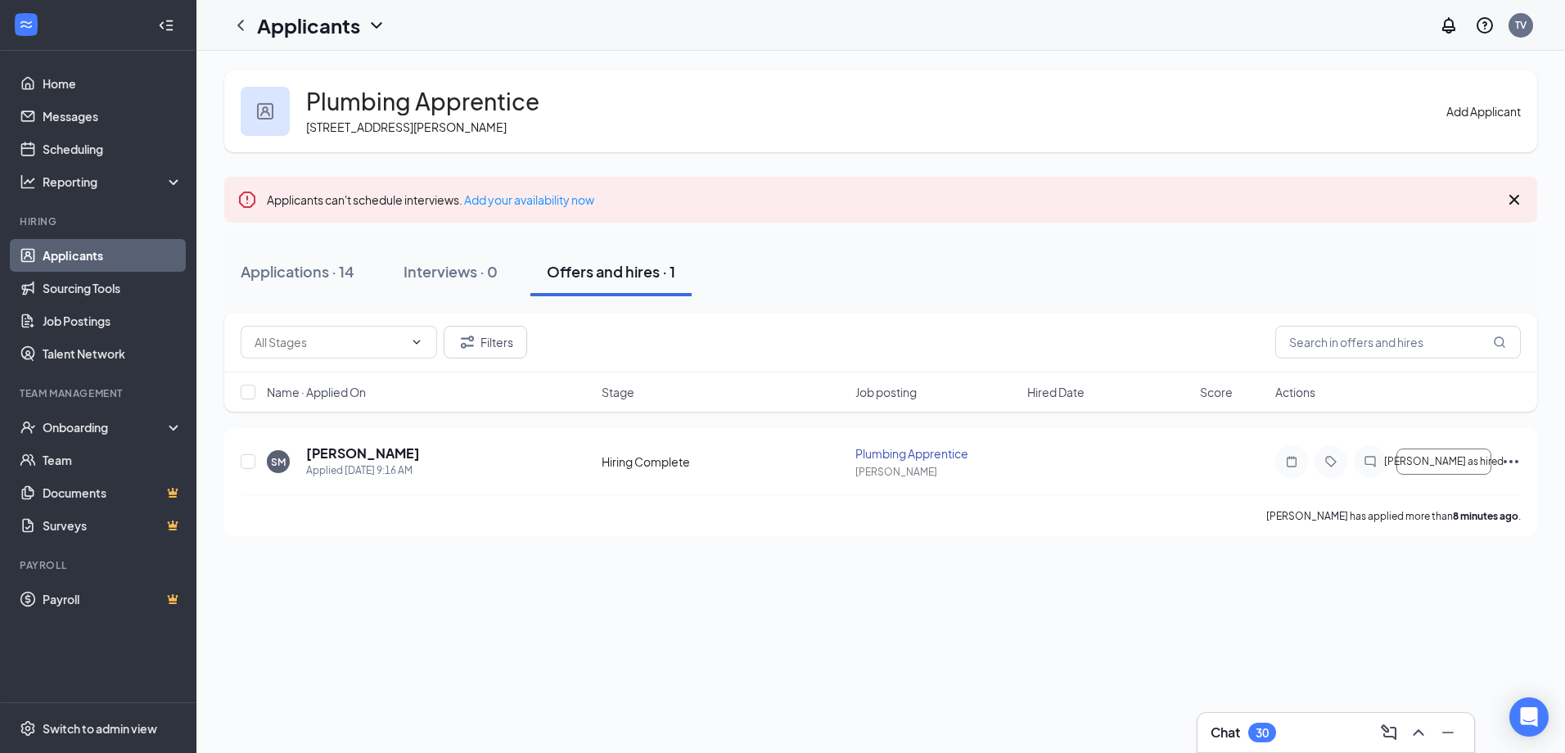
click at [1447, 111] on button "Add Applicant" at bounding box center [1484, 111] width 74 height 18
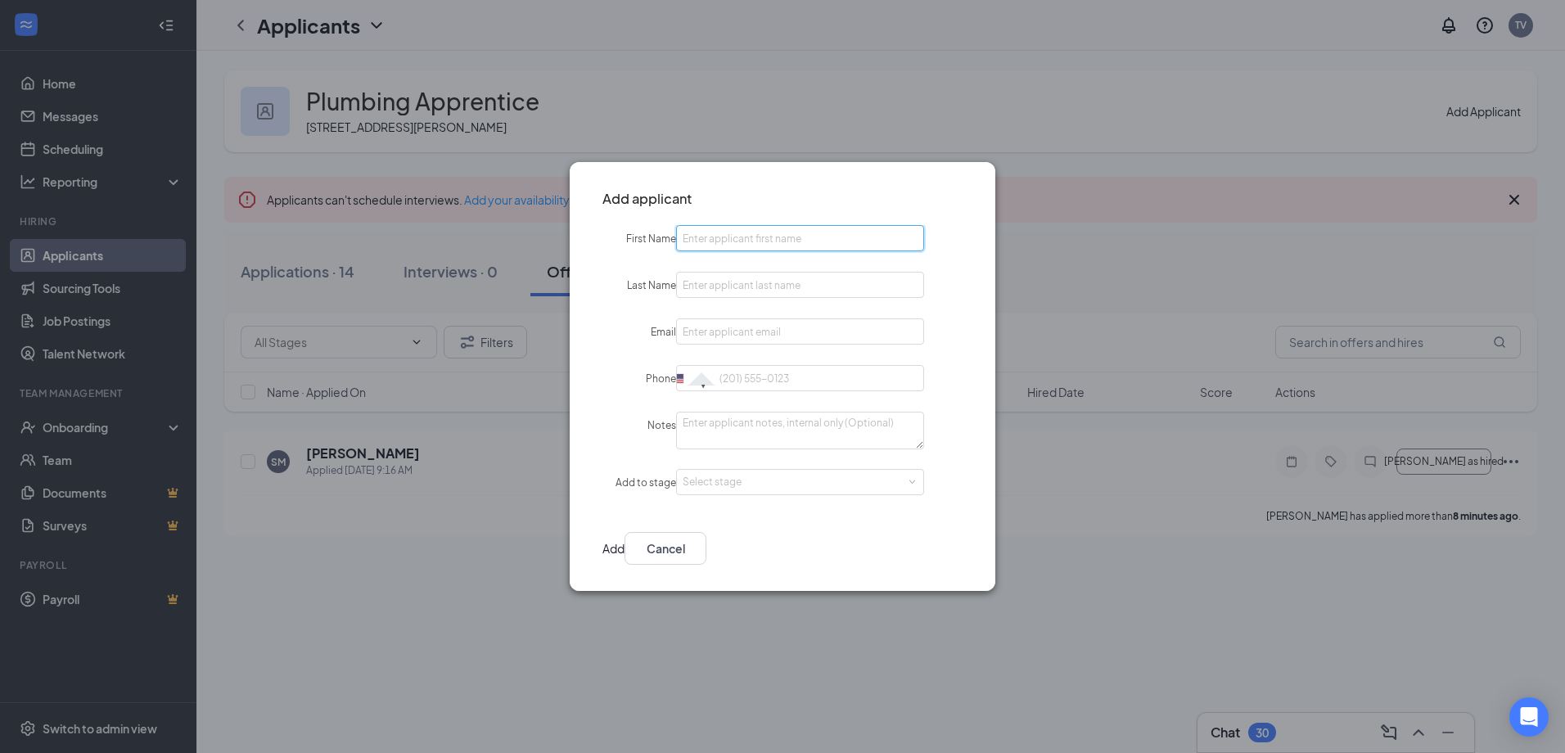
click at [753, 241] on input "First Name" at bounding box center [800, 238] width 248 height 26
type input "[PERSON_NAME]"
click at [820, 526] on div "Add Cancel" at bounding box center [783, 553] width 426 height 75
click at [706, 546] on button "Cancel" at bounding box center [666, 548] width 82 height 33
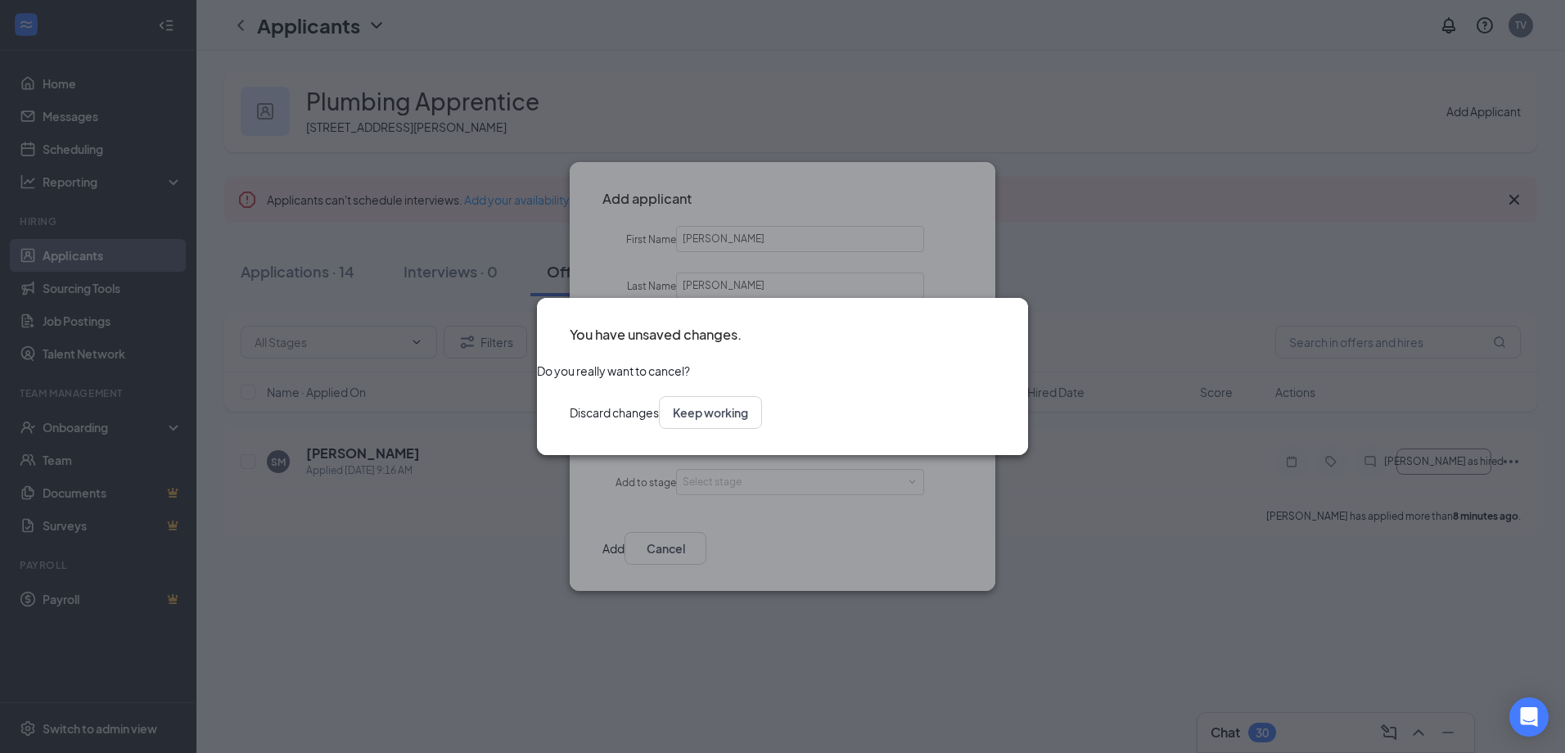
click at [659, 429] on button "Discard changes" at bounding box center [614, 412] width 89 height 33
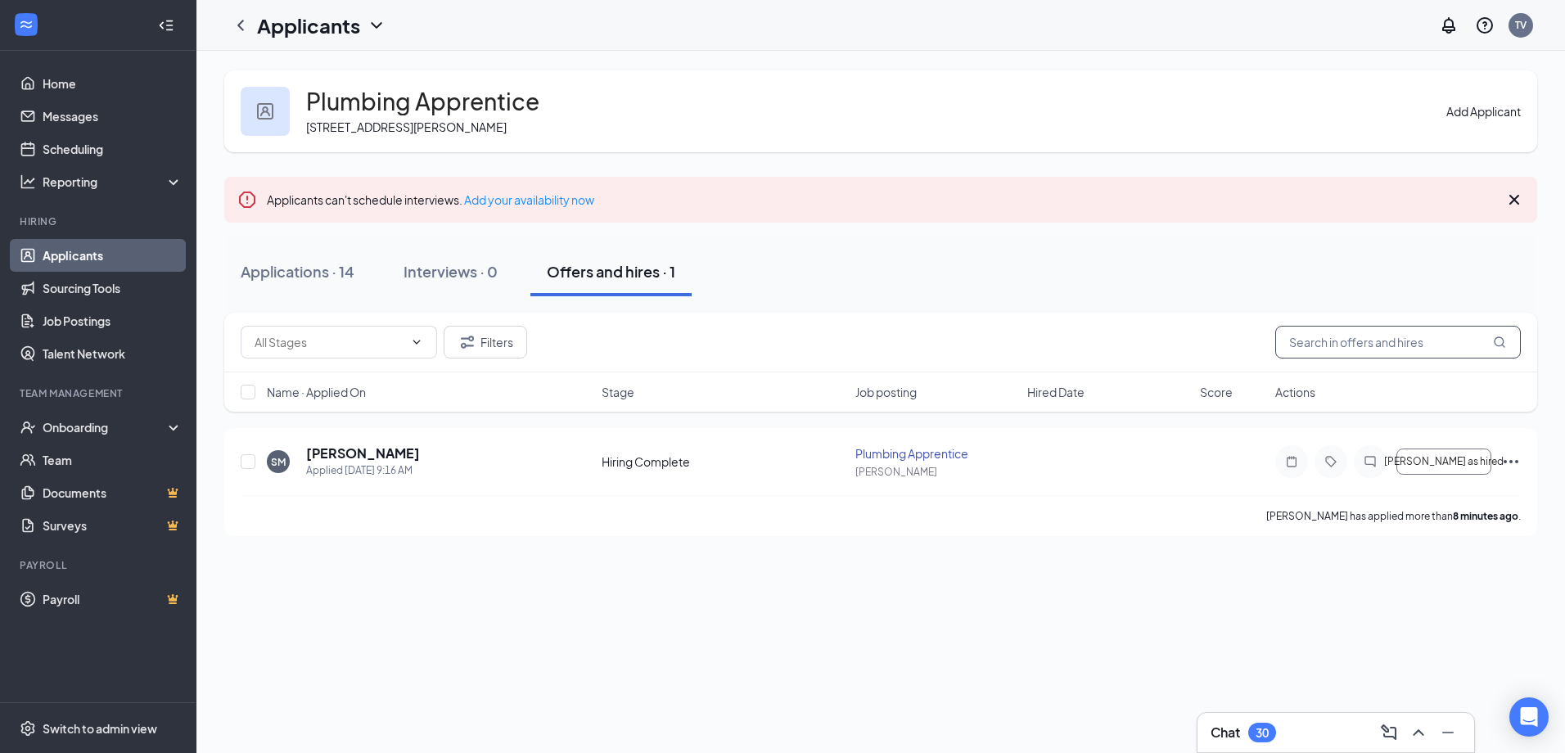
click at [1315, 343] on input "text" at bounding box center [1398, 342] width 246 height 33
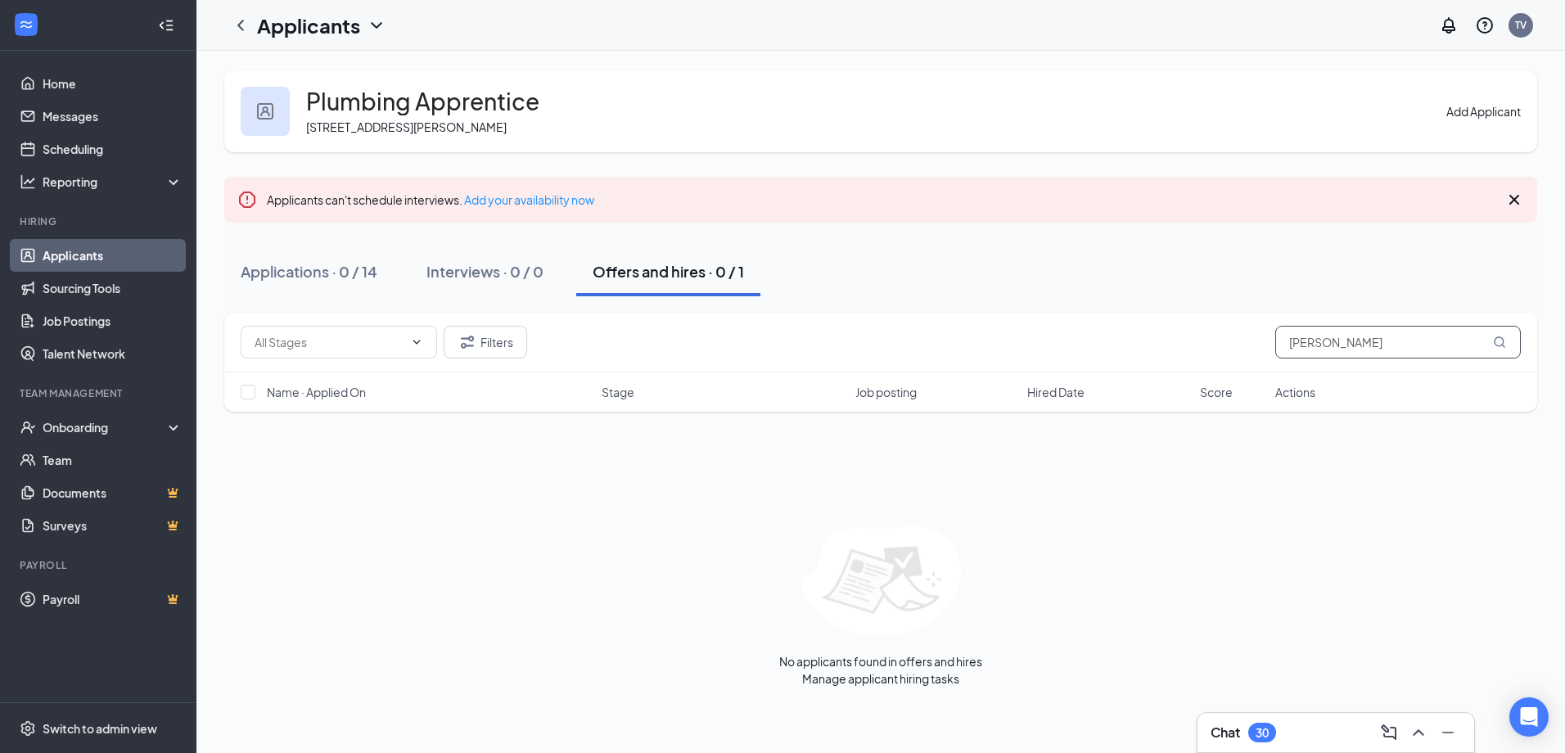
type input "[PERSON_NAME]"
click at [124, 260] on link "Applicants" at bounding box center [113, 255] width 140 height 33
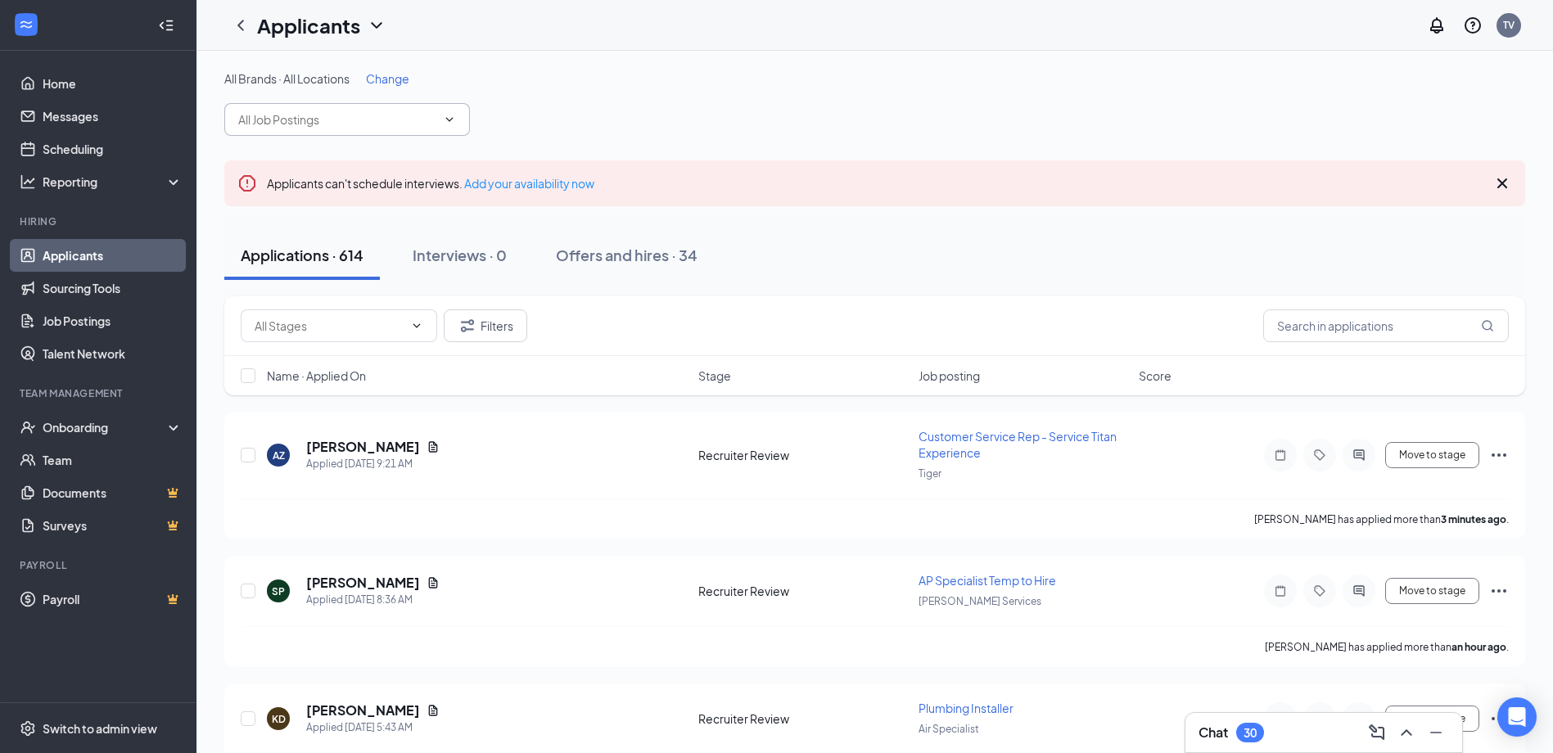
click at [381, 117] on input "text" at bounding box center [337, 120] width 198 height 18
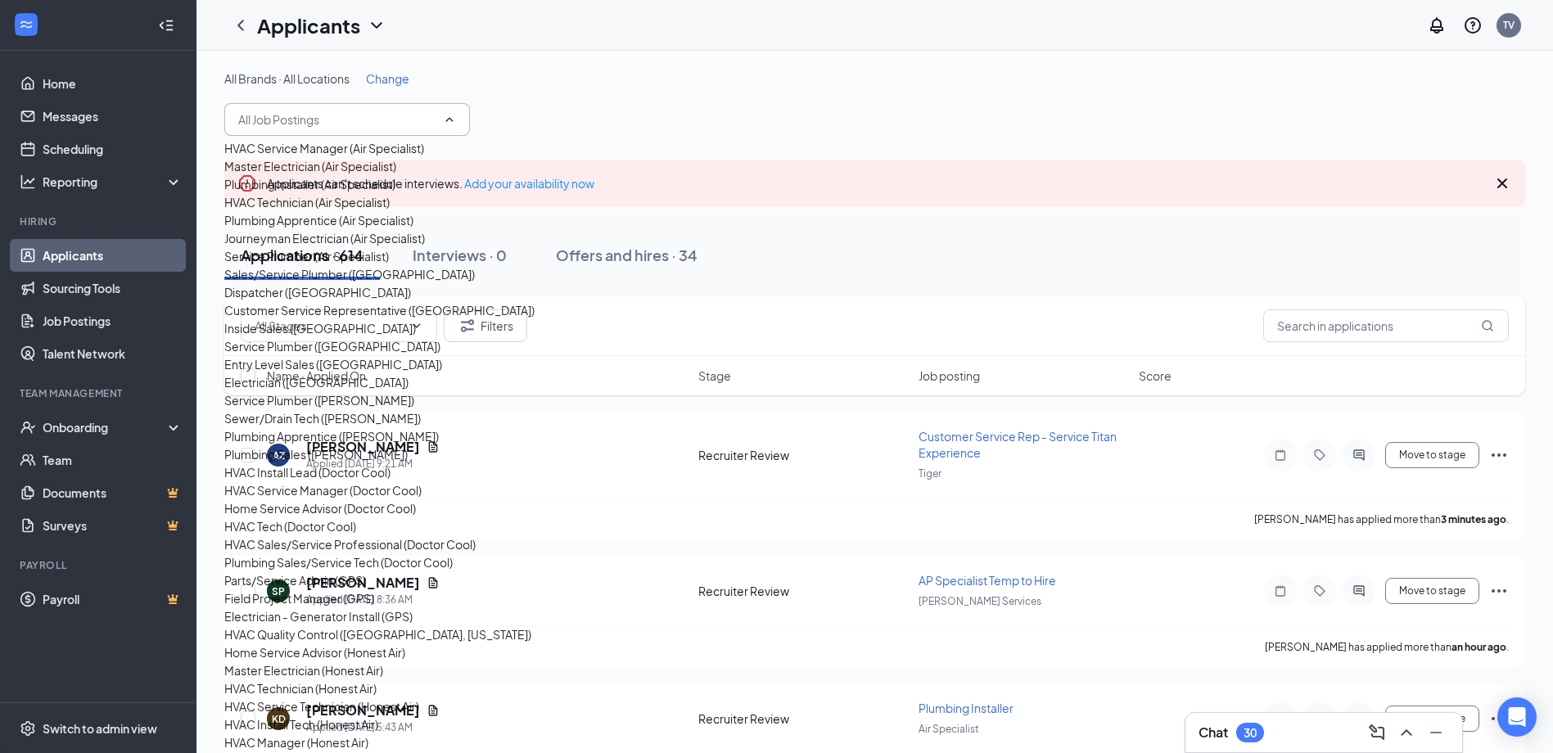
type input "h"
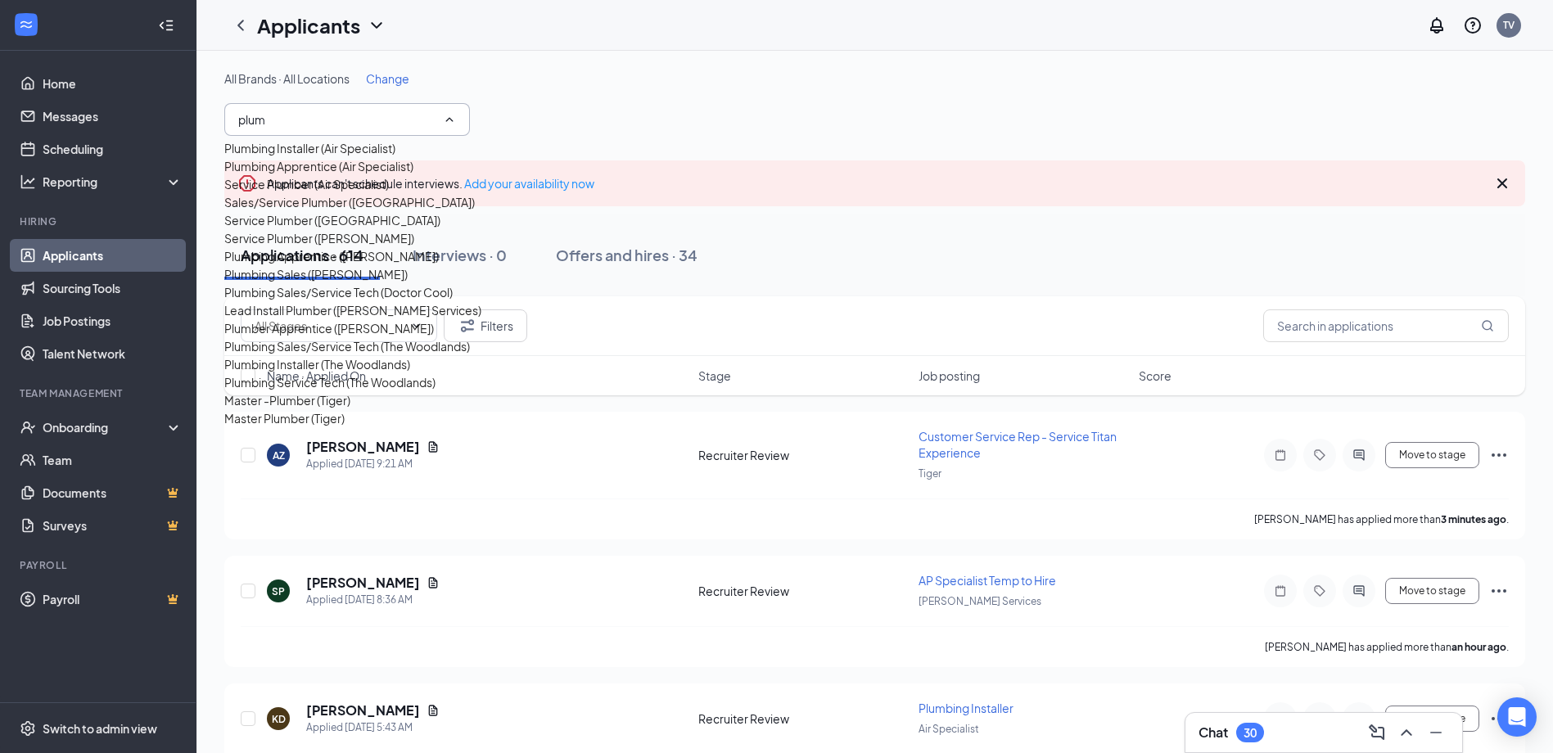
type input "plum"
click at [290, 193] on div "Service Plumber (Air Specialist)" at bounding box center [306, 184] width 165 height 18
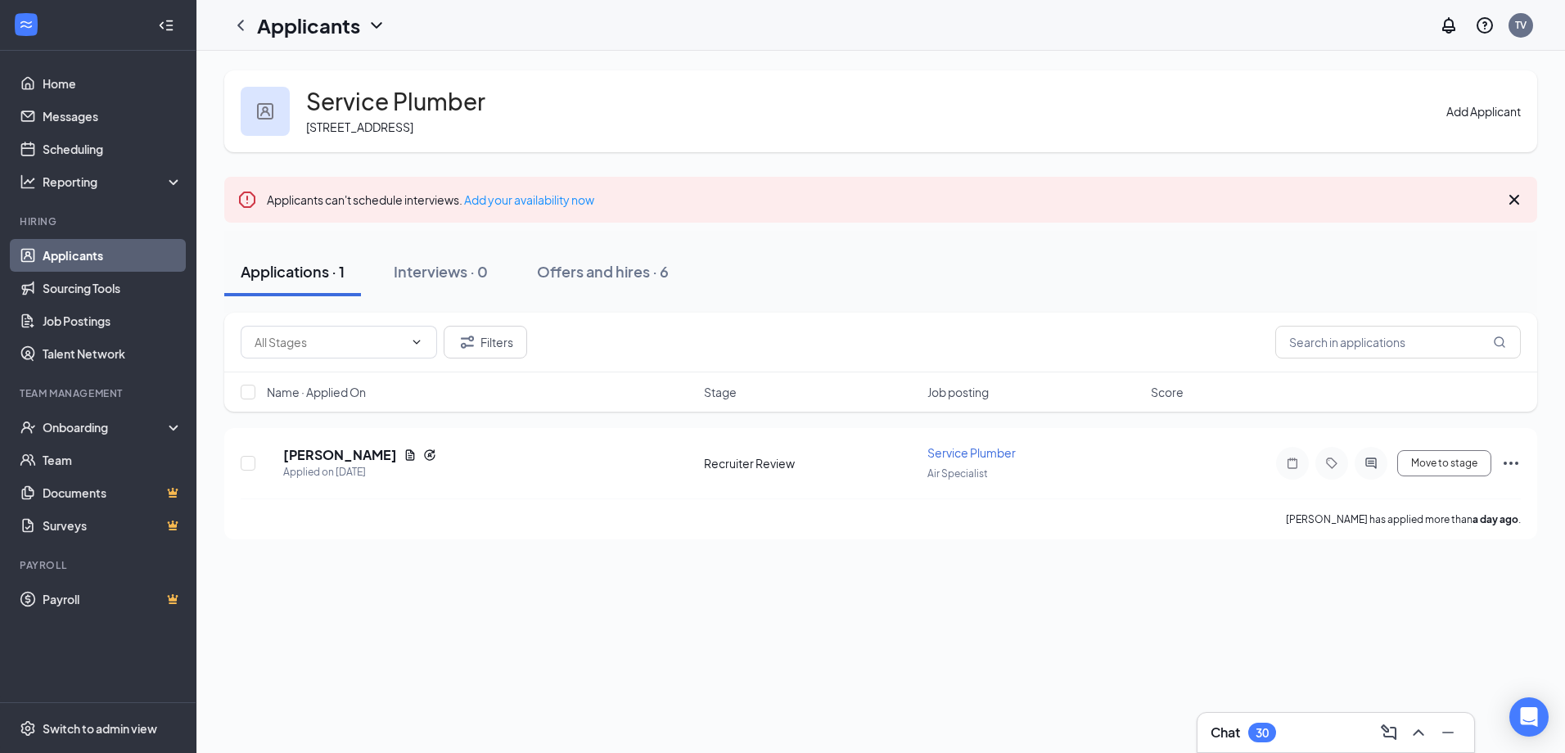
click at [1497, 103] on button "Add Applicant" at bounding box center [1484, 111] width 74 height 18
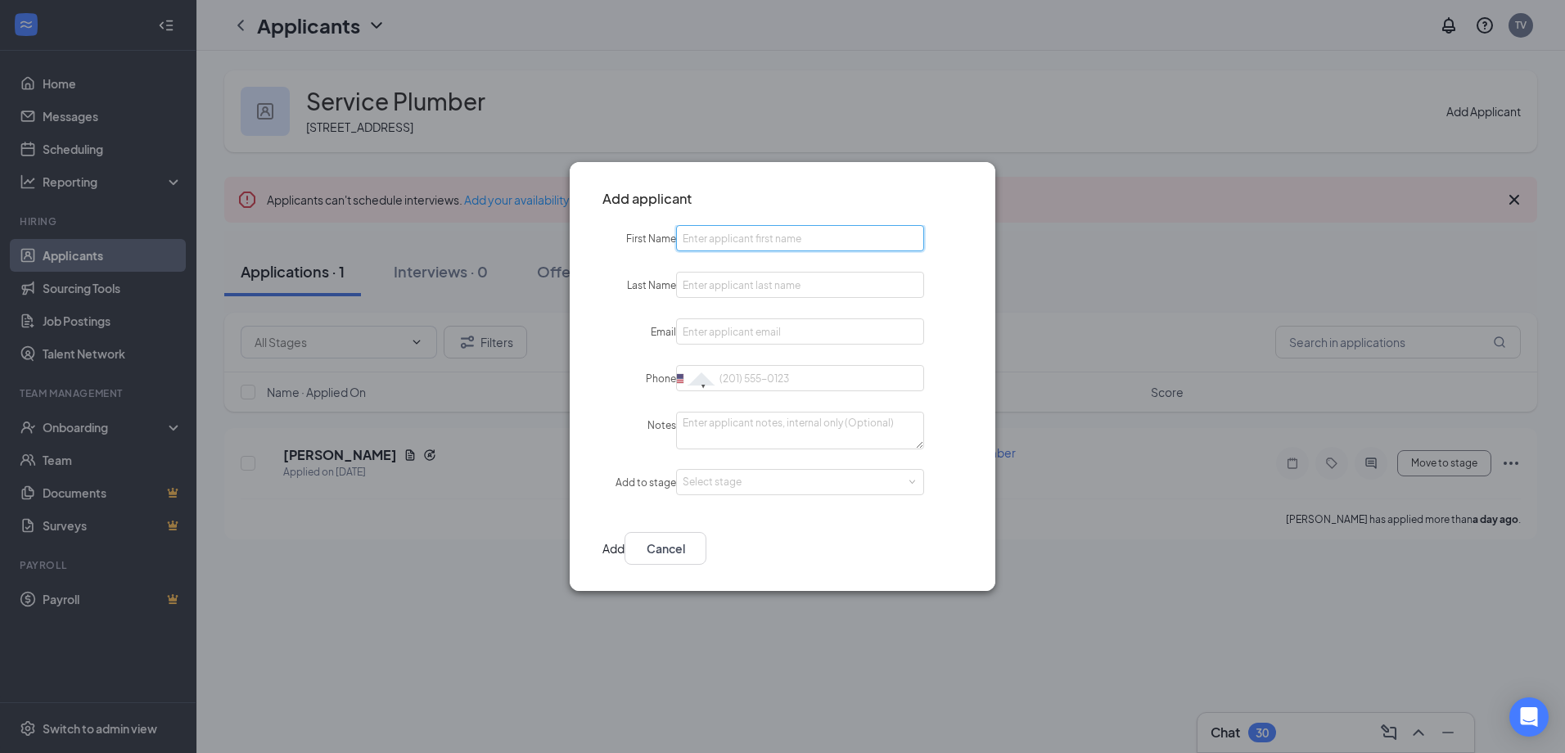
click at [778, 232] on input "First Name" at bounding box center [800, 238] width 248 height 26
type input "[PERSON_NAME]"
click at [816, 327] on input "Email" at bounding box center [800, 332] width 248 height 26
paste input "[EMAIL_ADDRESS][DOMAIN_NAME]"
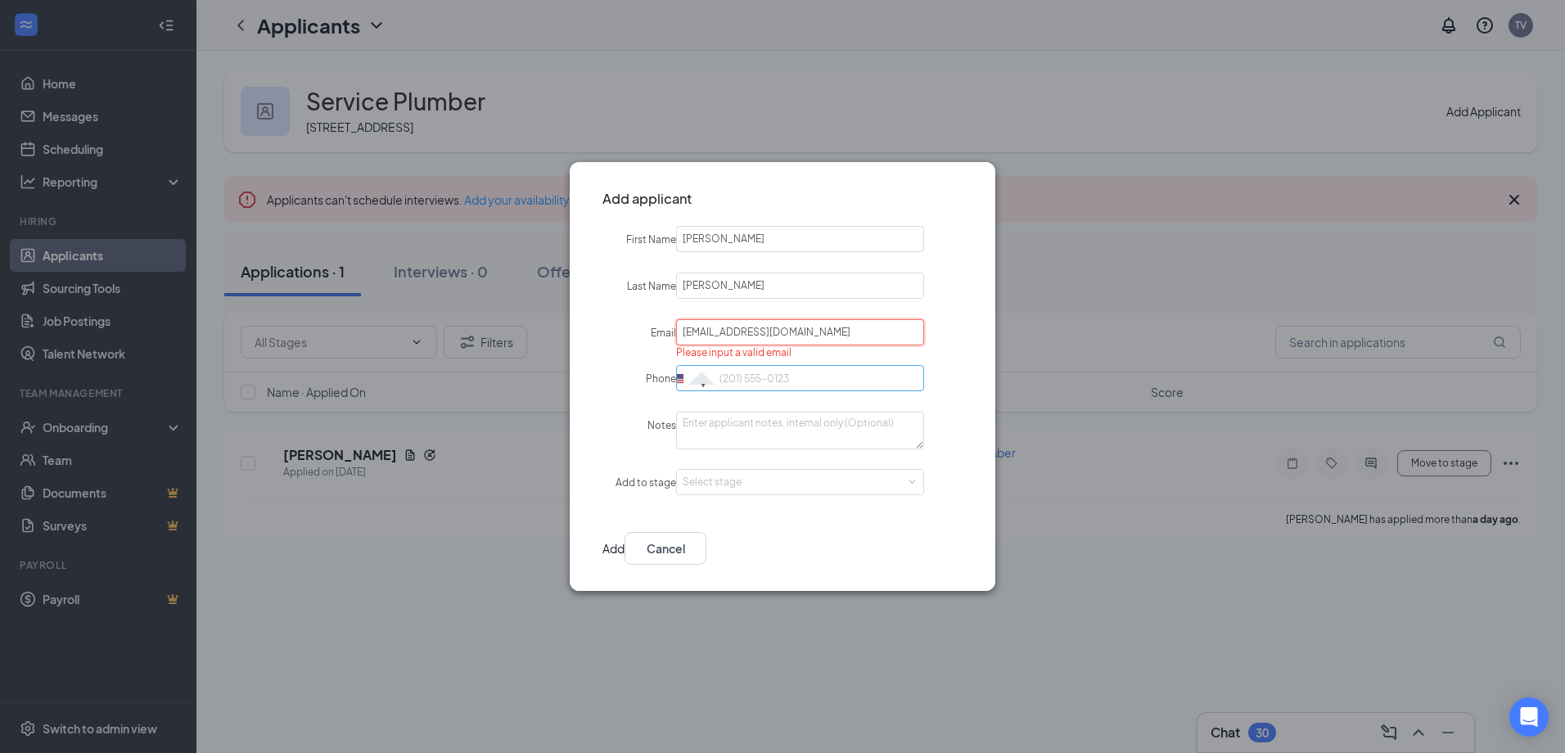
type input "[EMAIL_ADDRESS][DOMAIN_NAME]"
click at [815, 368] on input "Phone" at bounding box center [800, 378] width 248 height 26
type input "[PHONE_NUMBER]"
click at [747, 482] on div "Select stage" at bounding box center [797, 482] width 228 height 16
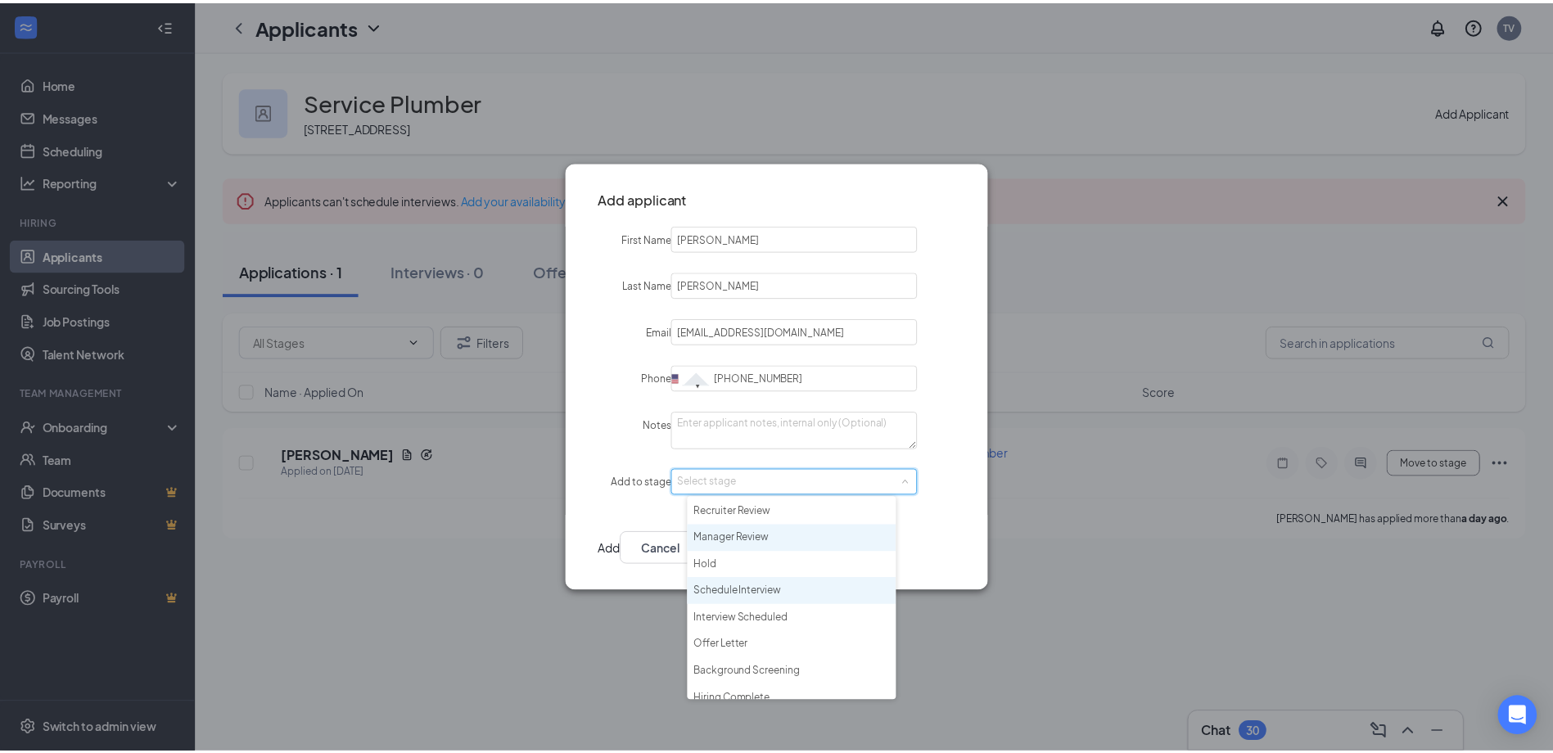
scroll to position [38, 0]
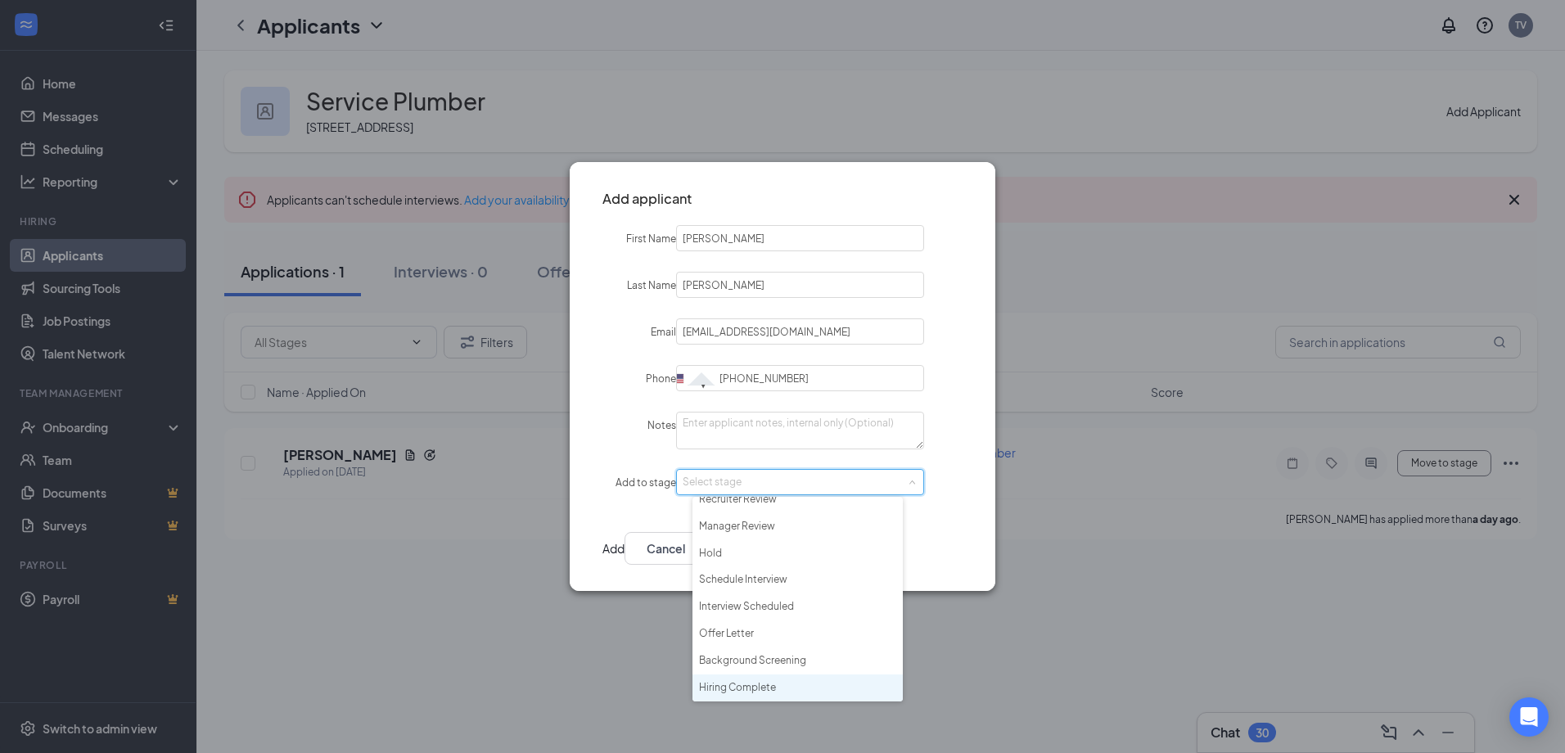
click at [752, 683] on li "Hiring Complete" at bounding box center [798, 688] width 210 height 27
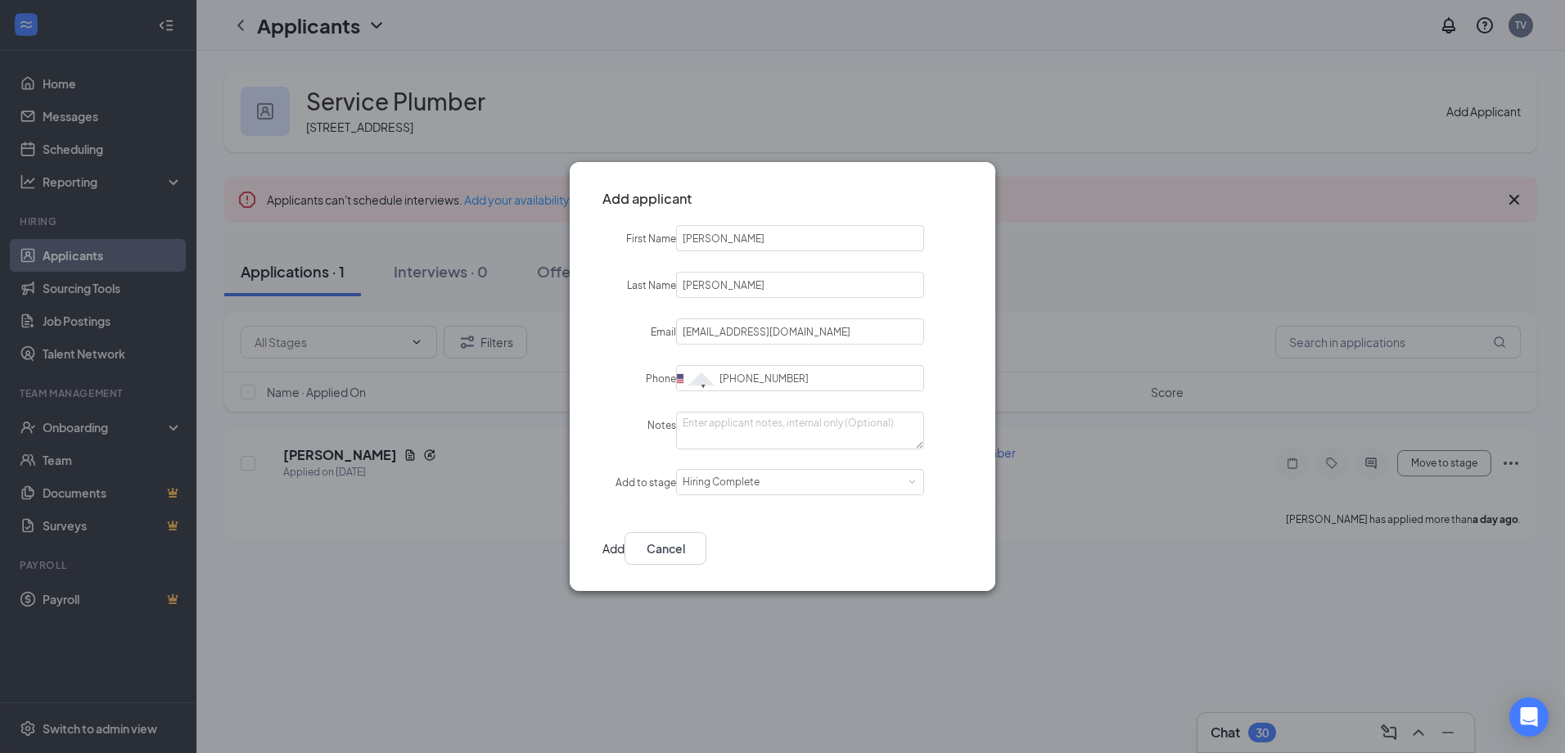
click at [625, 548] on button "Add" at bounding box center [614, 548] width 22 height 33
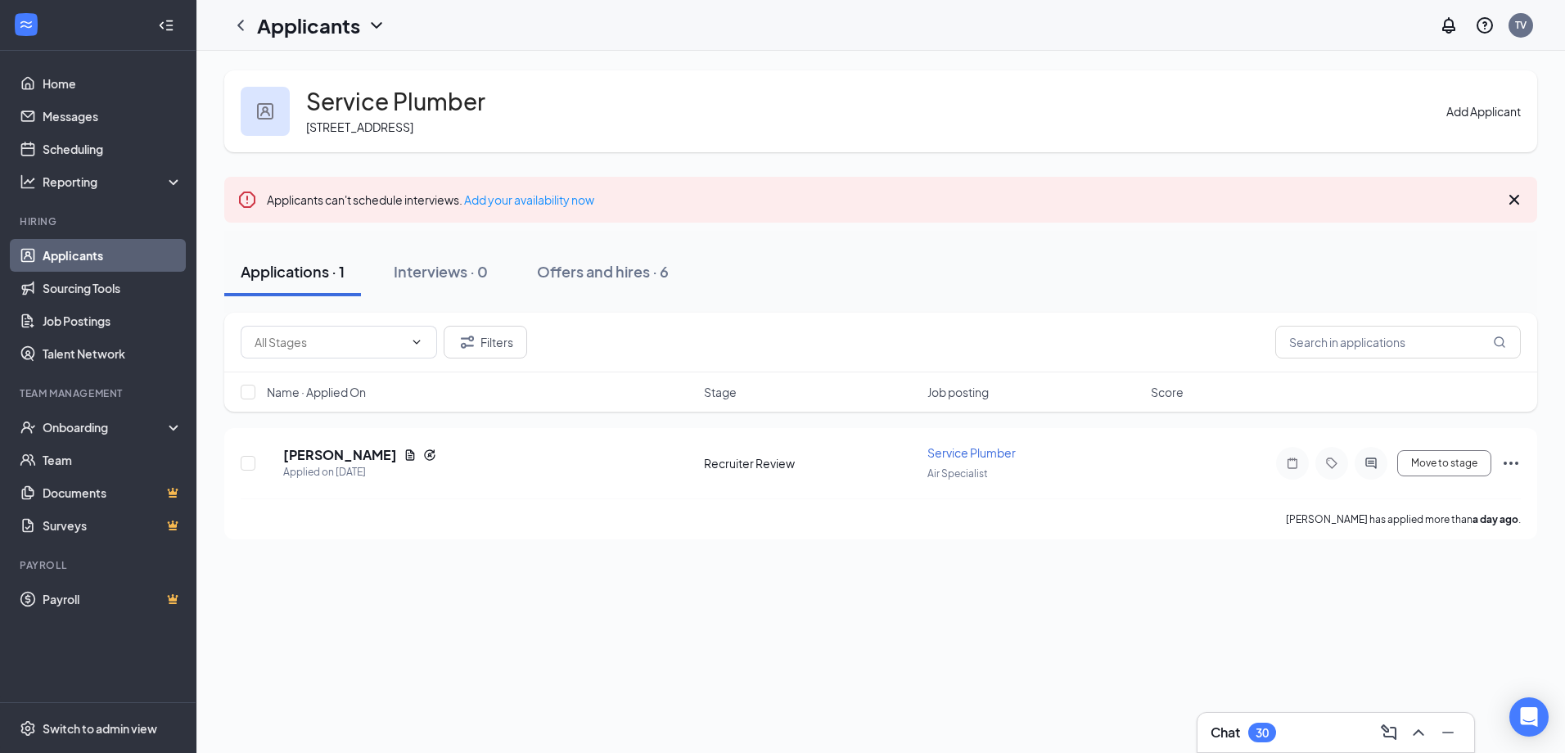
drag, startPoint x: 74, startPoint y: 251, endPoint x: 955, endPoint y: 50, distance: 903.6
click at [74, 251] on link "Applicants" at bounding box center [113, 255] width 140 height 33
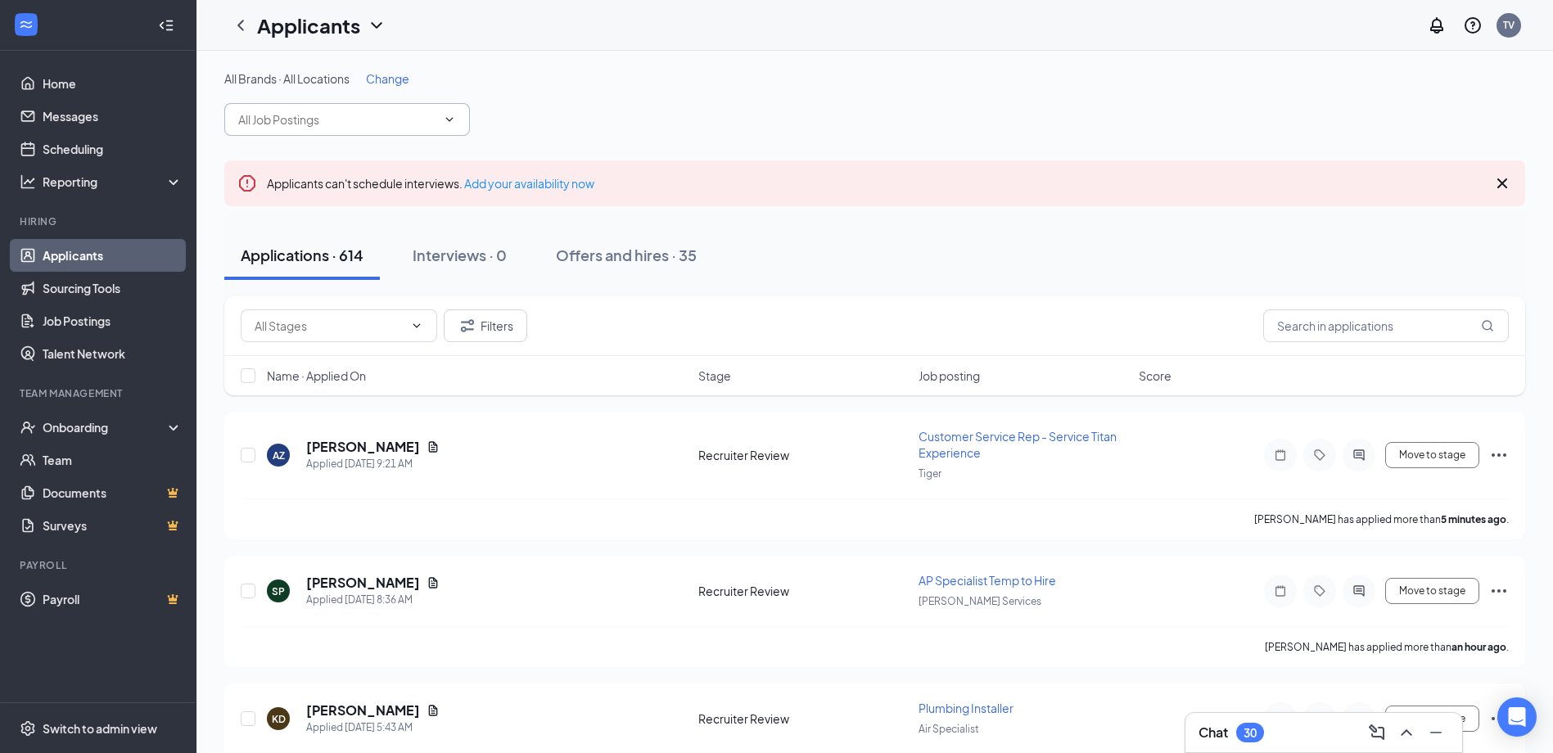
click at [327, 115] on input "text" at bounding box center [337, 120] width 198 height 18
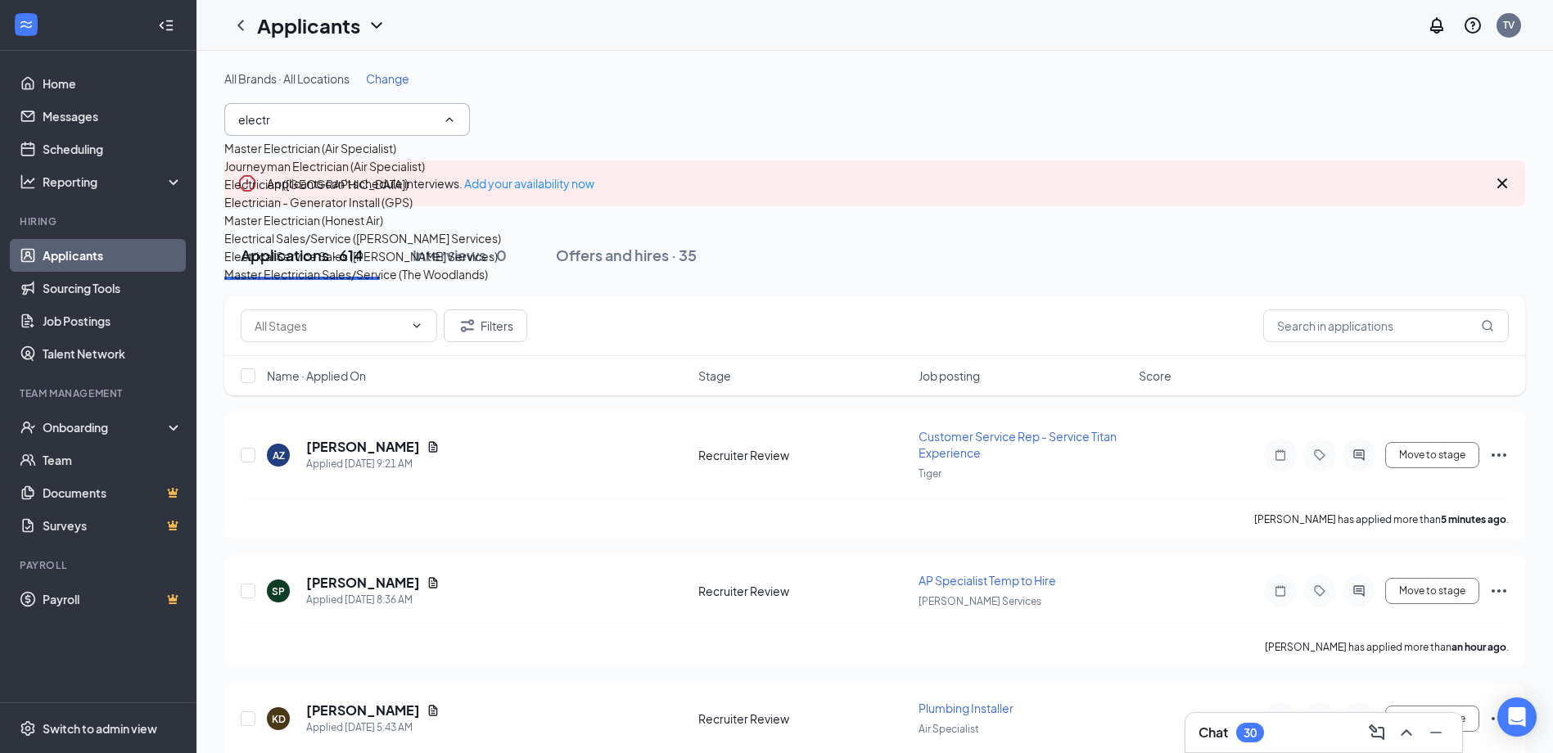
type input "electr"
click at [323, 193] on div "Electrician ([GEOGRAPHIC_DATA])" at bounding box center [316, 184] width 184 height 18
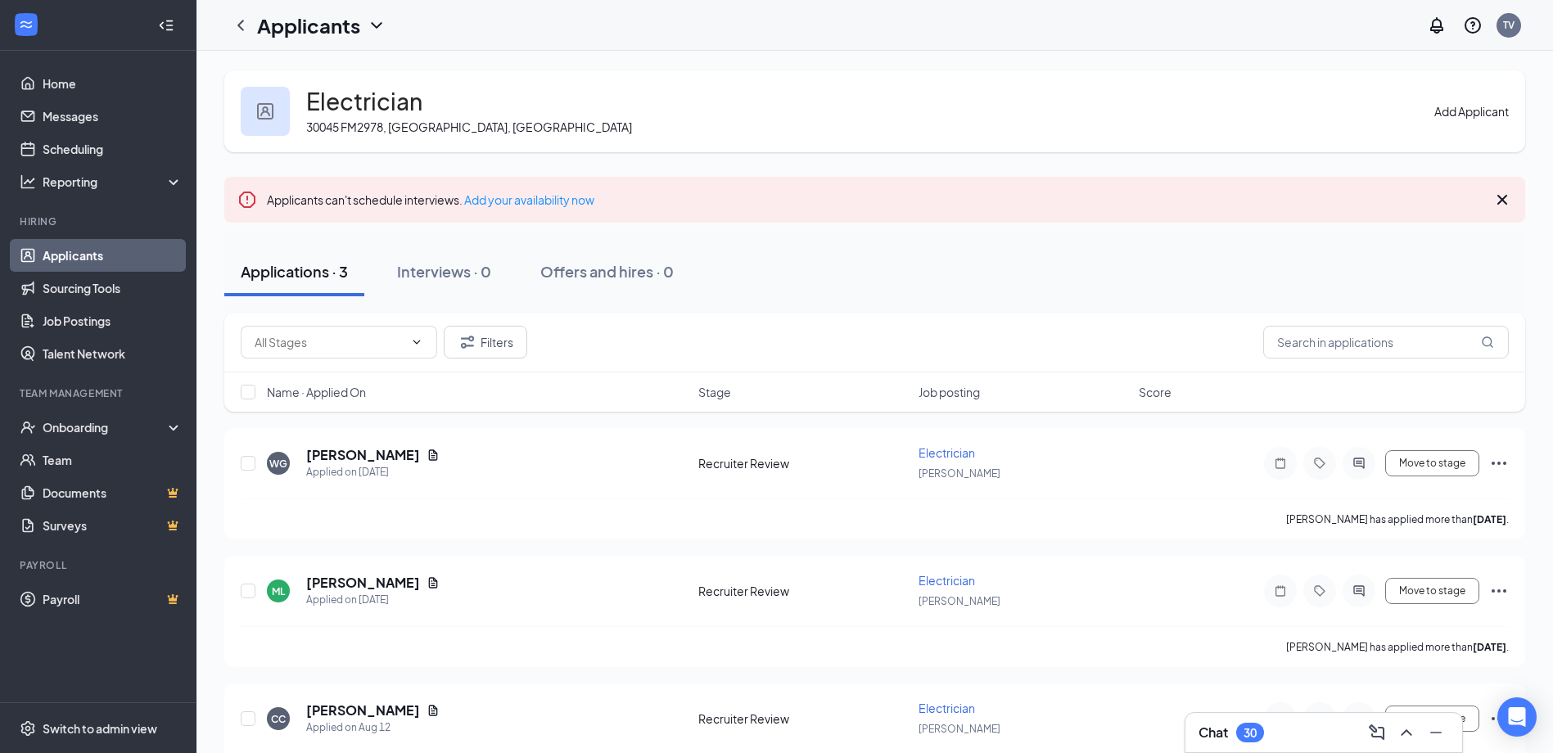
click at [1434, 113] on button "Add Applicant" at bounding box center [1471, 111] width 74 height 18
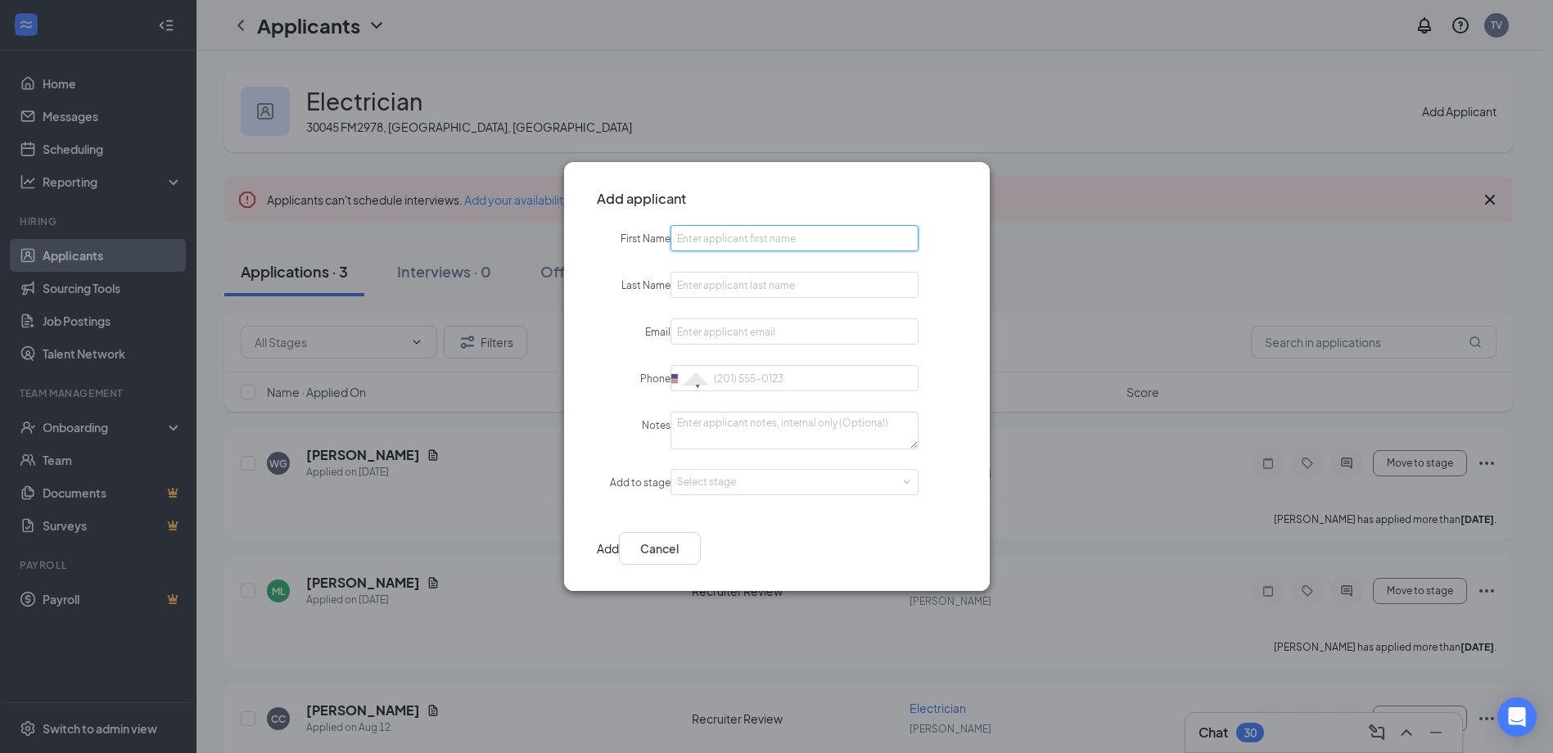
click at [725, 238] on input "First Name" at bounding box center [794, 238] width 248 height 26
type input "[PERSON_NAME]"
click at [806, 327] on input "Email" at bounding box center [794, 332] width 248 height 26
paste input "[EMAIL_ADDRESS][PERSON_NAME][DOMAIN_NAME]"
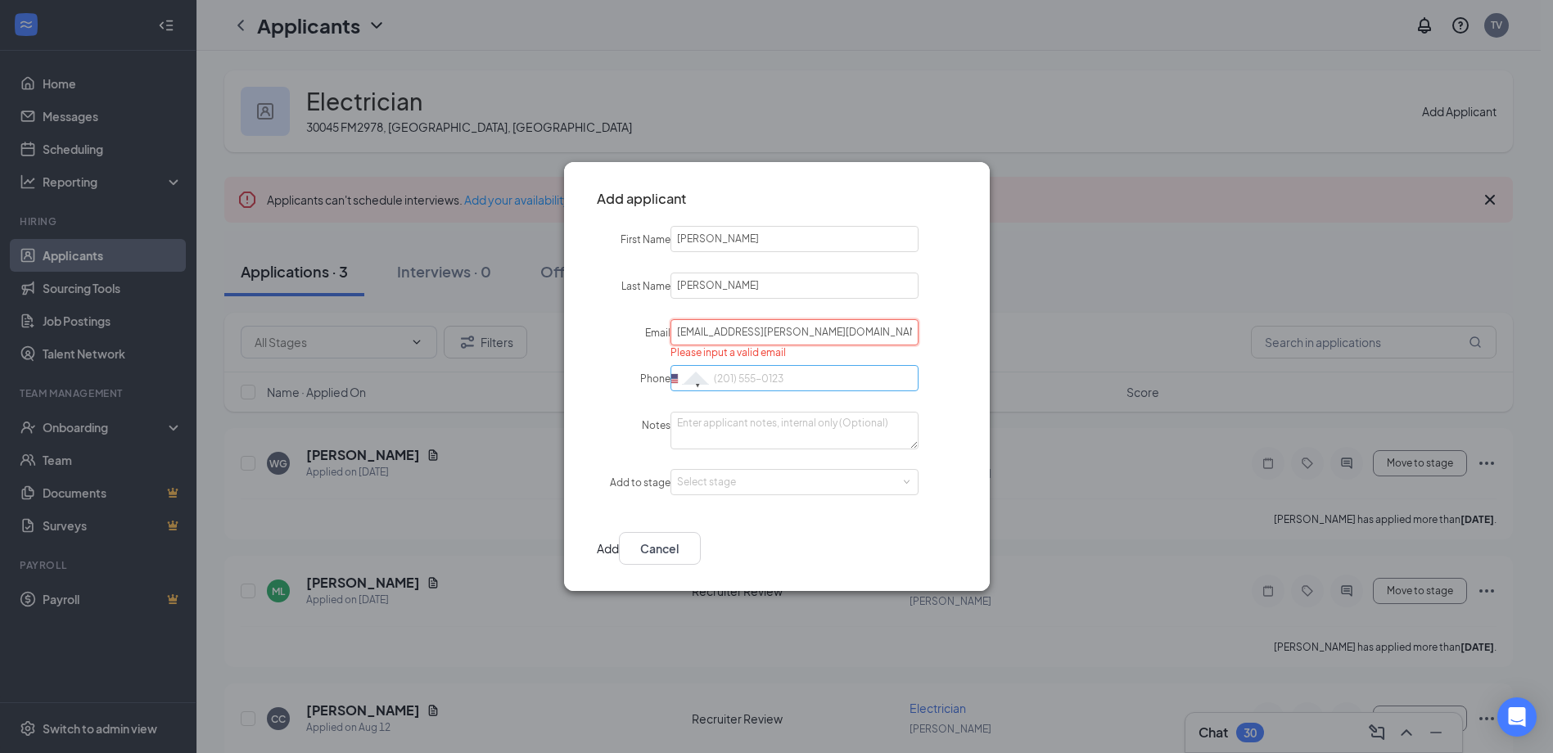
type input "[EMAIL_ADDRESS][PERSON_NAME][DOMAIN_NAME]"
click at [822, 377] on input "Phone" at bounding box center [794, 378] width 248 height 26
click at [783, 481] on div "Select stage" at bounding box center [791, 482] width 228 height 16
type input "[PHONE_NUMBER]"
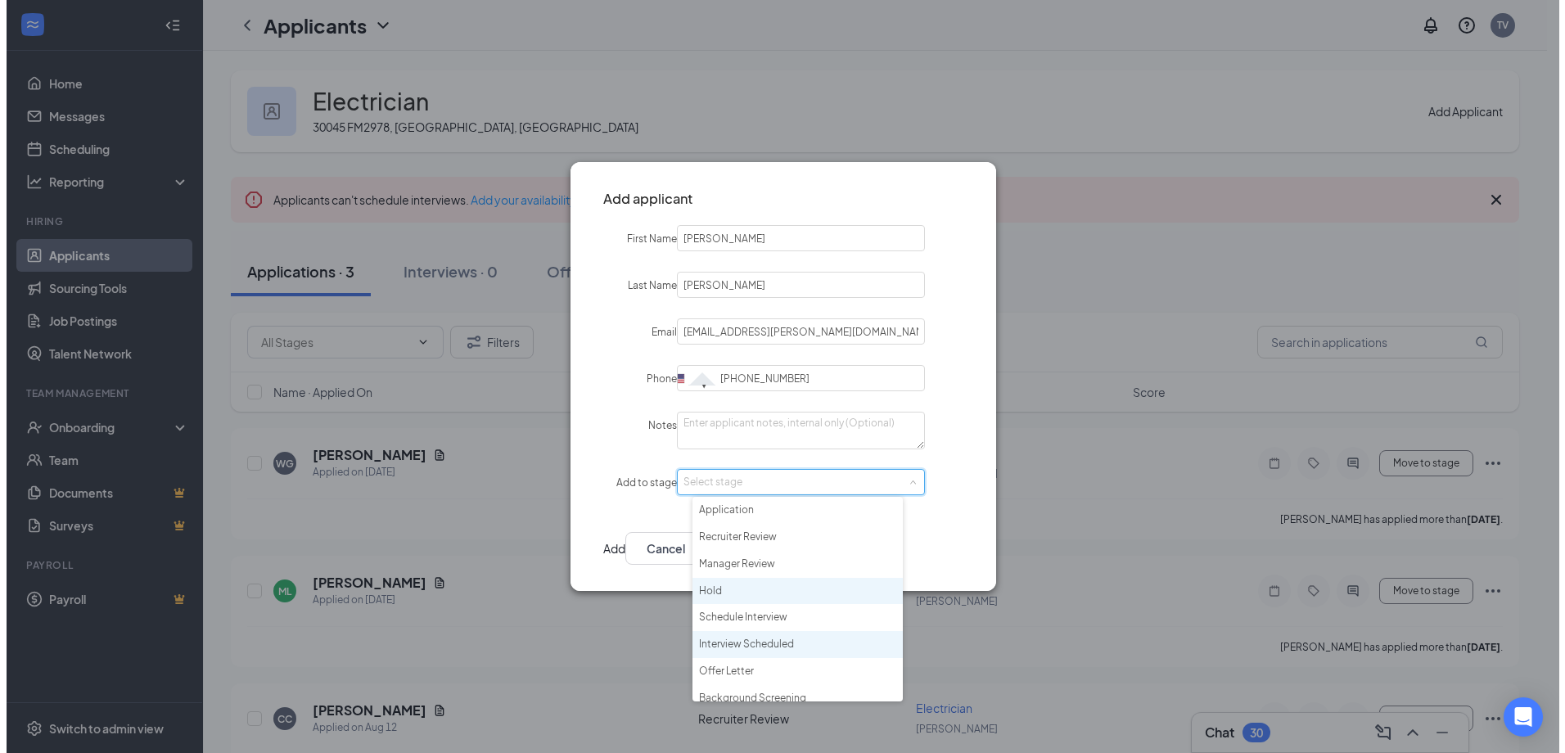
scroll to position [38, 0]
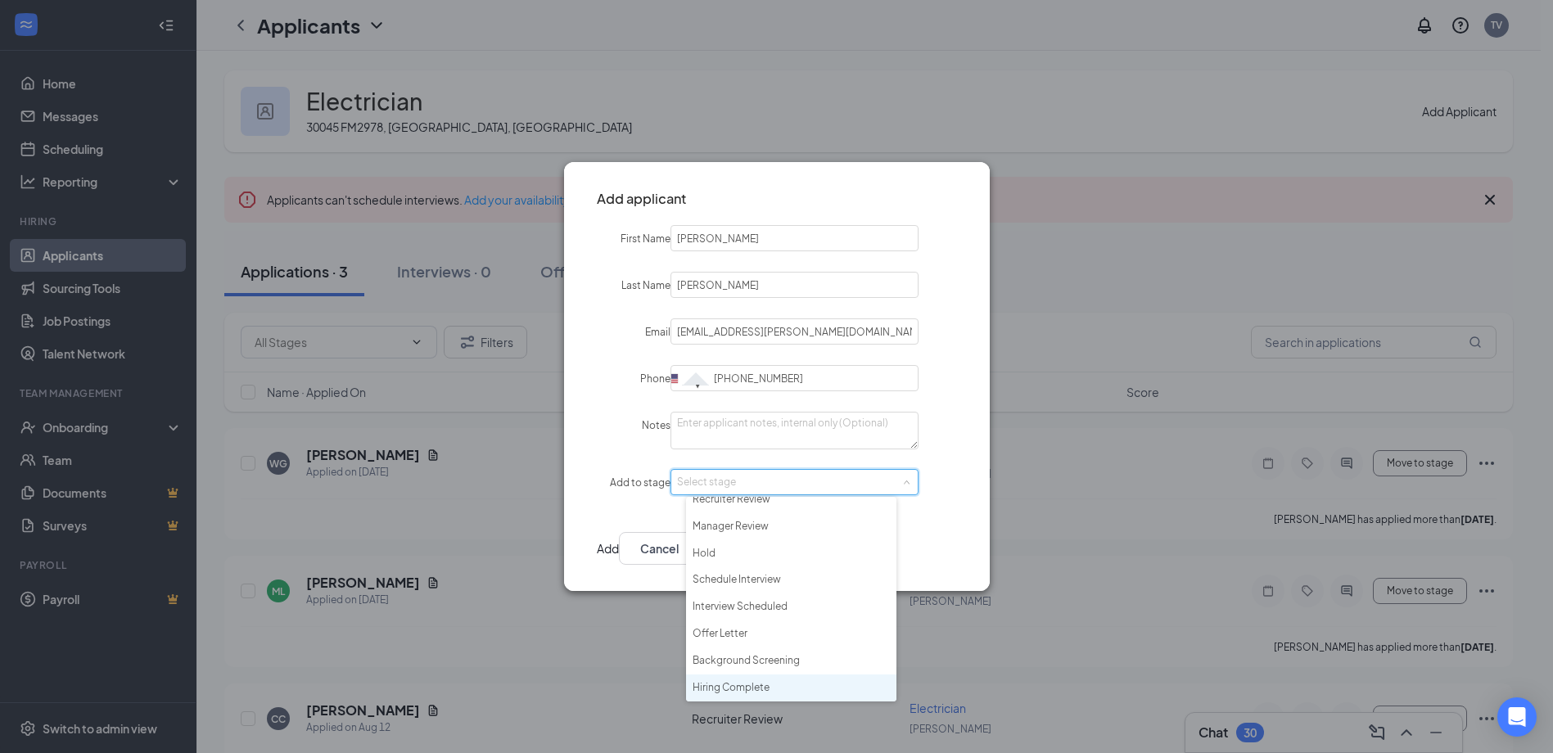
click at [775, 684] on li "Hiring Complete" at bounding box center [791, 688] width 210 height 27
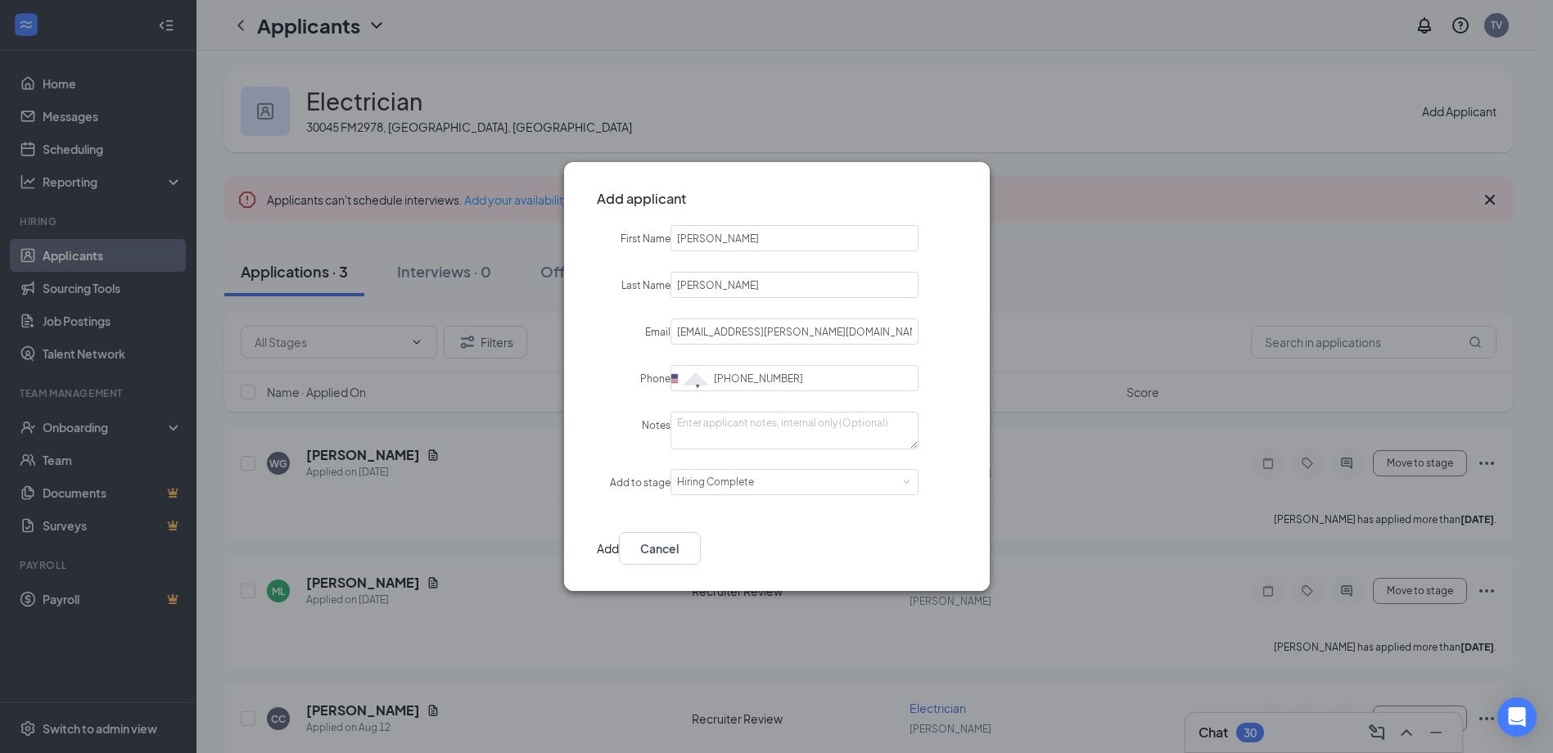
click at [619, 534] on button "Add" at bounding box center [608, 548] width 22 height 33
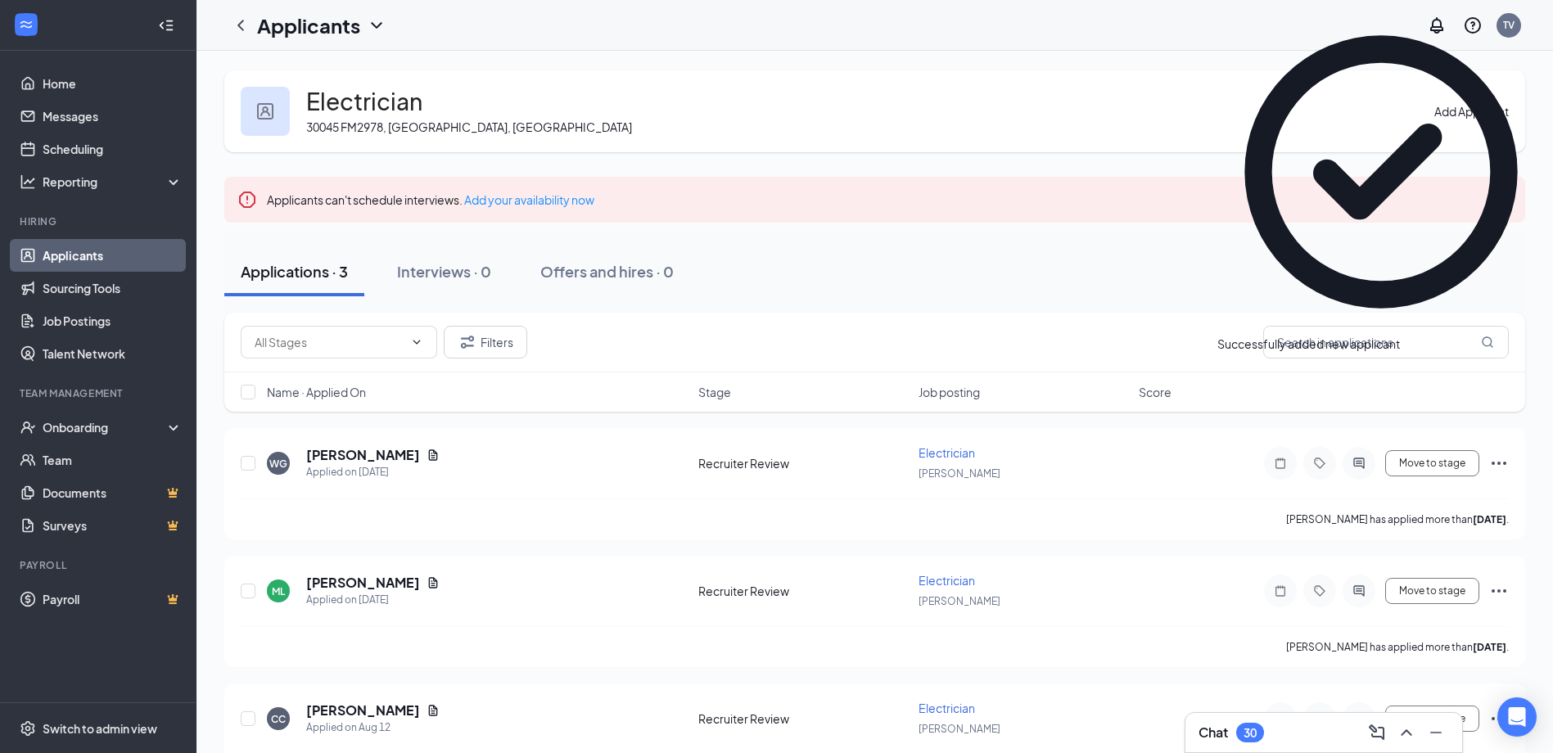
click at [156, 260] on link "Applicants" at bounding box center [113, 255] width 140 height 33
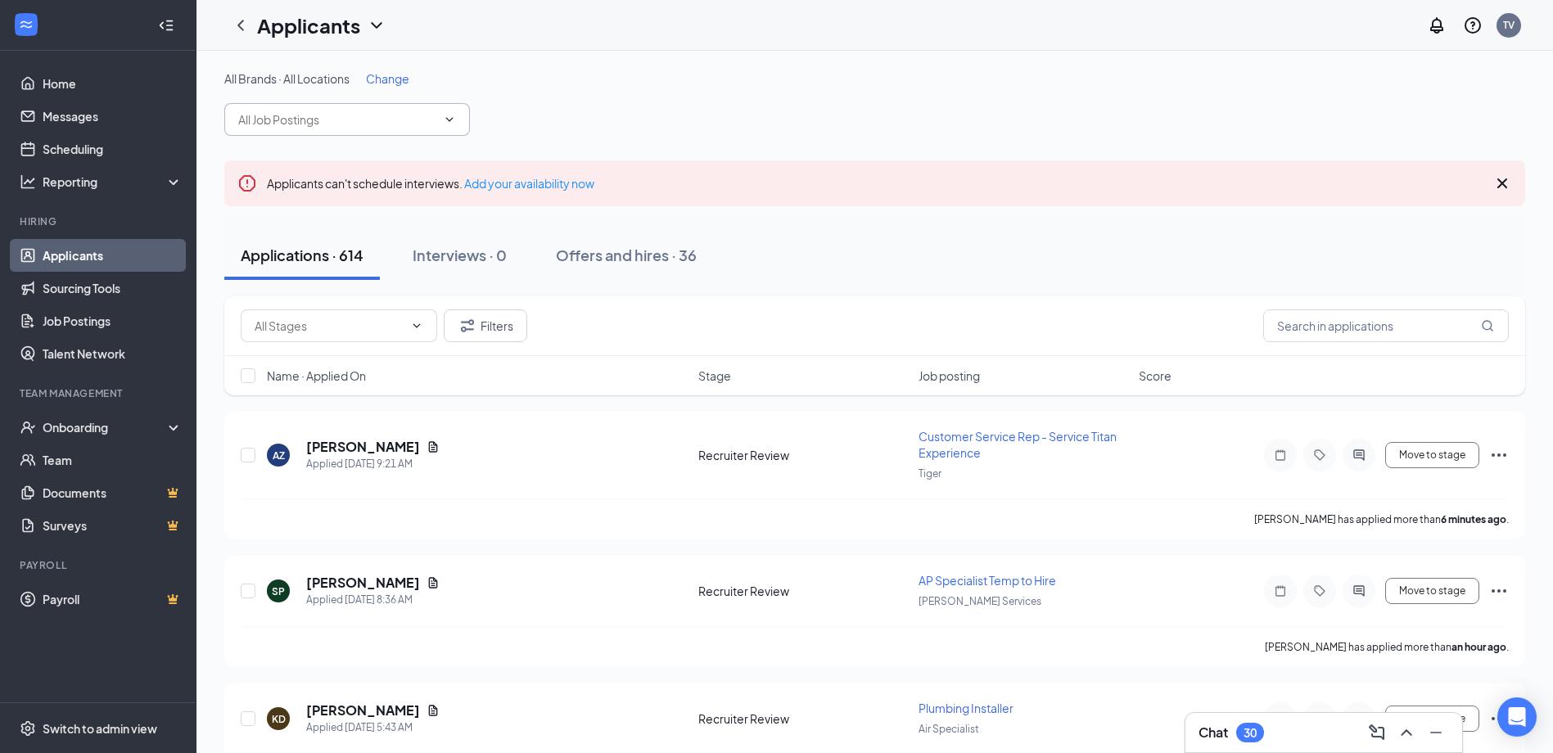
click at [345, 124] on input "text" at bounding box center [337, 120] width 198 height 18
type input "dispa"
click at [334, 157] on div "Dispatcher ([GEOGRAPHIC_DATA])" at bounding box center [317, 148] width 187 height 18
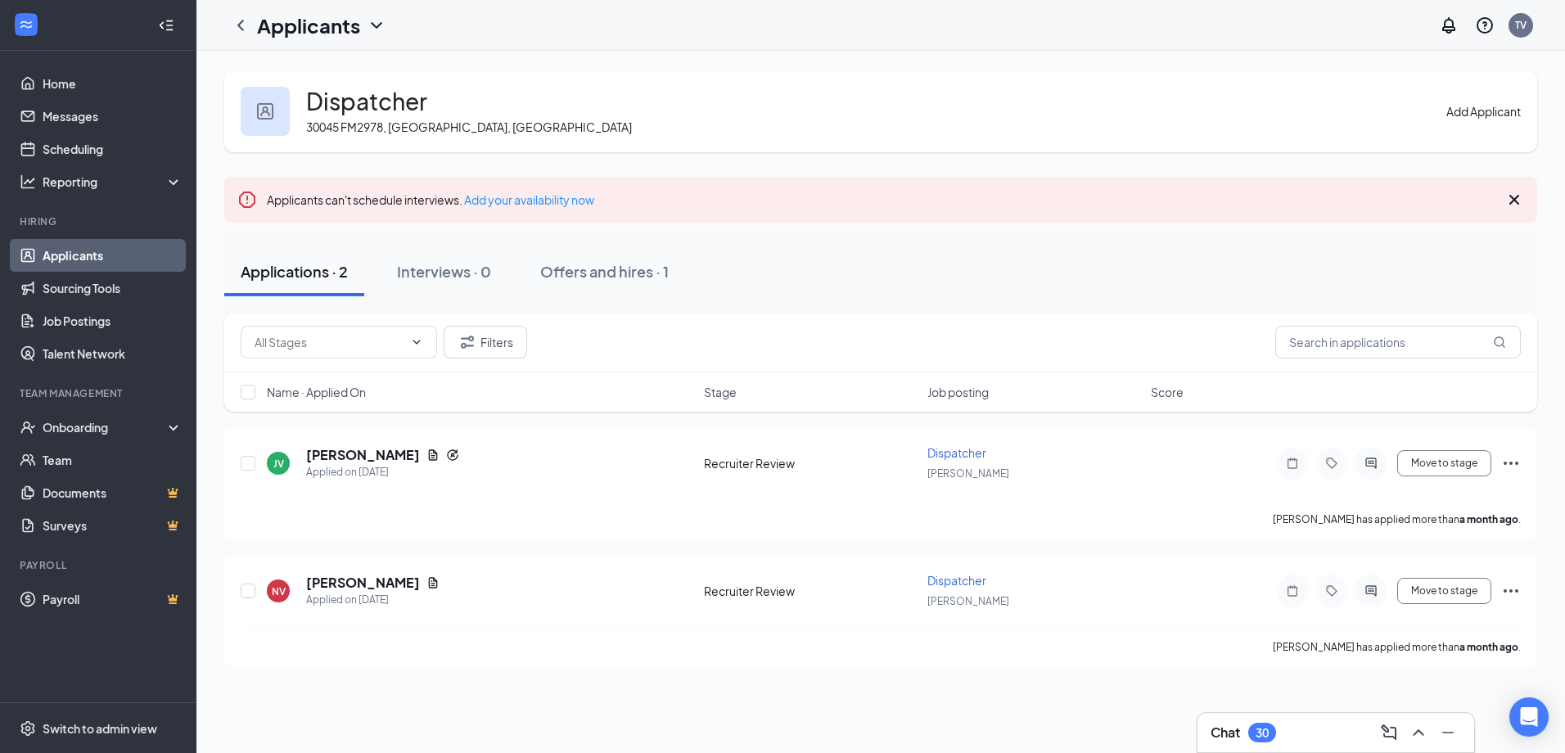
click at [1459, 111] on button "Add Applicant" at bounding box center [1484, 111] width 74 height 18
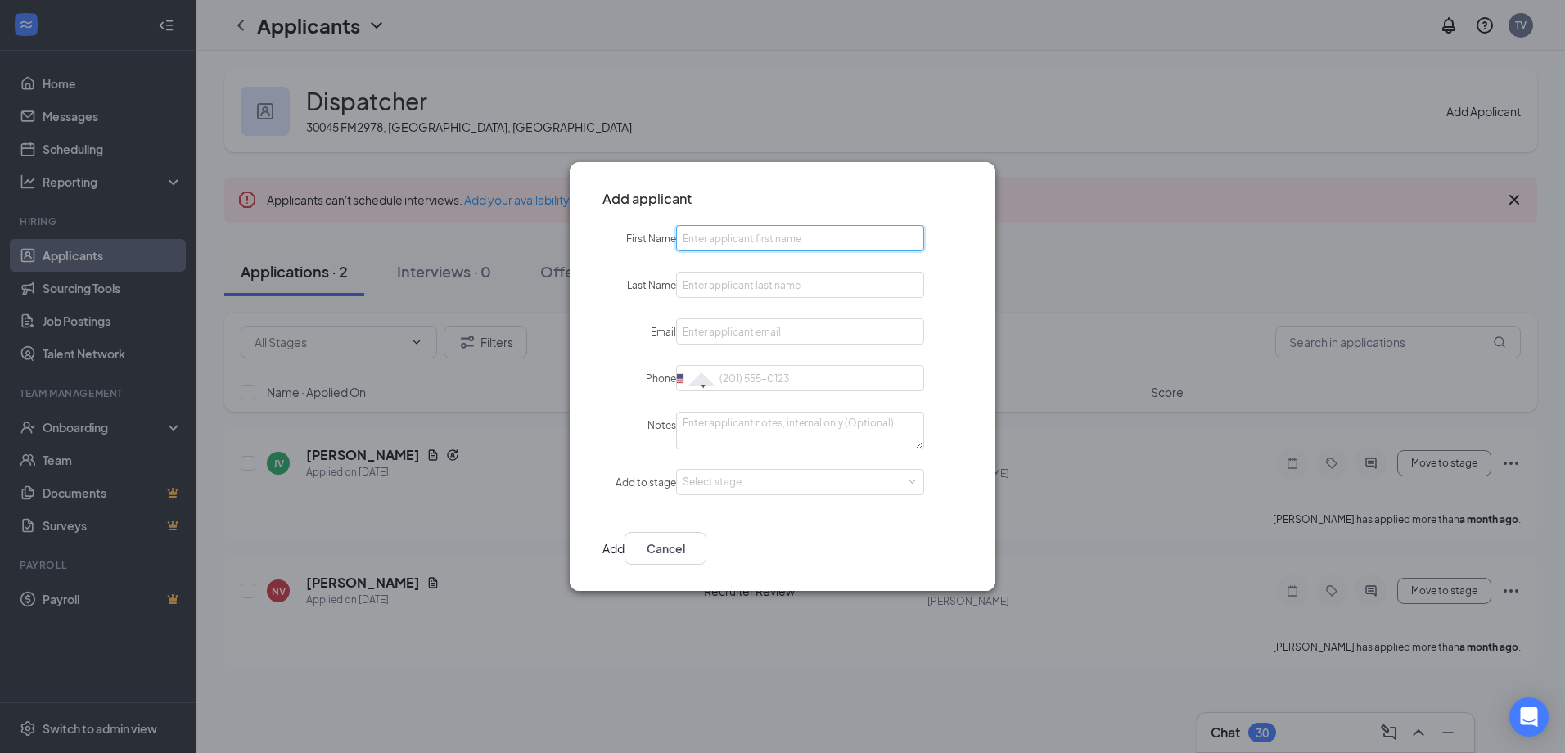
click at [802, 240] on input "First Name" at bounding box center [800, 238] width 248 height 26
type input "Keana"
type input "Bell"
click at [747, 329] on input "Email" at bounding box center [800, 332] width 248 height 26
paste input "[EMAIL_ADDRESS][DOMAIN_NAME]"
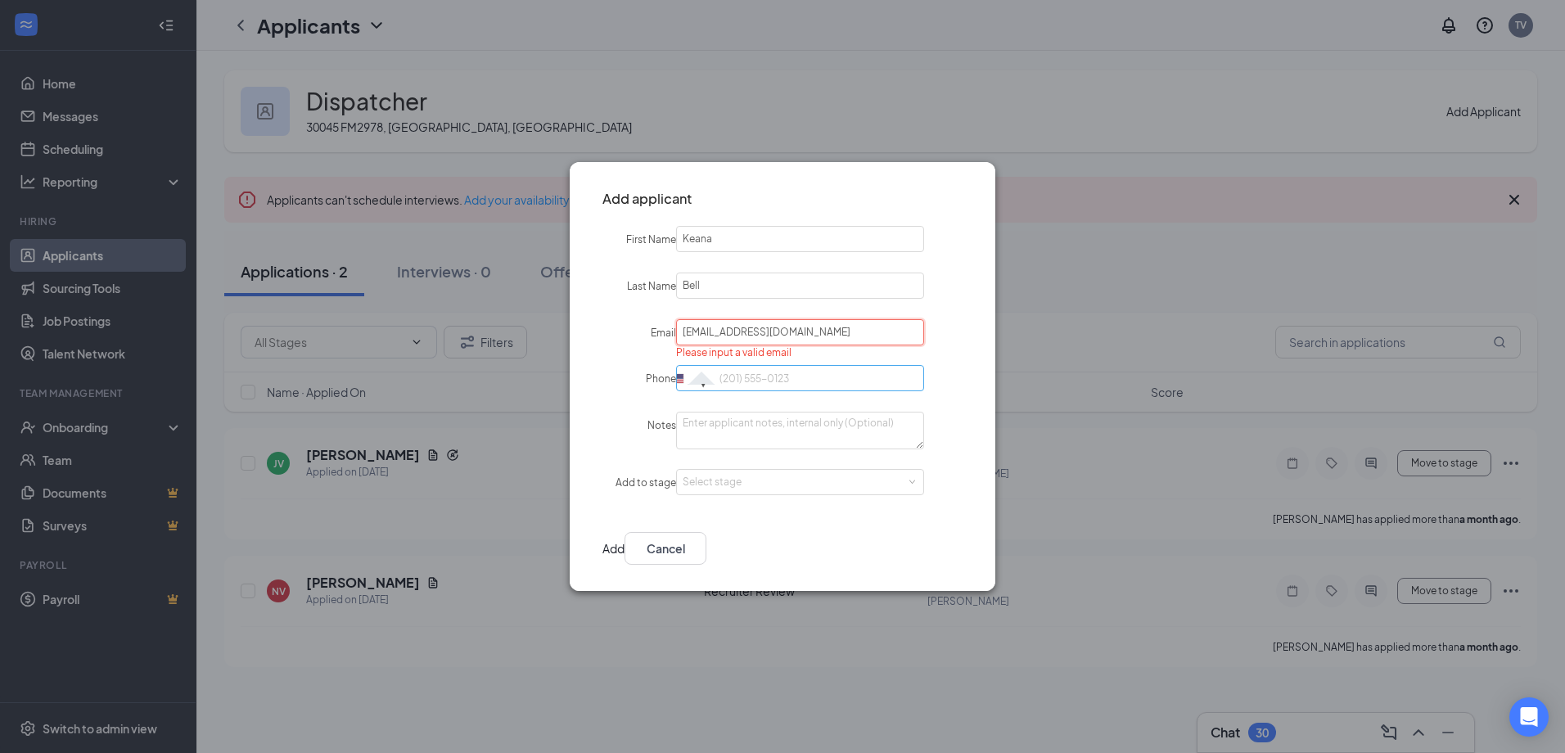
type input "[EMAIL_ADDRESS][DOMAIN_NAME]"
click at [751, 377] on input "Phone" at bounding box center [800, 378] width 248 height 26
type input "[PHONE_NUMBER]"
click at [838, 481] on div "Select stage" at bounding box center [797, 482] width 228 height 16
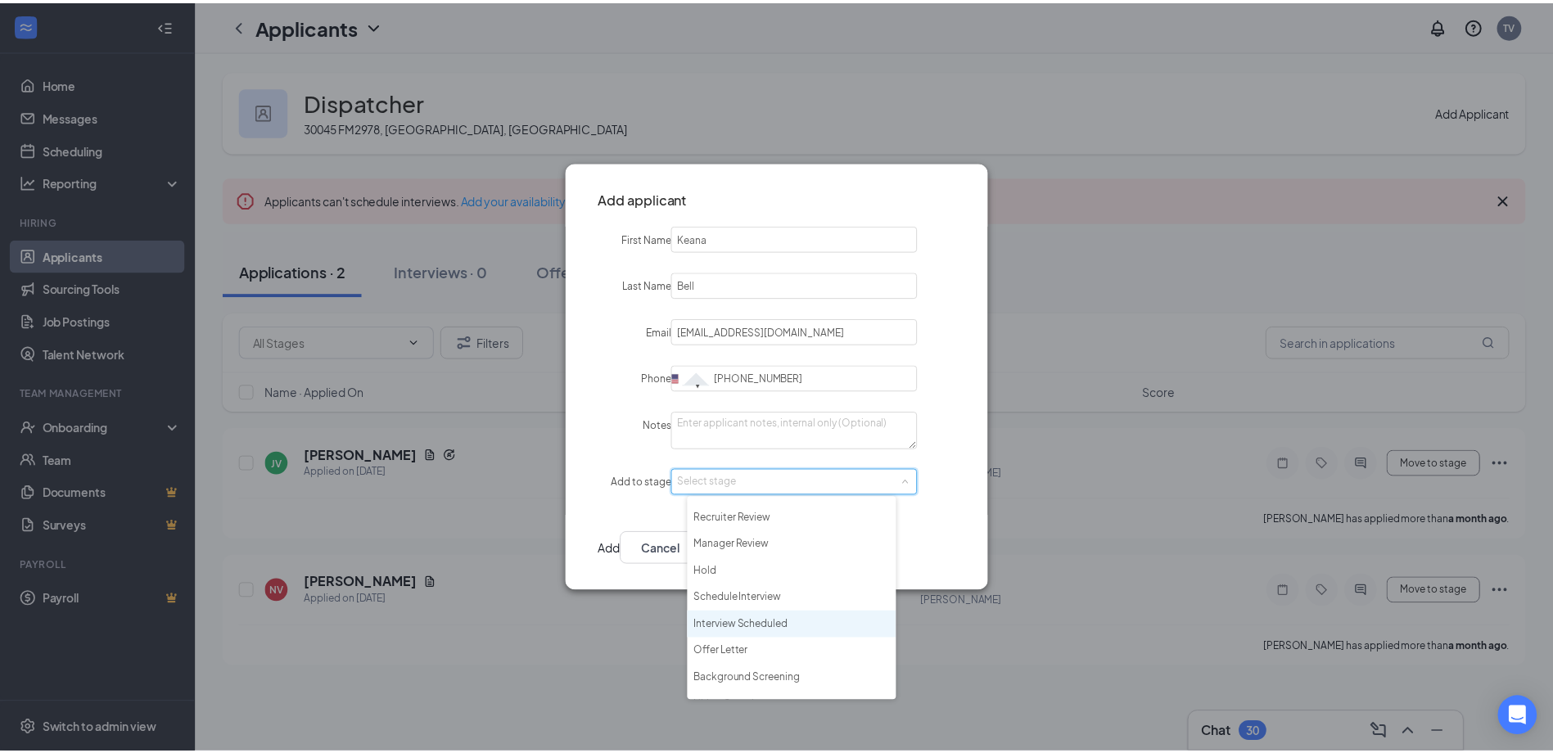
scroll to position [38, 0]
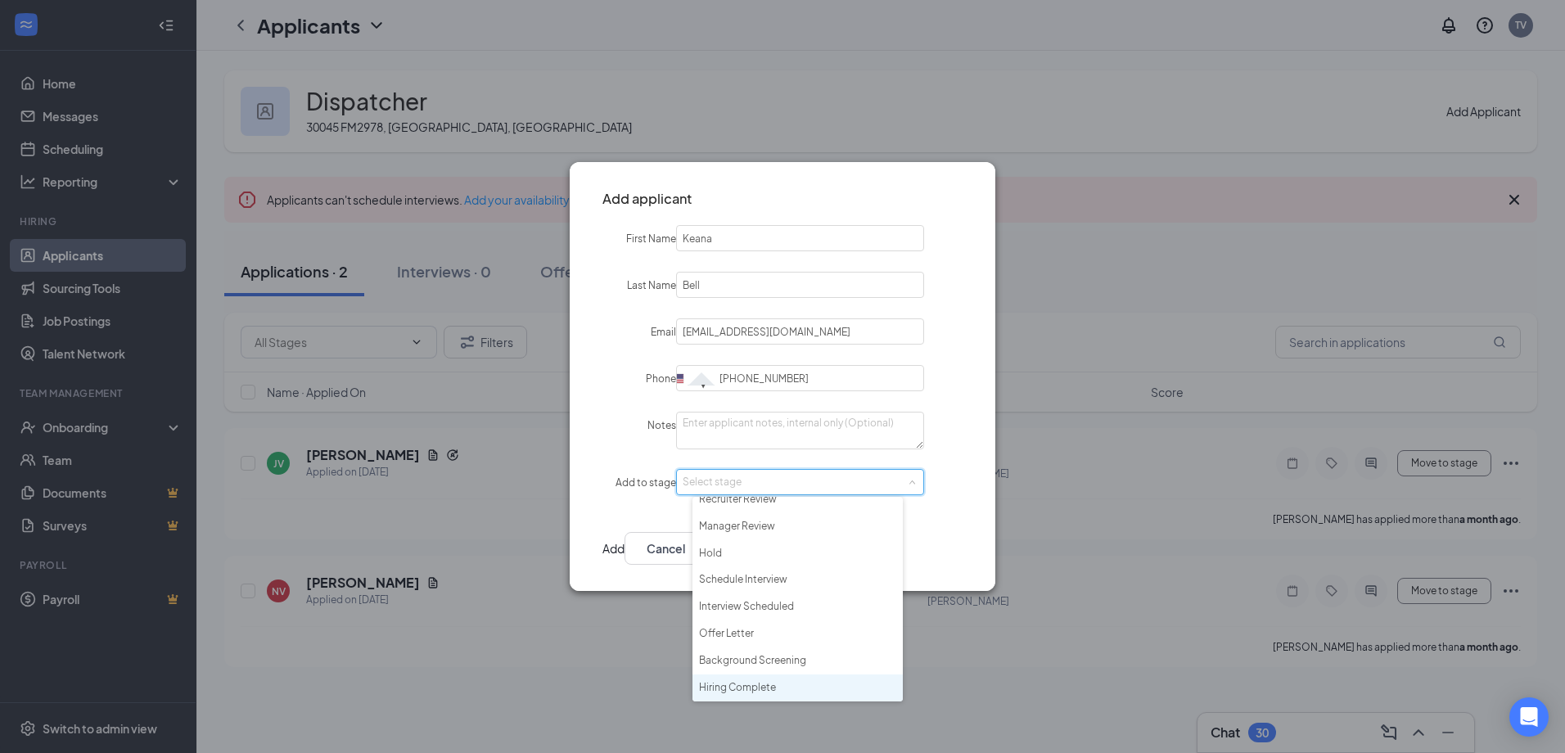
click at [741, 691] on li "Hiring Complete" at bounding box center [798, 688] width 210 height 27
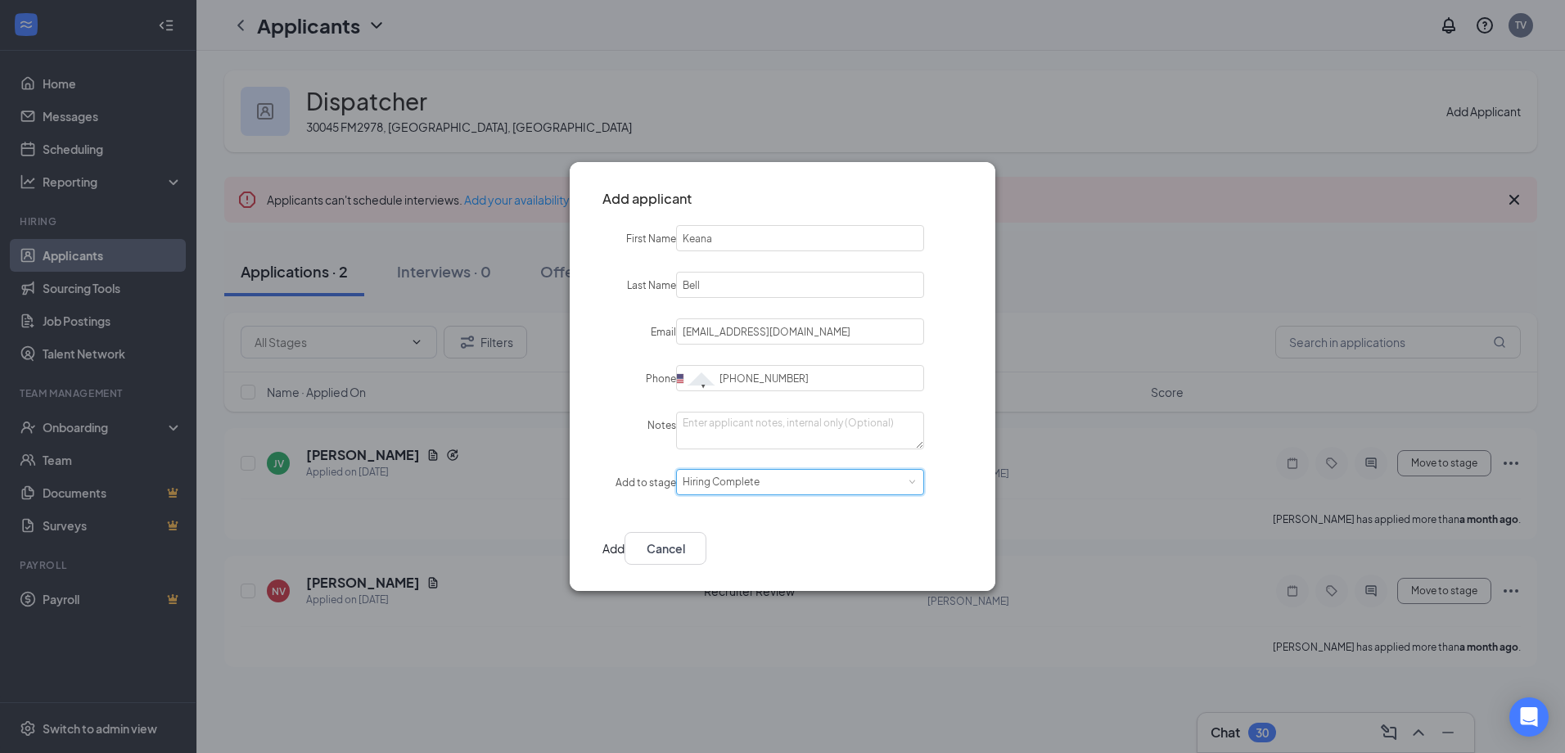
click at [625, 544] on button "Add" at bounding box center [614, 548] width 22 height 33
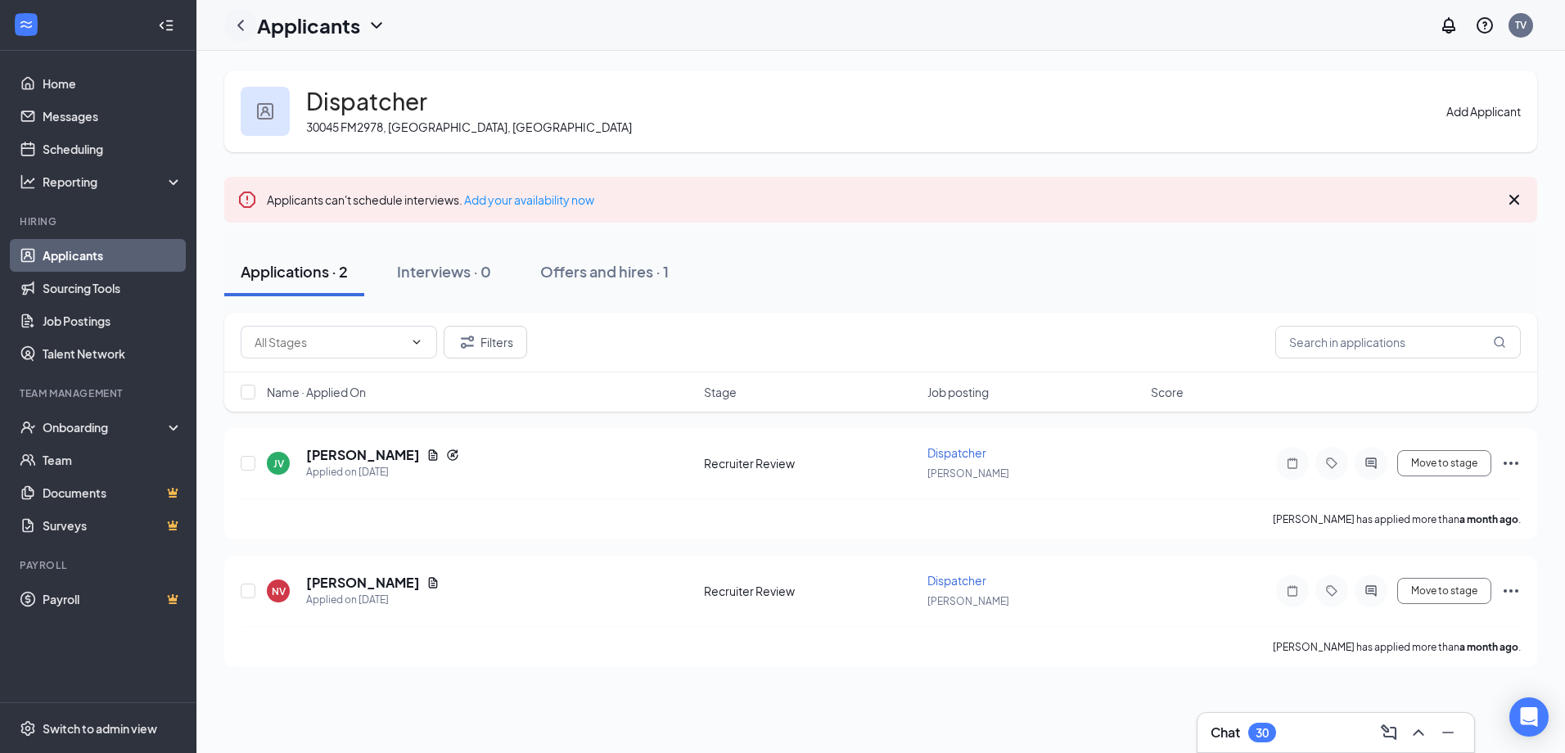
click at [240, 23] on icon "ChevronLeft" at bounding box center [240, 25] width 7 height 11
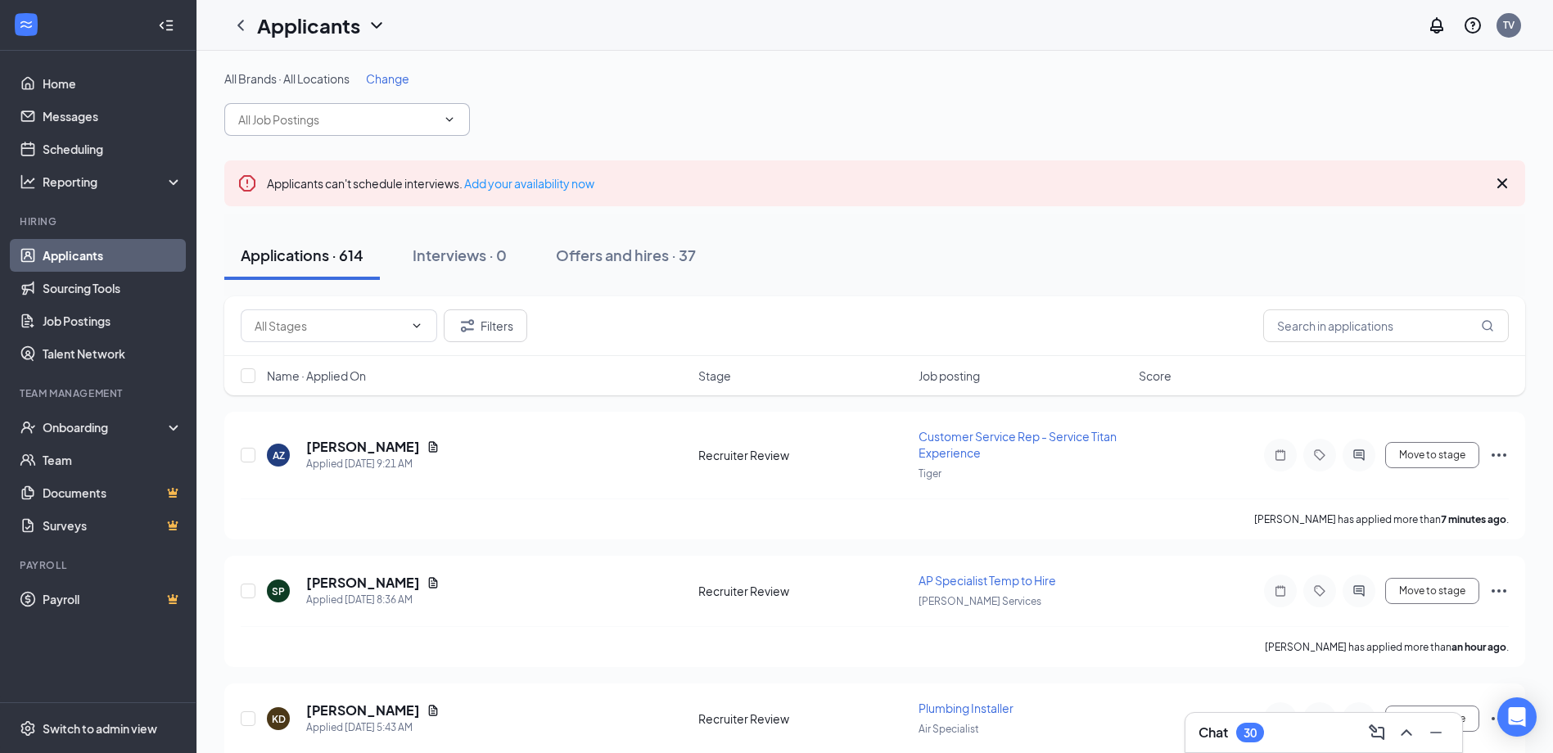
click at [379, 120] on input "text" at bounding box center [337, 120] width 198 height 18
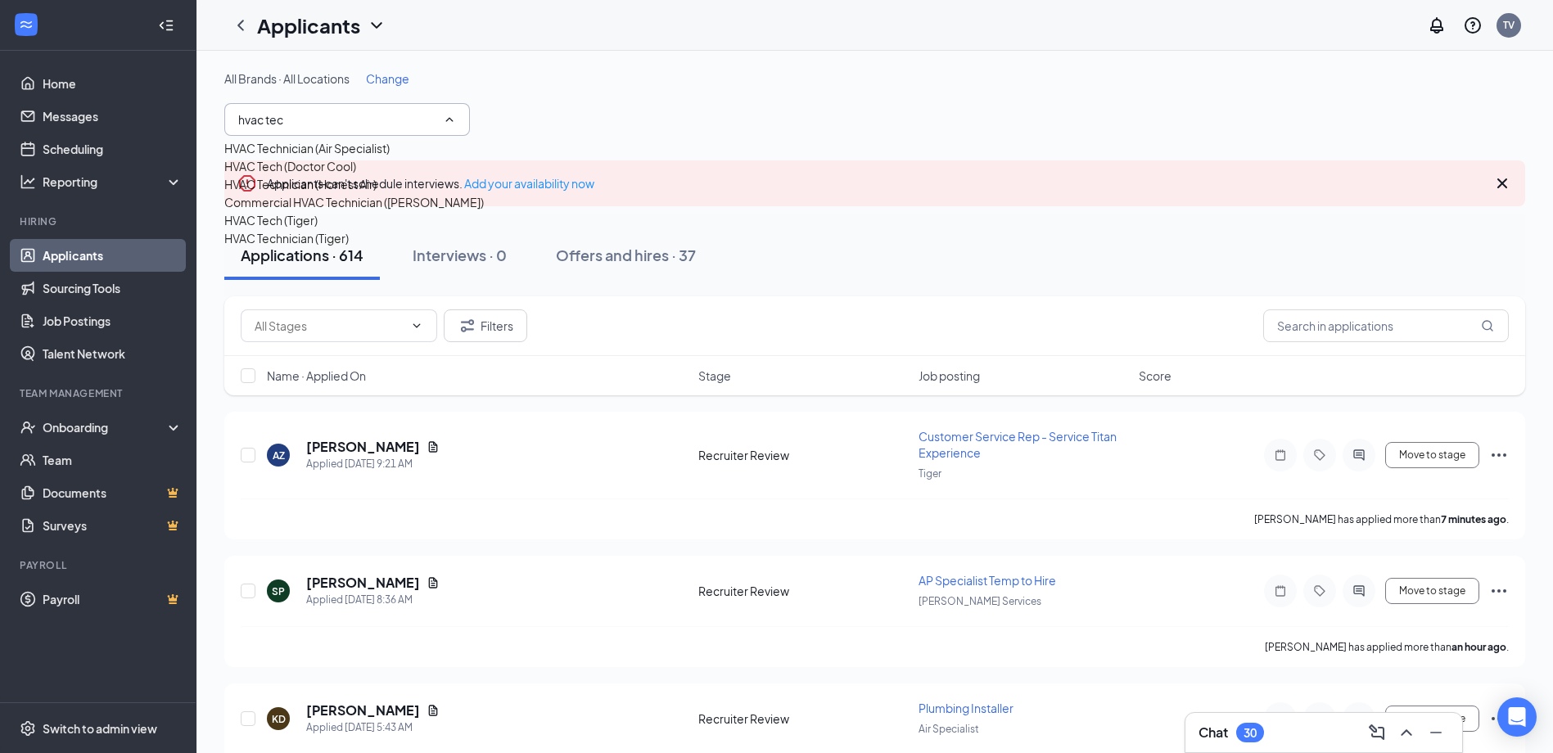
type input "hvac tec"
click at [354, 157] on div "HVAC Technician (Air Specialist)" at bounding box center [306, 148] width 165 height 18
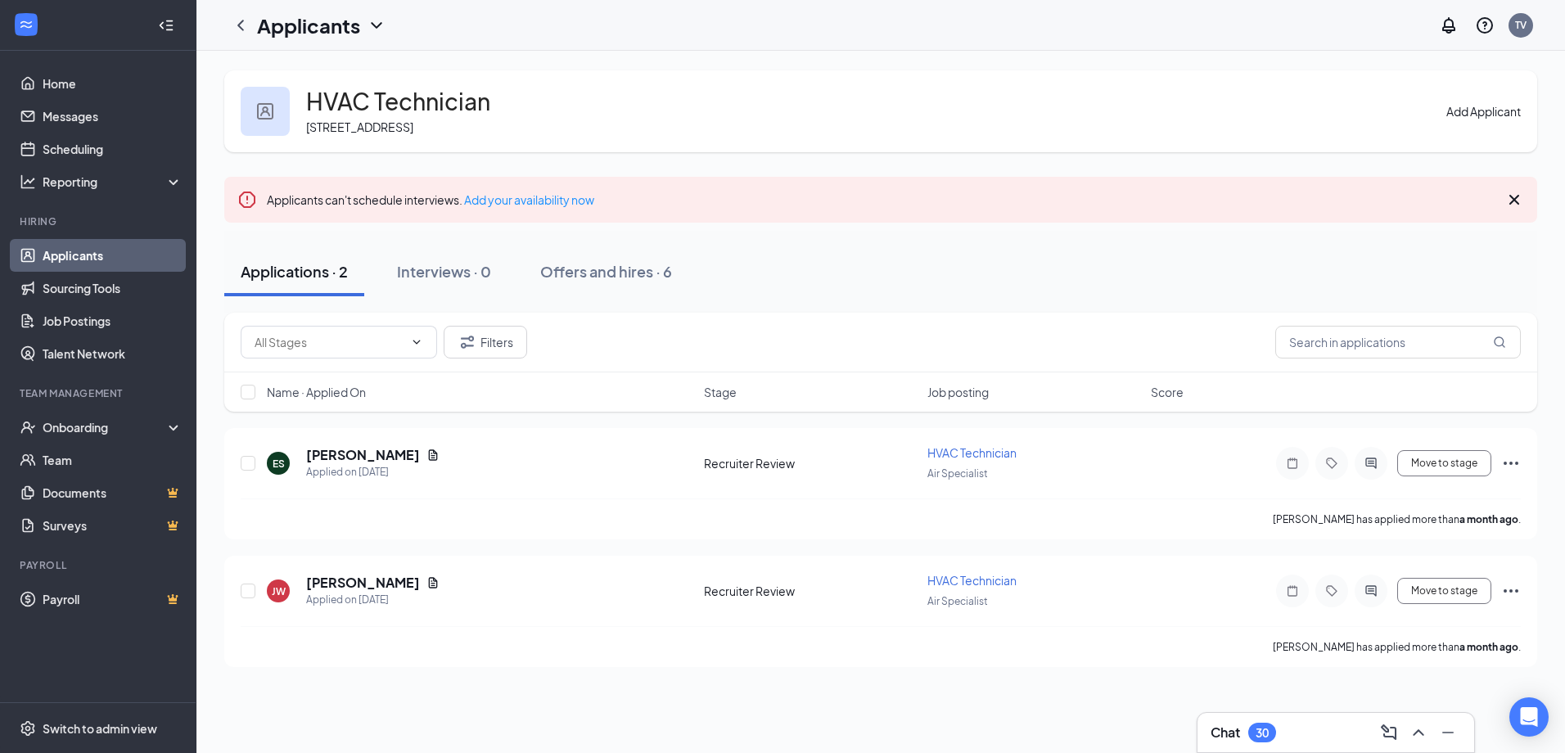
click at [1447, 102] on button "Add Applicant" at bounding box center [1484, 111] width 74 height 18
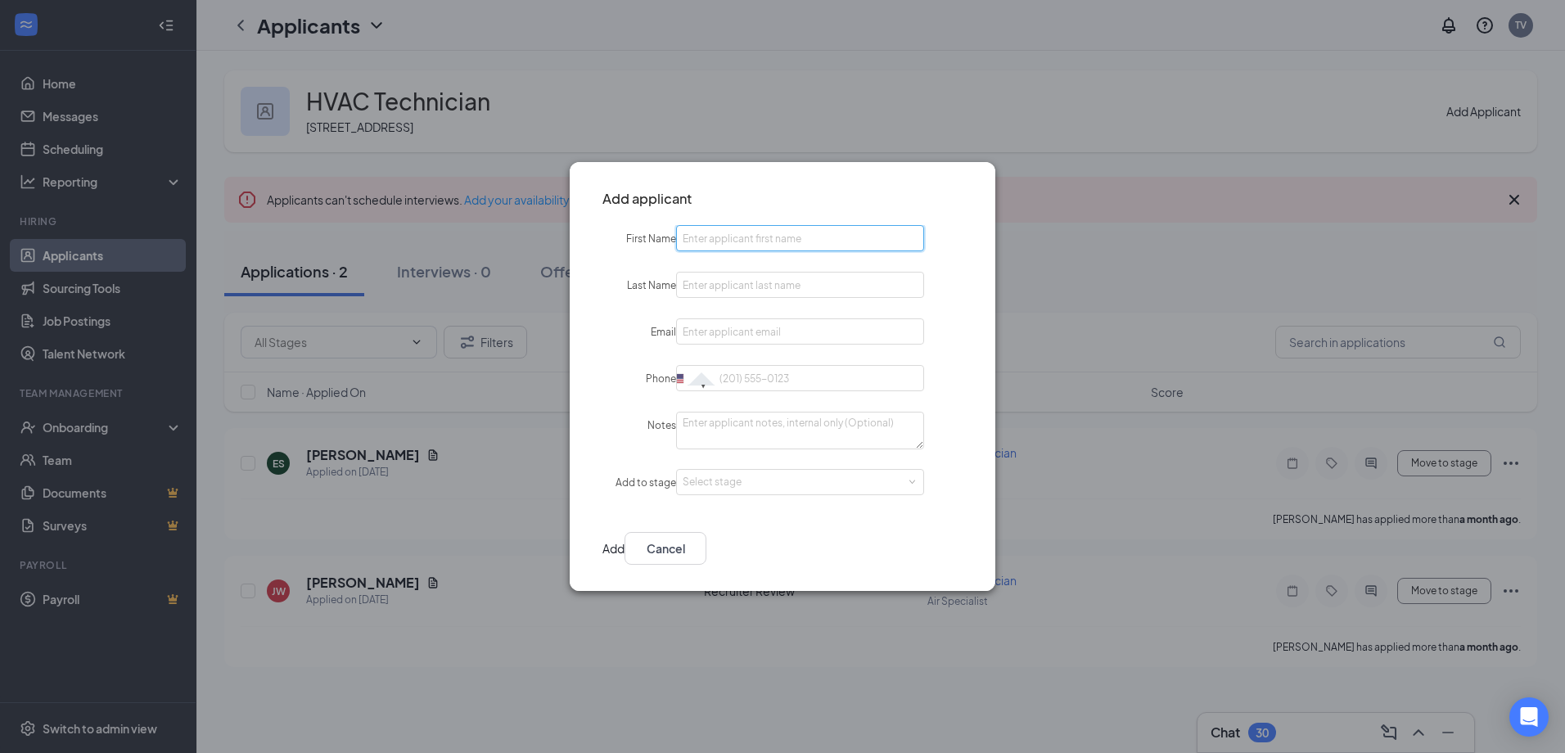
click at [764, 232] on input "First Name" at bounding box center [800, 238] width 248 height 26
type input "Zaire"
type input "[PERSON_NAME]"
click at [706, 543] on button "Cancel" at bounding box center [666, 548] width 82 height 33
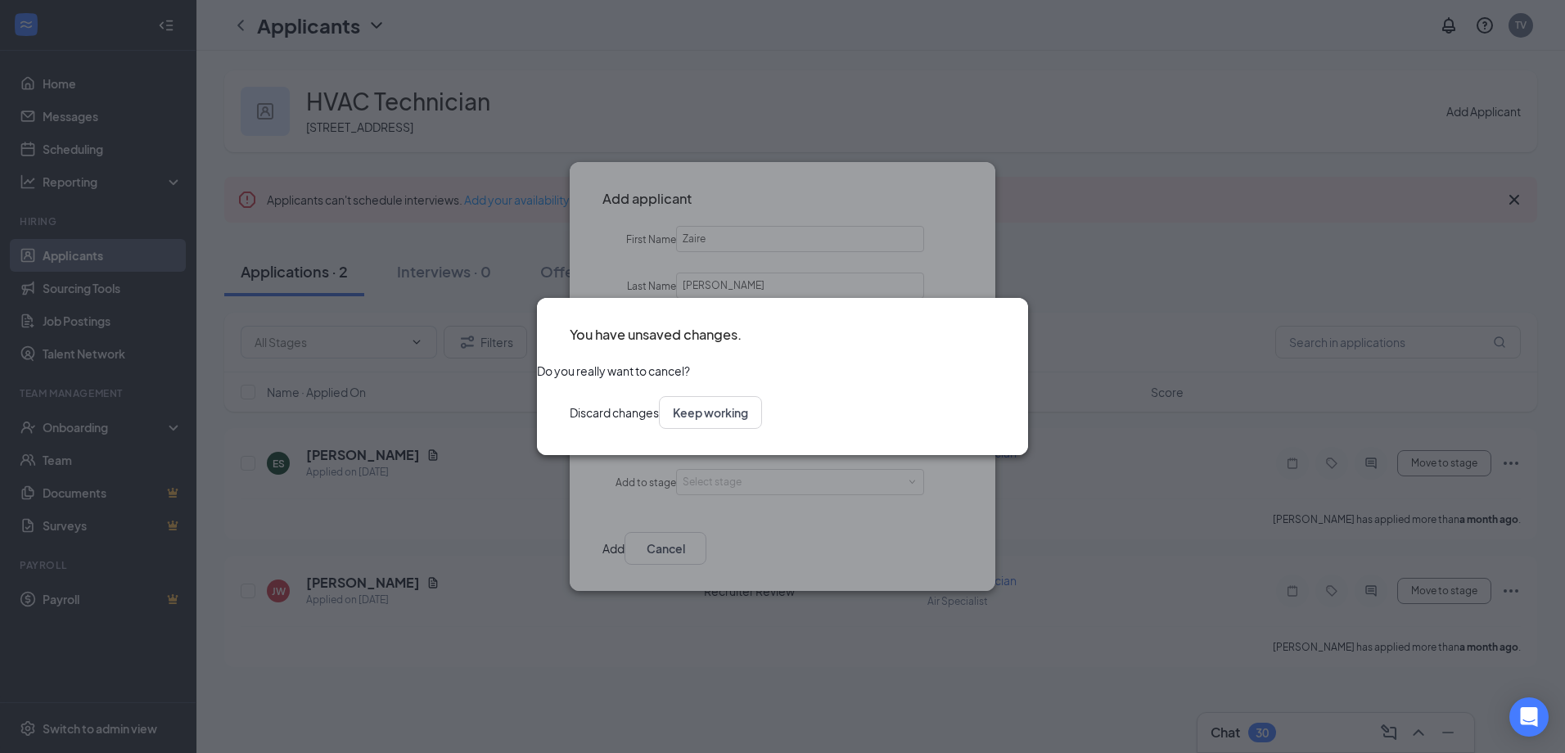
click at [659, 422] on button "Discard changes" at bounding box center [614, 412] width 89 height 33
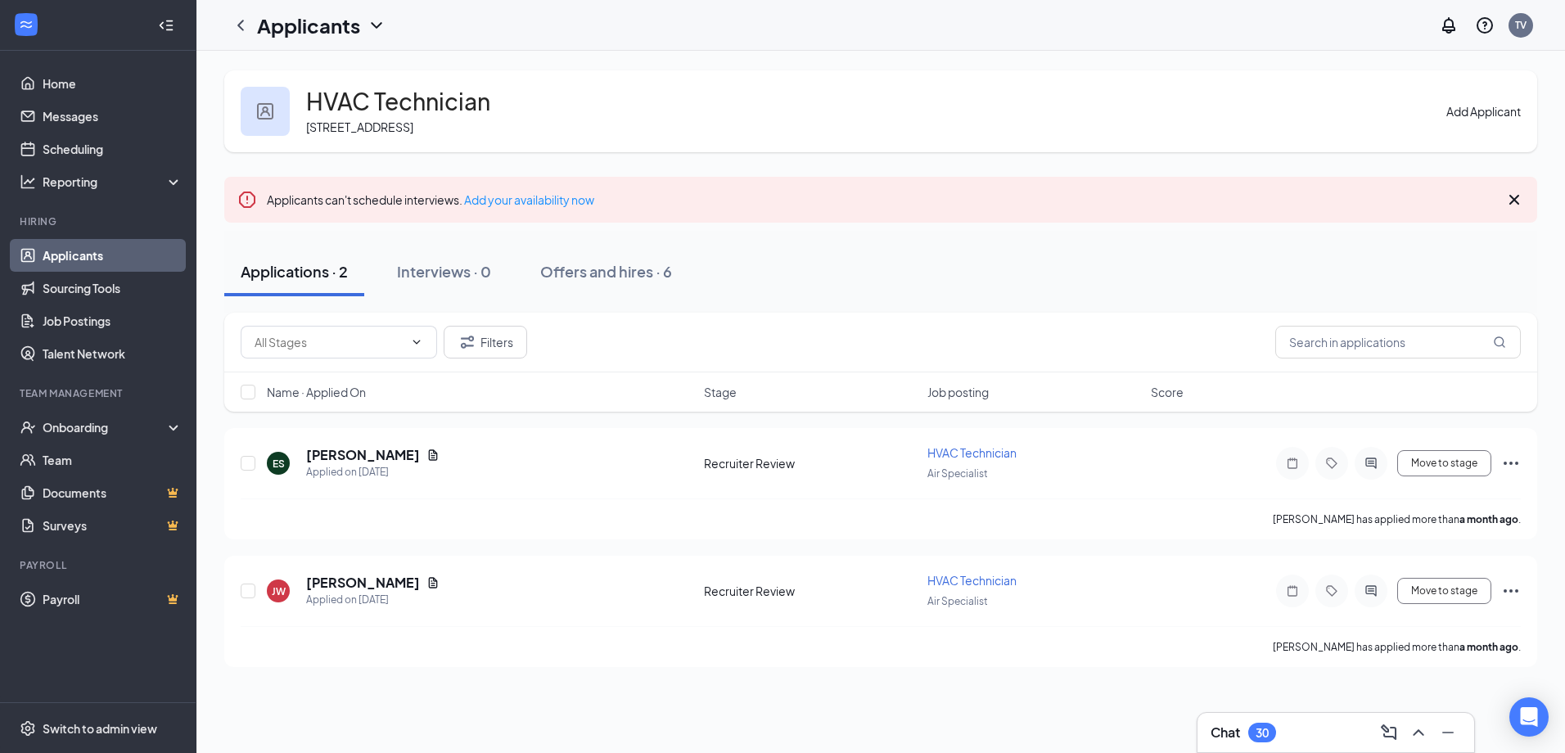
click at [96, 252] on link "Applicants" at bounding box center [113, 255] width 140 height 33
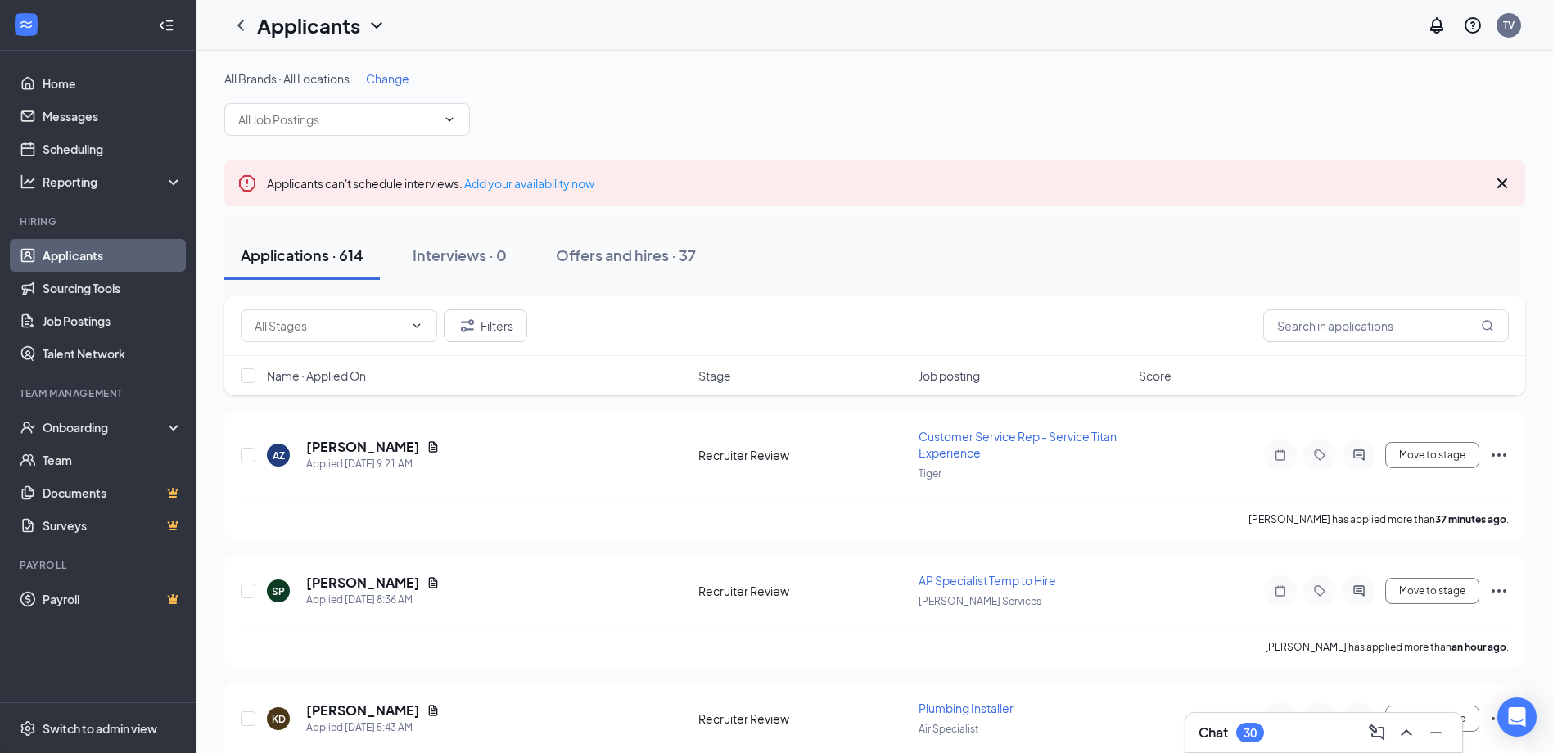
click at [157, 266] on link "Applicants" at bounding box center [113, 255] width 140 height 33
